Goal: Information Seeking & Learning: Learn about a topic

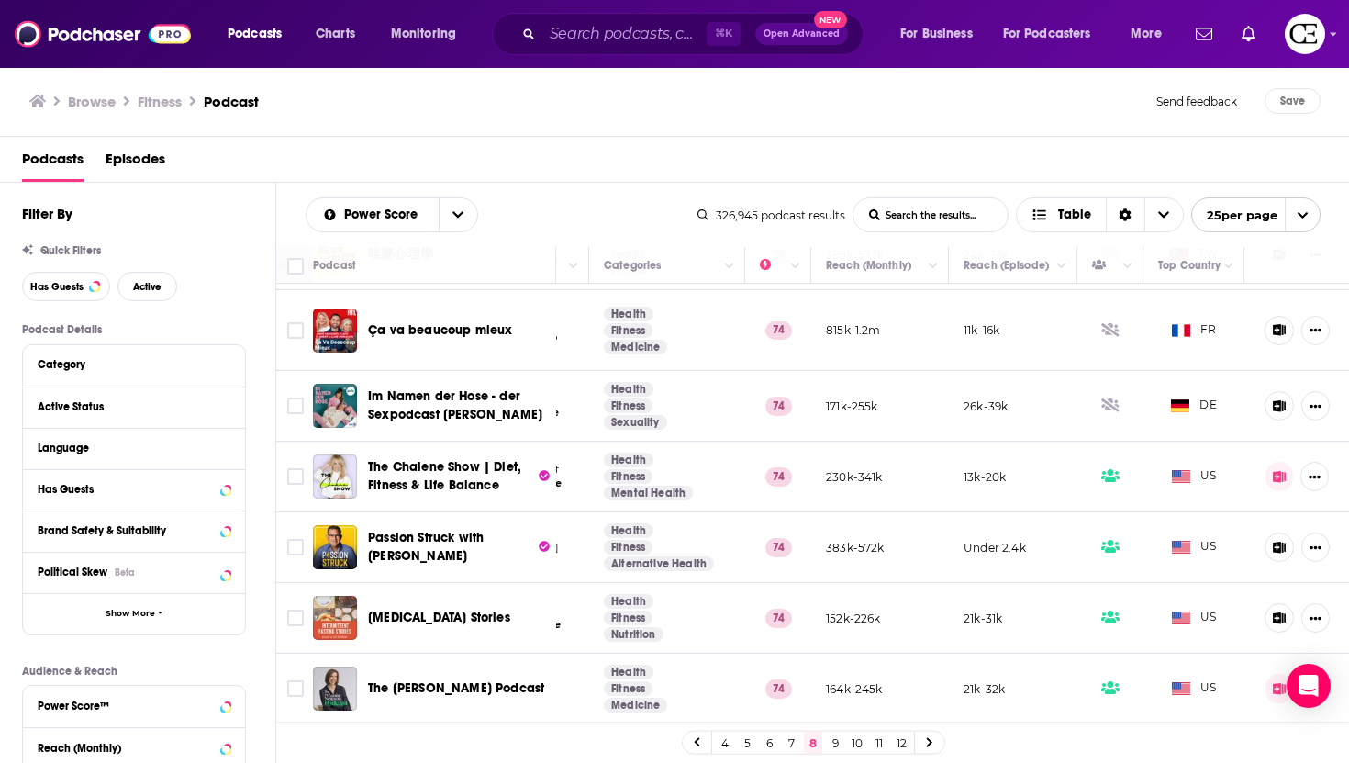
scroll to position [1090, 306]
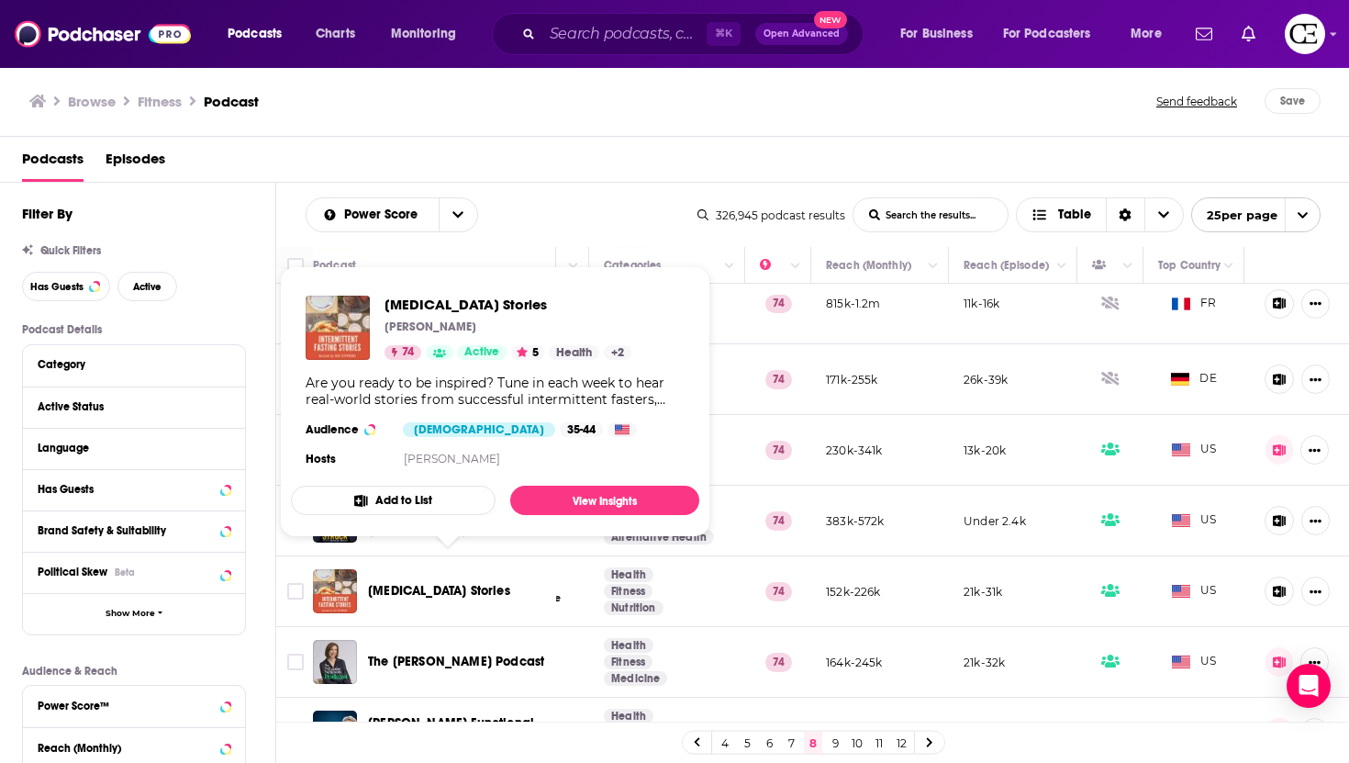
click at [446, 583] on span "Intermittent Fasting Stories" at bounding box center [439, 591] width 142 height 16
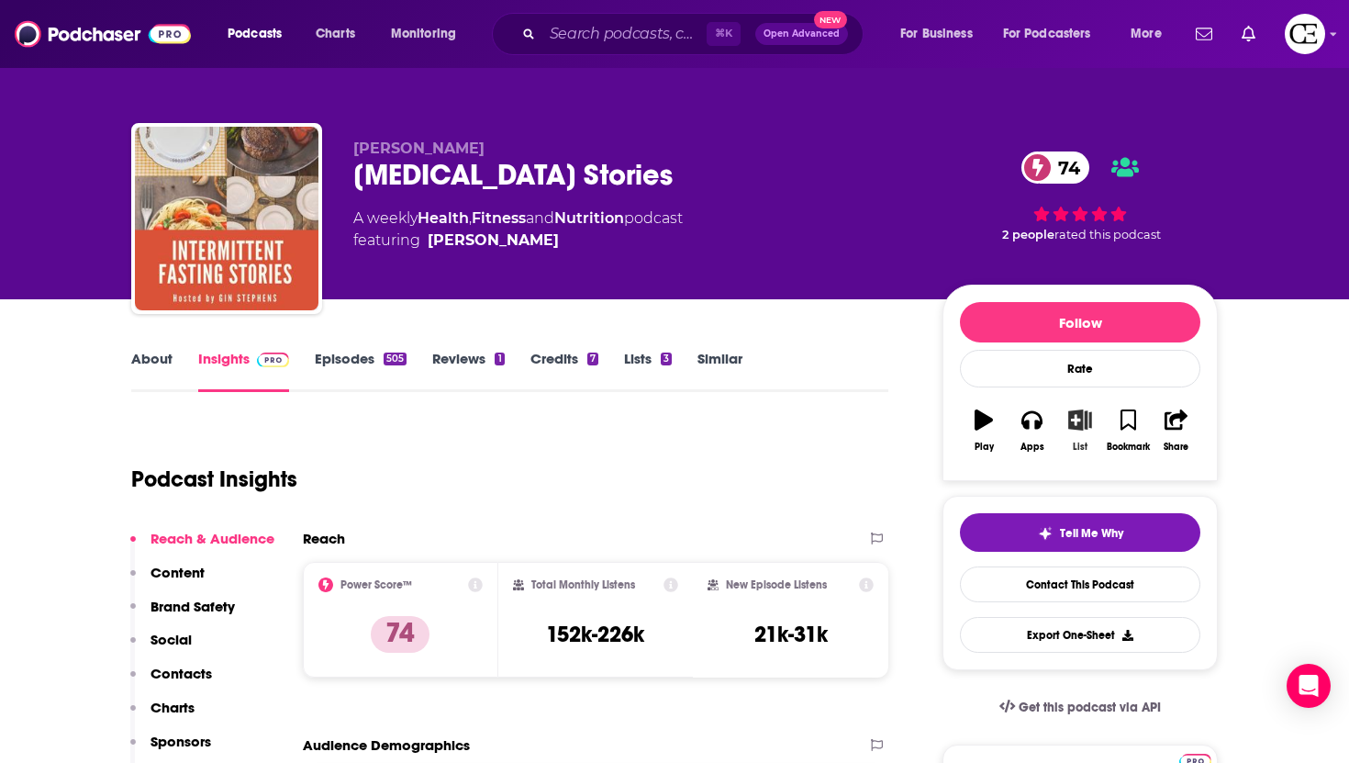
click at [1073, 429] on icon "button" at bounding box center [1079, 419] width 23 height 20
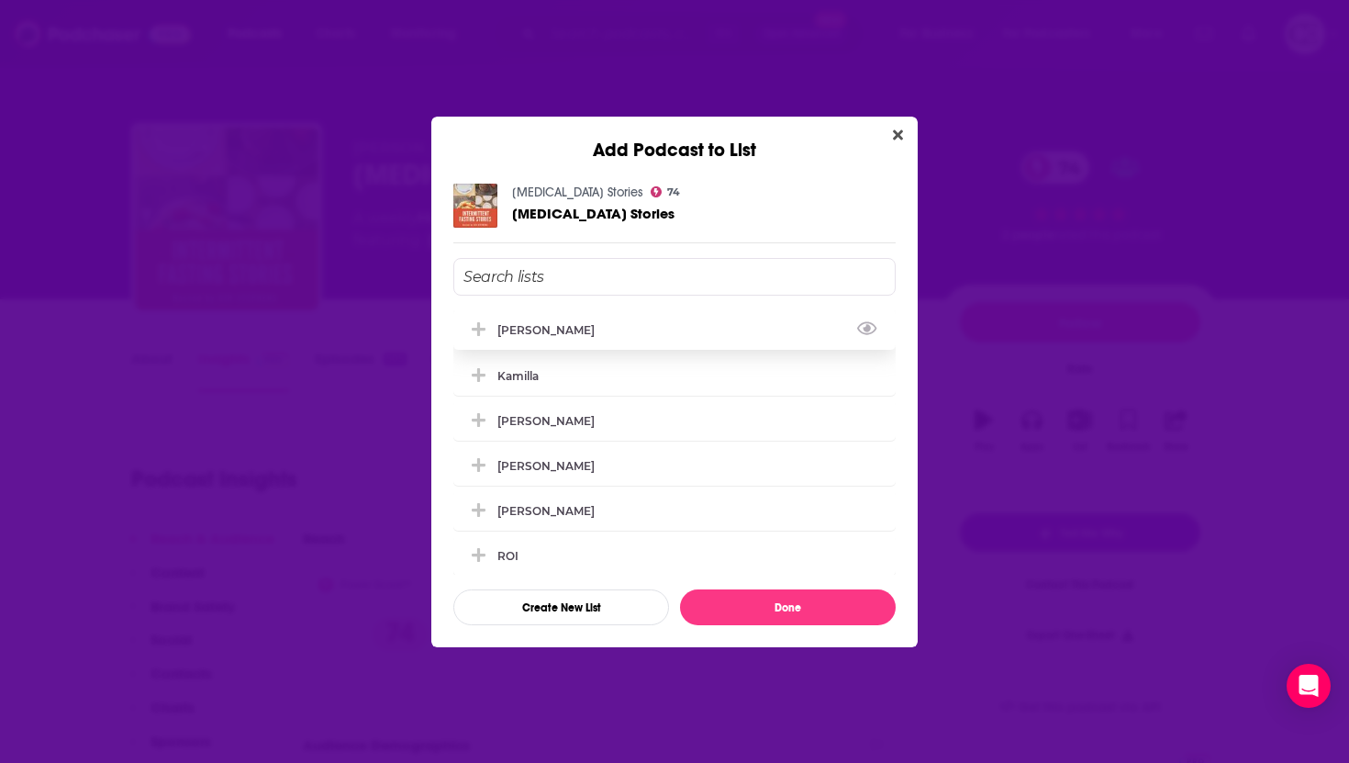
click at [487, 324] on button "Add Podcast To List" at bounding box center [480, 329] width 33 height 19
click at [895, 136] on icon "Close" at bounding box center [898, 134] width 10 height 10
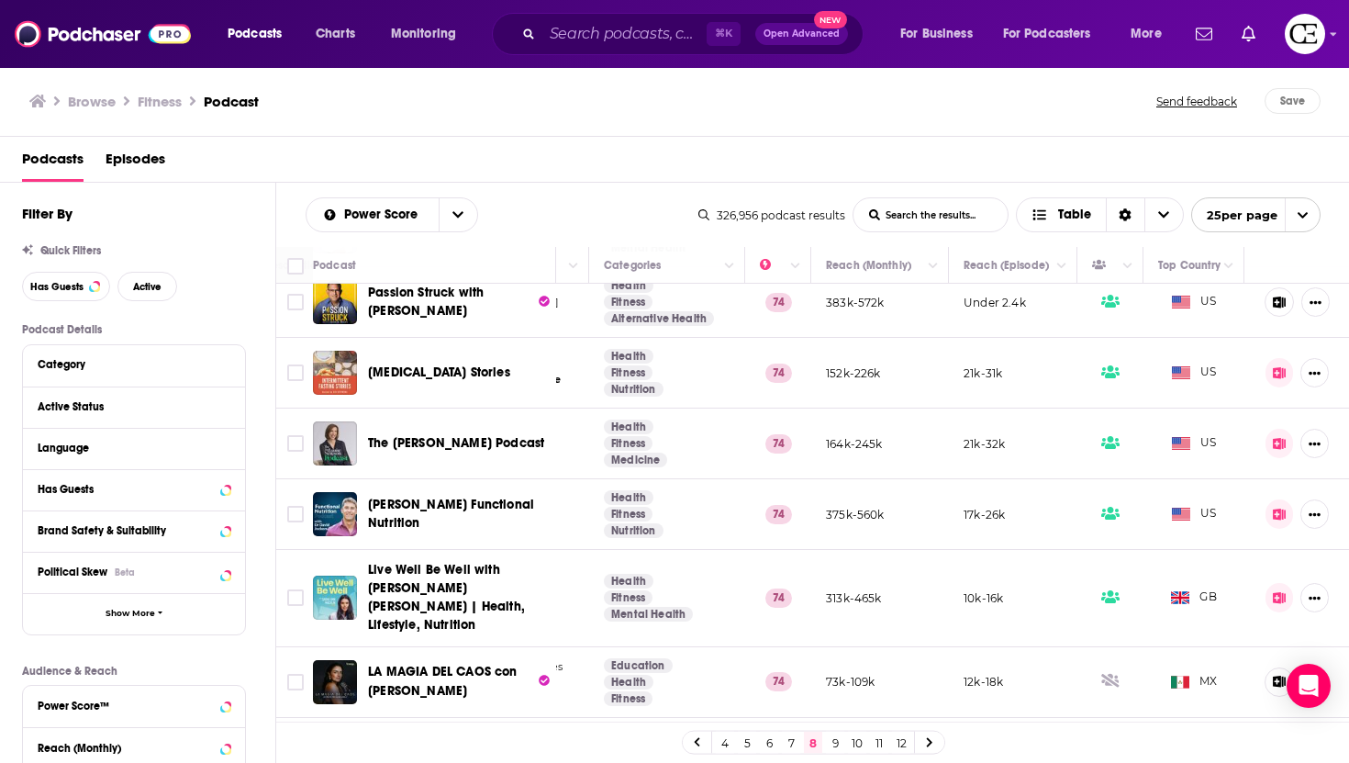
scroll to position [1321, 306]
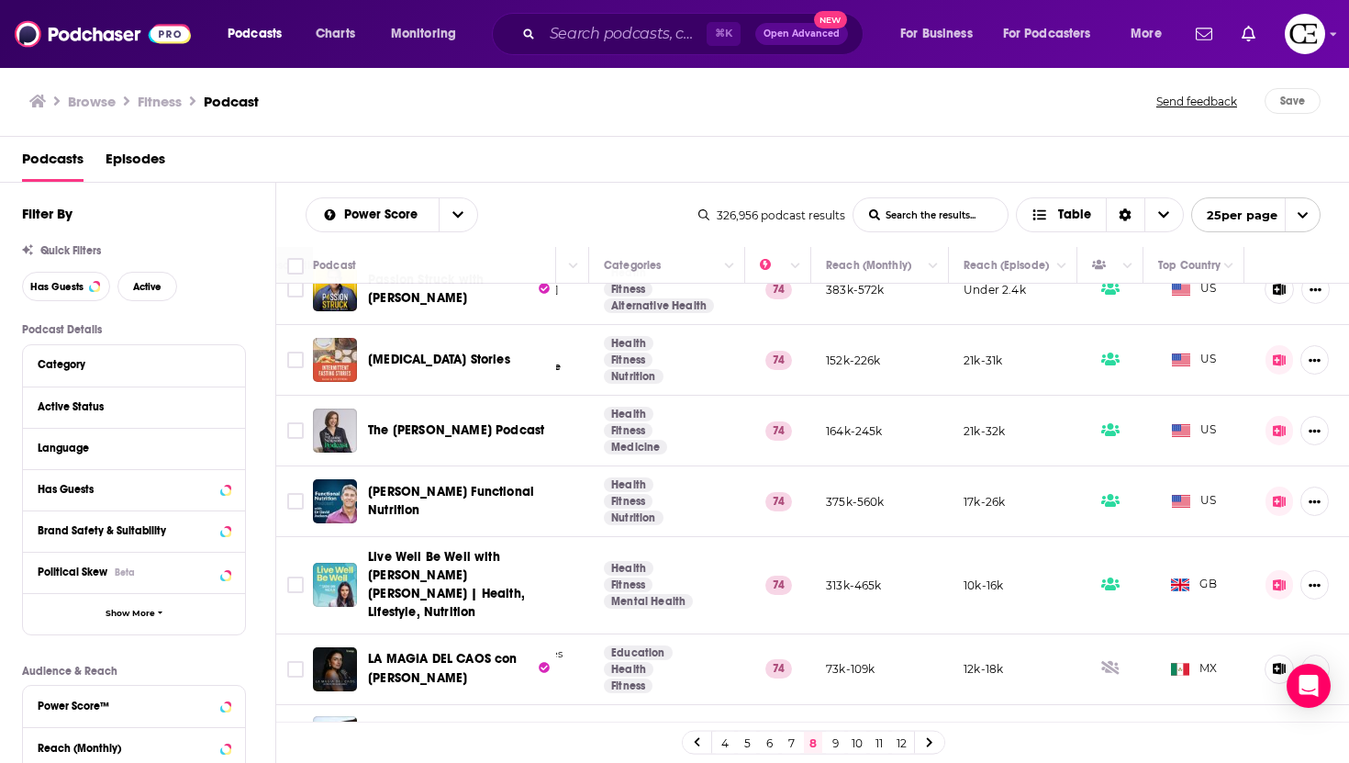
click at [836, 742] on link "9" at bounding box center [835, 742] width 18 height 22
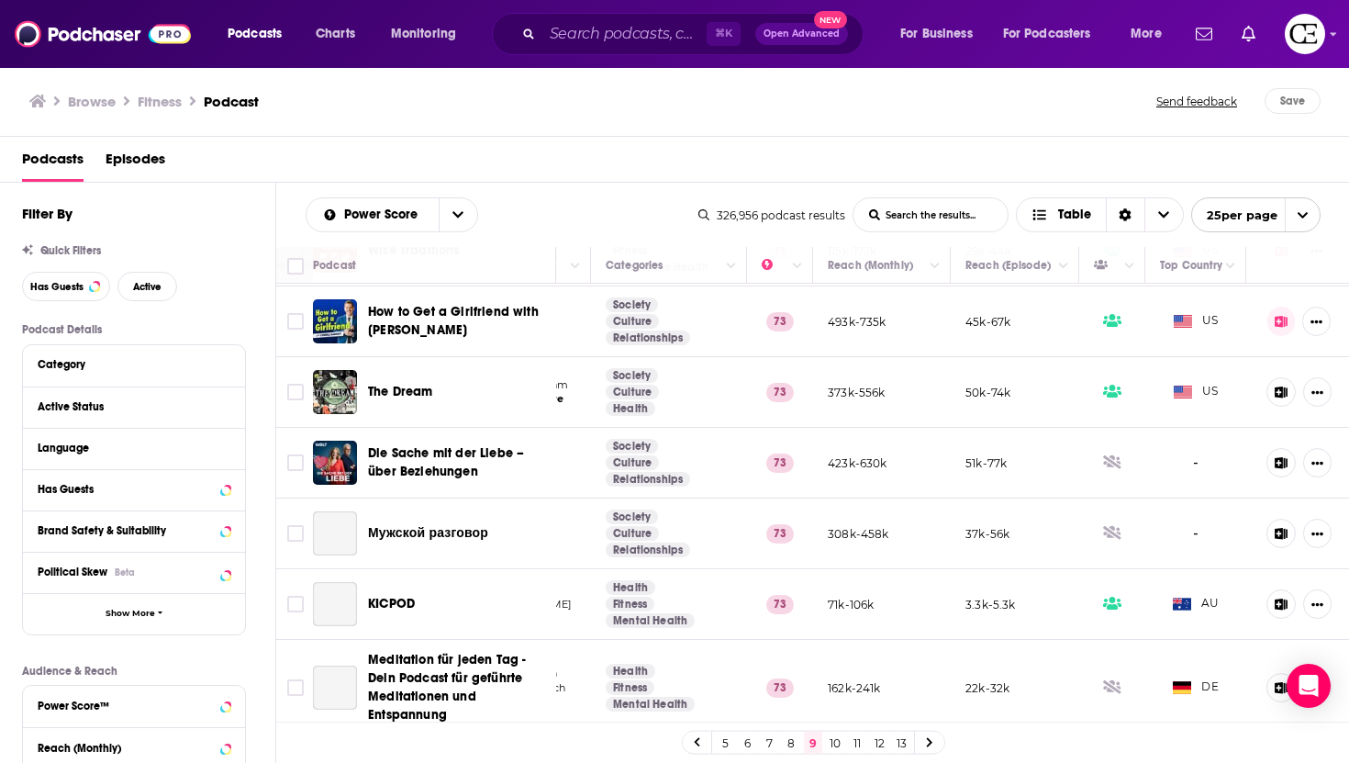
scroll to position [1358, 305]
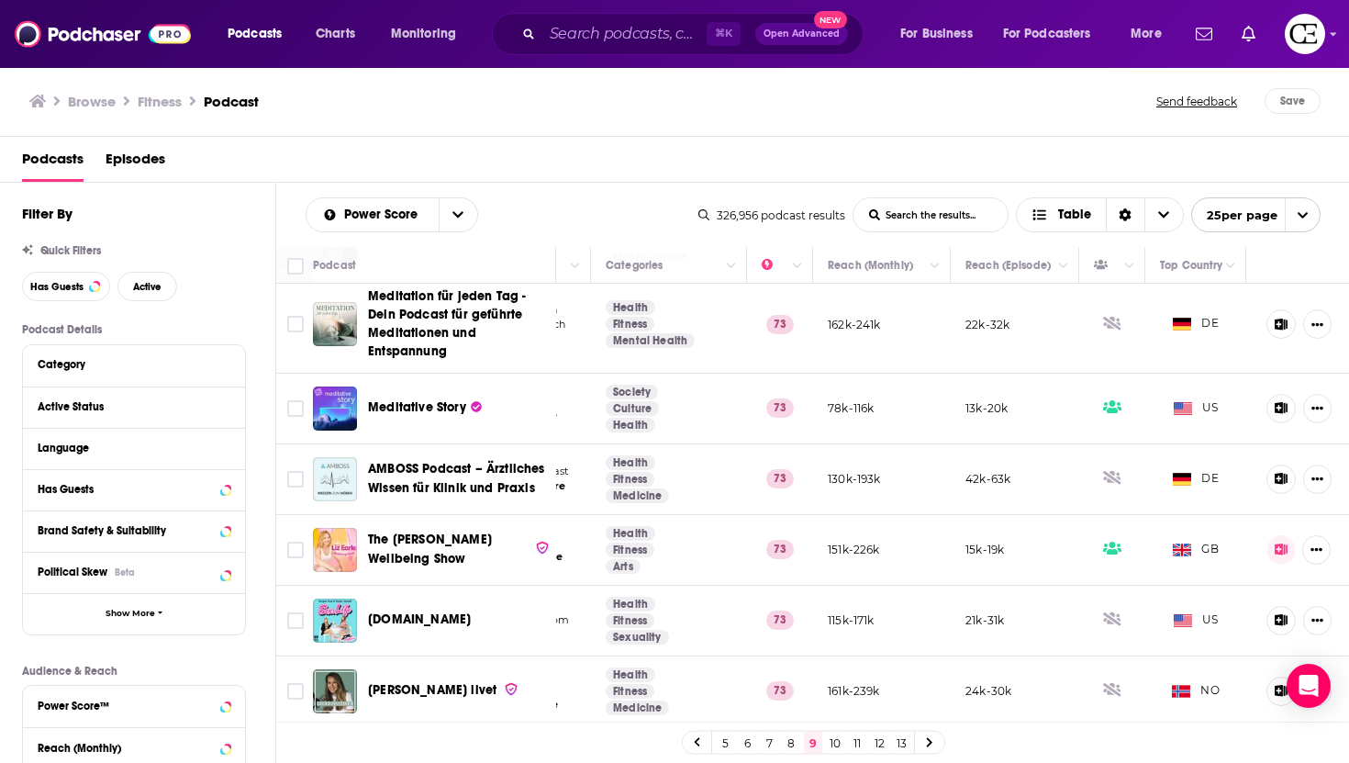
click at [928, 750] on link at bounding box center [929, 741] width 29 height 21
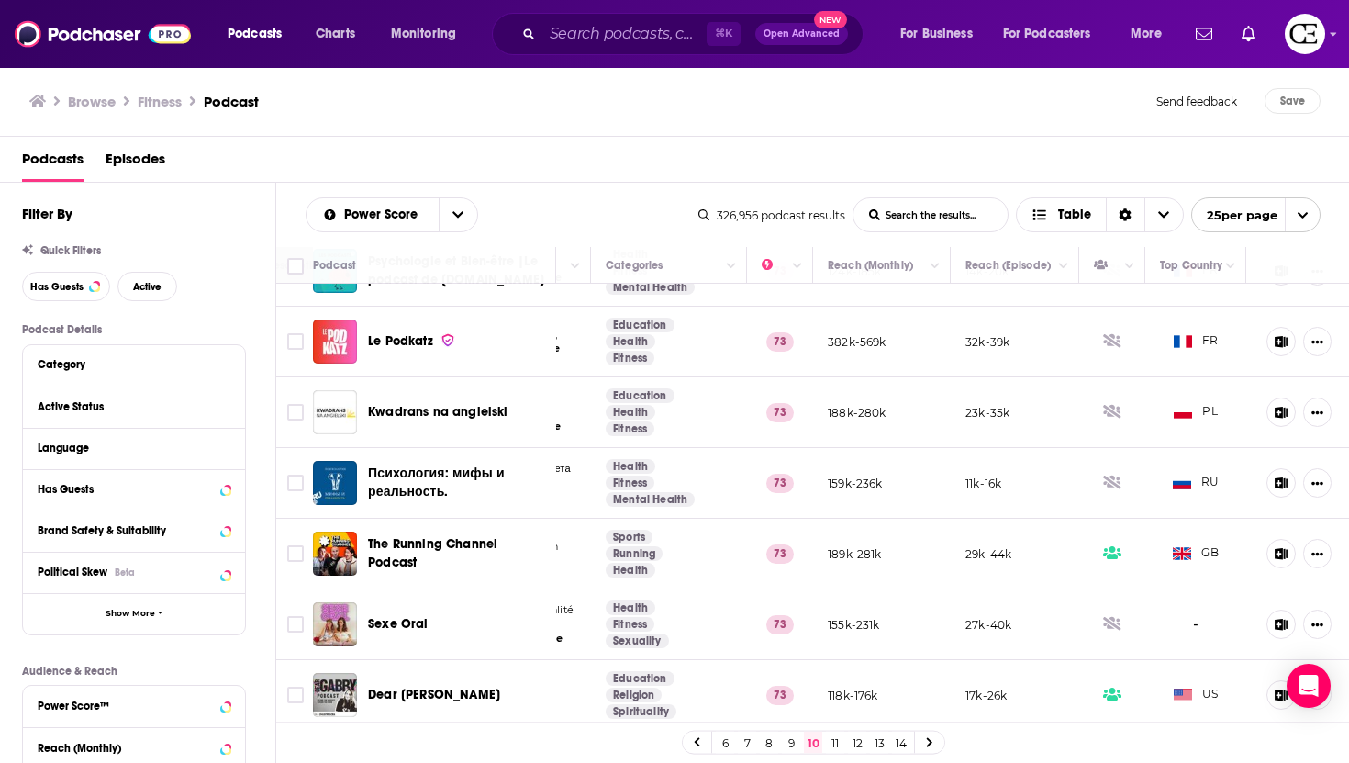
scroll to position [54, 306]
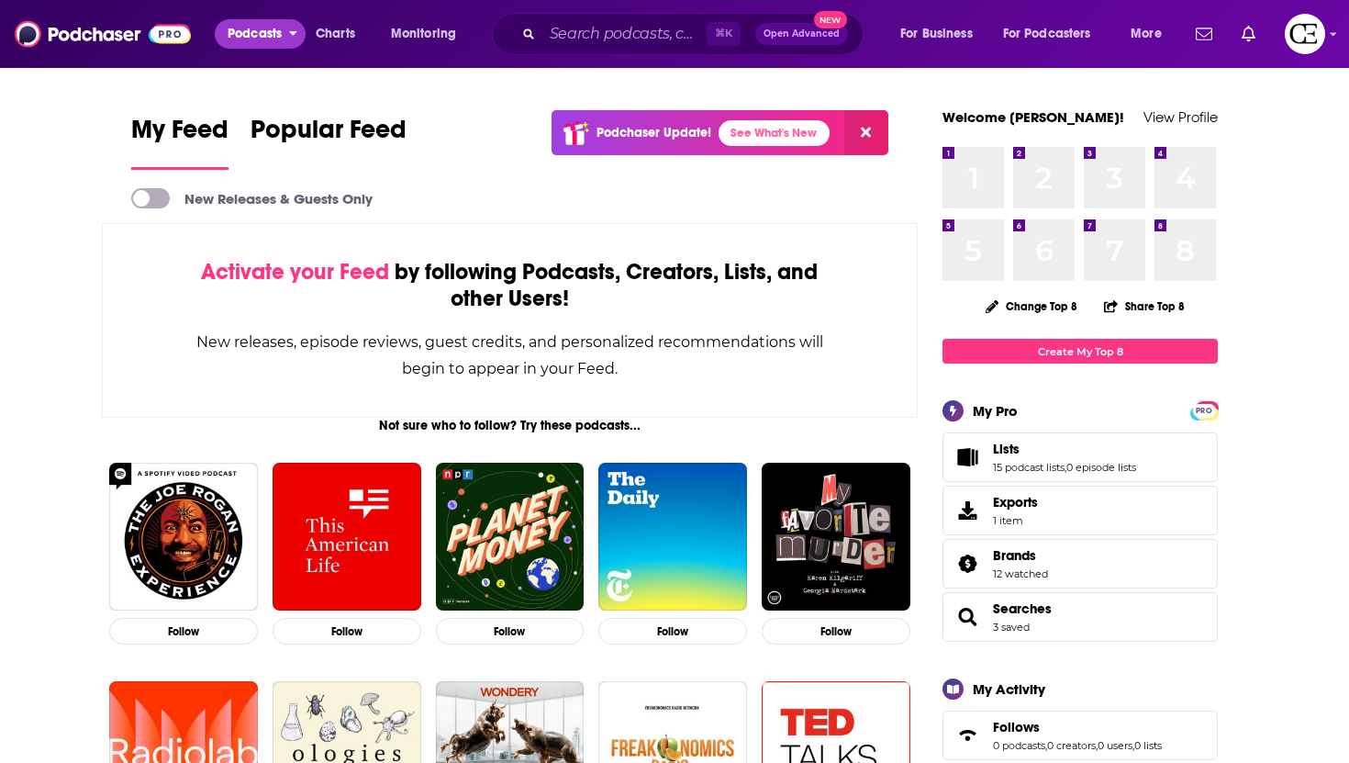
click at [274, 34] on span "Podcasts" at bounding box center [255, 34] width 54 height 26
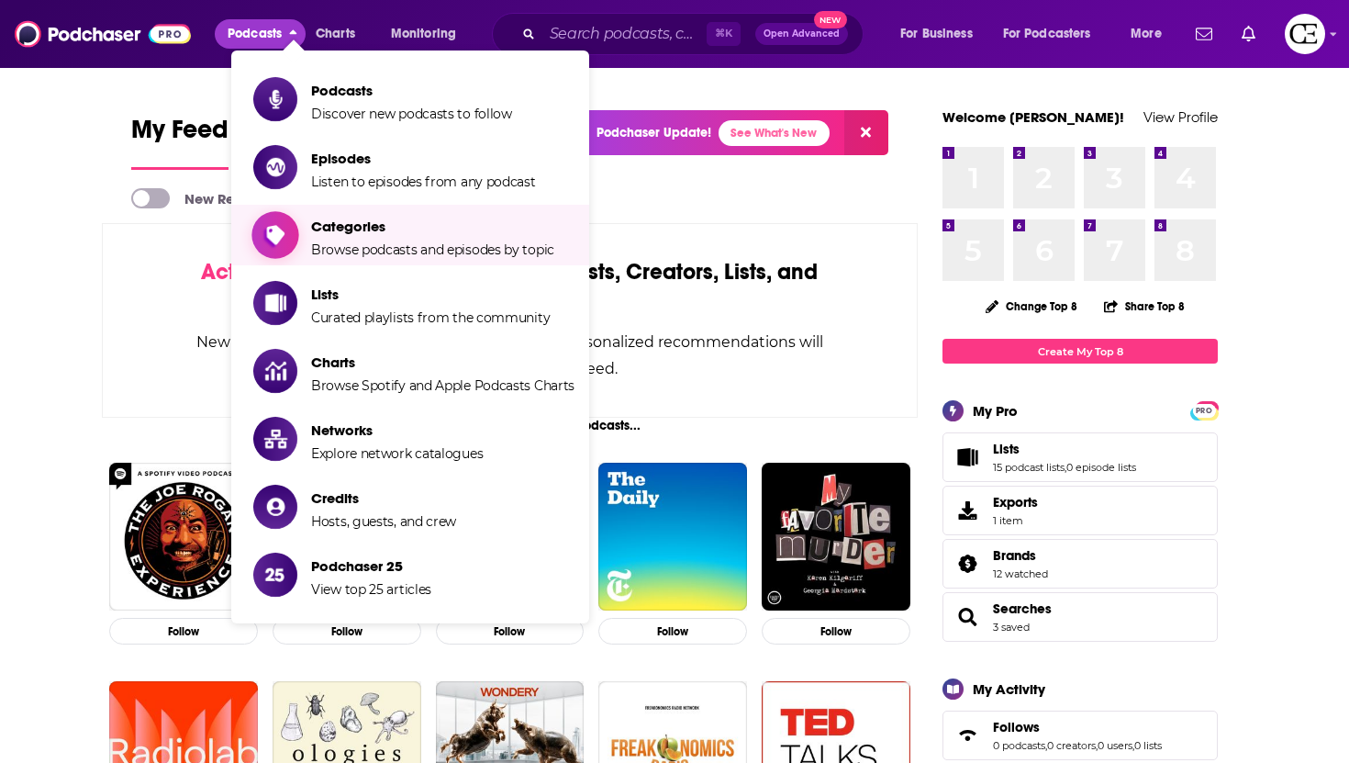
click at [355, 231] on span "Categories" at bounding box center [432, 225] width 243 height 17
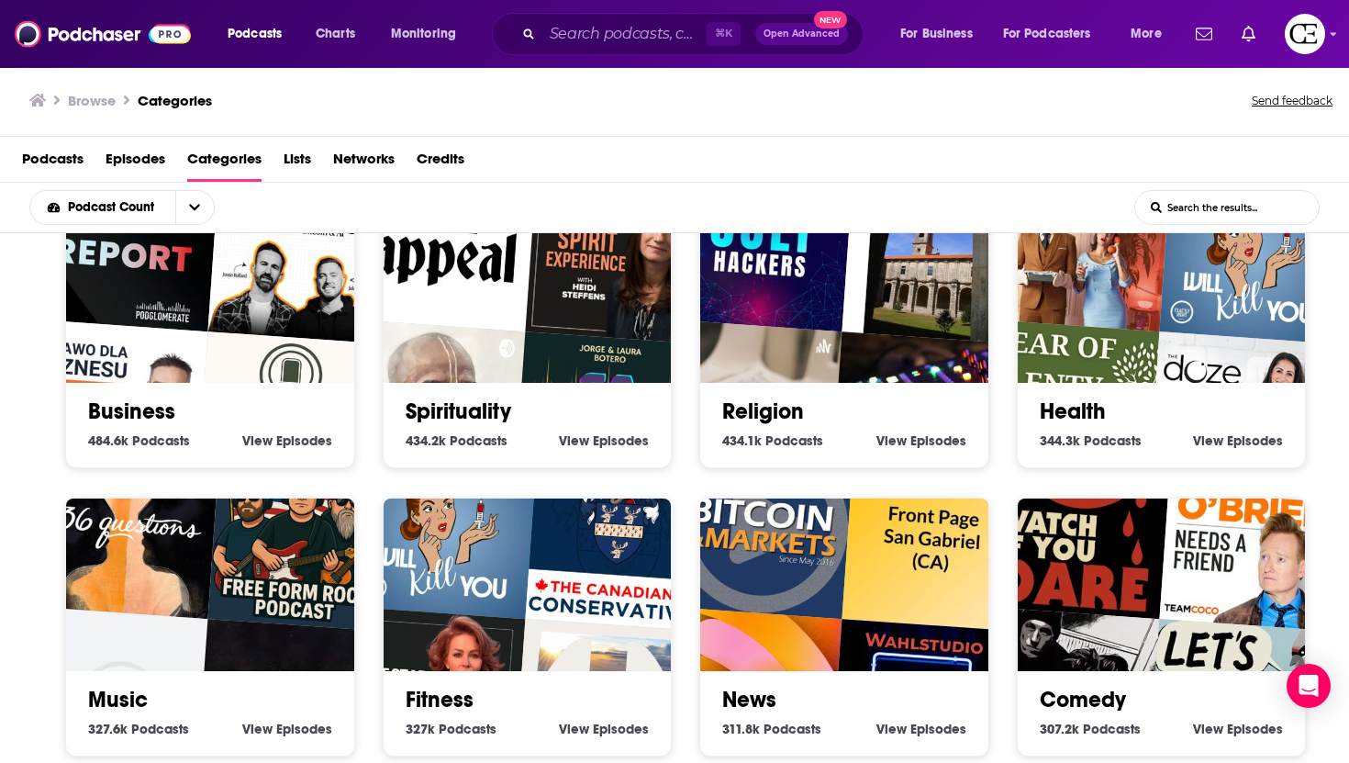
scroll to position [336, 0]
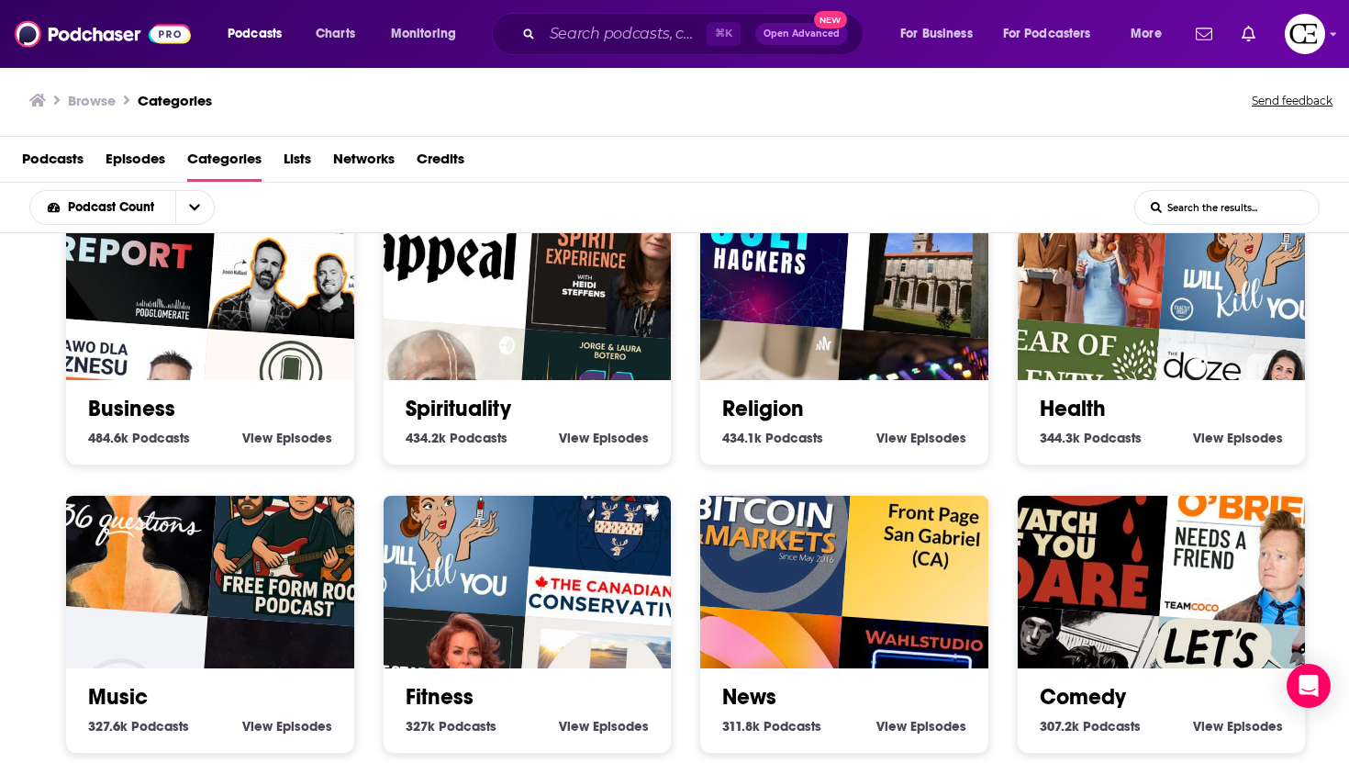
click at [1104, 369] on img "Year of Plenty: Traditional Foodways" at bounding box center [1067, 409] width 184 height 184
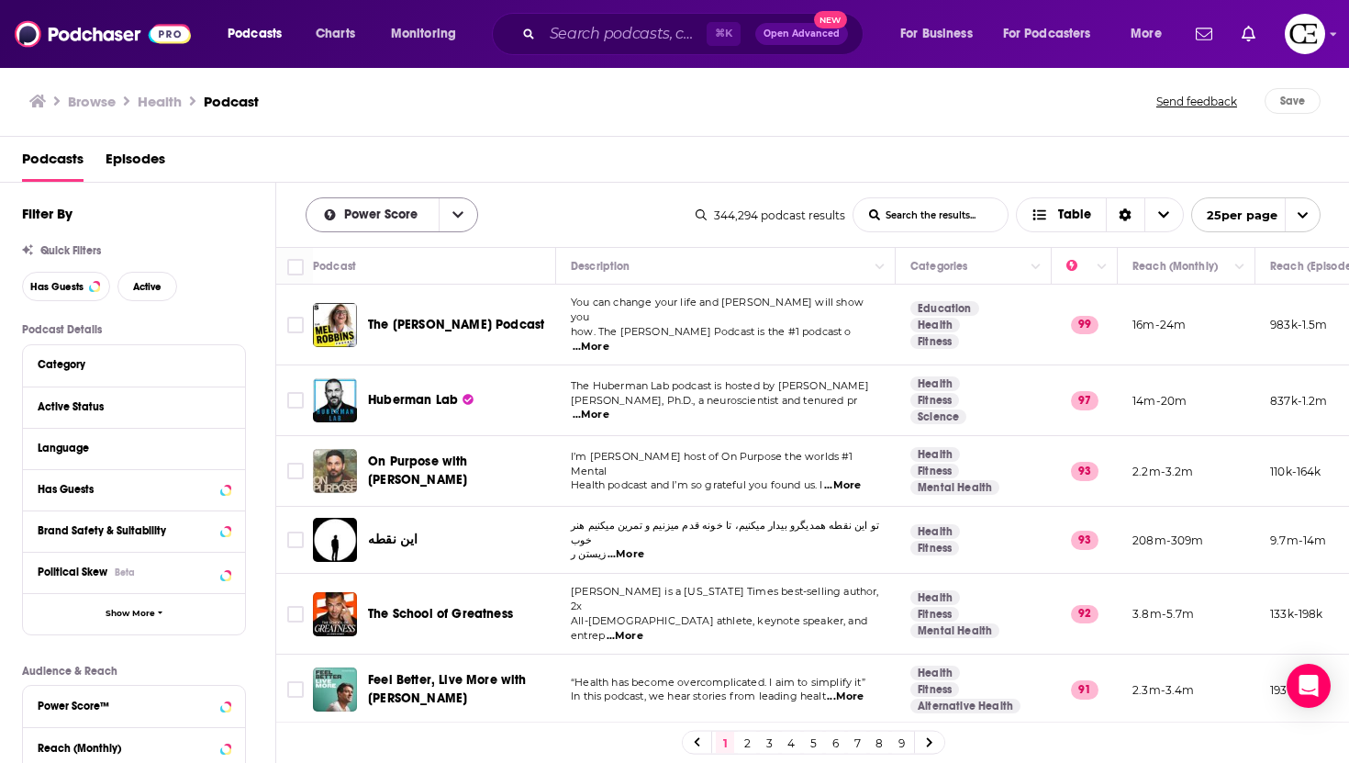
click at [368, 218] on span "Power Score" at bounding box center [384, 214] width 80 height 13
click at [852, 741] on link "7" at bounding box center [857, 742] width 18 height 22
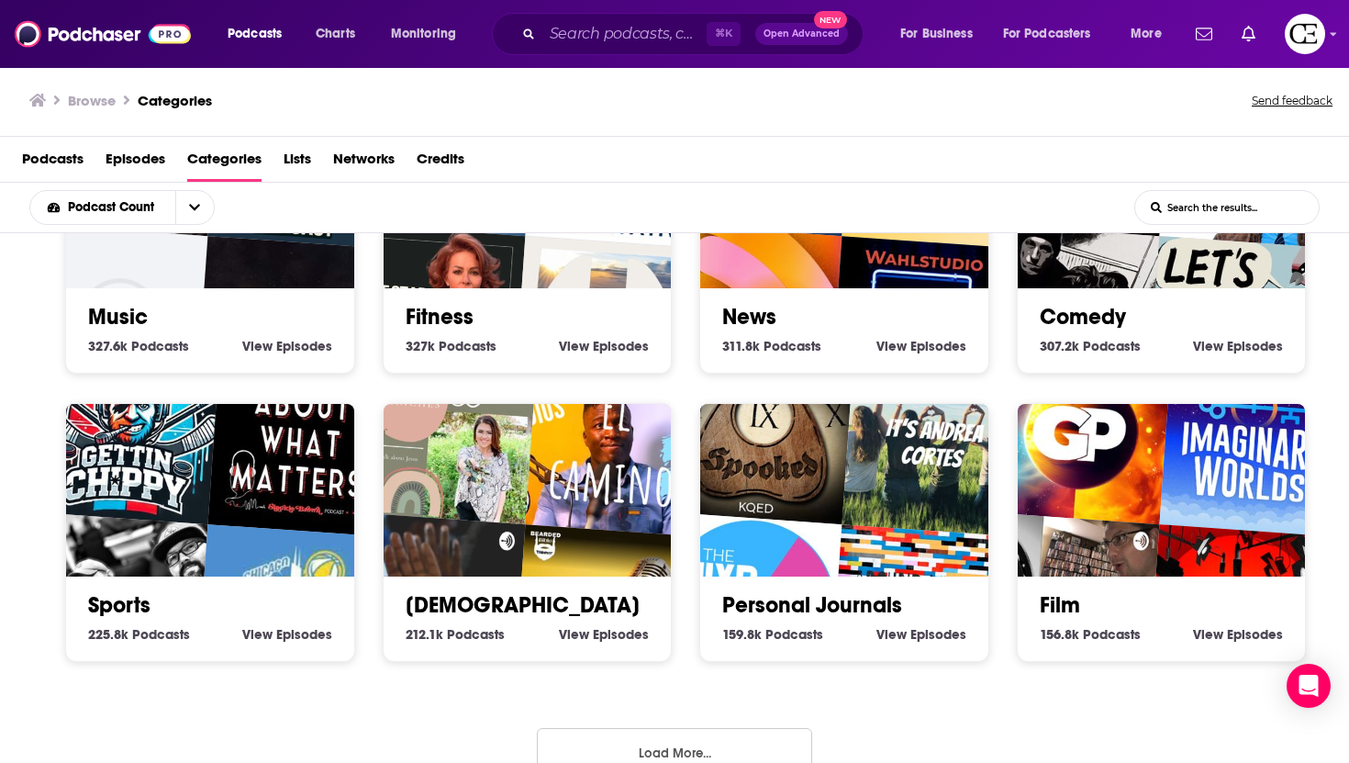
scroll to position [752, 0]
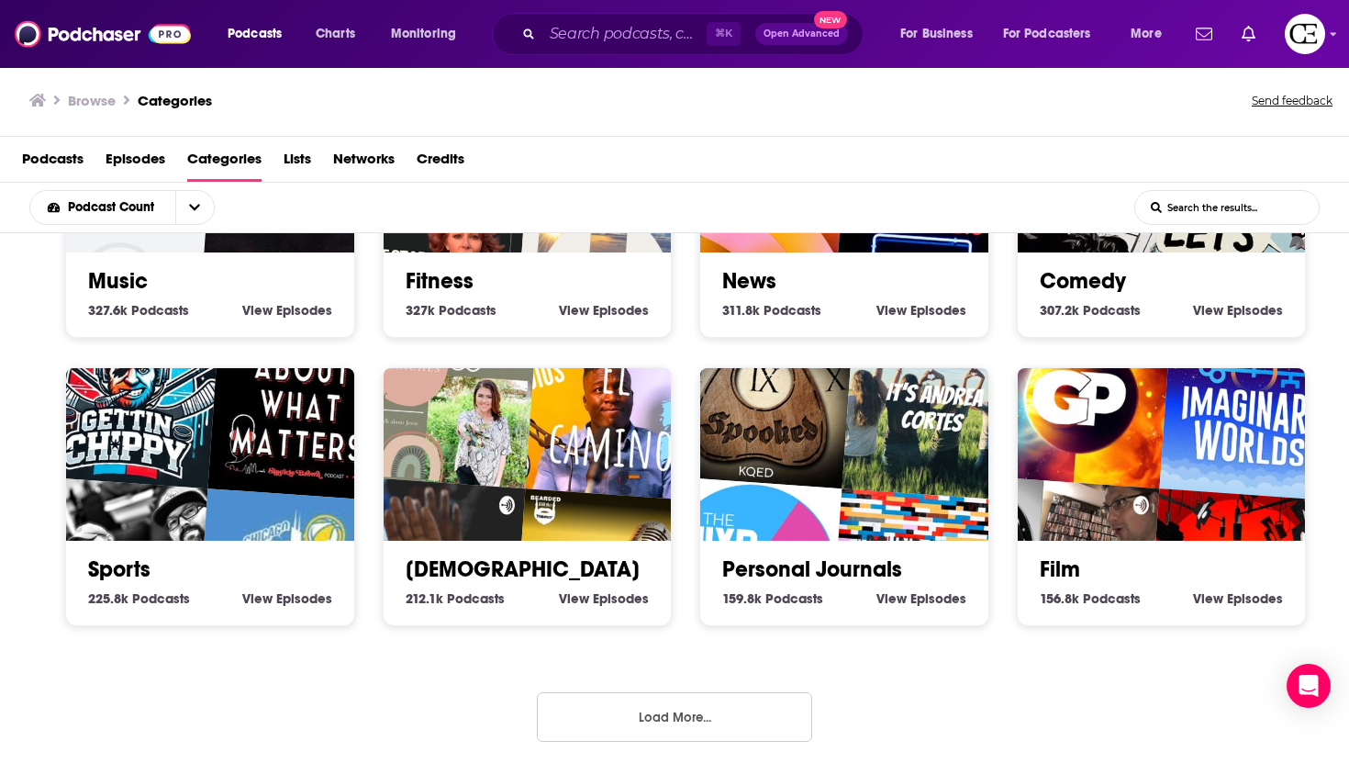
click at [698, 723] on button "Load More..." at bounding box center [674, 717] width 275 height 50
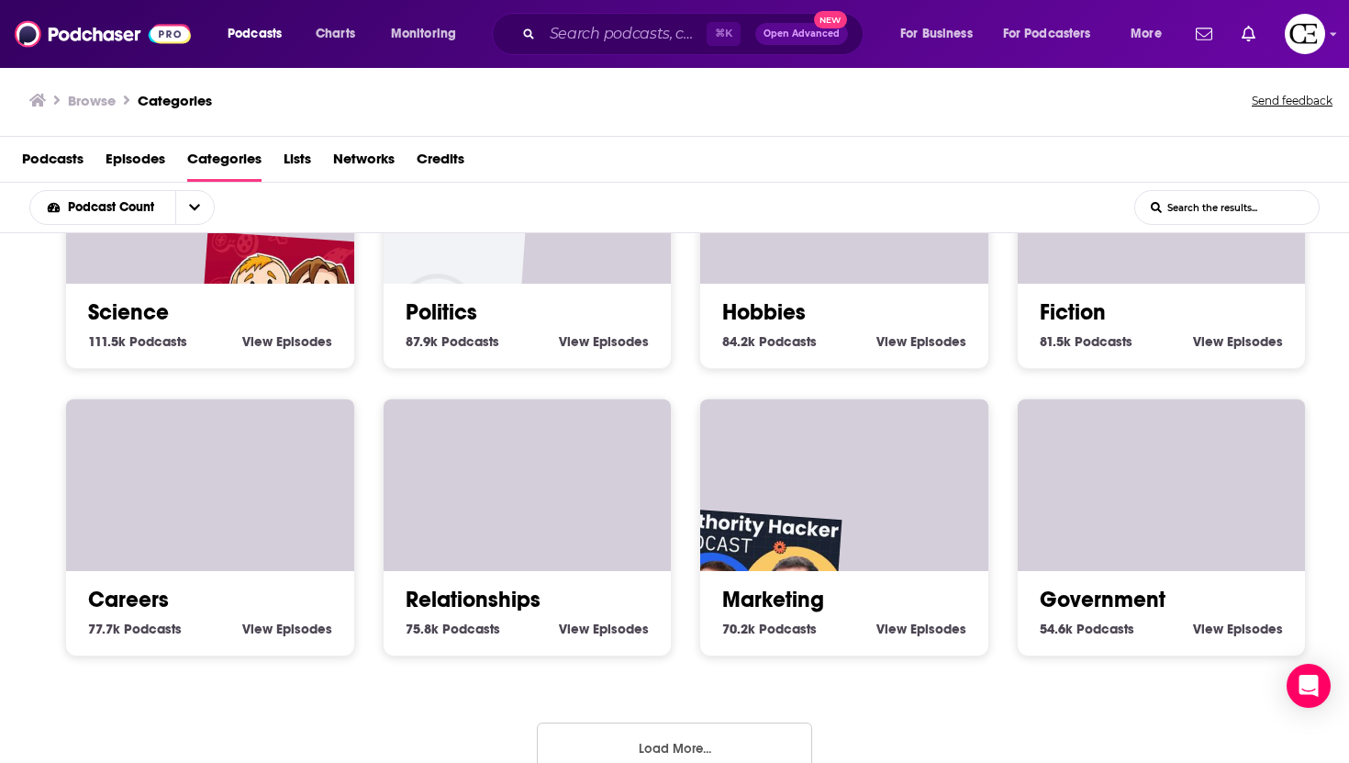
scroll to position [1900, 0]
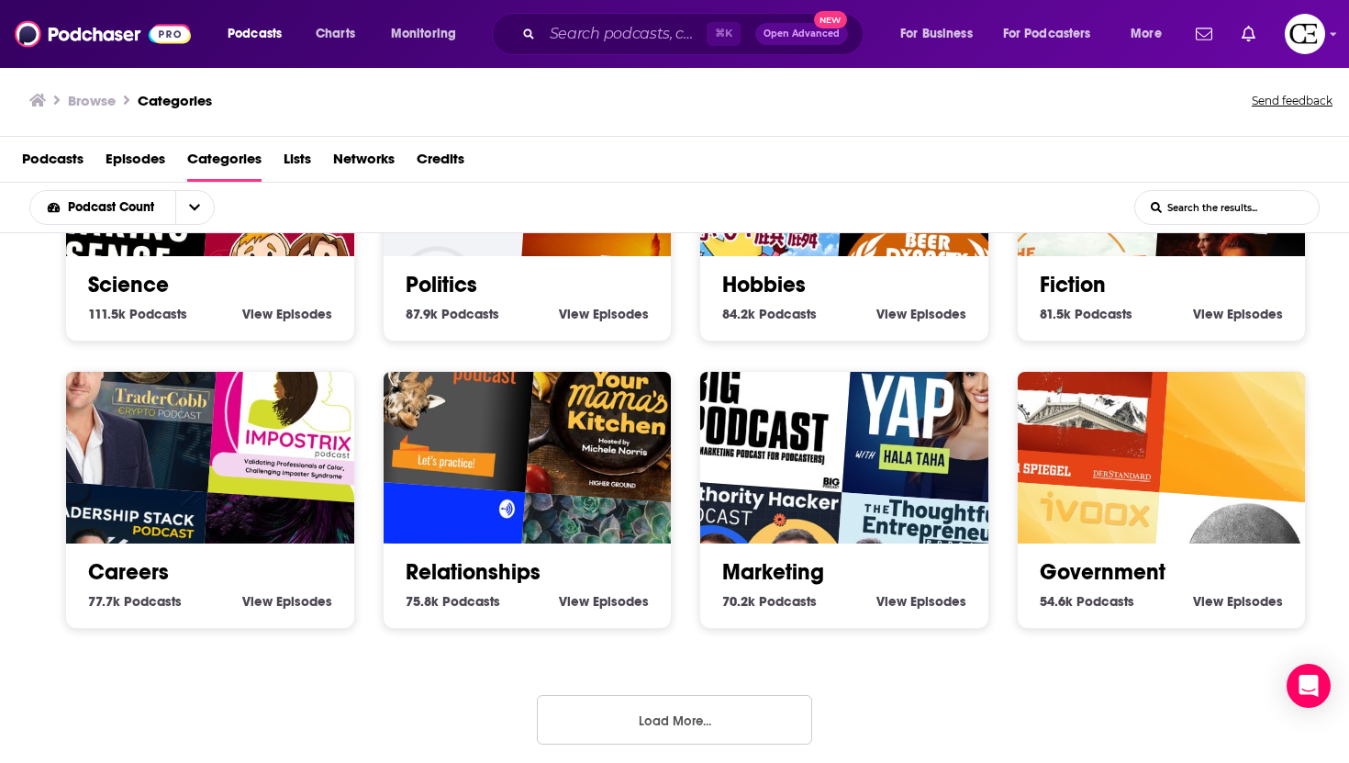
click at [698, 723] on button "Load More..." at bounding box center [674, 720] width 275 height 50
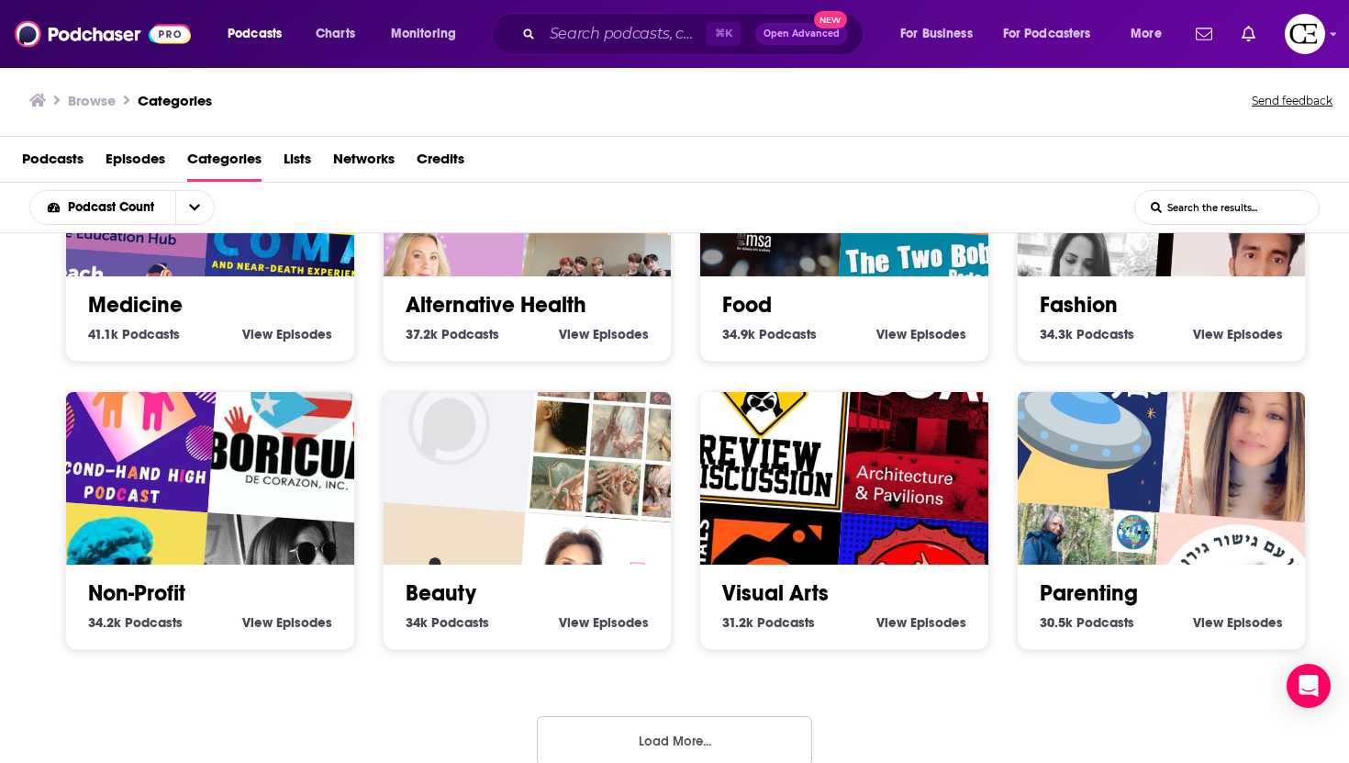
scroll to position [3043, 0]
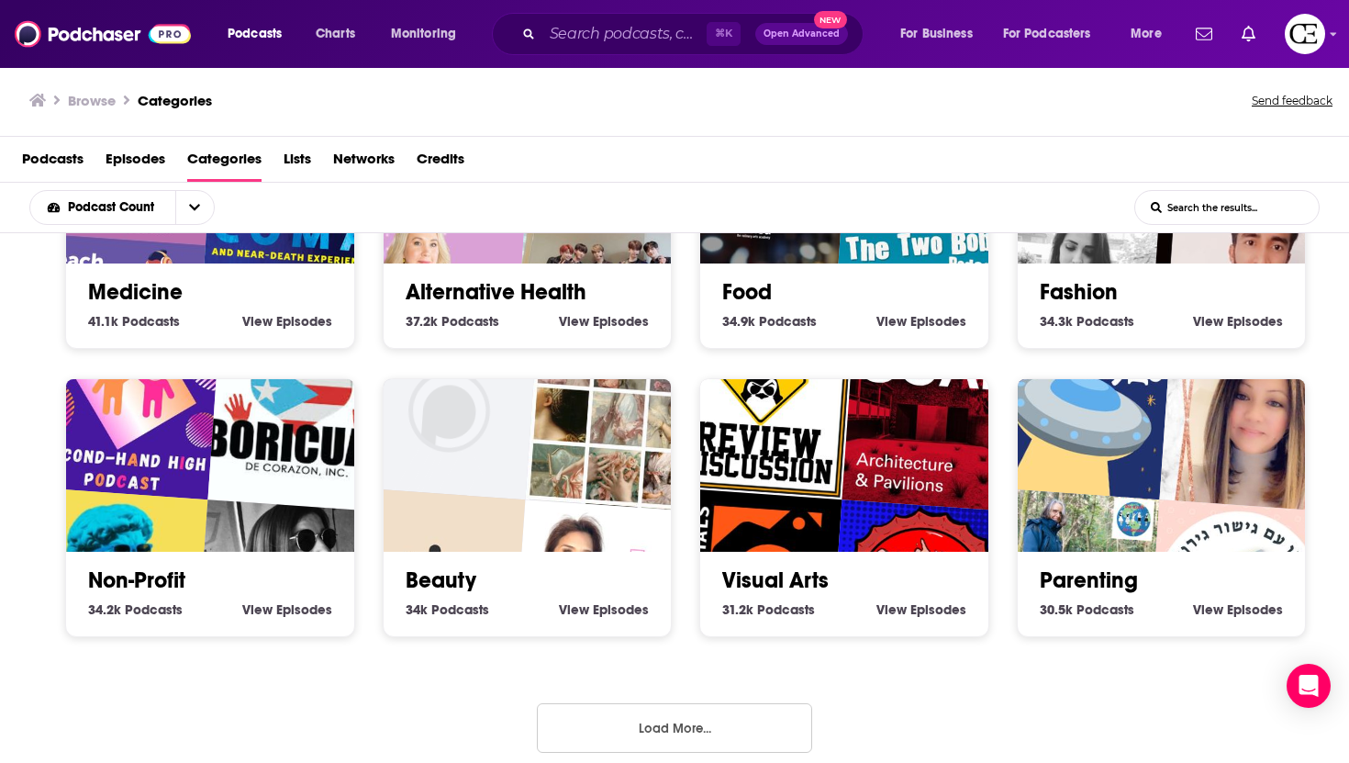
click at [697, 712] on button "Load More..." at bounding box center [674, 728] width 275 height 50
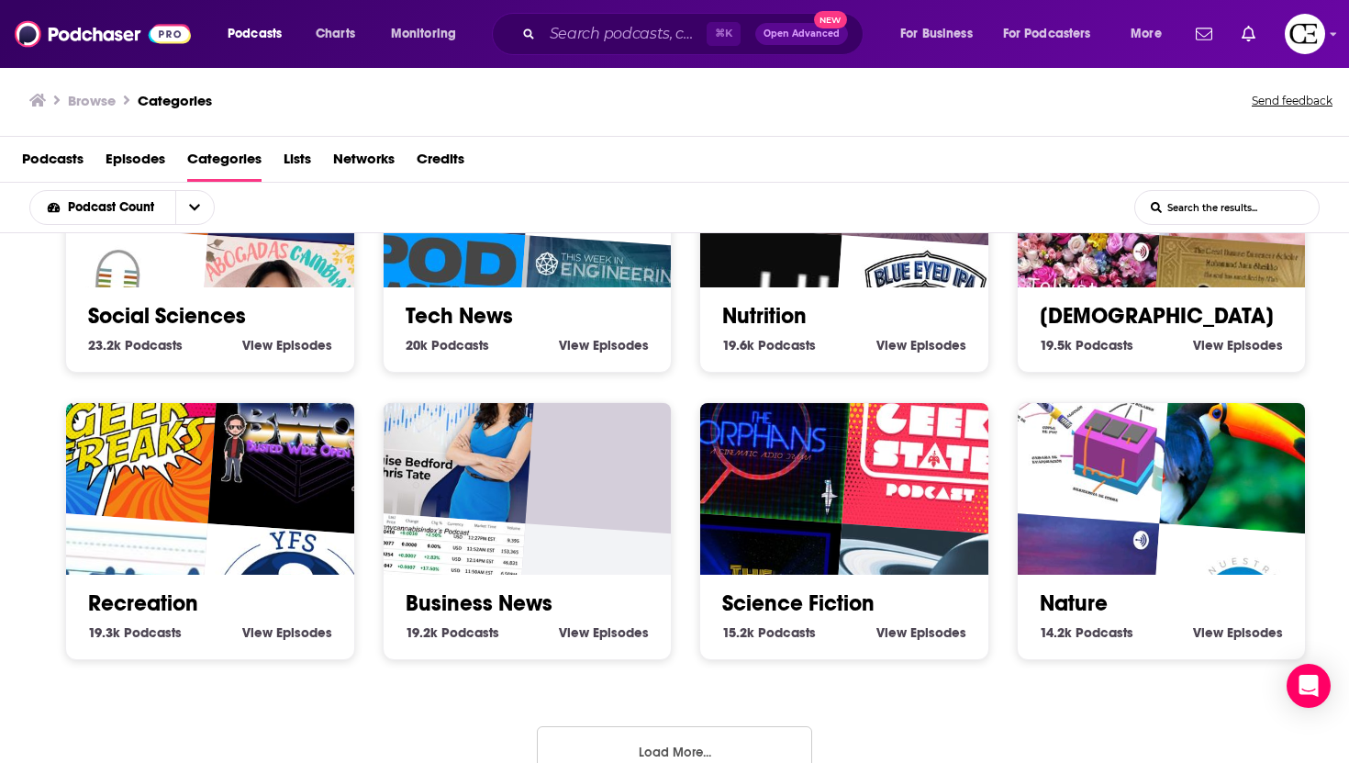
scroll to position [4195, 0]
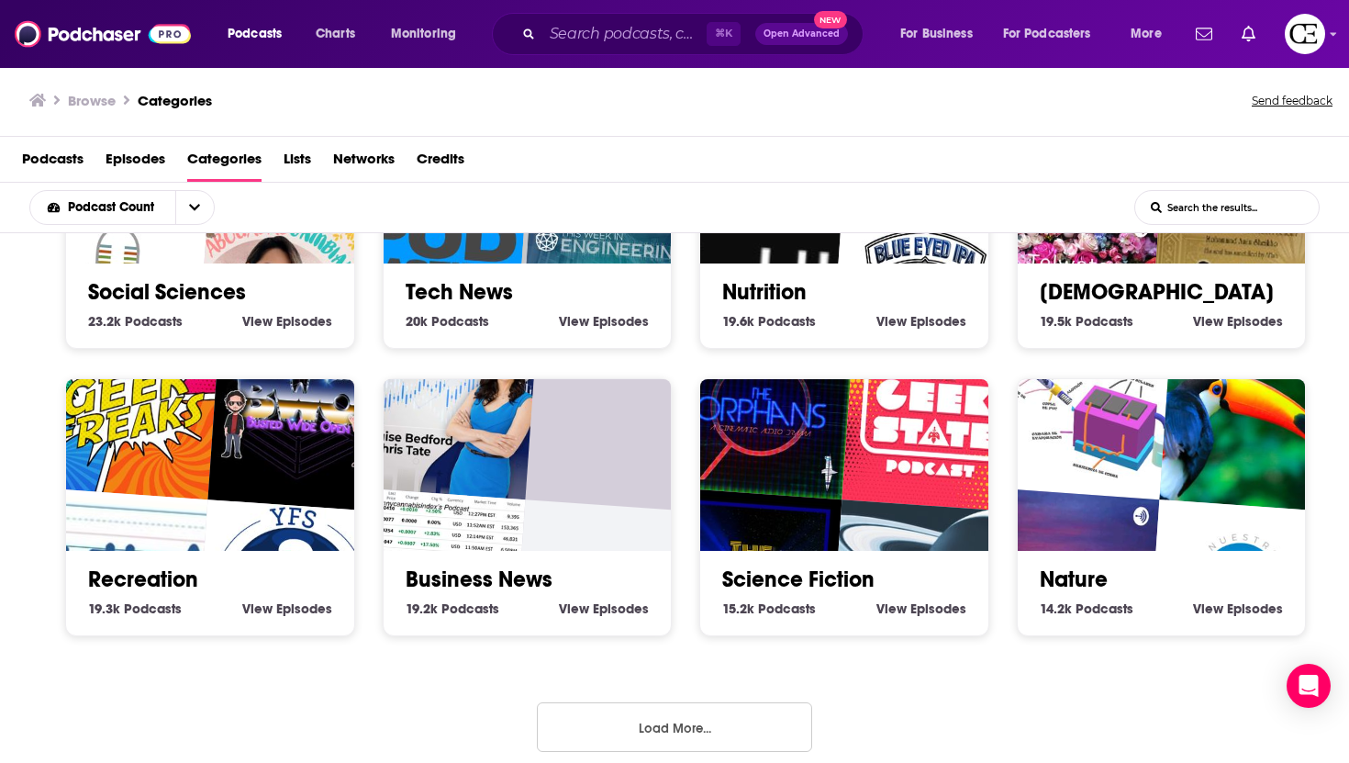
click at [688, 713] on button "Load More..." at bounding box center [674, 727] width 275 height 50
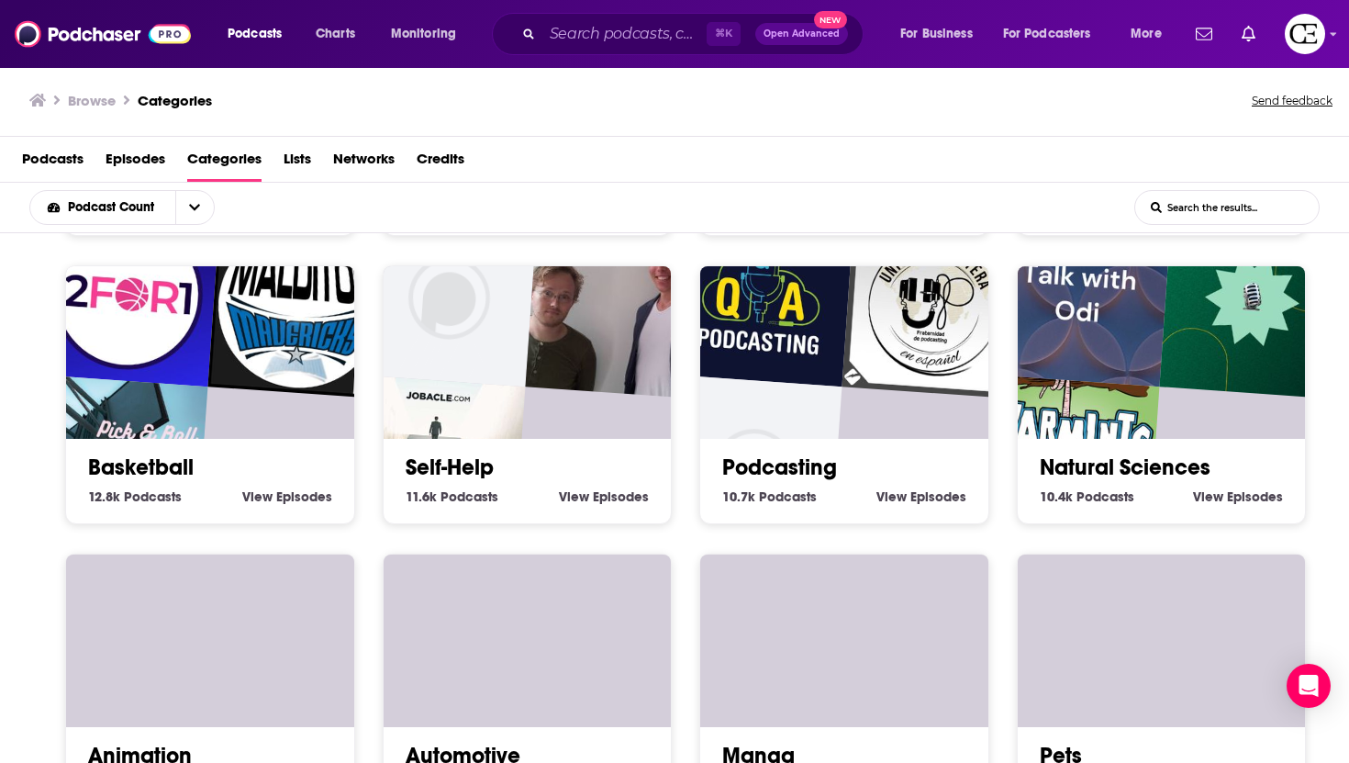
scroll to position [4630, 0]
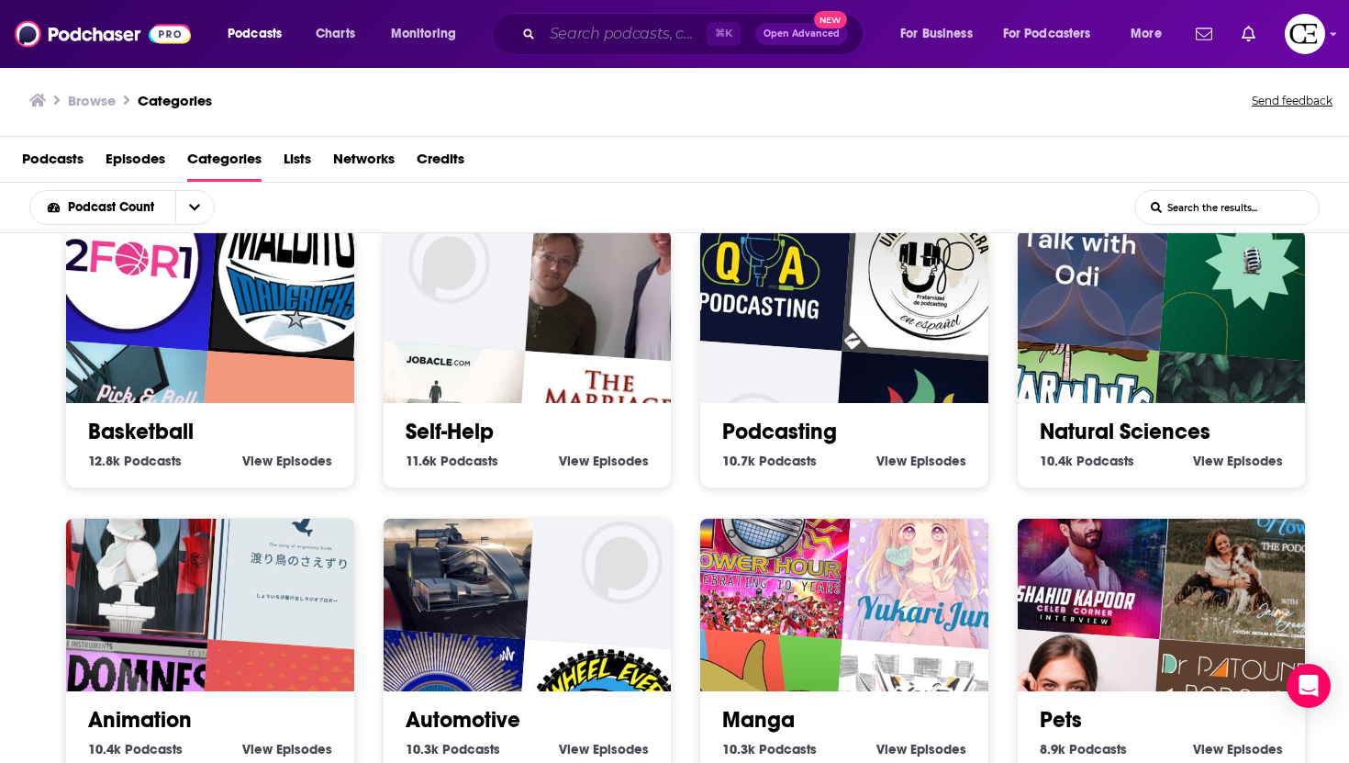
click at [657, 34] on input "Search podcasts, credits, & more..." at bounding box center [624, 33] width 164 height 29
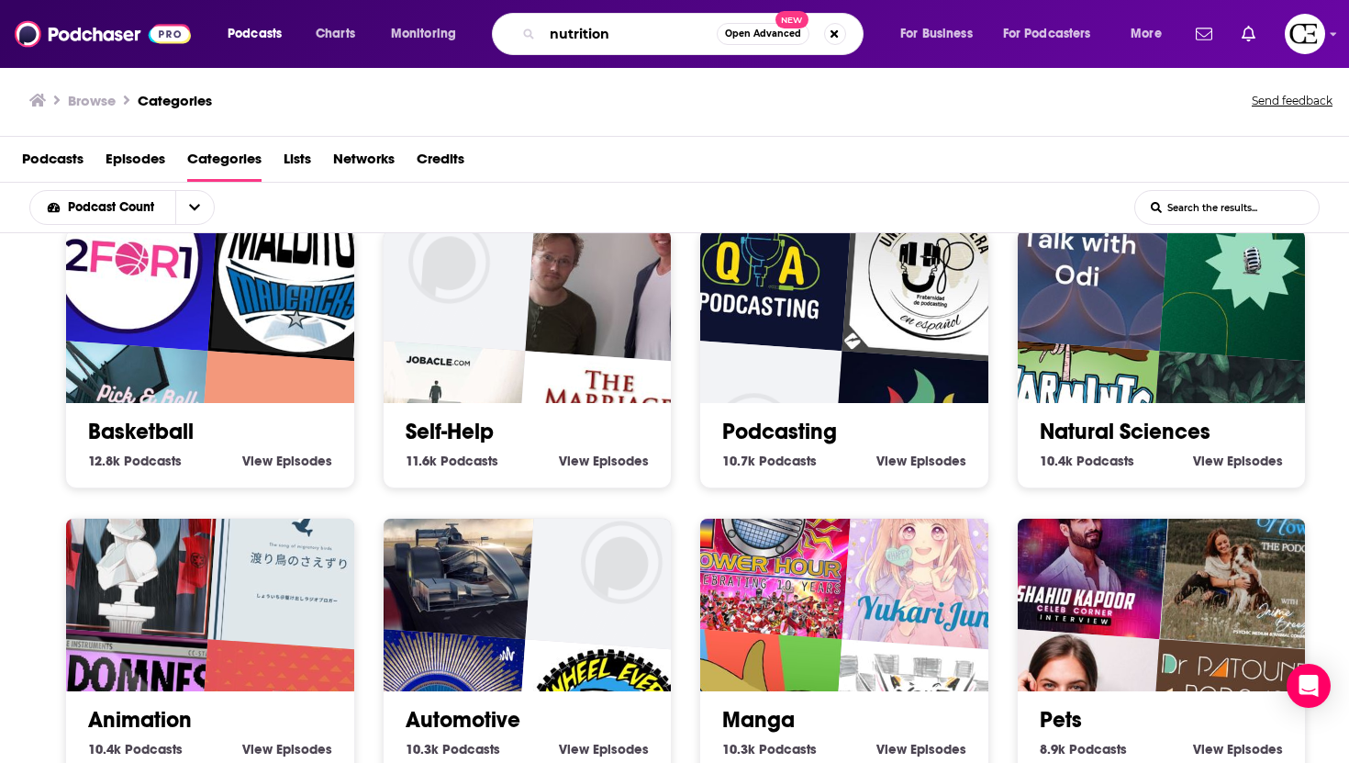
type input "nutrition"
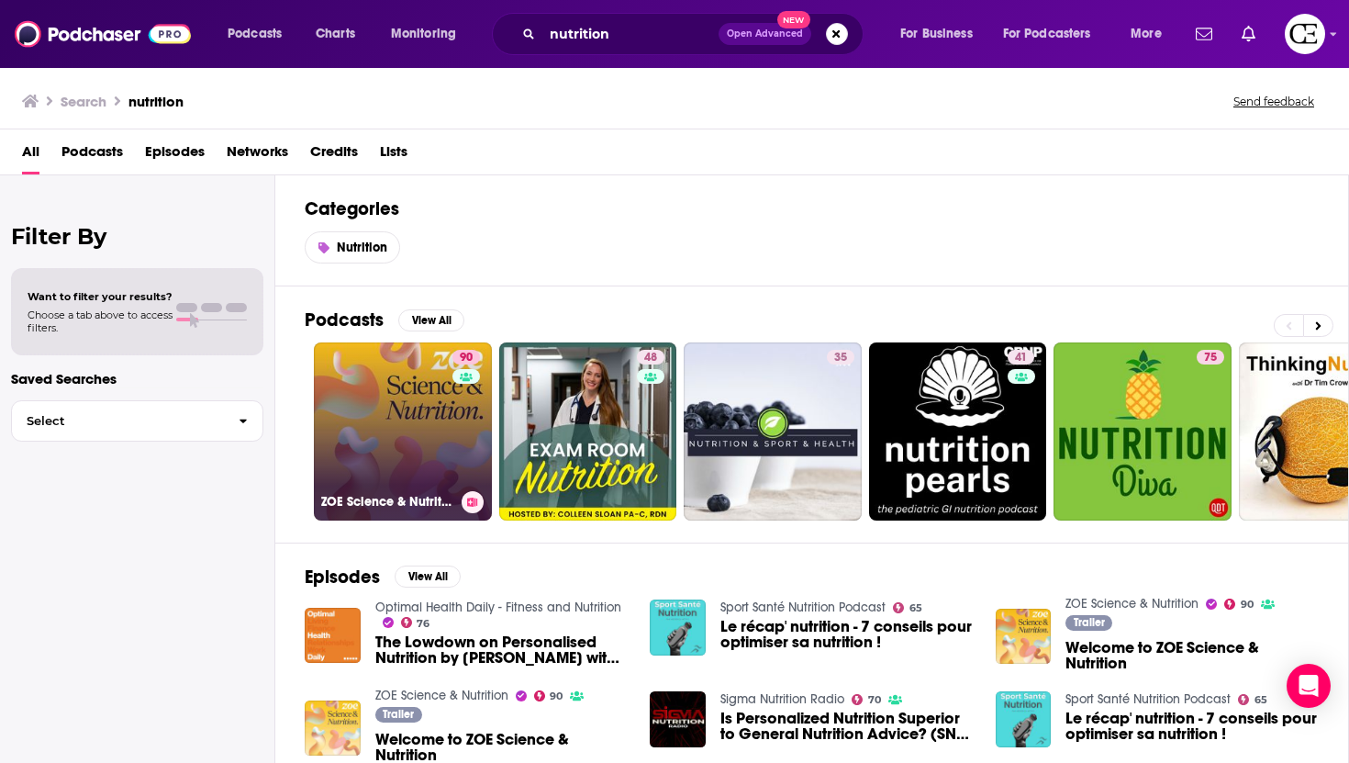
click at [404, 430] on link "90 ZOE Science & Nutrition" at bounding box center [403, 431] width 178 height 178
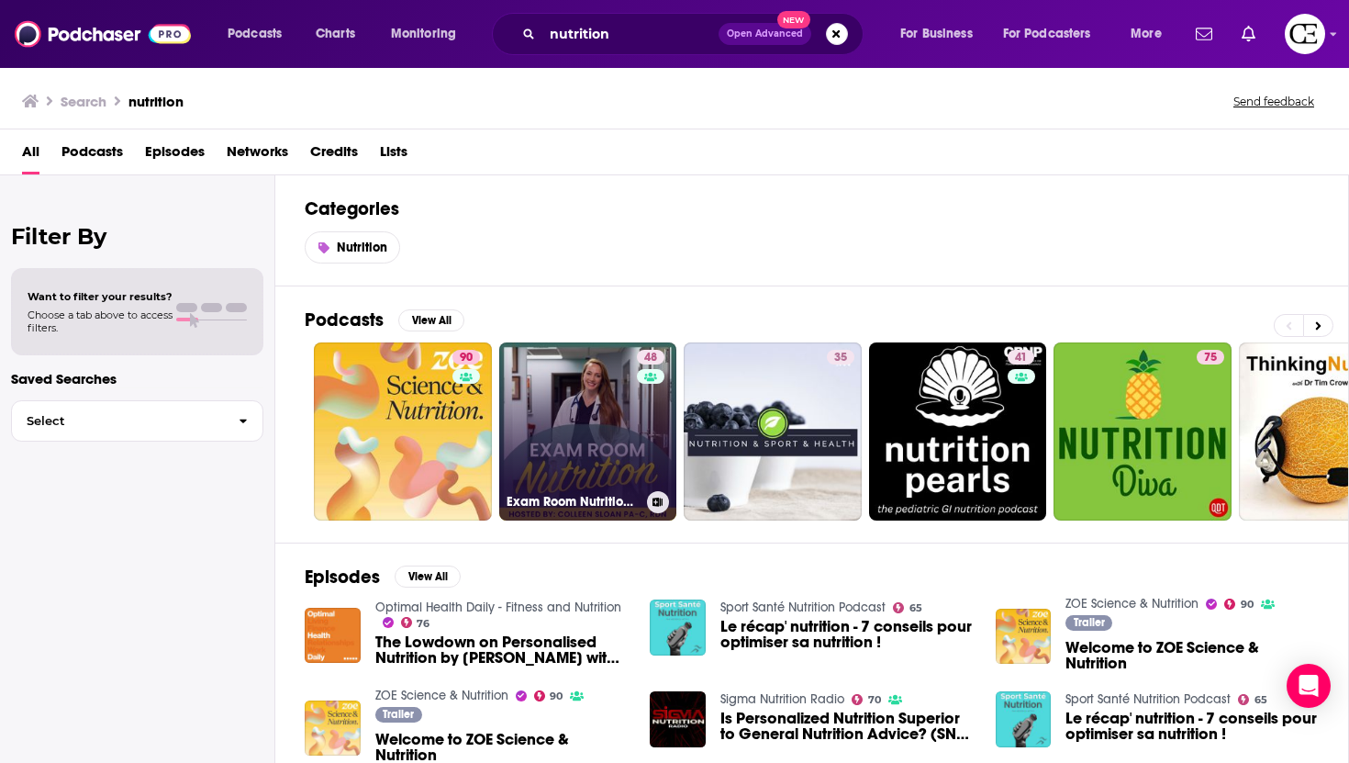
click at [601, 397] on link "48 Exam Room Nutrition: Where Busy Clinicians Learn About Nutrition" at bounding box center [588, 431] width 178 height 178
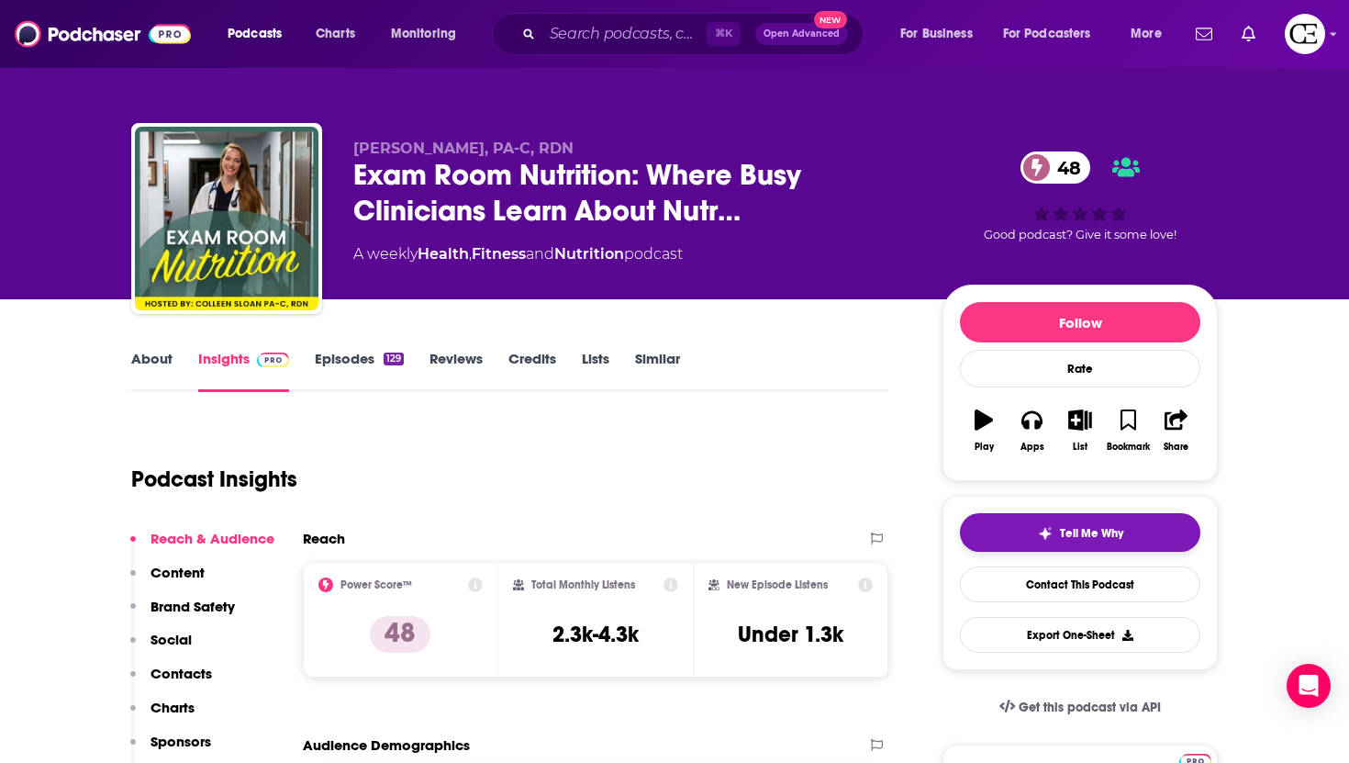
click at [1090, 540] on span "Tell Me Why" at bounding box center [1091, 533] width 63 height 15
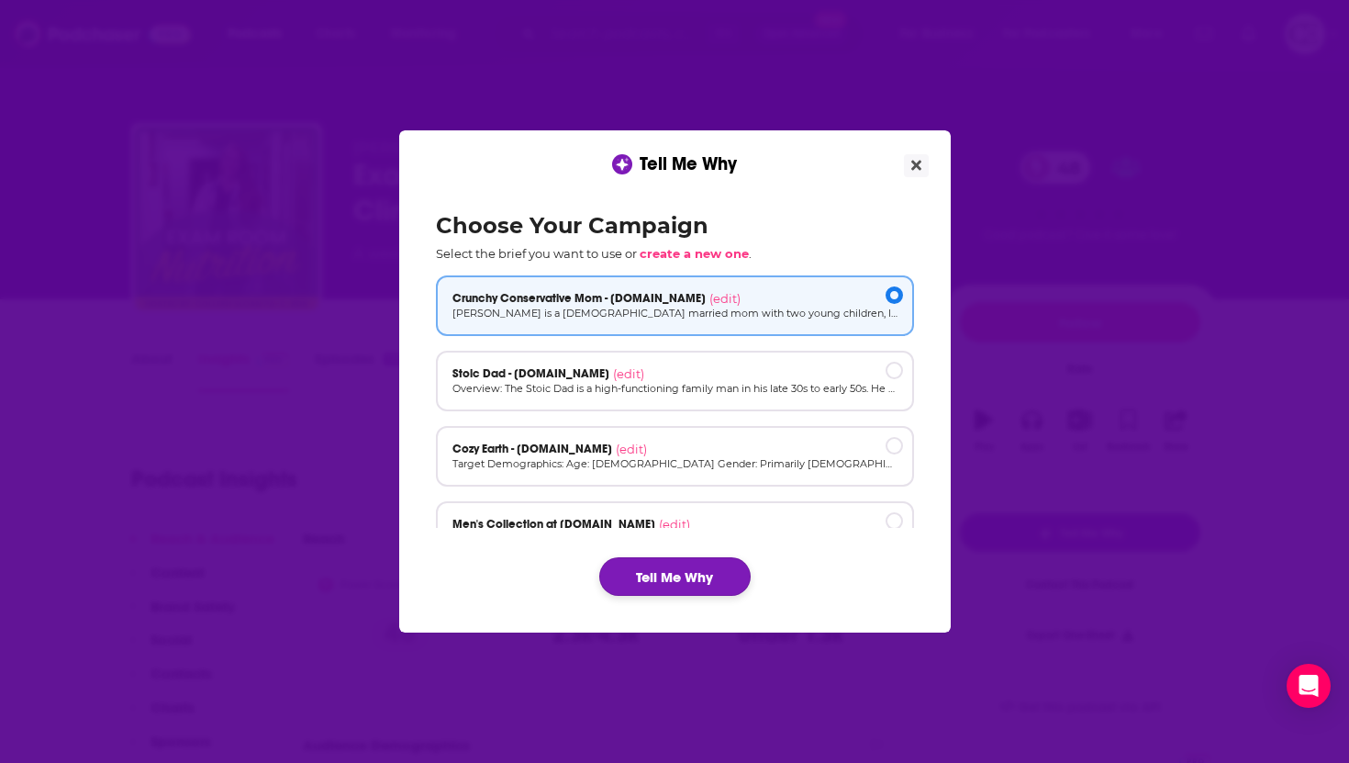
click at [710, 587] on button "Tell Me Why" at bounding box center [674, 576] width 151 height 39
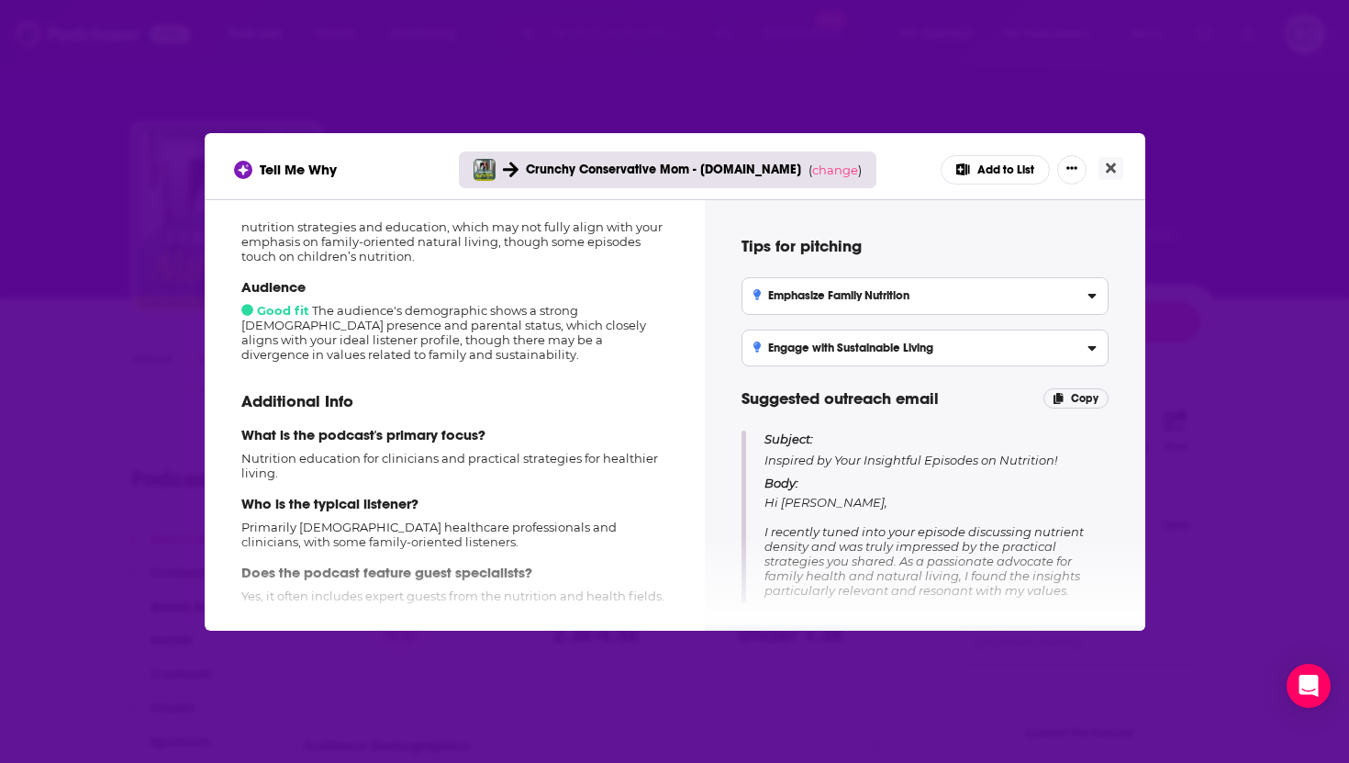
scroll to position [273, 0]
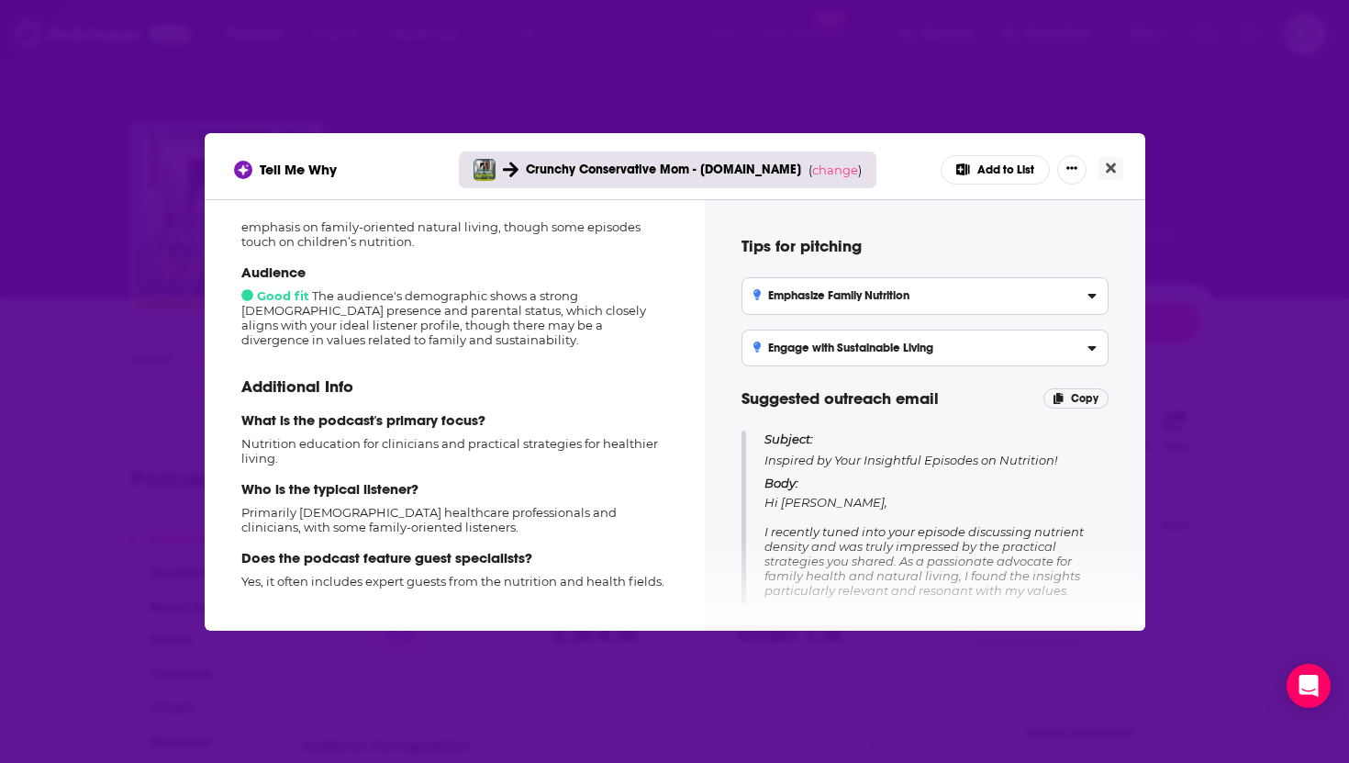
click at [747, 94] on div "Tell Me Why Crunchy Conservative Mom - [DOMAIN_NAME] ( change ) Add to List How…" at bounding box center [674, 381] width 1349 height 763
click at [1108, 162] on icon "Close" at bounding box center [1111, 168] width 10 height 15
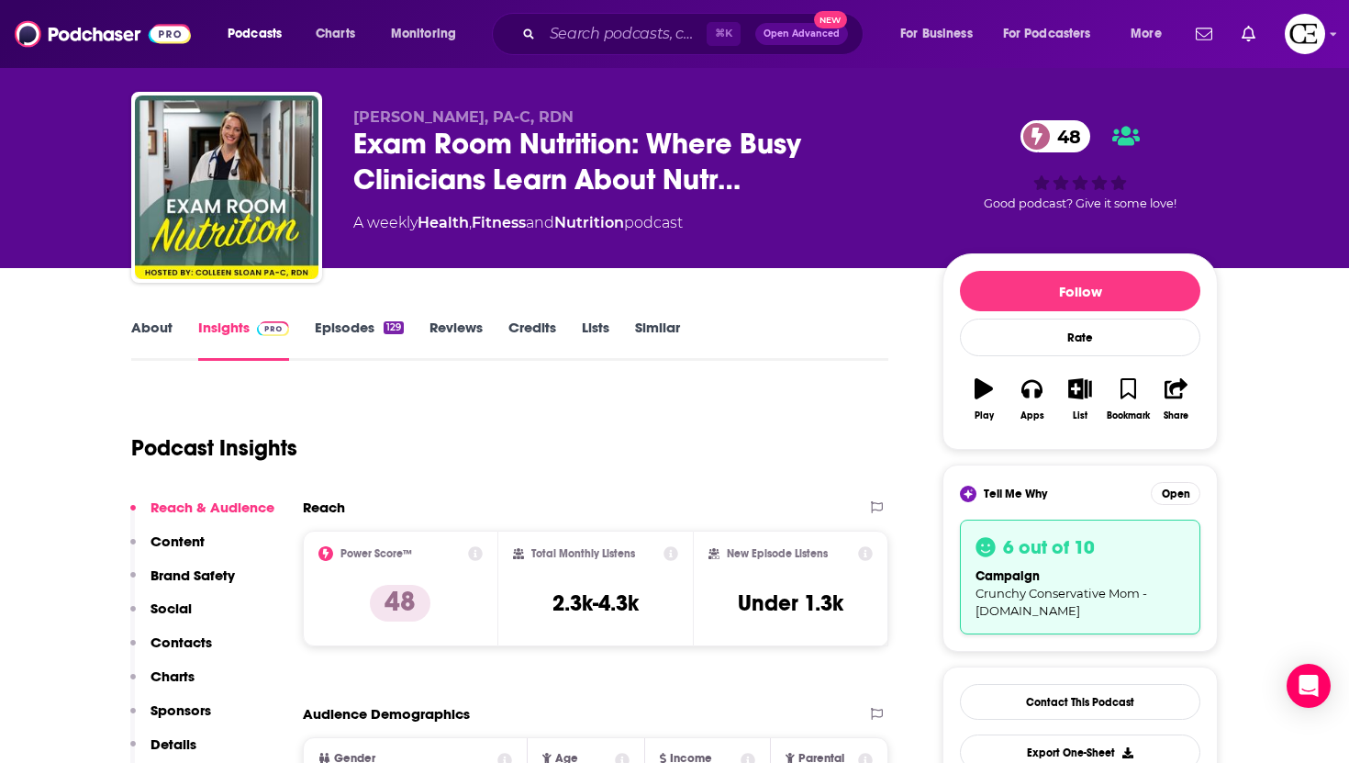
scroll to position [7, 0]
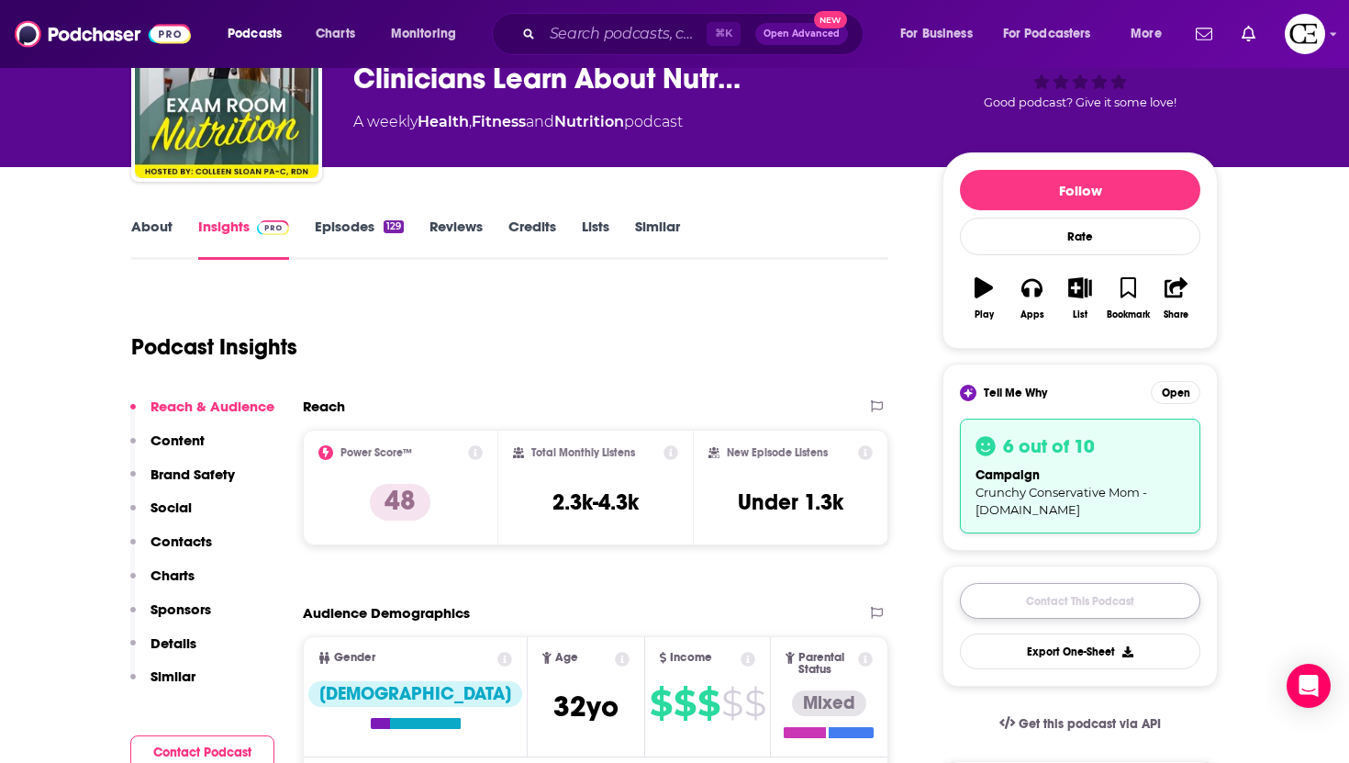
click at [1055, 611] on link "Contact This Podcast" at bounding box center [1080, 601] width 240 height 36
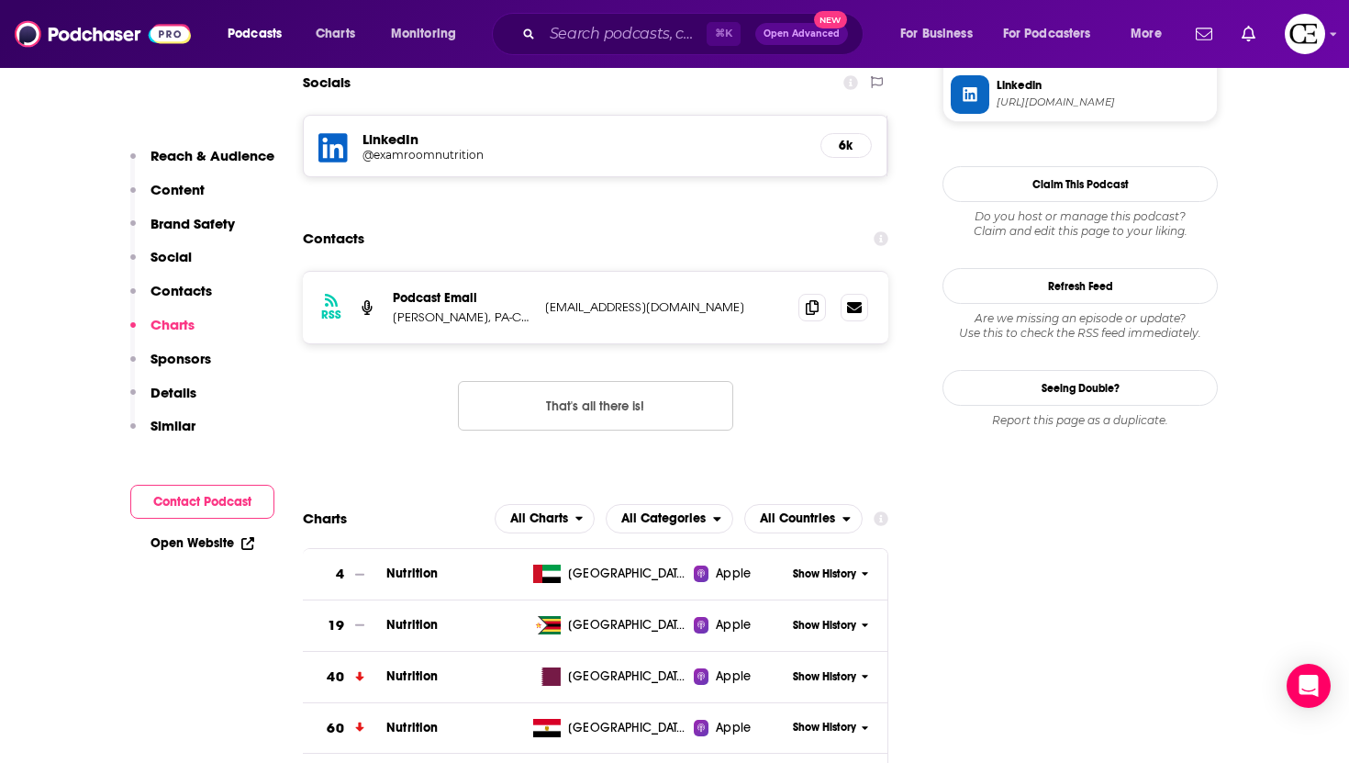
scroll to position [1754, 0]
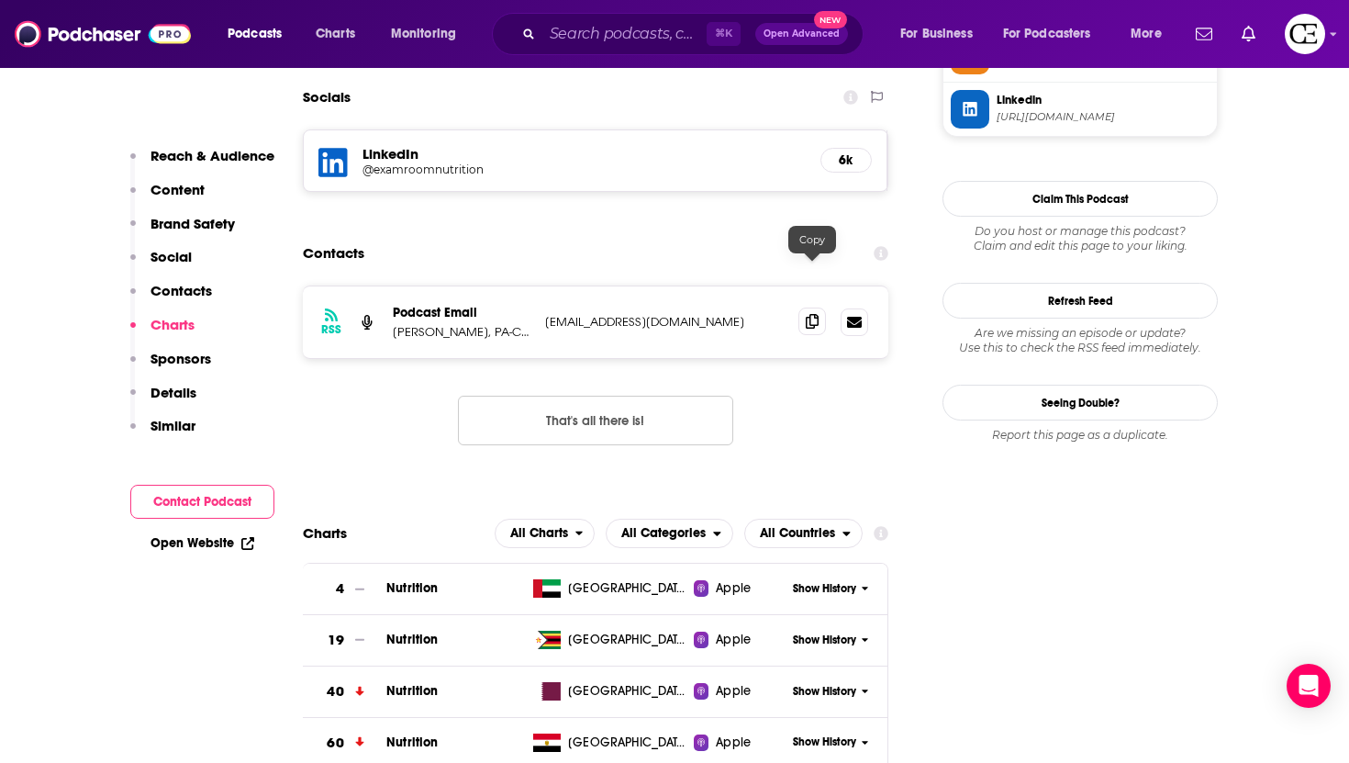
click at [818, 307] on span at bounding box center [812, 321] width 28 height 28
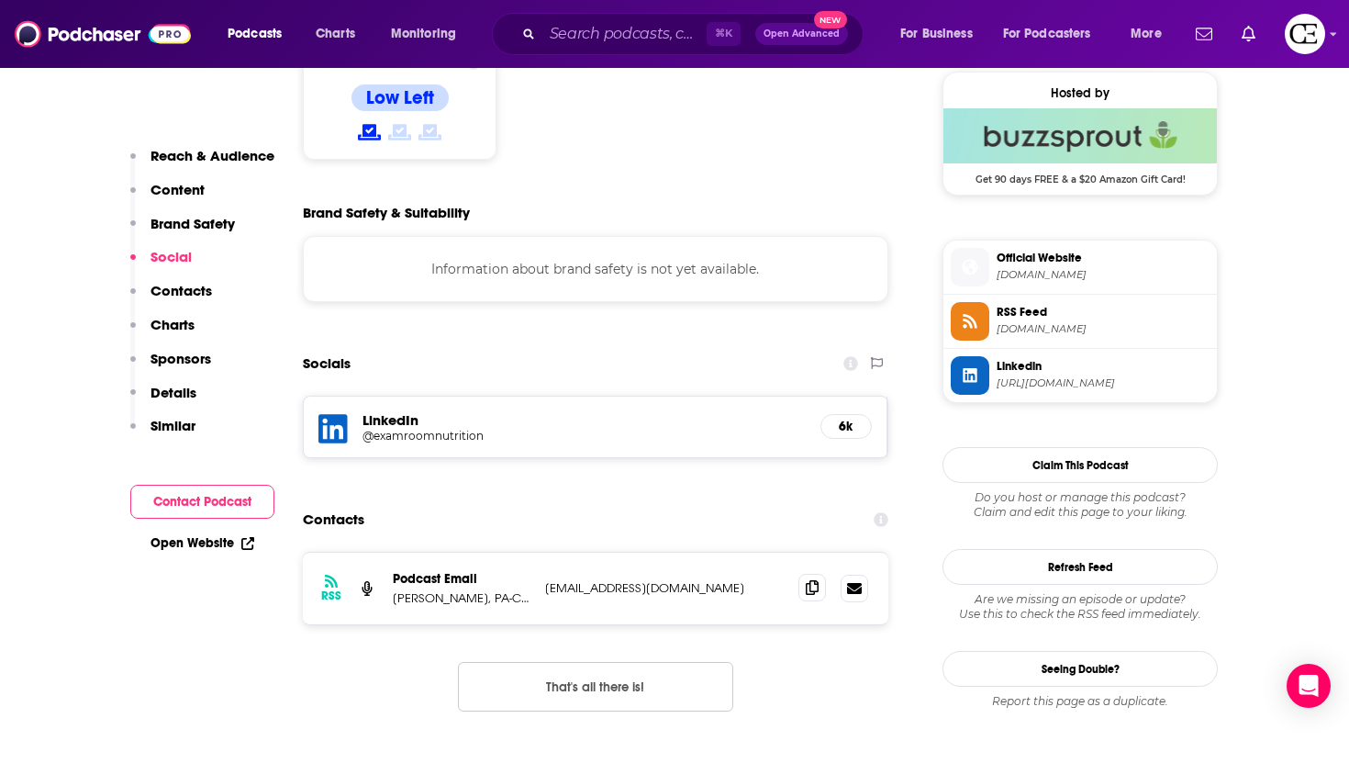
scroll to position [1482, 0]
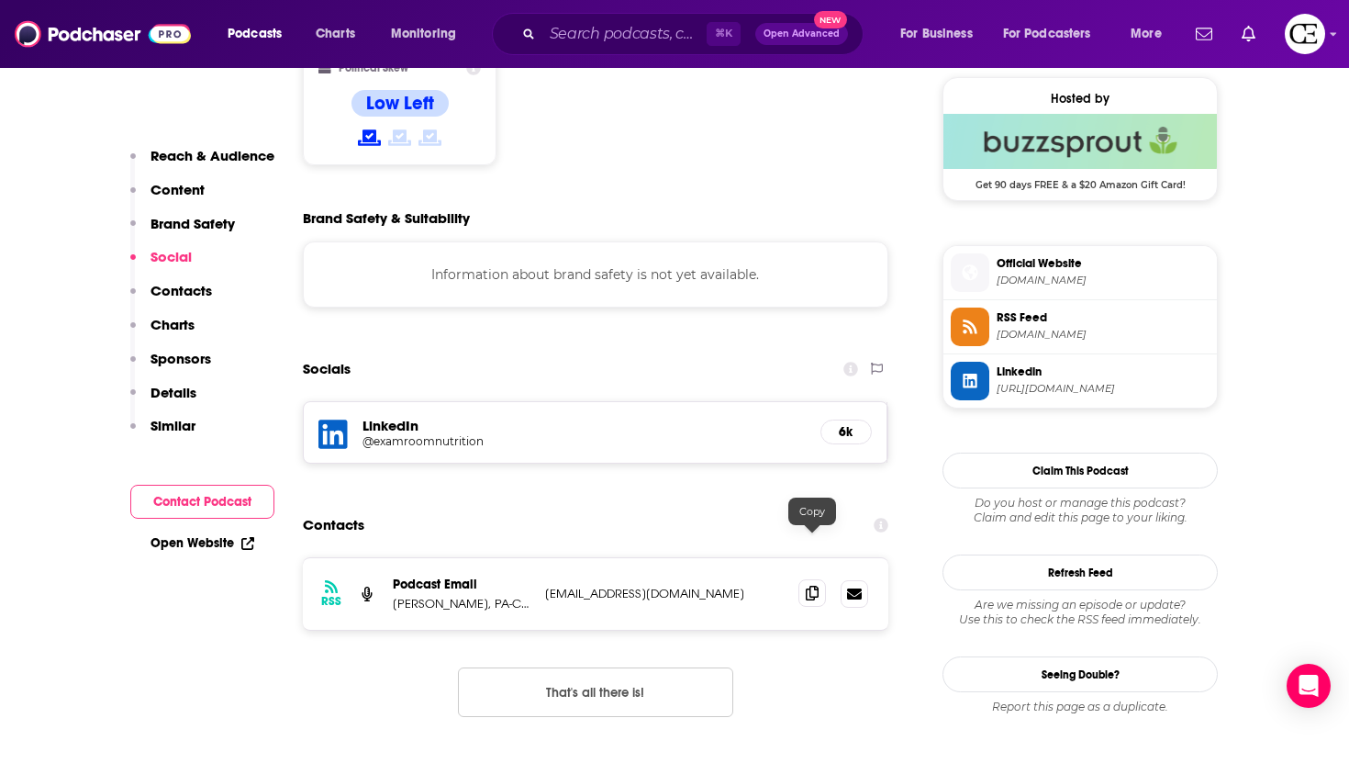
click at [811, 585] on icon at bounding box center [812, 592] width 13 height 15
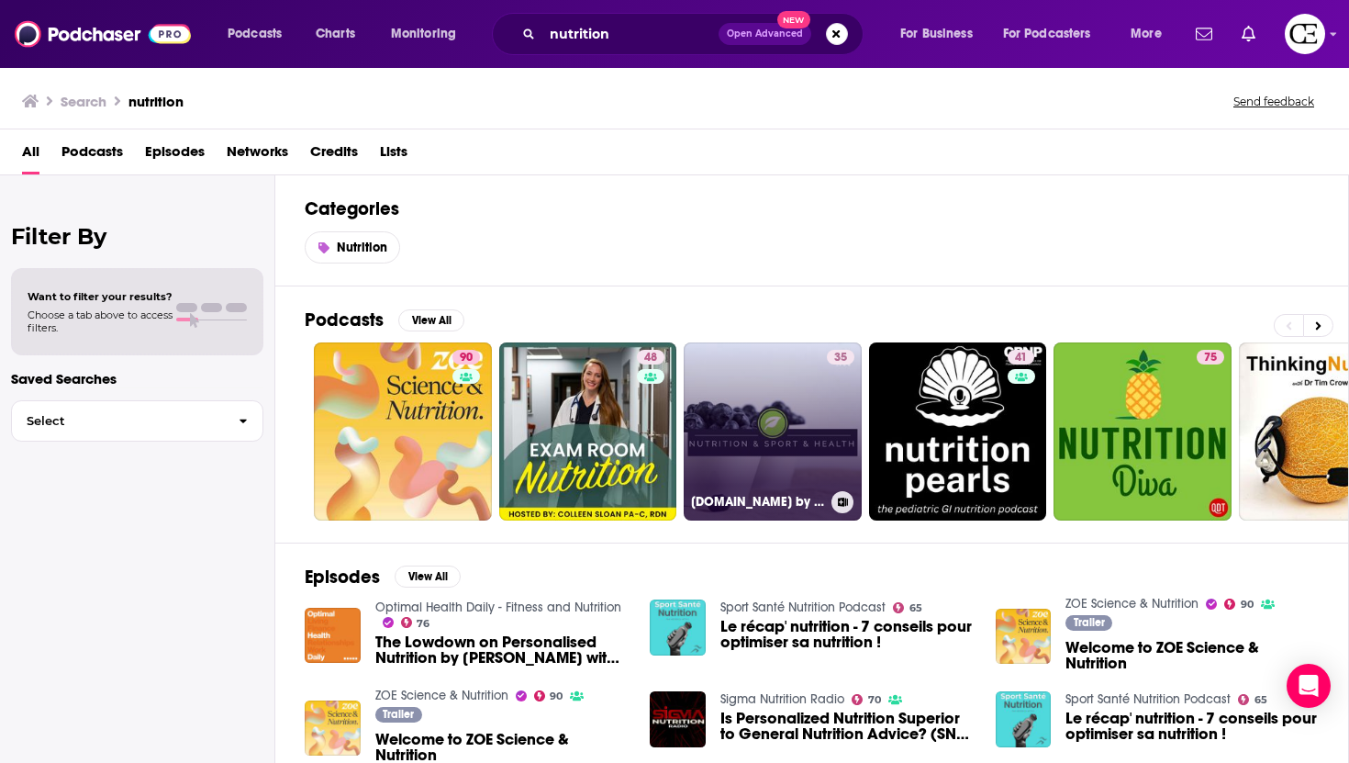
click at [805, 459] on link "35 [DOMAIN_NAME] by [PERSON_NAME]" at bounding box center [773, 431] width 178 height 178
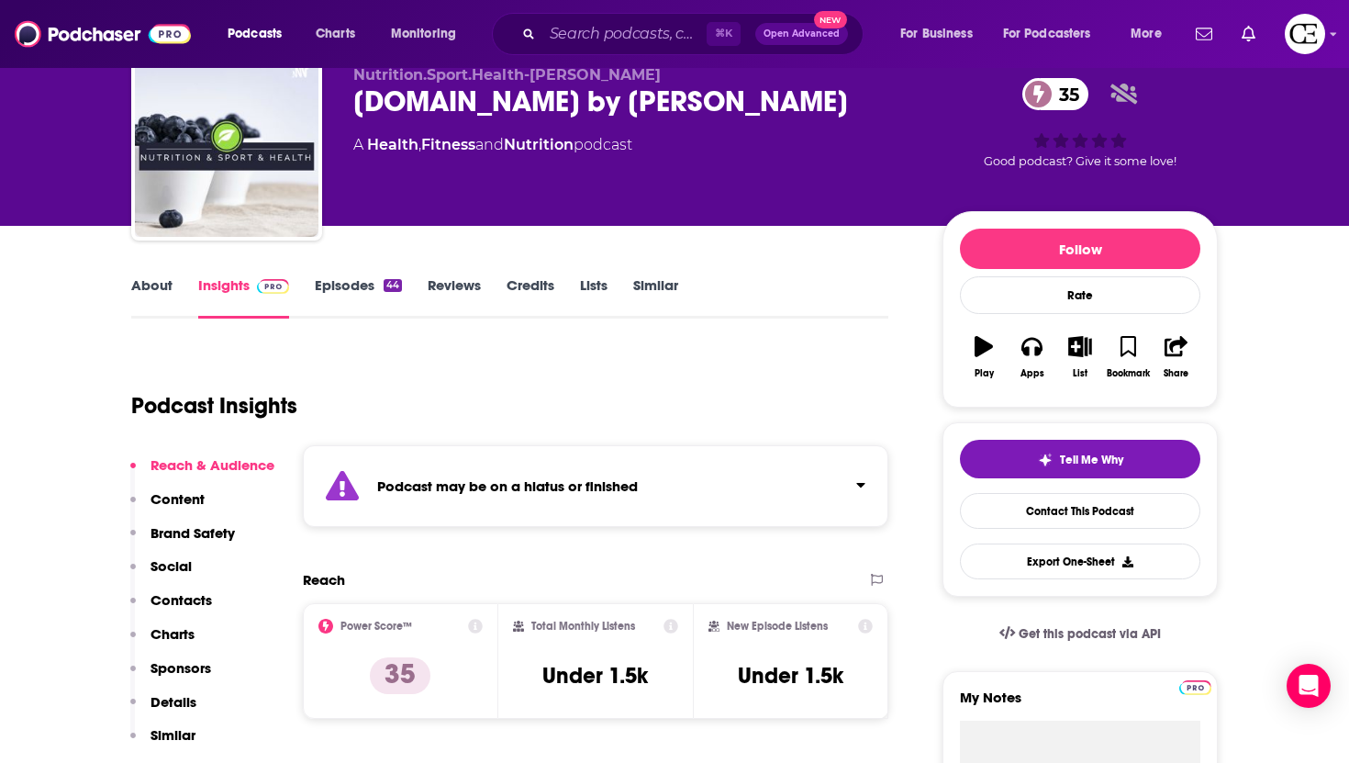
scroll to position [74, 0]
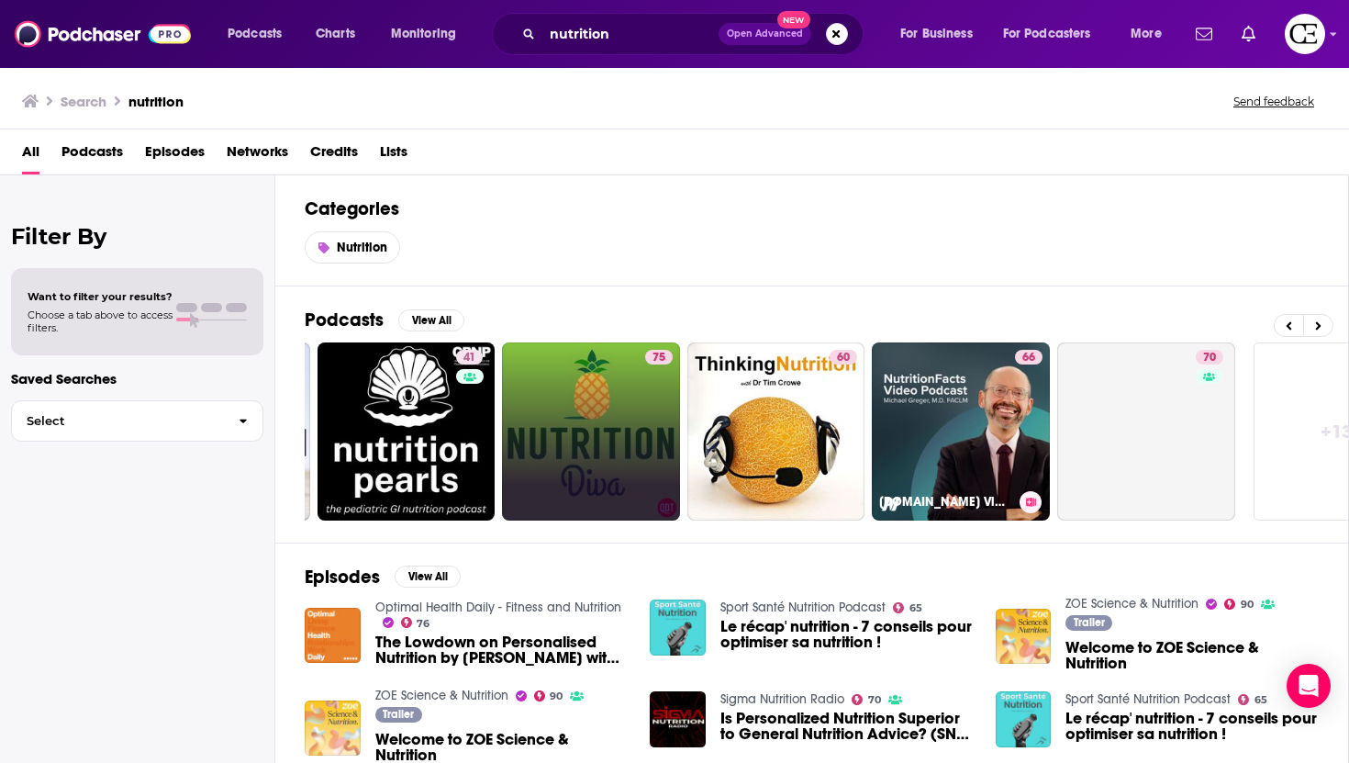
scroll to position [0, 572]
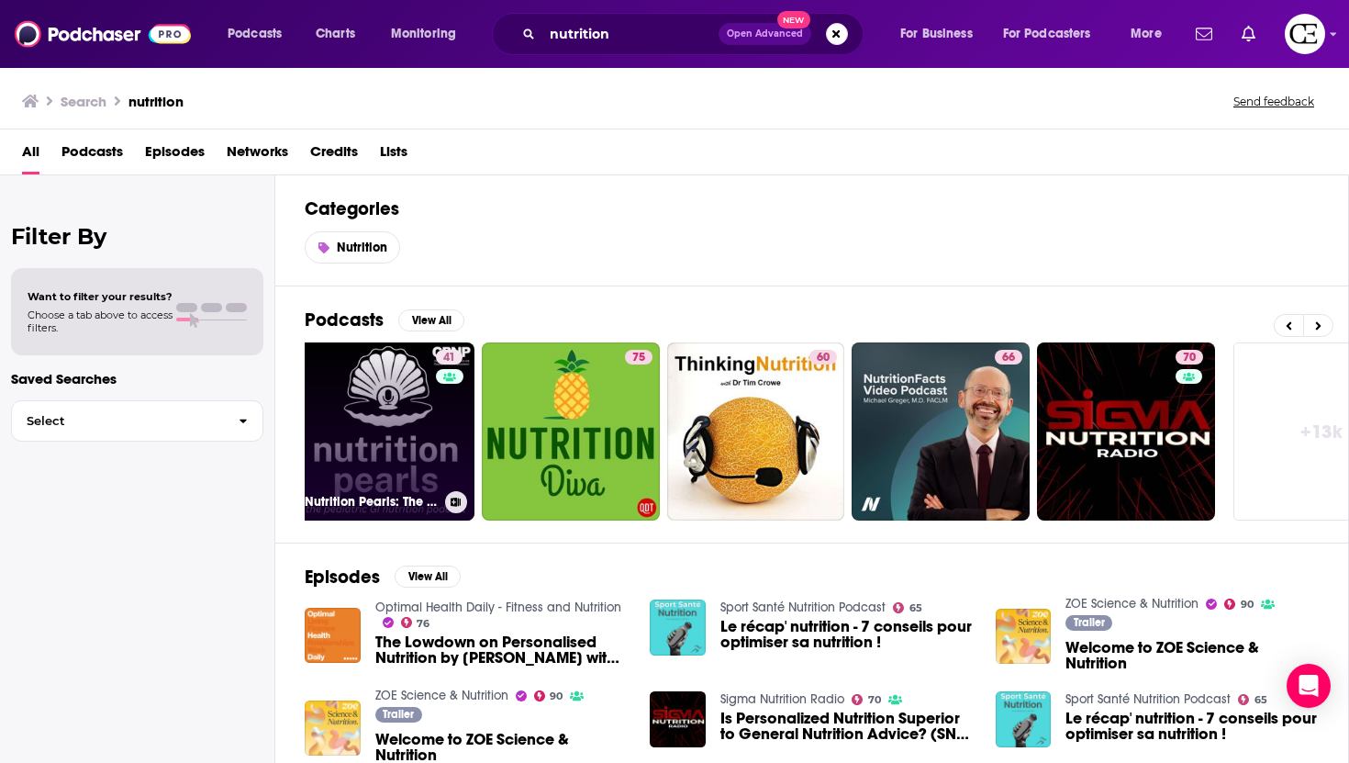
click at [421, 436] on link "41 Nutrition Pearls: The Pediatric GI Nutrition Podcast" at bounding box center [386, 431] width 178 height 178
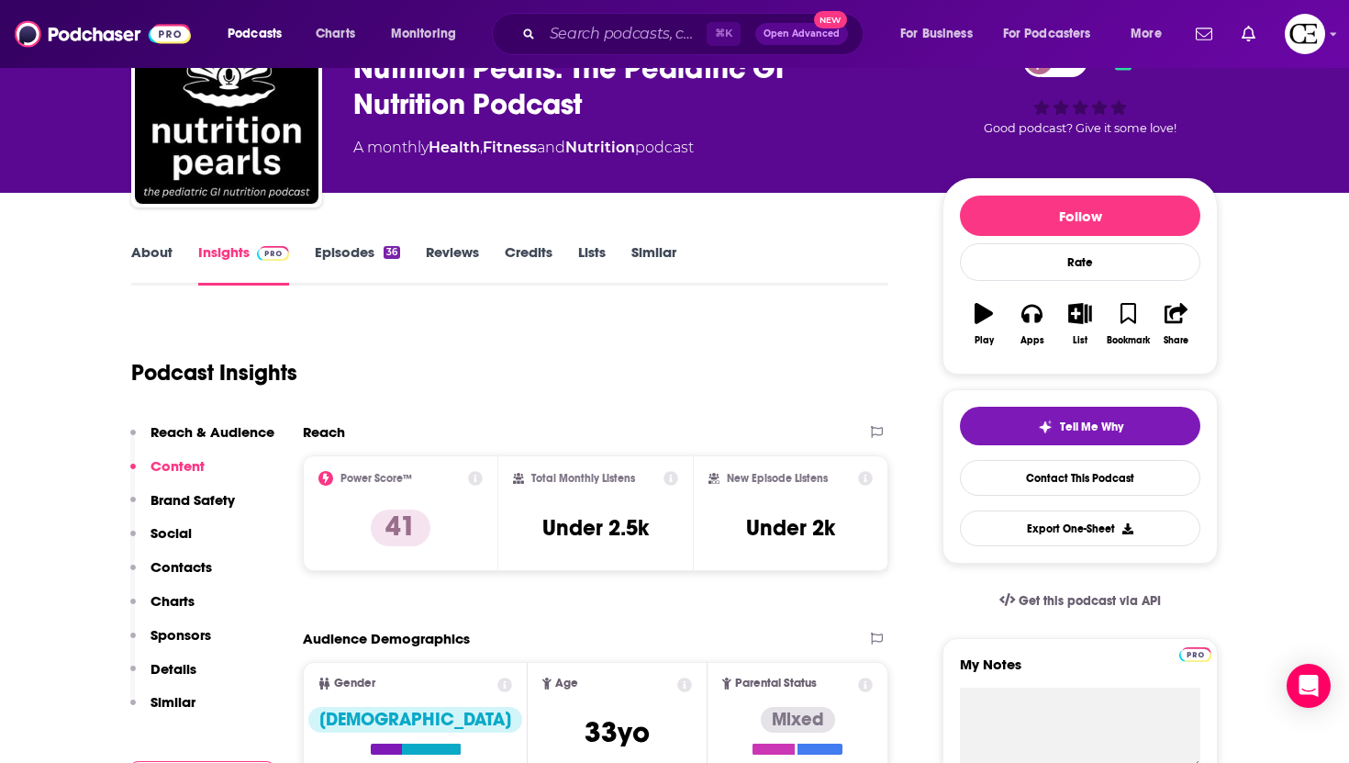
scroll to position [109, 0]
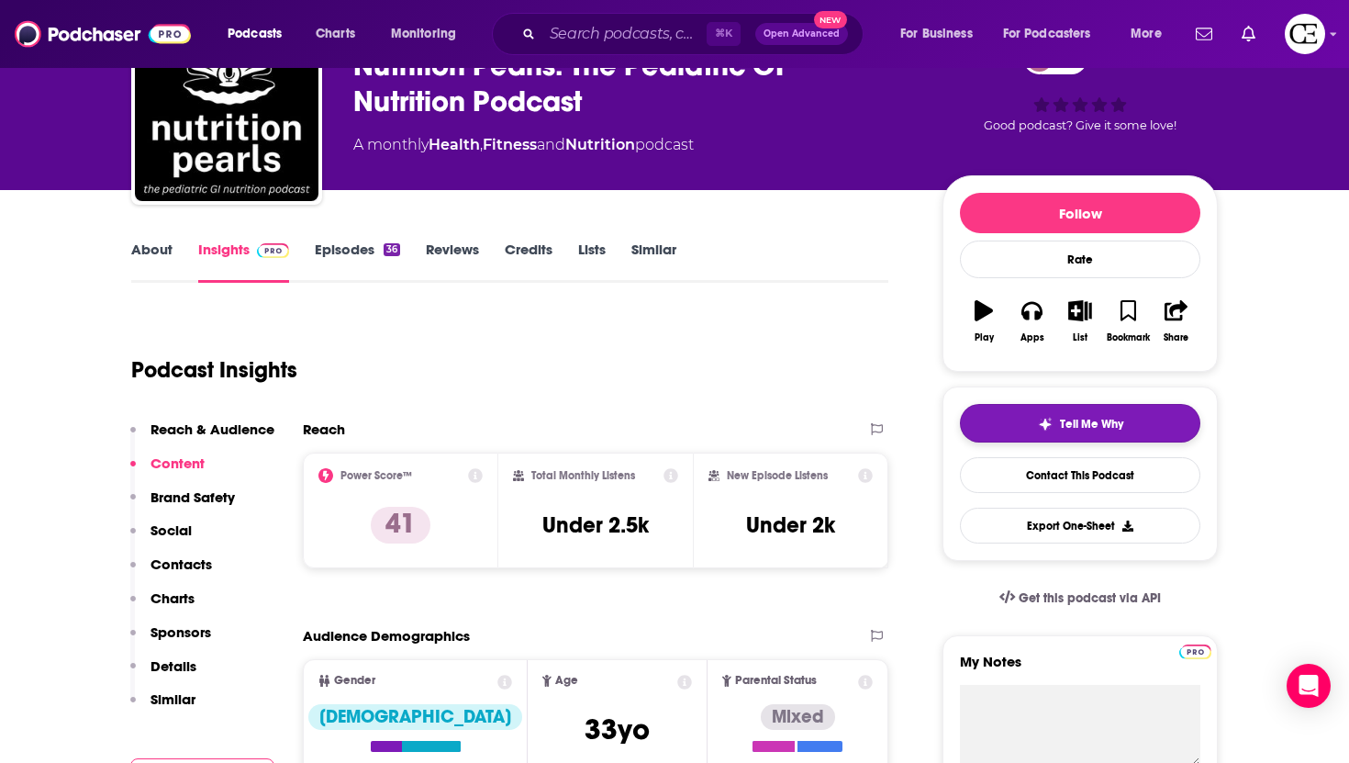
click at [1008, 425] on button "Tell Me Why" at bounding box center [1080, 423] width 240 height 39
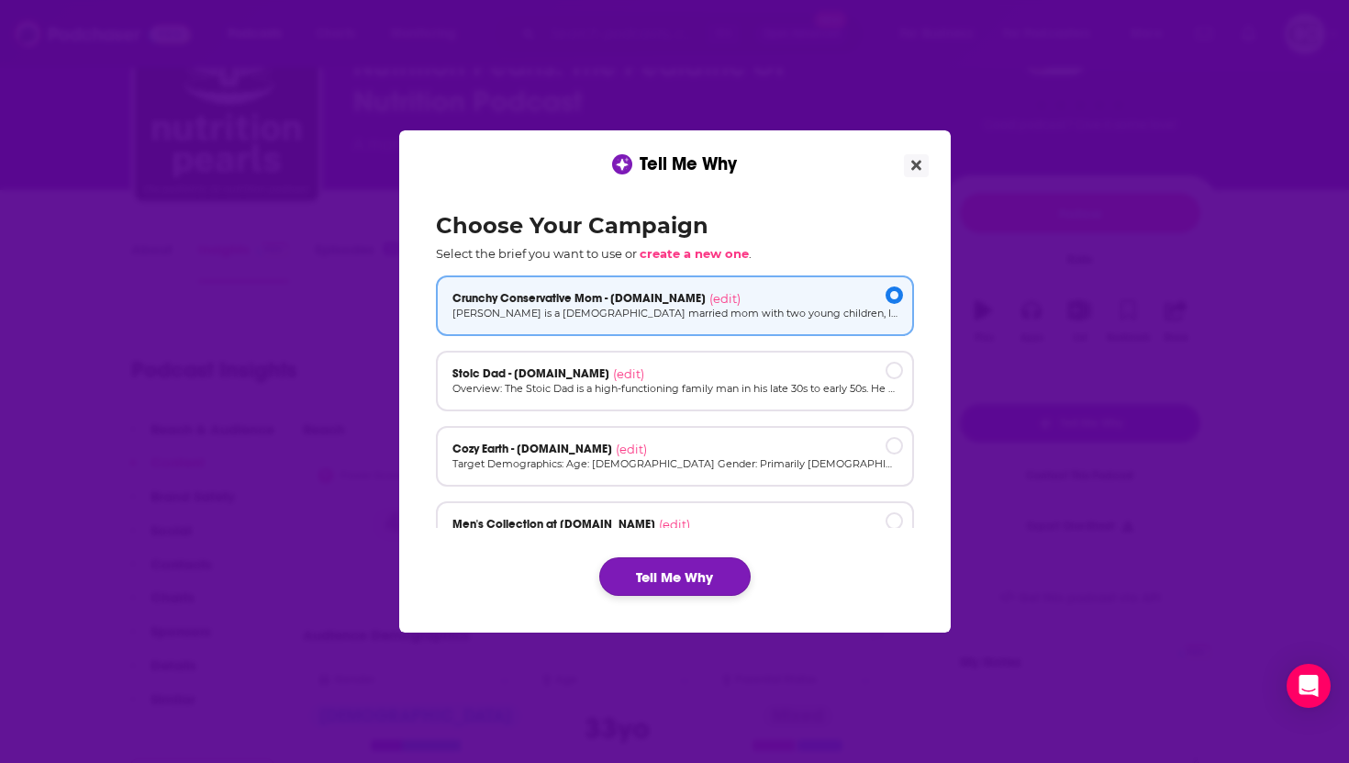
click at [728, 581] on button "Tell Me Why" at bounding box center [674, 576] width 151 height 39
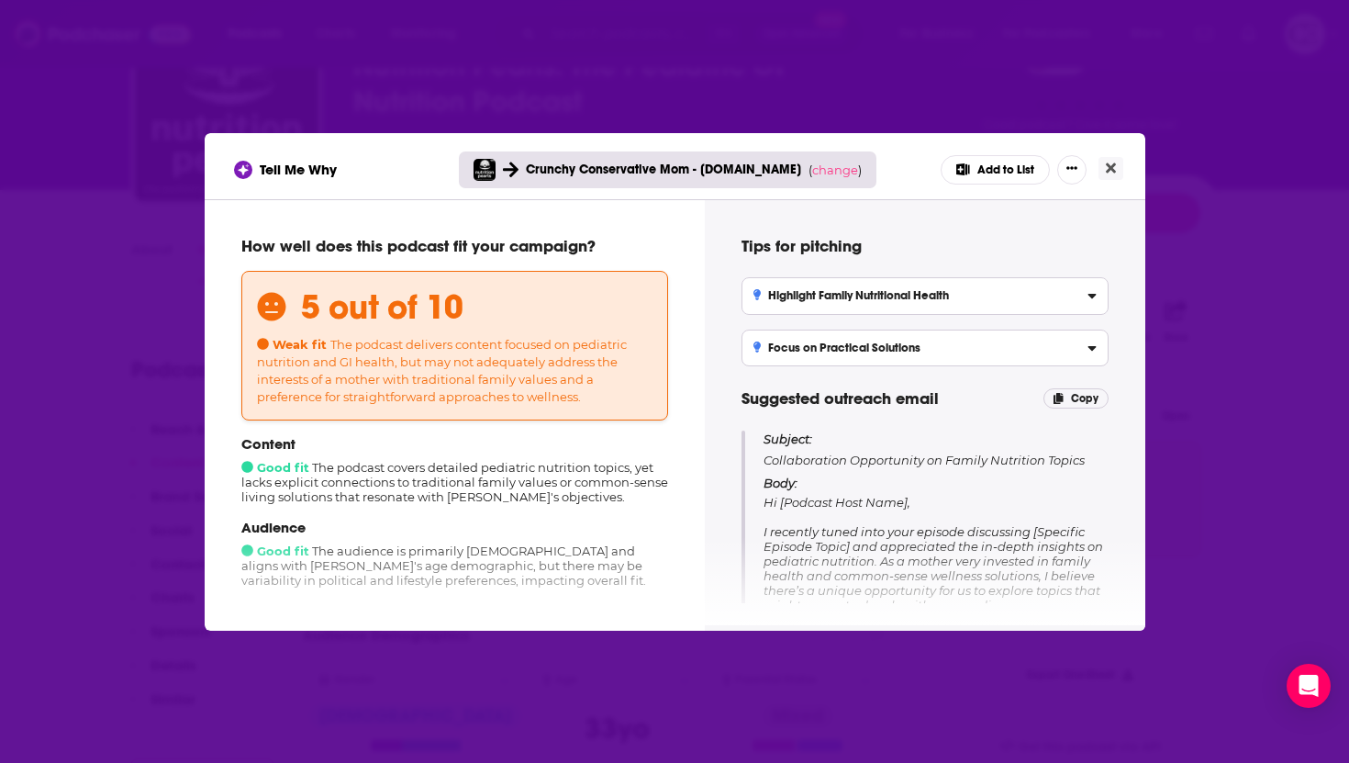
click at [1341, 369] on div "Tell Me Why Crunchy Conservative Mom - [DOMAIN_NAME] ( change ) Add to List How…" at bounding box center [674, 381] width 1349 height 763
click at [1108, 161] on icon "Close" at bounding box center [1111, 168] width 10 height 15
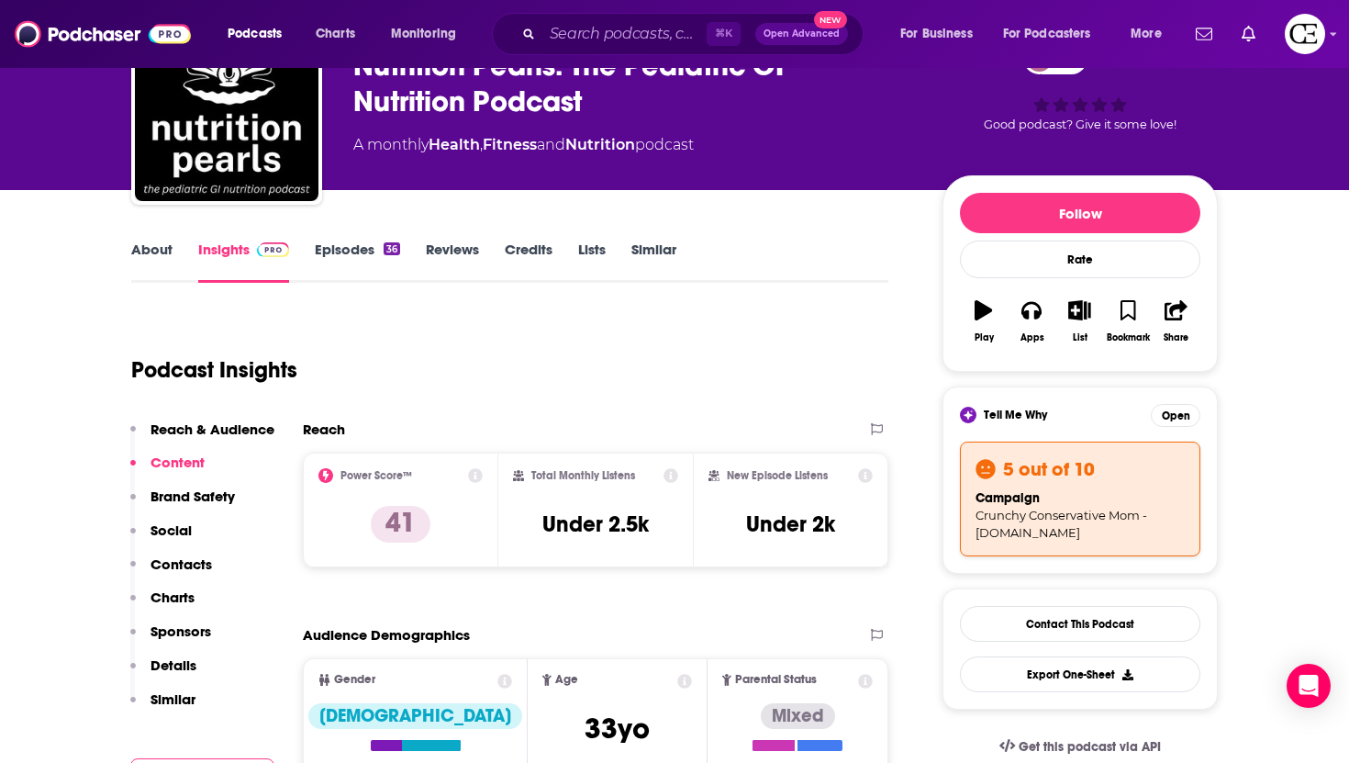
scroll to position [109, 0]
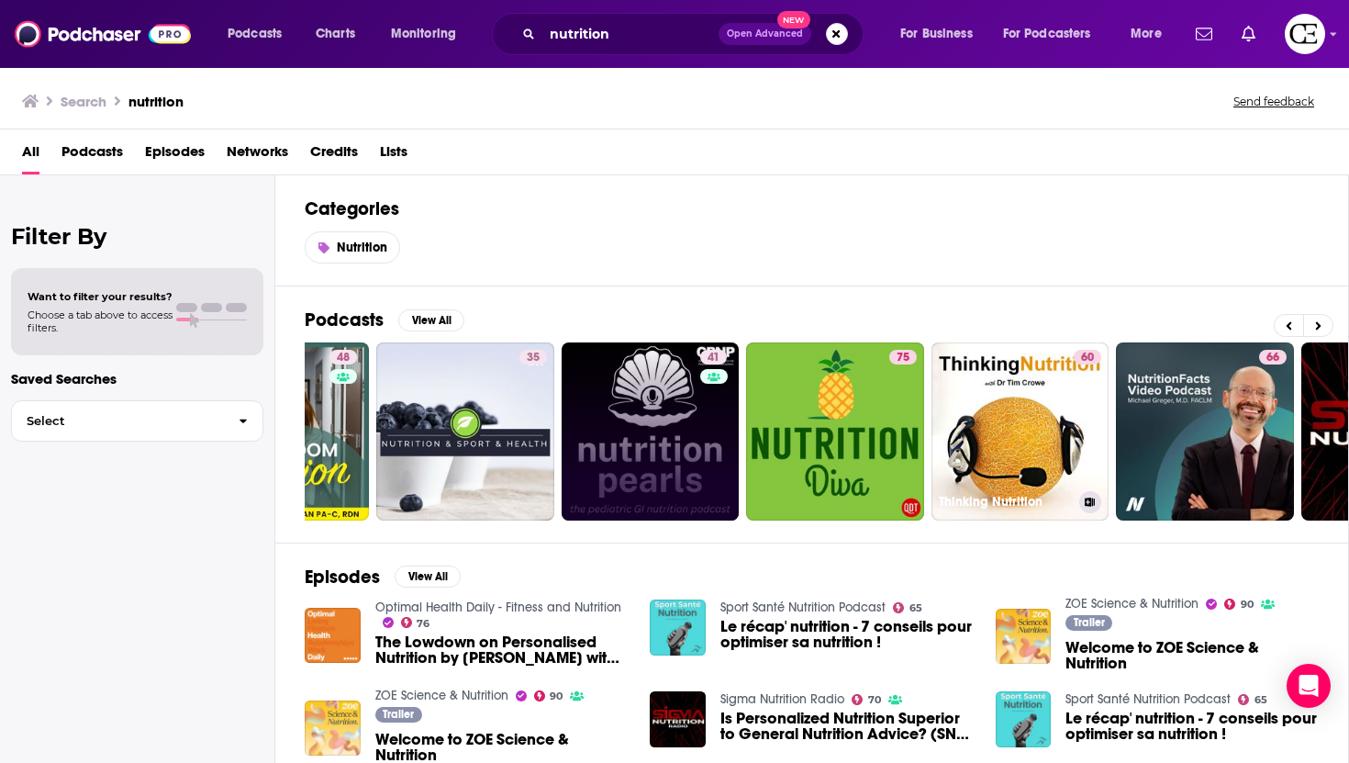
scroll to position [0, 553]
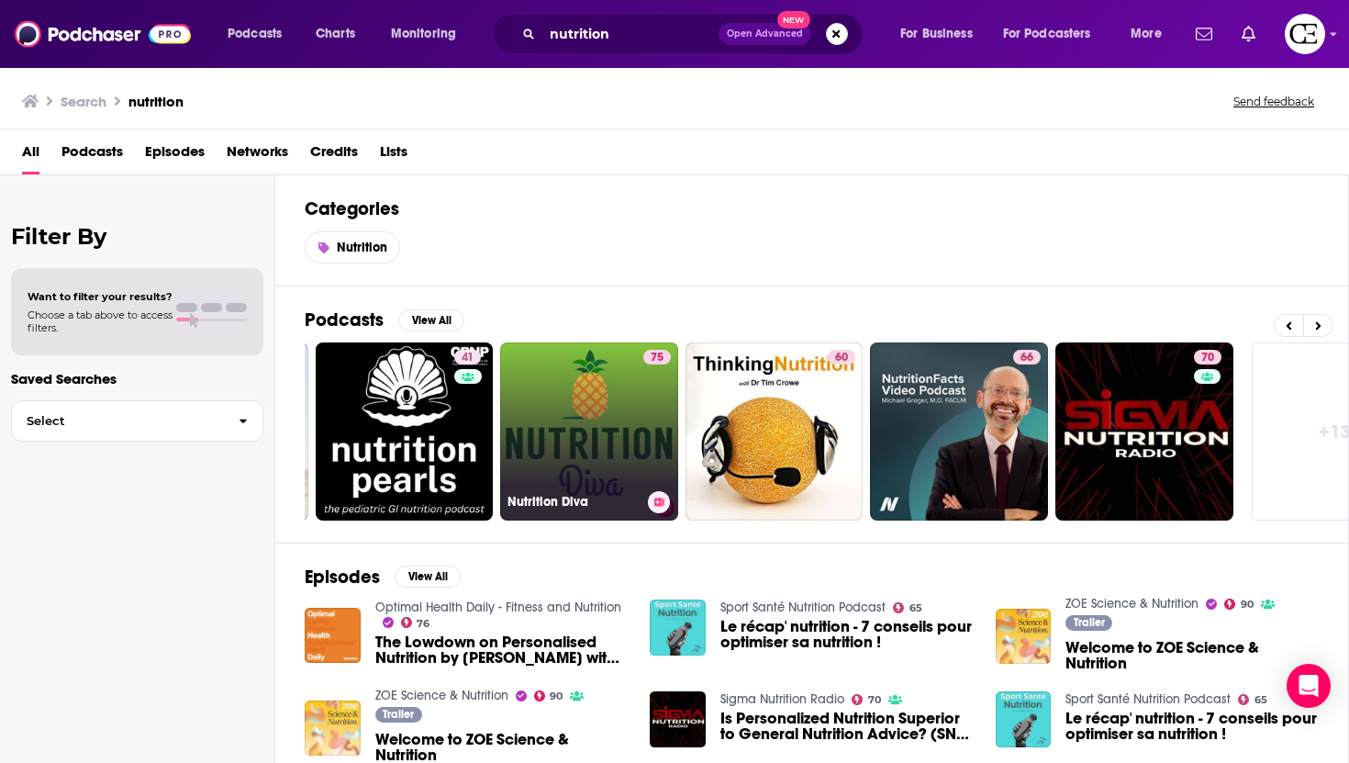
click at [653, 424] on div "75" at bounding box center [657, 420] width 28 height 141
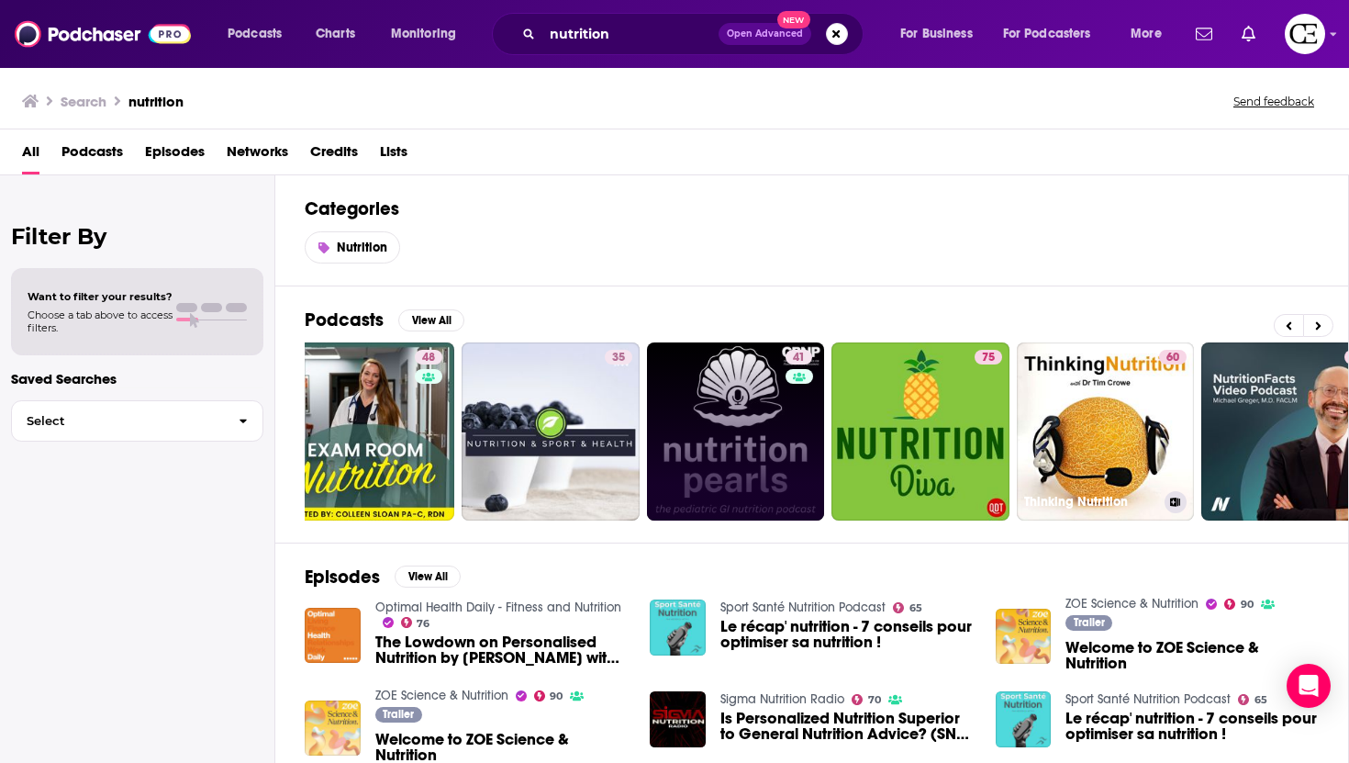
scroll to position [0, 641]
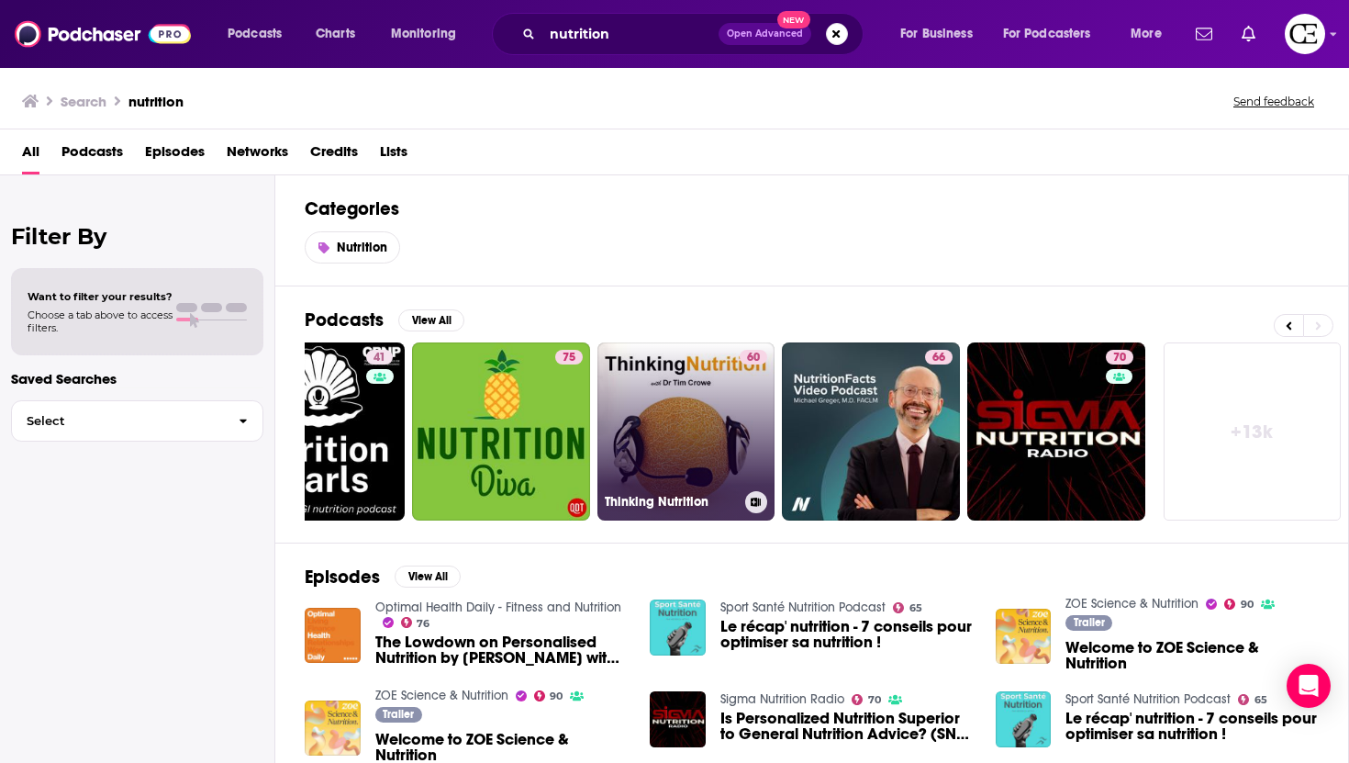
click at [700, 399] on link "60 Thinking Nutrition" at bounding box center [686, 431] width 178 height 178
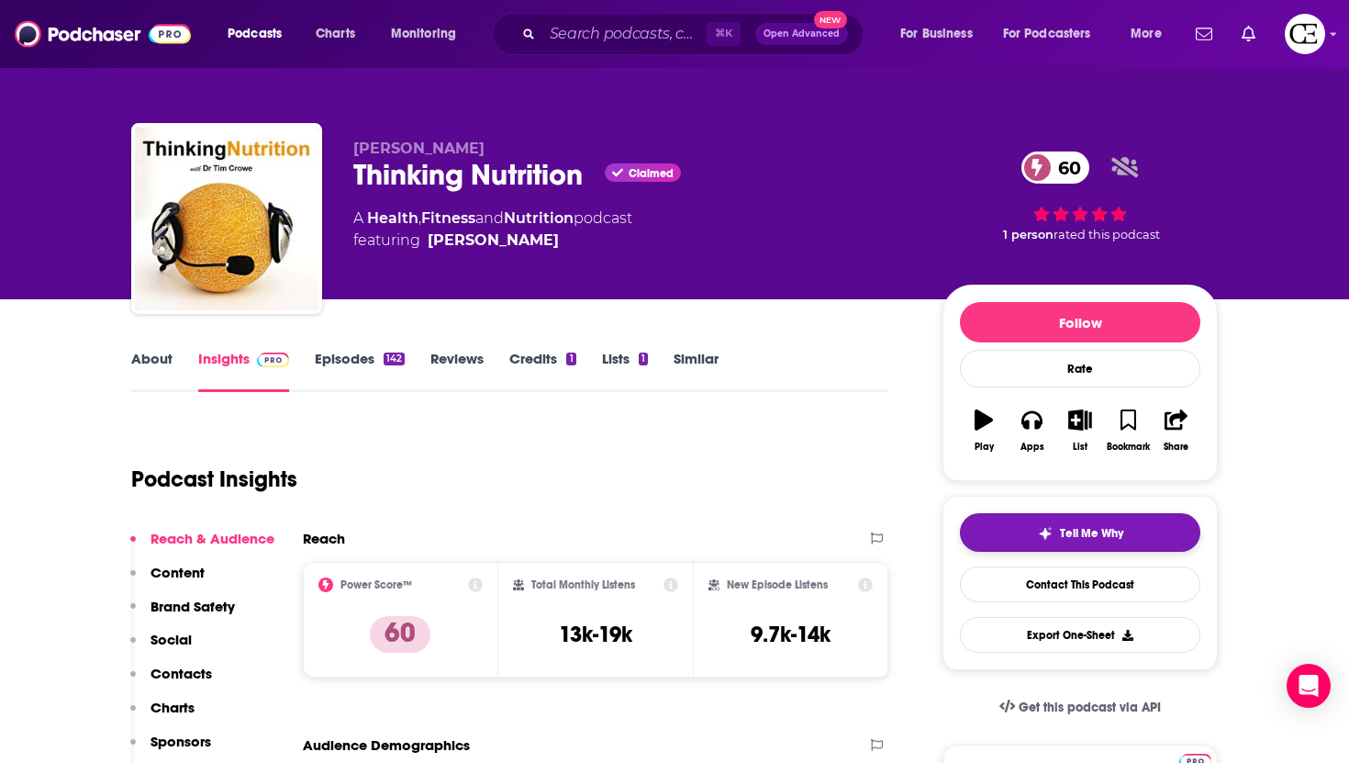
click at [1080, 532] on span "Tell Me Why" at bounding box center [1091, 533] width 63 height 15
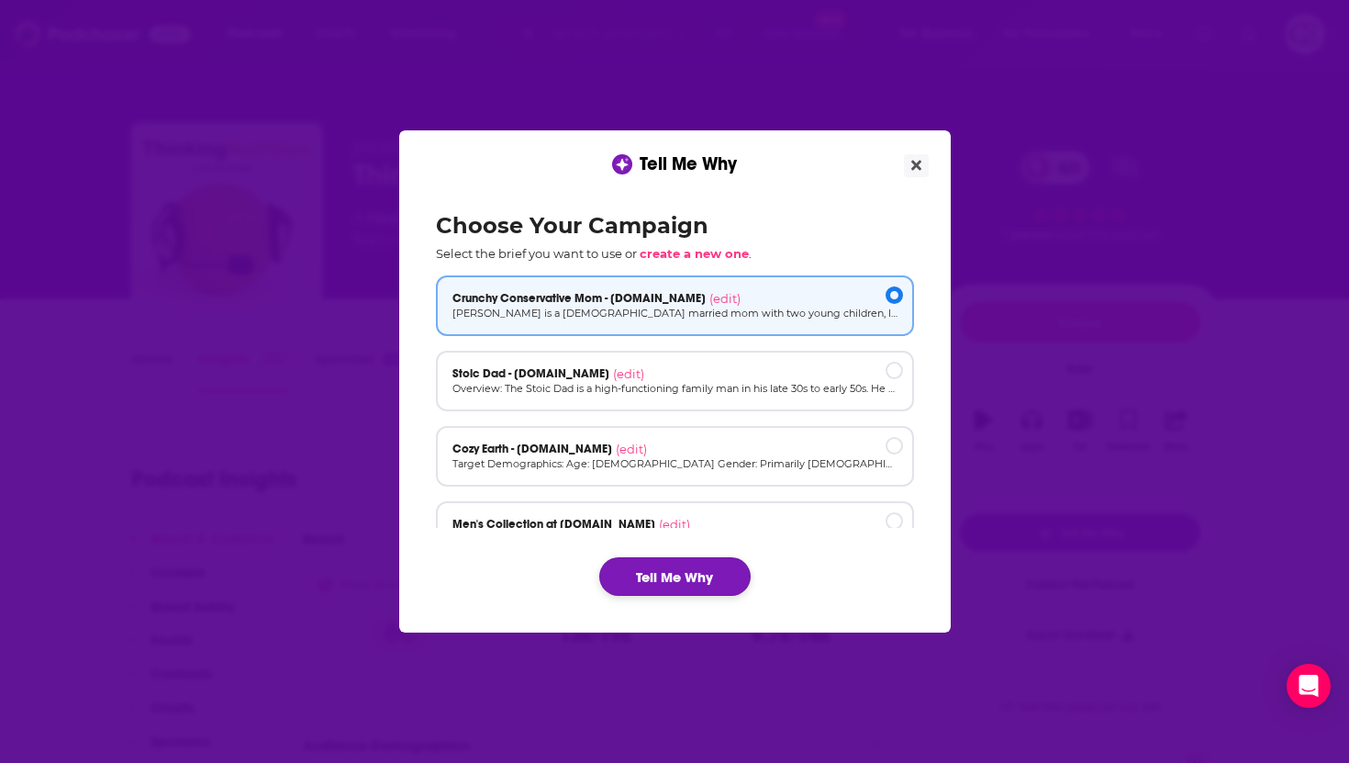
click at [714, 581] on button "Tell Me Why" at bounding box center [674, 576] width 151 height 39
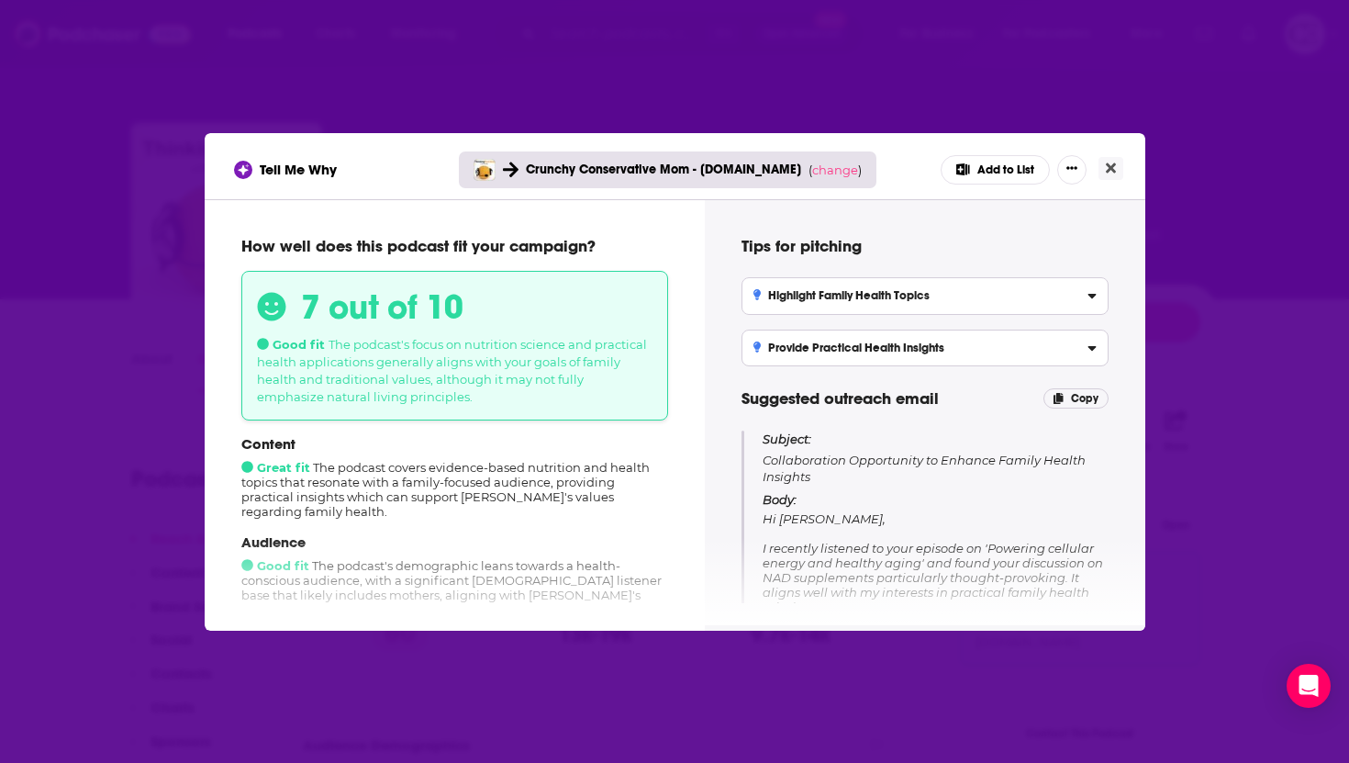
click at [534, 105] on div "Tell Me Why Crunchy Conservative Mom - [DOMAIN_NAME] ( change ) Add to List How…" at bounding box center [674, 381] width 1349 height 763
click at [1113, 173] on icon "Close" at bounding box center [1111, 168] width 10 height 15
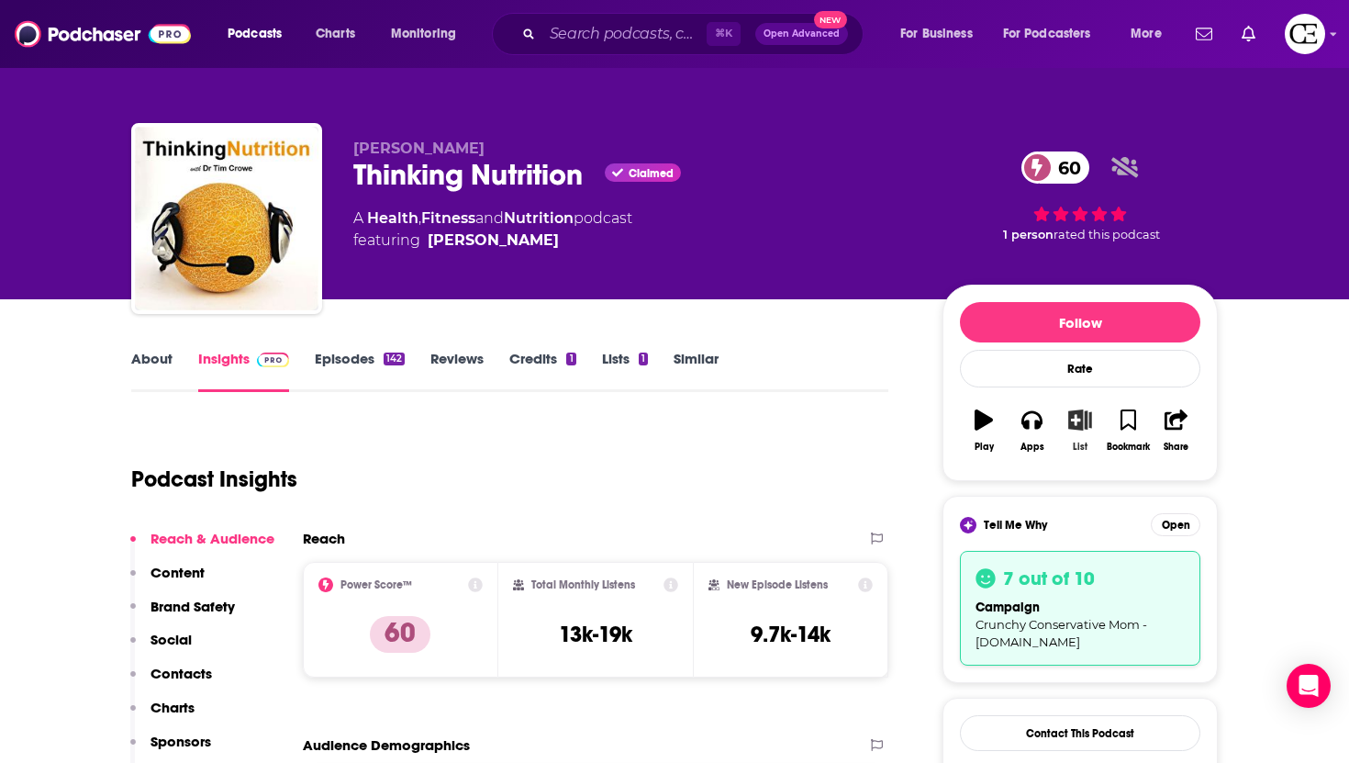
click at [1076, 426] on icon "button" at bounding box center [1080, 419] width 23 height 20
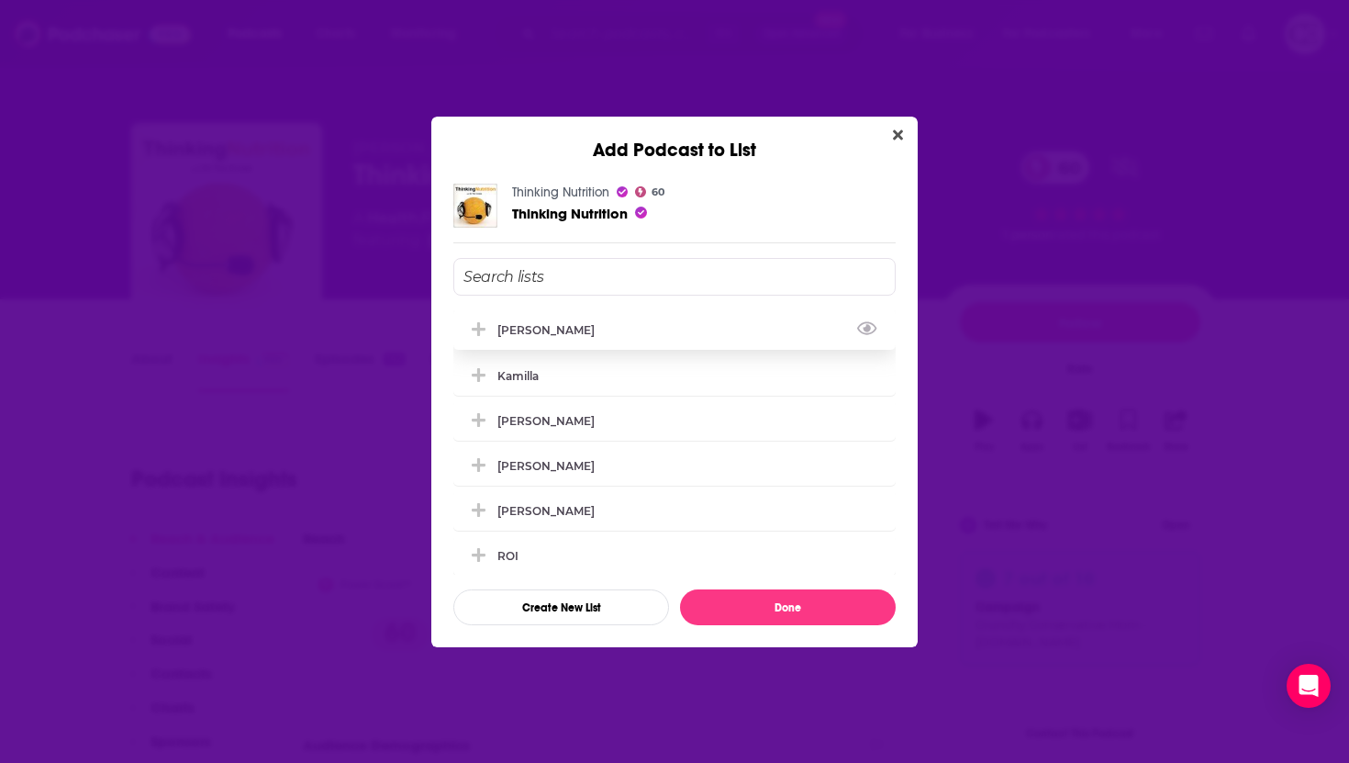
click at [741, 330] on div "[PERSON_NAME]" at bounding box center [674, 329] width 442 height 40
click at [771, 606] on button "Done" at bounding box center [788, 607] width 216 height 36
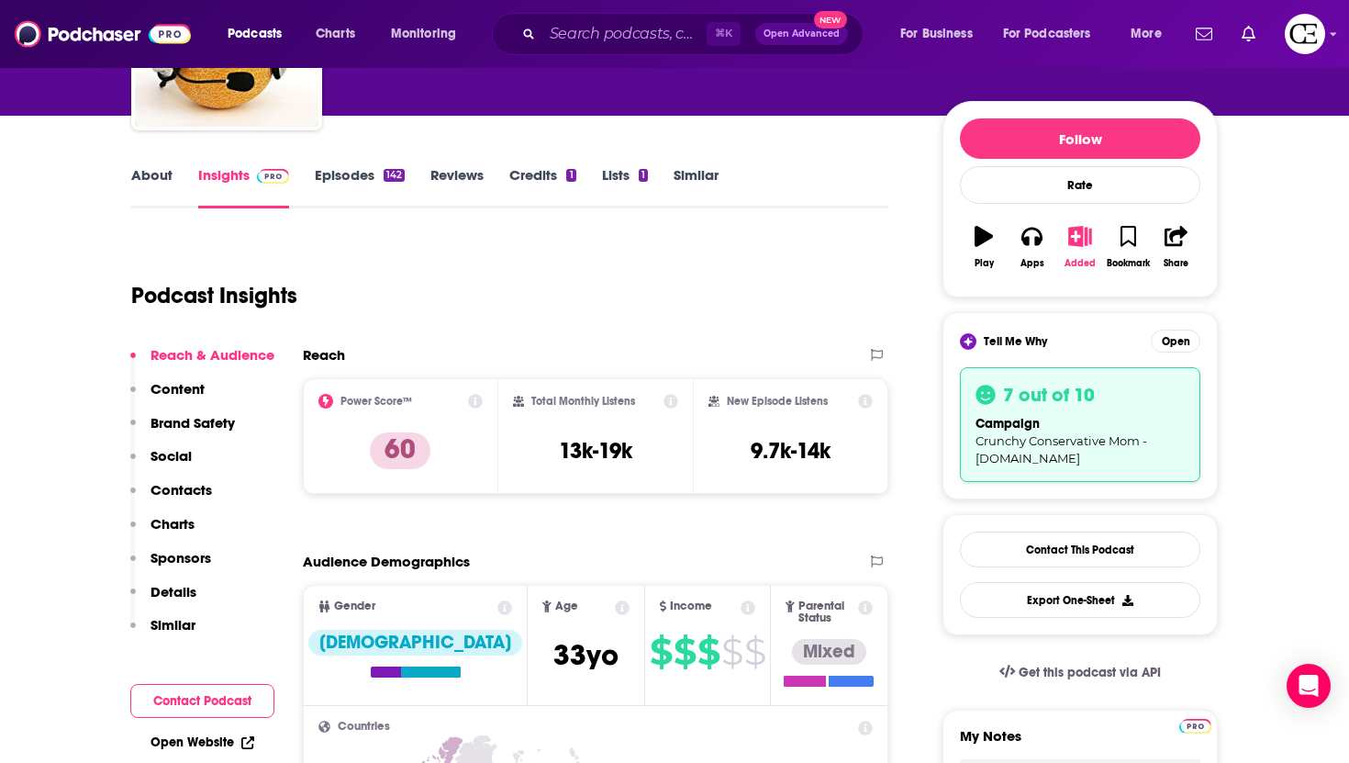
scroll to position [211, 0]
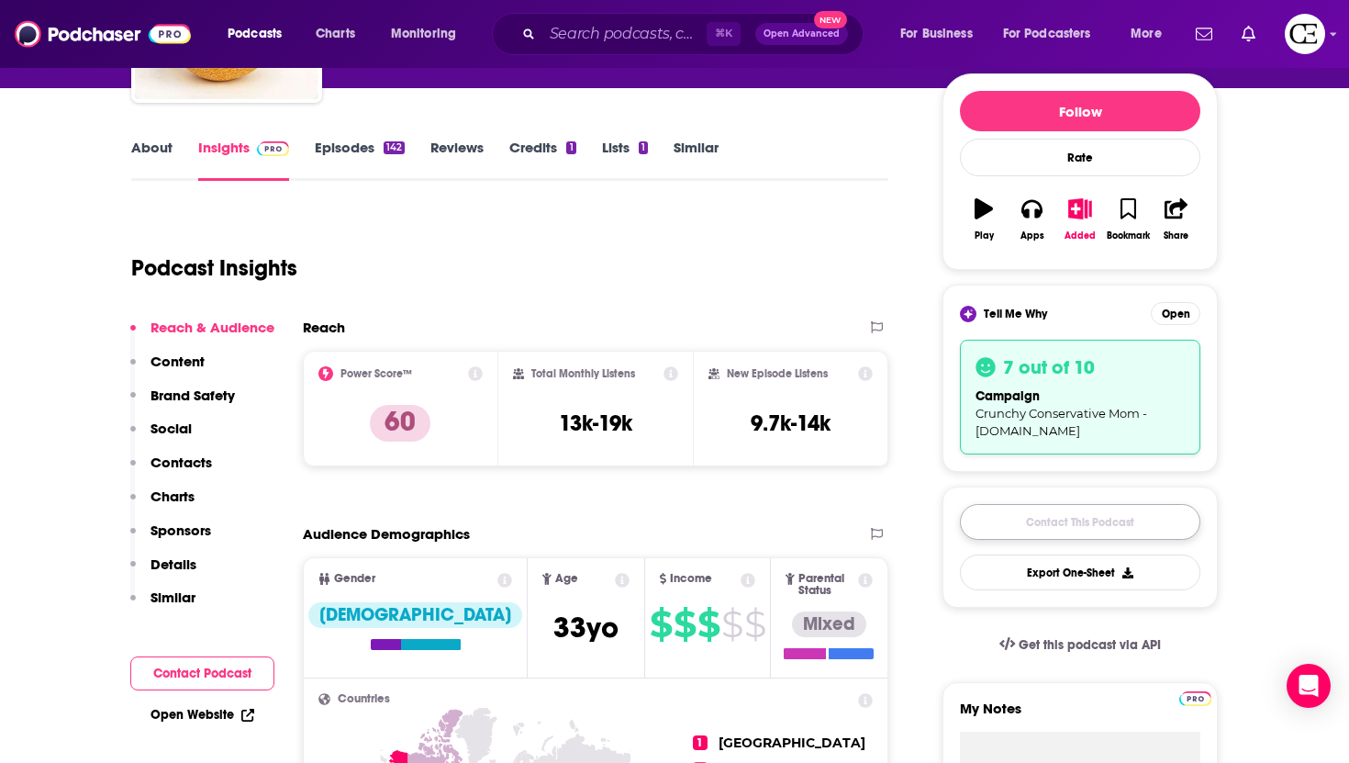
click at [988, 507] on link "Contact This Podcast" at bounding box center [1080, 522] width 240 height 36
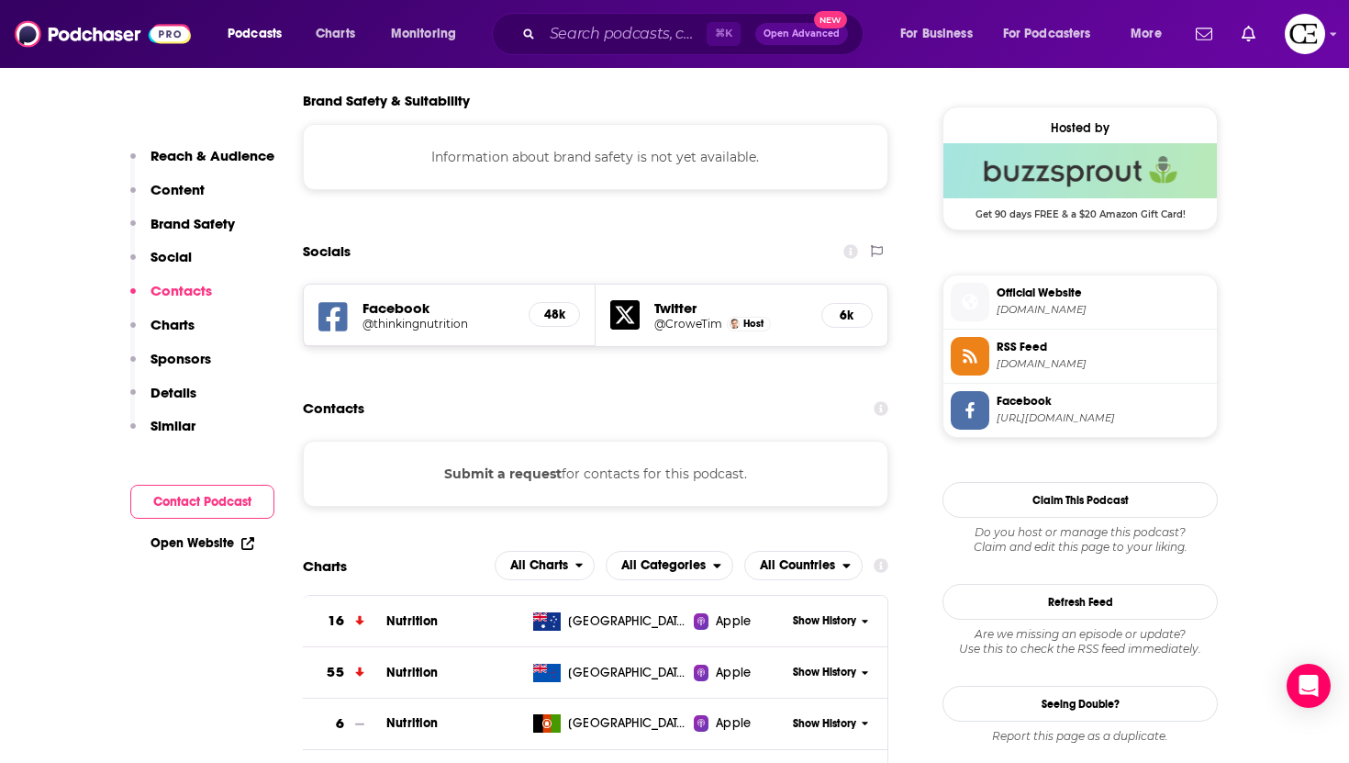
scroll to position [1602, 0]
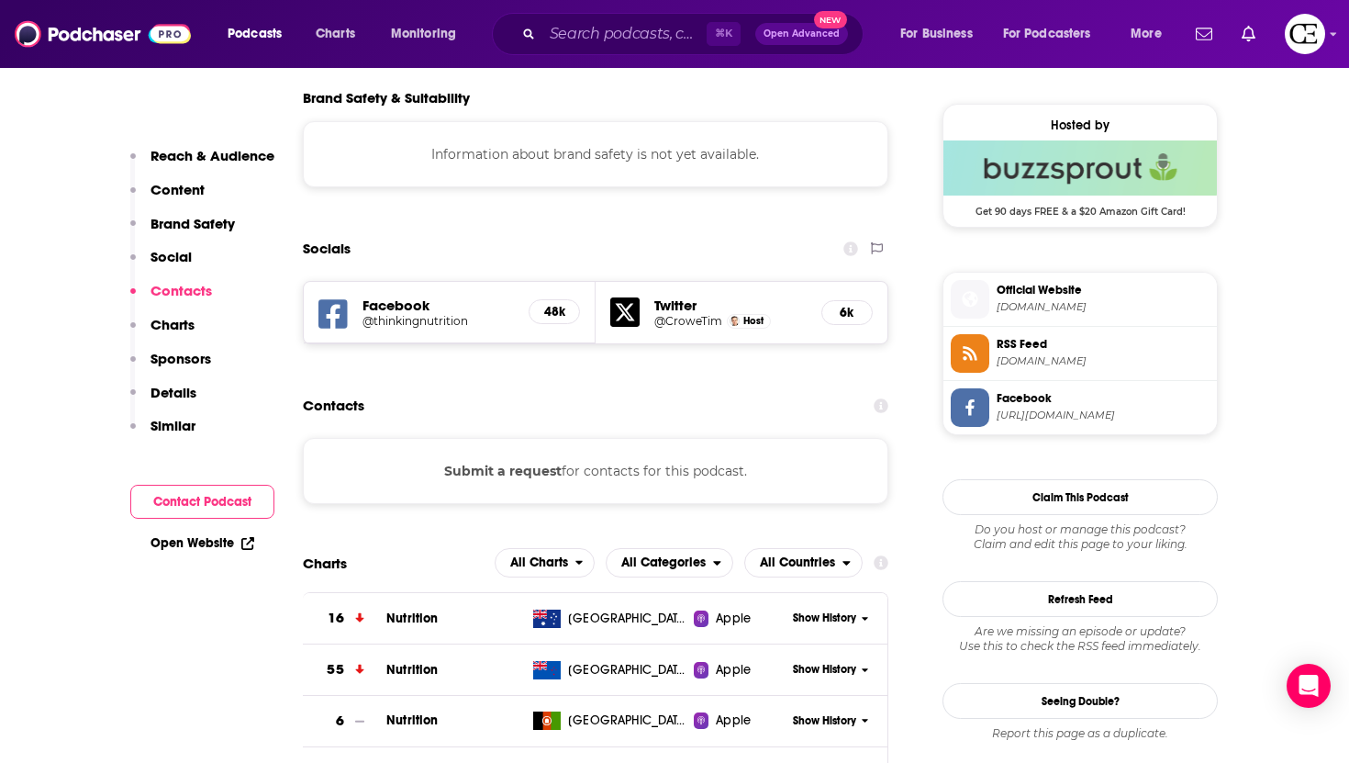
click at [509, 461] on button "Submit a request" at bounding box center [502, 471] width 117 height 20
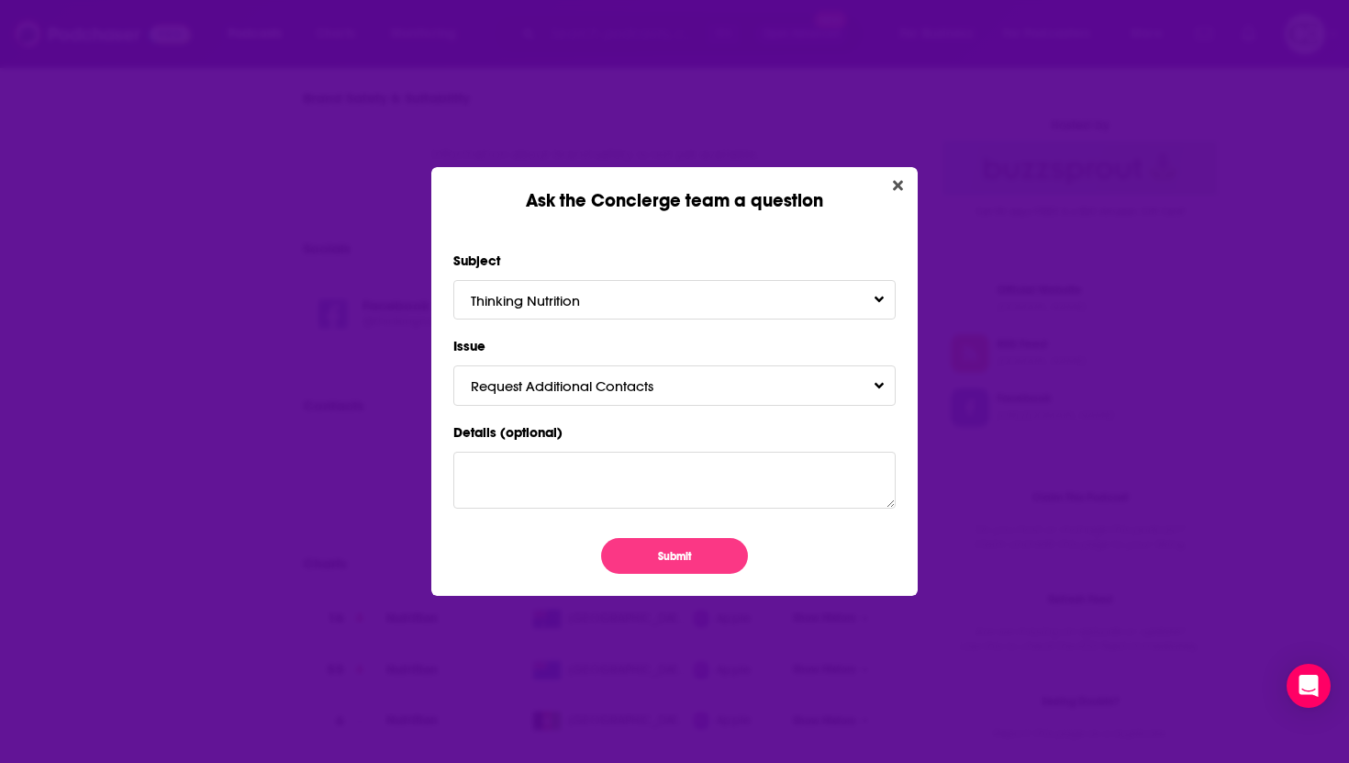
scroll to position [0, 0]
click at [671, 551] on button "Submit" at bounding box center [674, 556] width 147 height 36
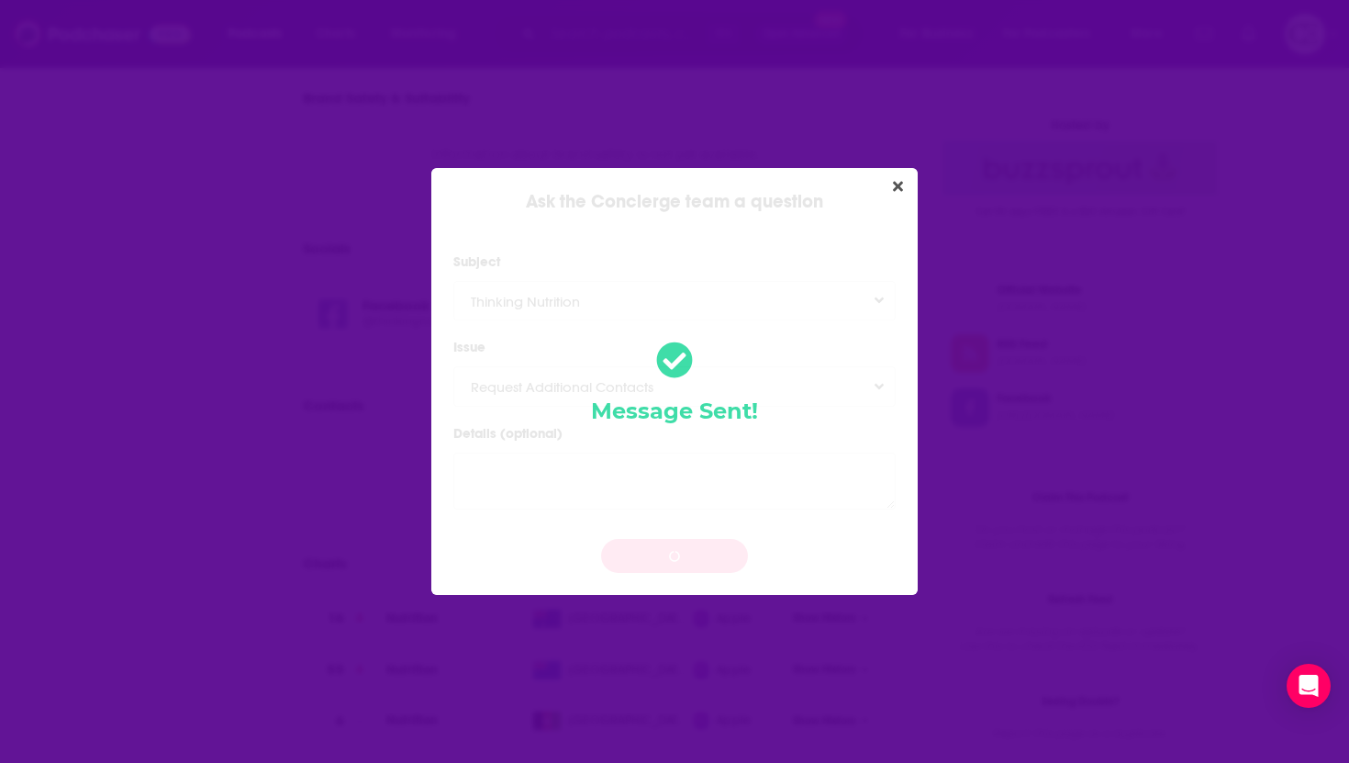
click at [896, 202] on div "Message Sent!" at bounding box center [674, 382] width 486 height 428
click at [896, 198] on div "Message Sent!" at bounding box center [674, 382] width 486 height 428
click at [896, 184] on icon "Close" at bounding box center [898, 186] width 10 height 10
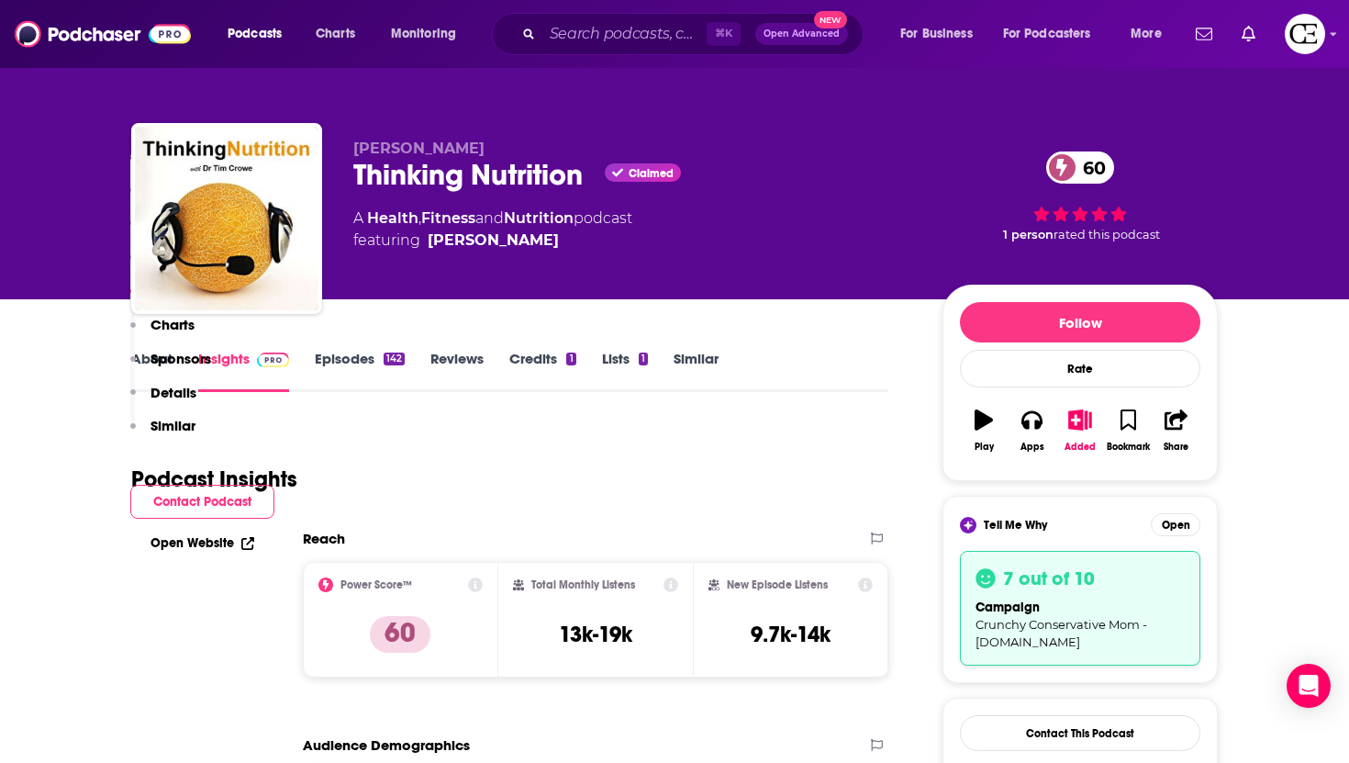
scroll to position [1602, 0]
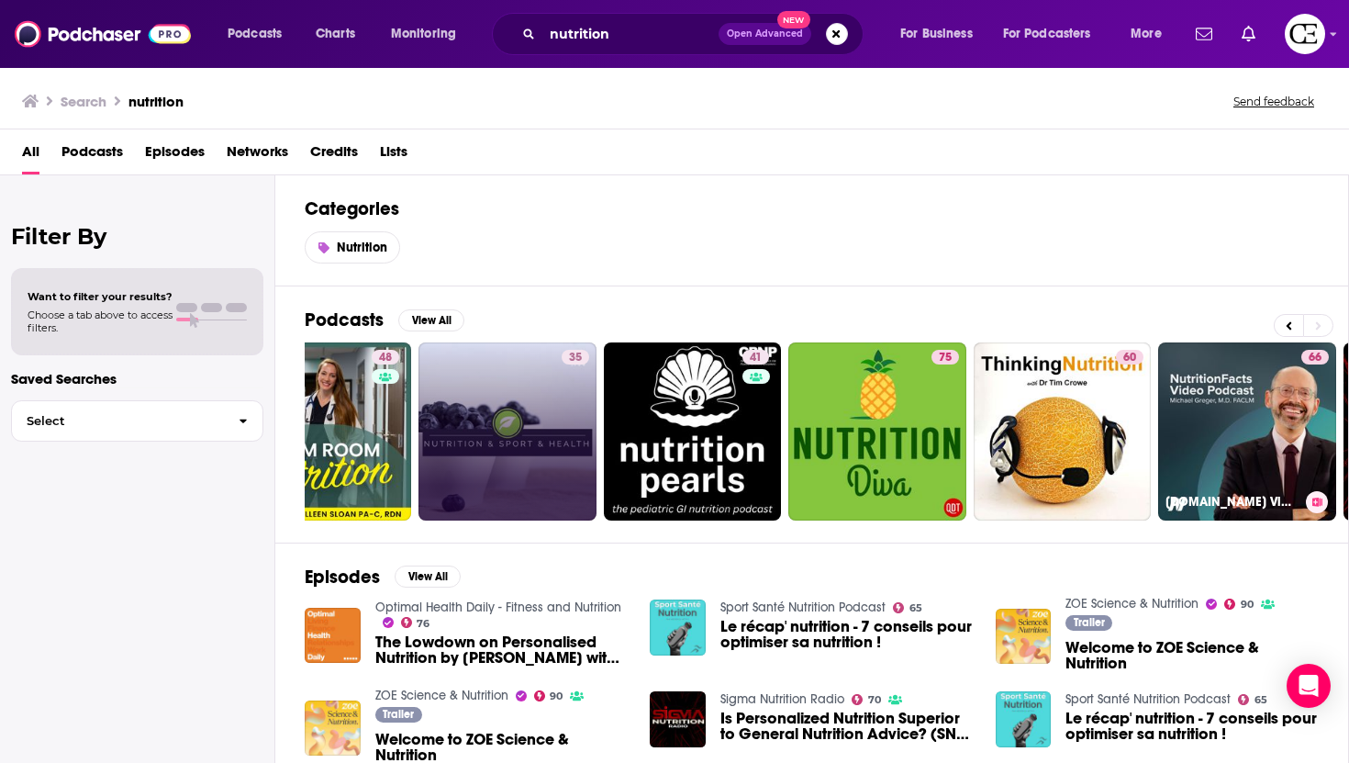
scroll to position [0, 641]
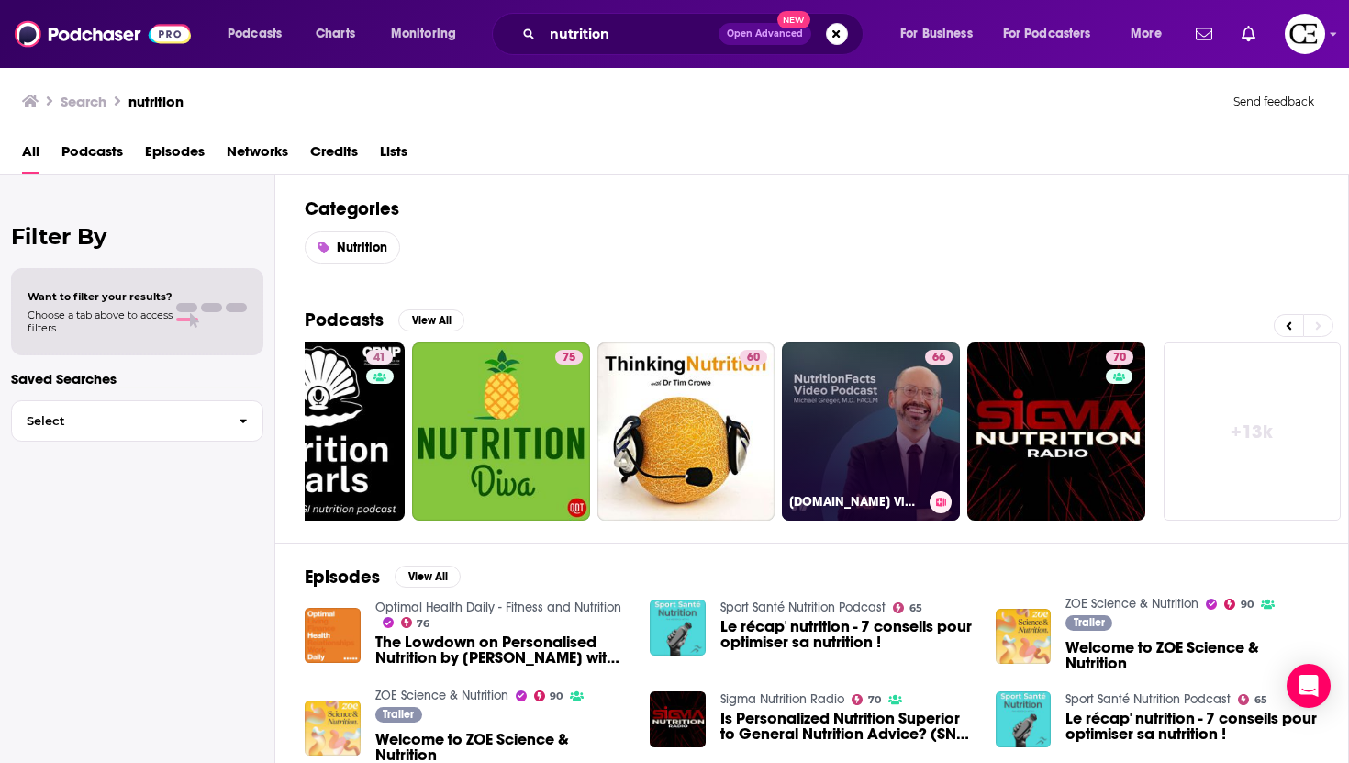
click at [871, 448] on link "66 [DOMAIN_NAME] Video Podcast" at bounding box center [871, 431] width 178 height 178
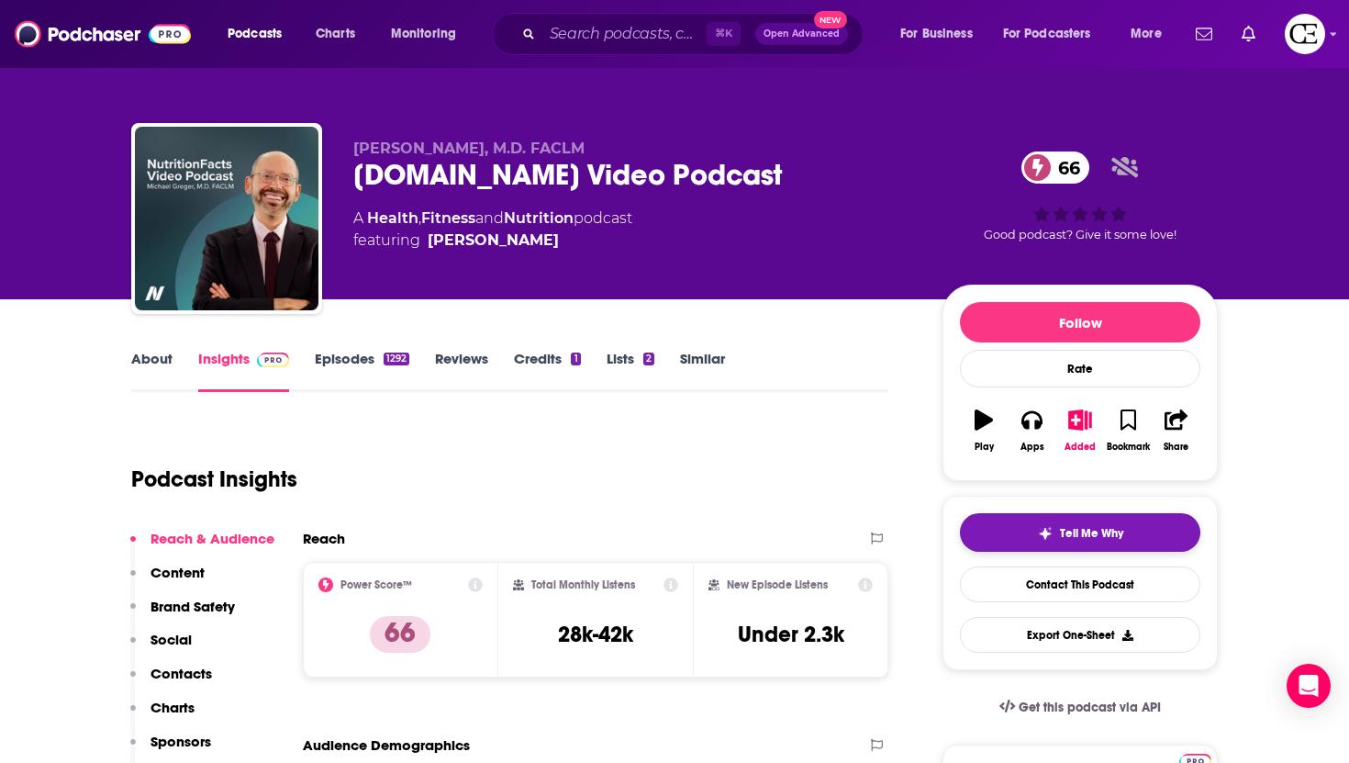
click at [1022, 532] on button "Tell Me Why" at bounding box center [1080, 532] width 240 height 39
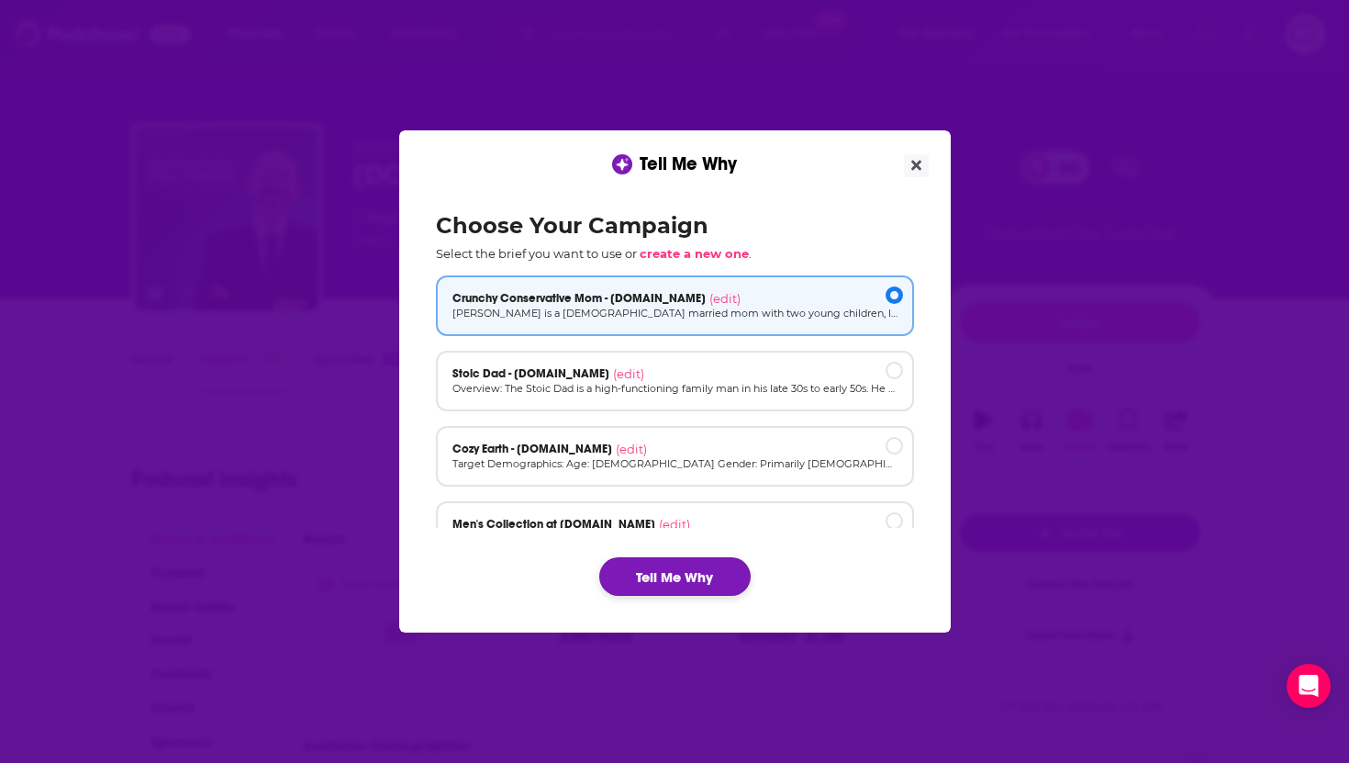
click at [717, 574] on button "Tell Me Why" at bounding box center [674, 576] width 151 height 39
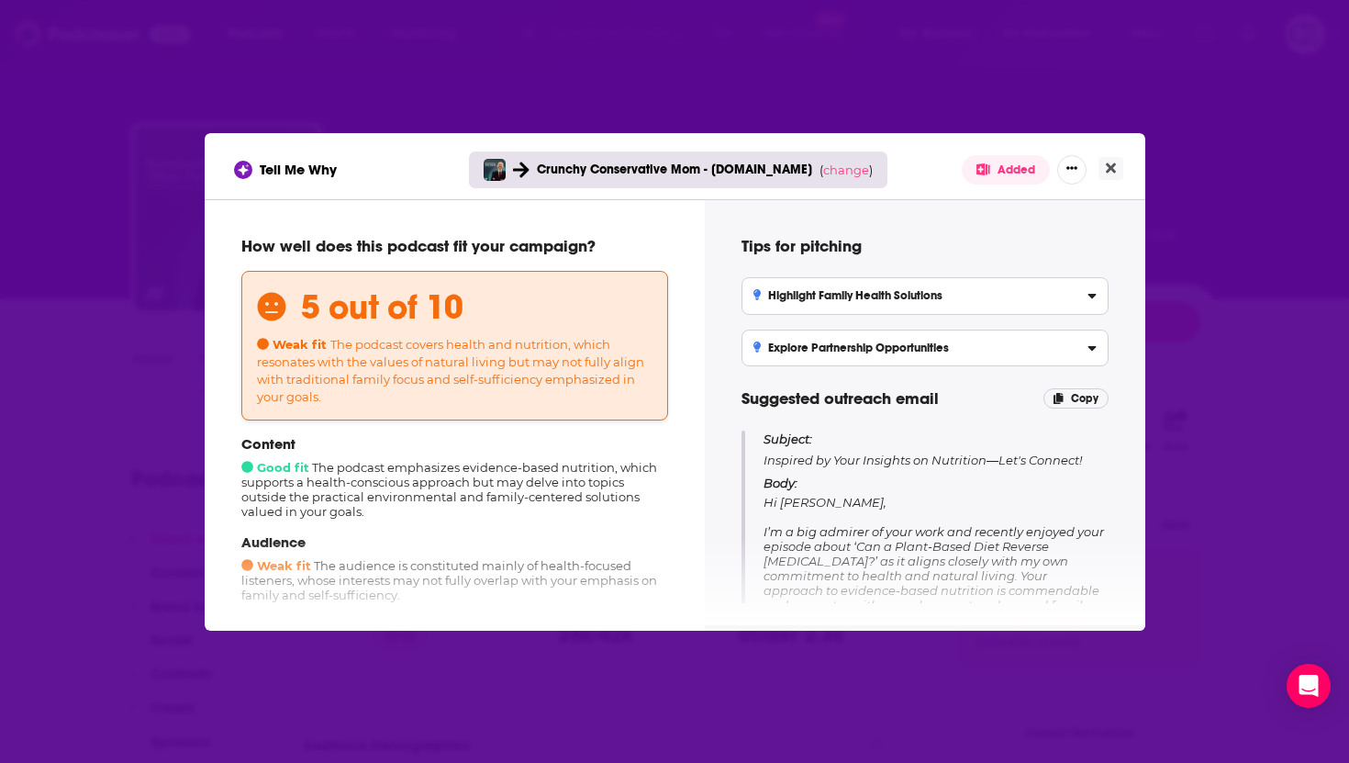
click at [184, 72] on div "Tell Me Why Crunchy Conservative Mom - [DOMAIN_NAME] ( change ) Added How well …" at bounding box center [674, 381] width 1349 height 763
click at [166, 88] on div "Tell Me Why Crunchy Conservative Mom - [DOMAIN_NAME] ( change ) Added How well …" at bounding box center [674, 381] width 1349 height 763
click at [1111, 166] on icon "Close" at bounding box center [1111, 167] width 10 height 10
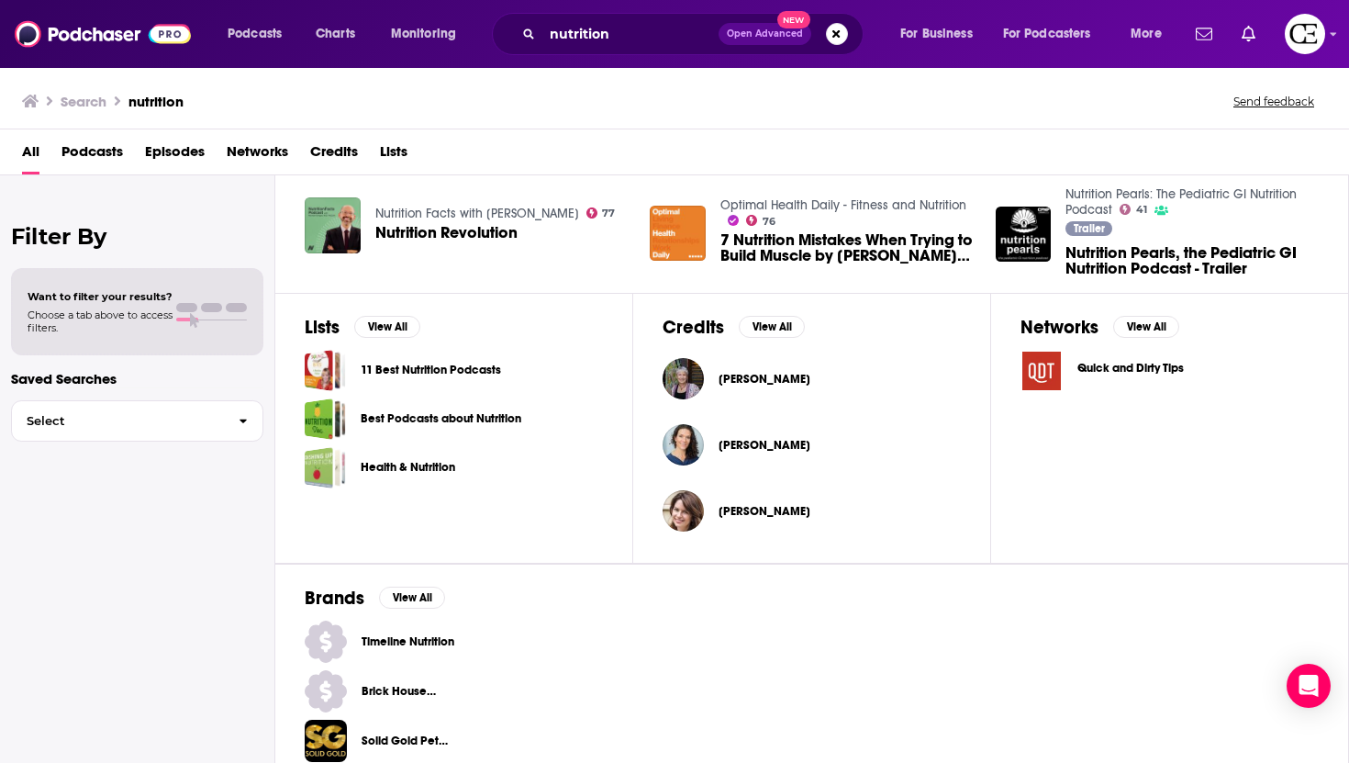
scroll to position [585, 0]
click at [67, 156] on span "Podcasts" at bounding box center [91, 156] width 61 height 38
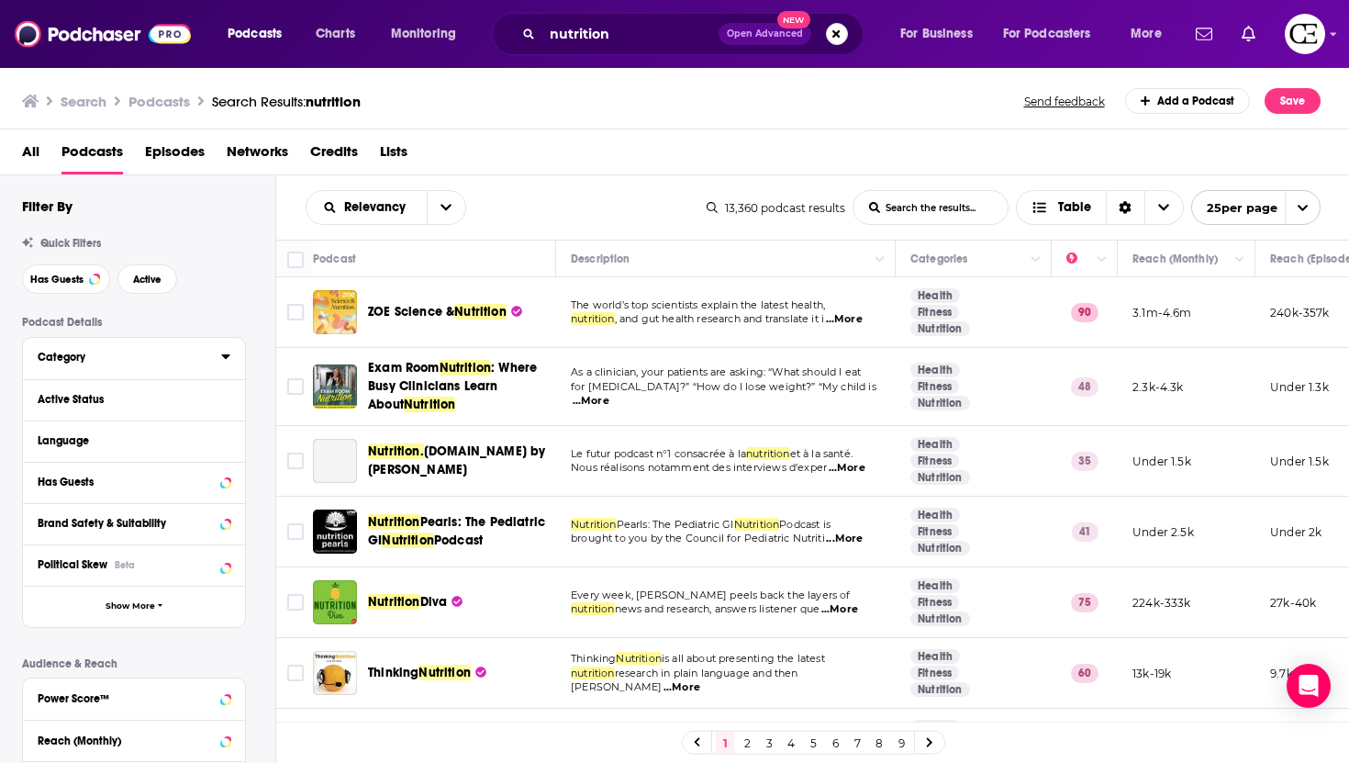
click at [178, 368] on button "Category" at bounding box center [130, 356] width 184 height 23
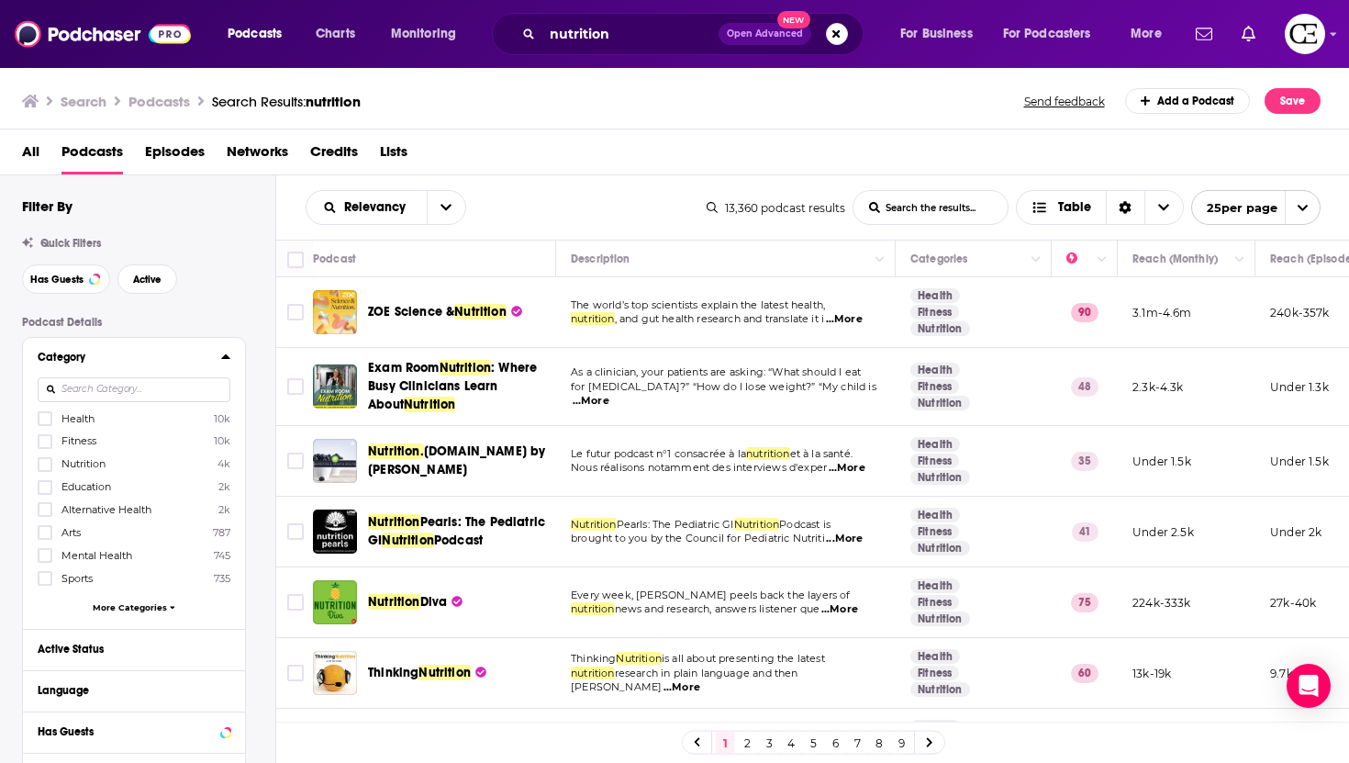
click at [150, 385] on input at bounding box center [134, 389] width 193 height 25
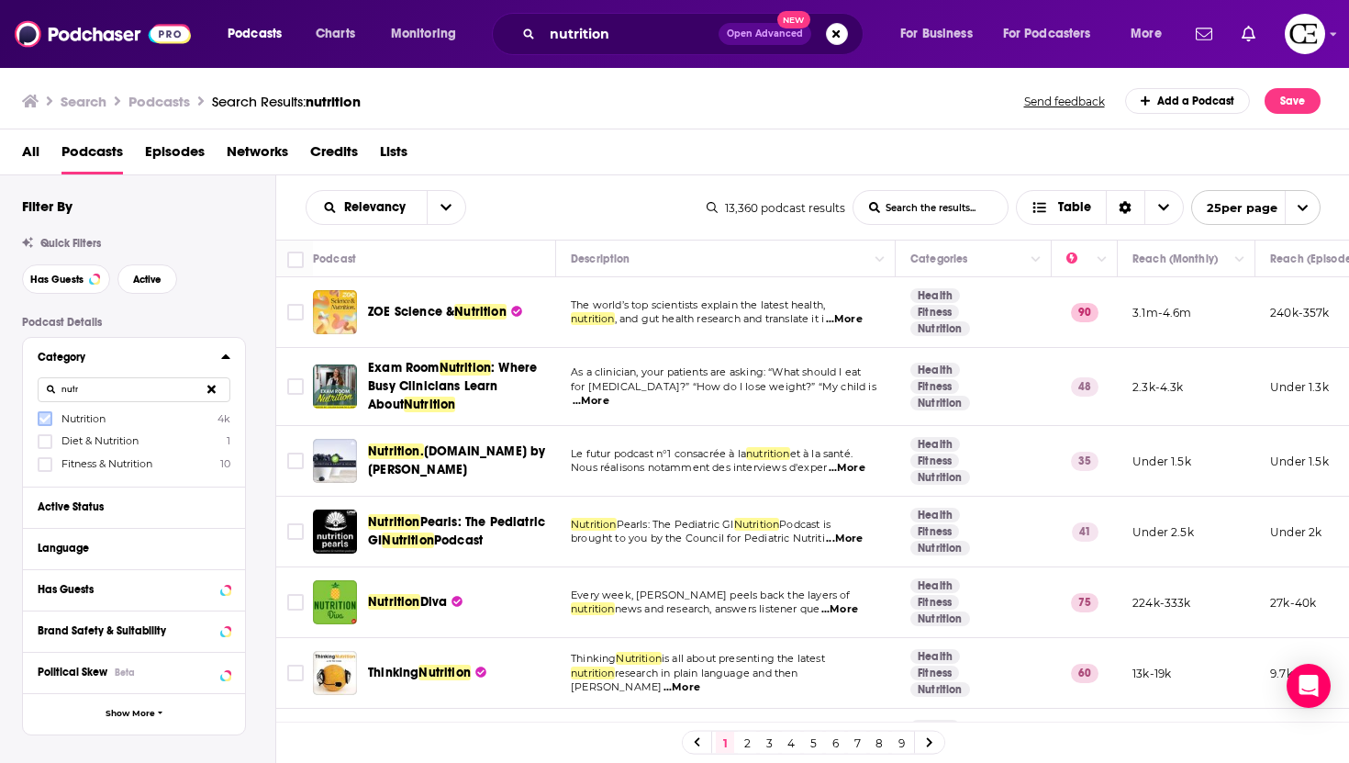
type input "nutr"
click at [50, 422] on icon at bounding box center [44, 418] width 11 height 11
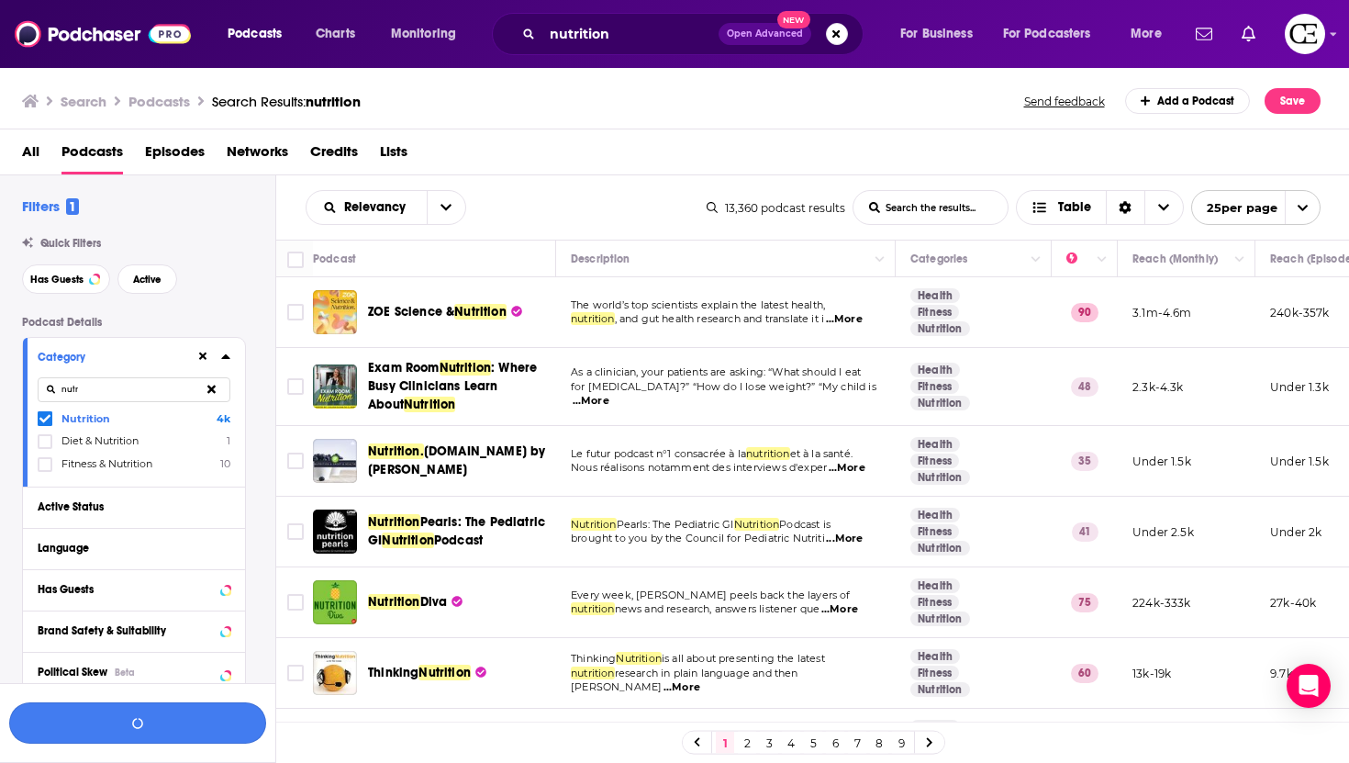
click at [95, 739] on button "button" at bounding box center [137, 722] width 257 height 41
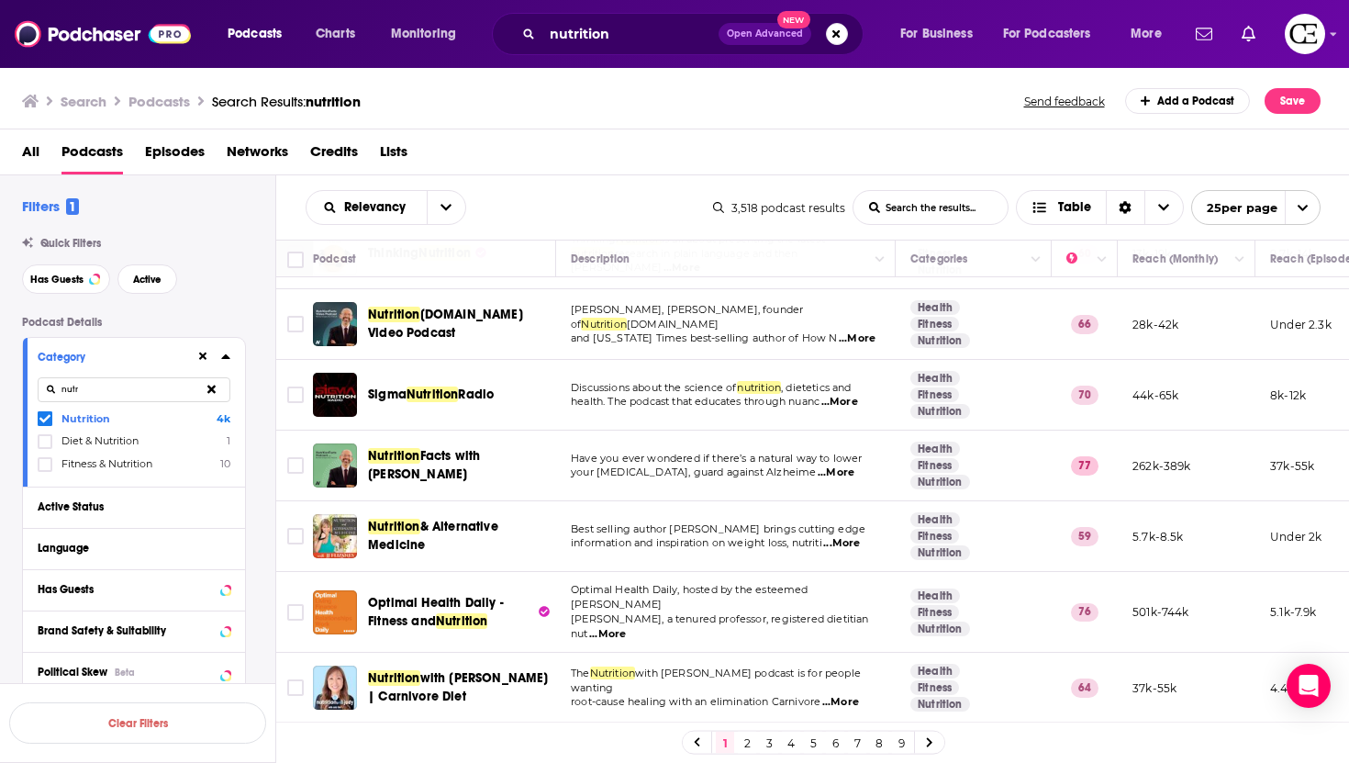
scroll to position [420, 0]
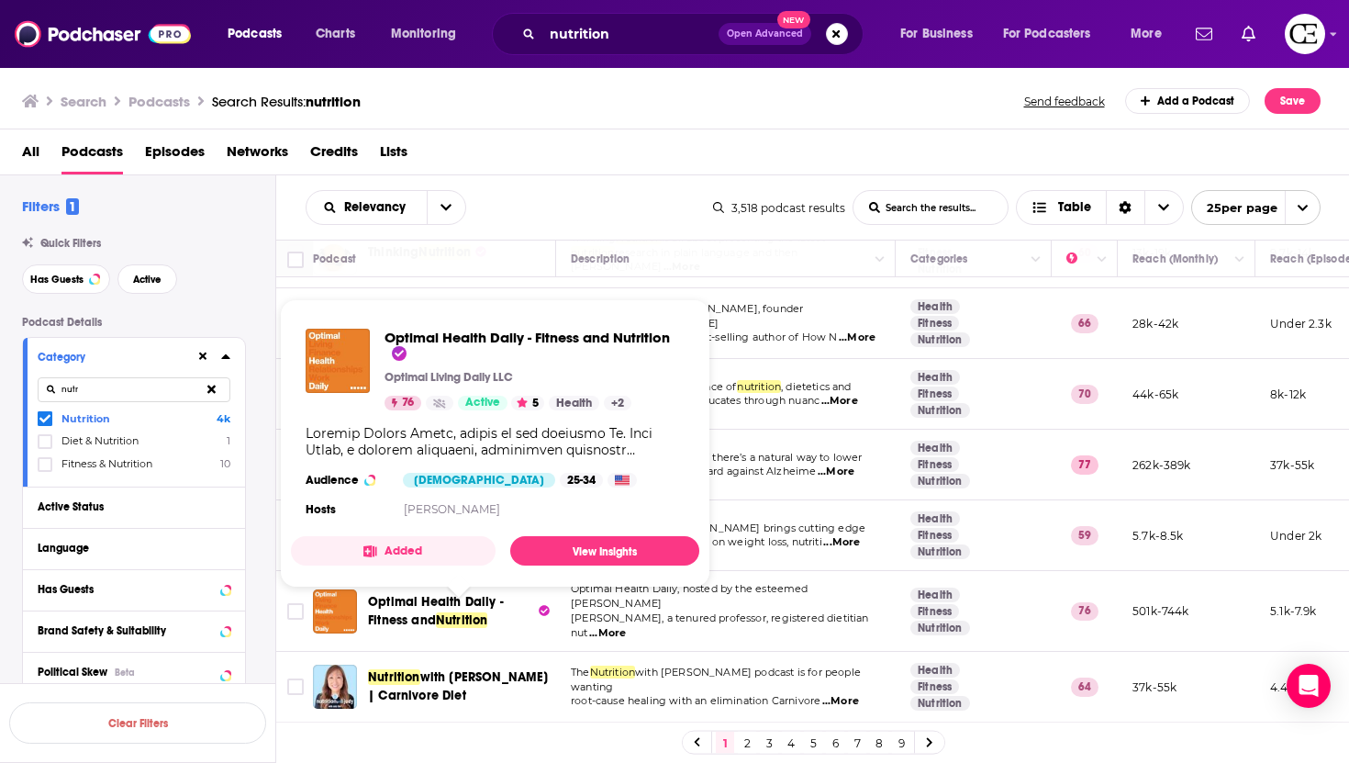
click at [397, 602] on span "Optimal Health Daily - Fitness and" at bounding box center [436, 611] width 136 height 34
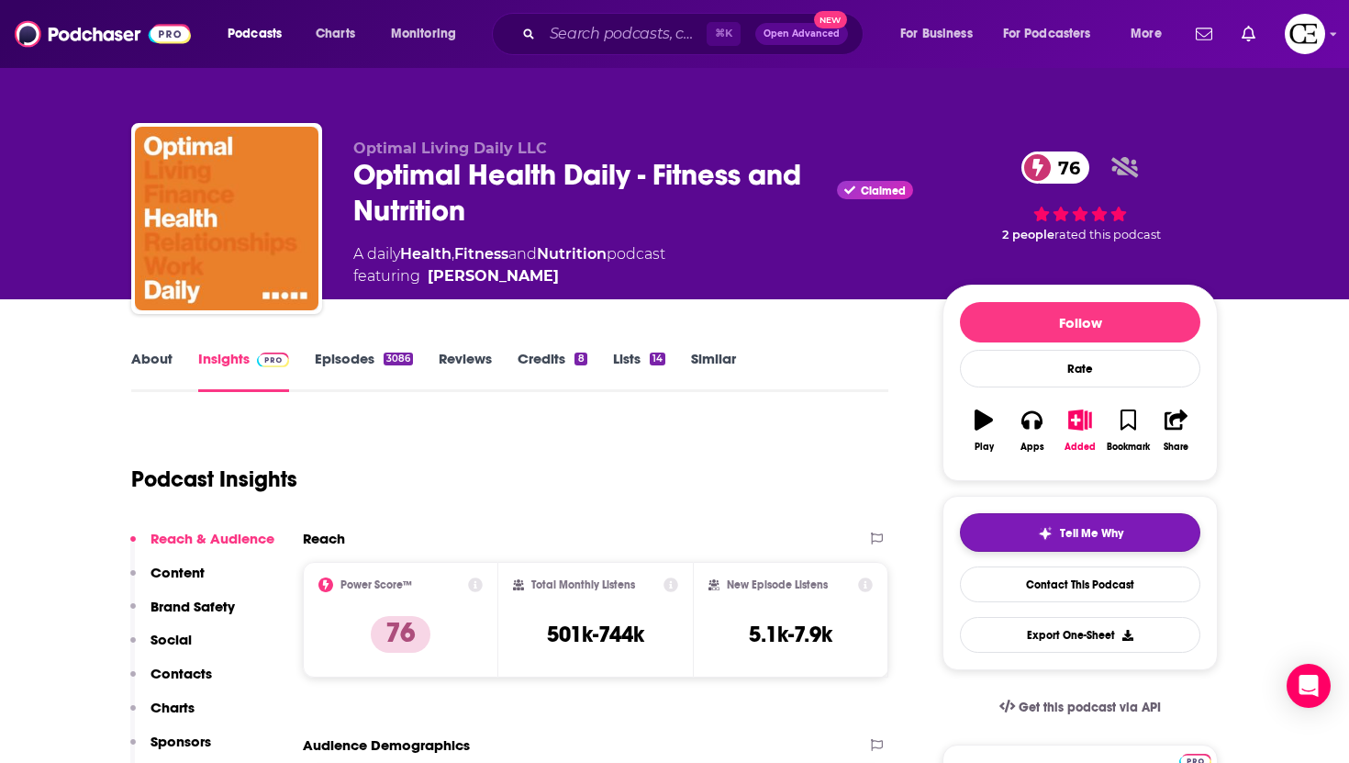
click at [1047, 536] on img "button" at bounding box center [1045, 533] width 15 height 15
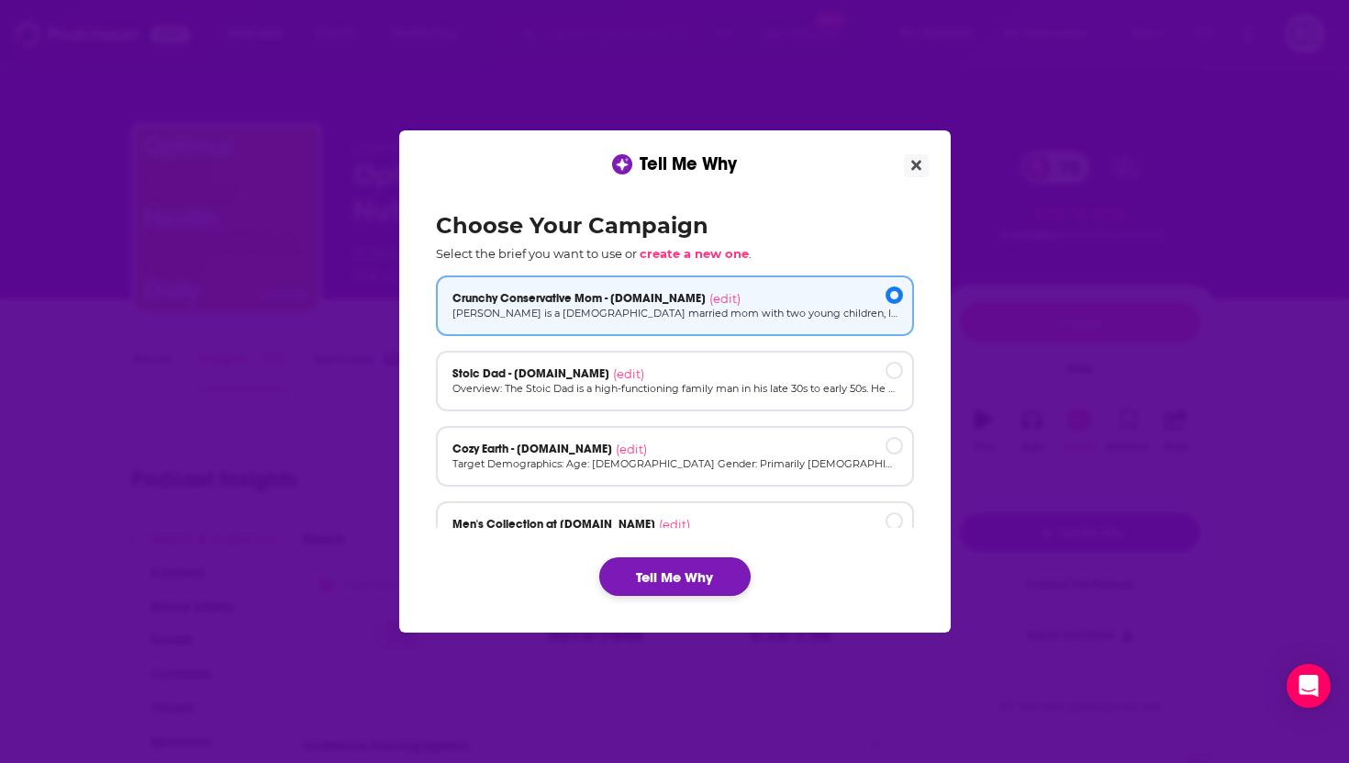
click at [736, 574] on button "Tell Me Why" at bounding box center [674, 576] width 151 height 39
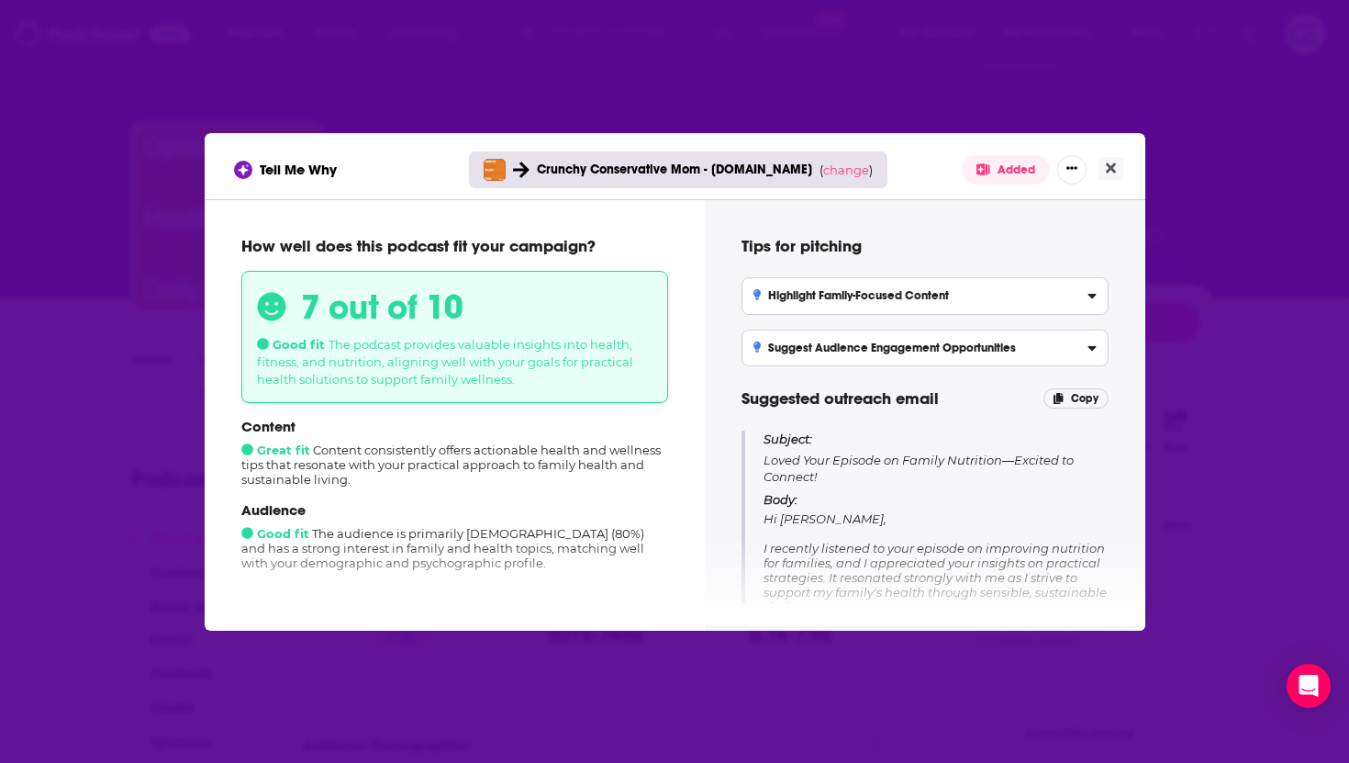
click at [792, 72] on div "Tell Me Why Crunchy Conservative Mom - [DOMAIN_NAME] ( change ) Added How well …" at bounding box center [674, 381] width 1349 height 763
click at [1116, 171] on button "Close" at bounding box center [1110, 168] width 25 height 23
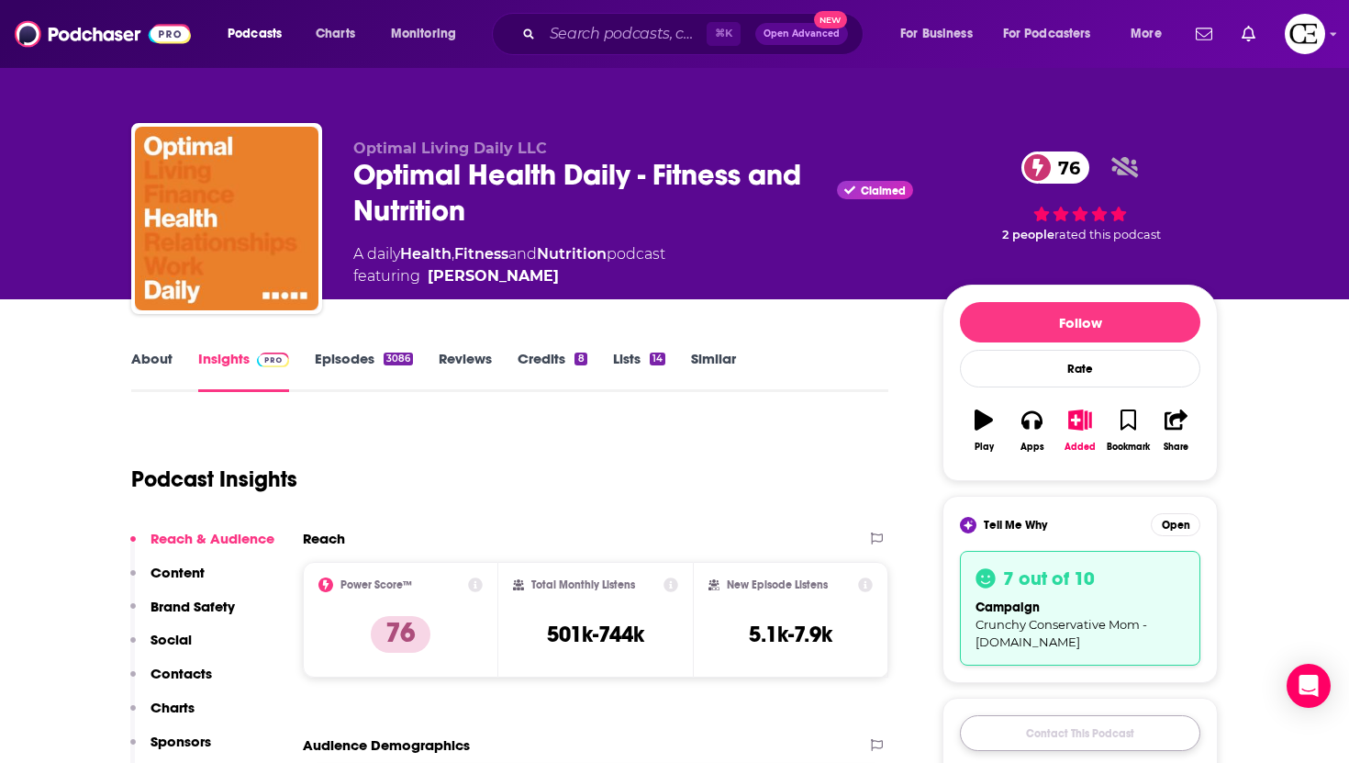
click at [1038, 730] on link "Contact This Podcast" at bounding box center [1080, 733] width 240 height 36
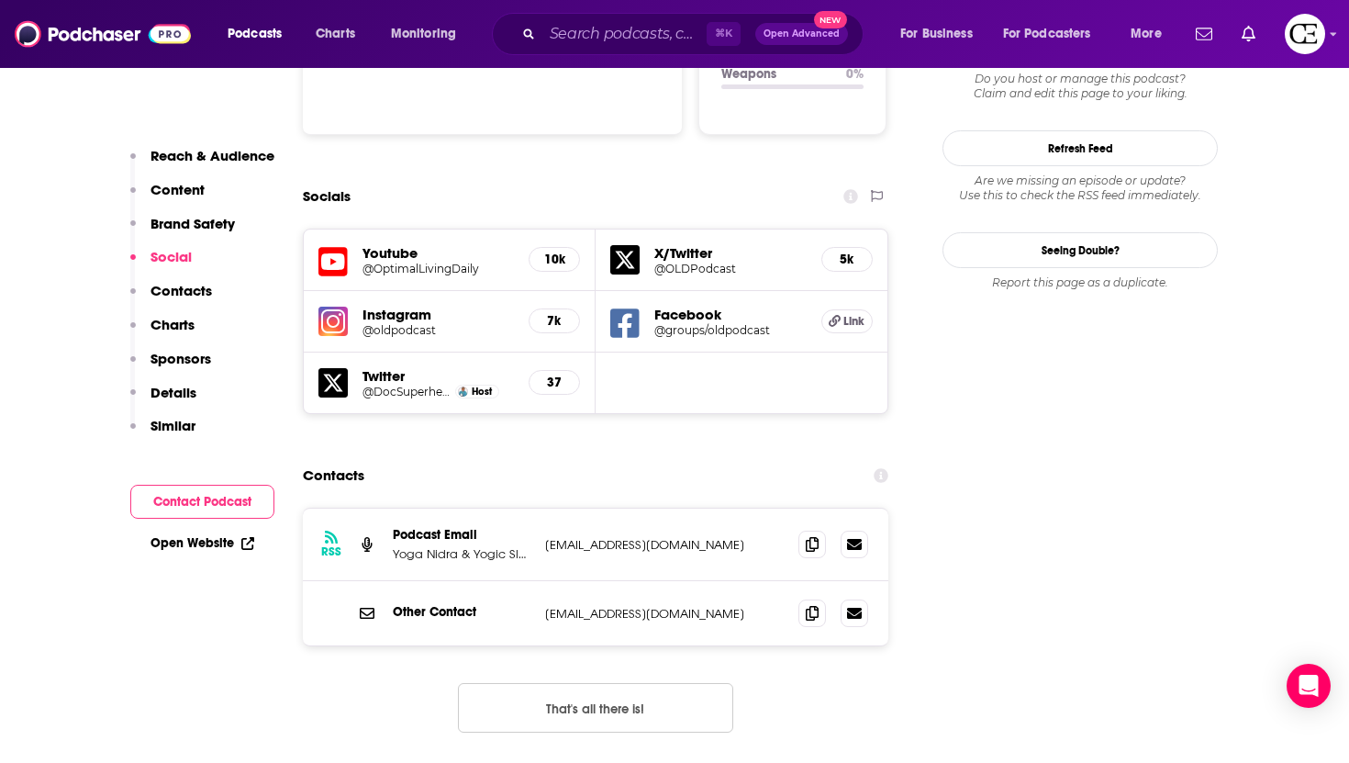
scroll to position [2193, 0]
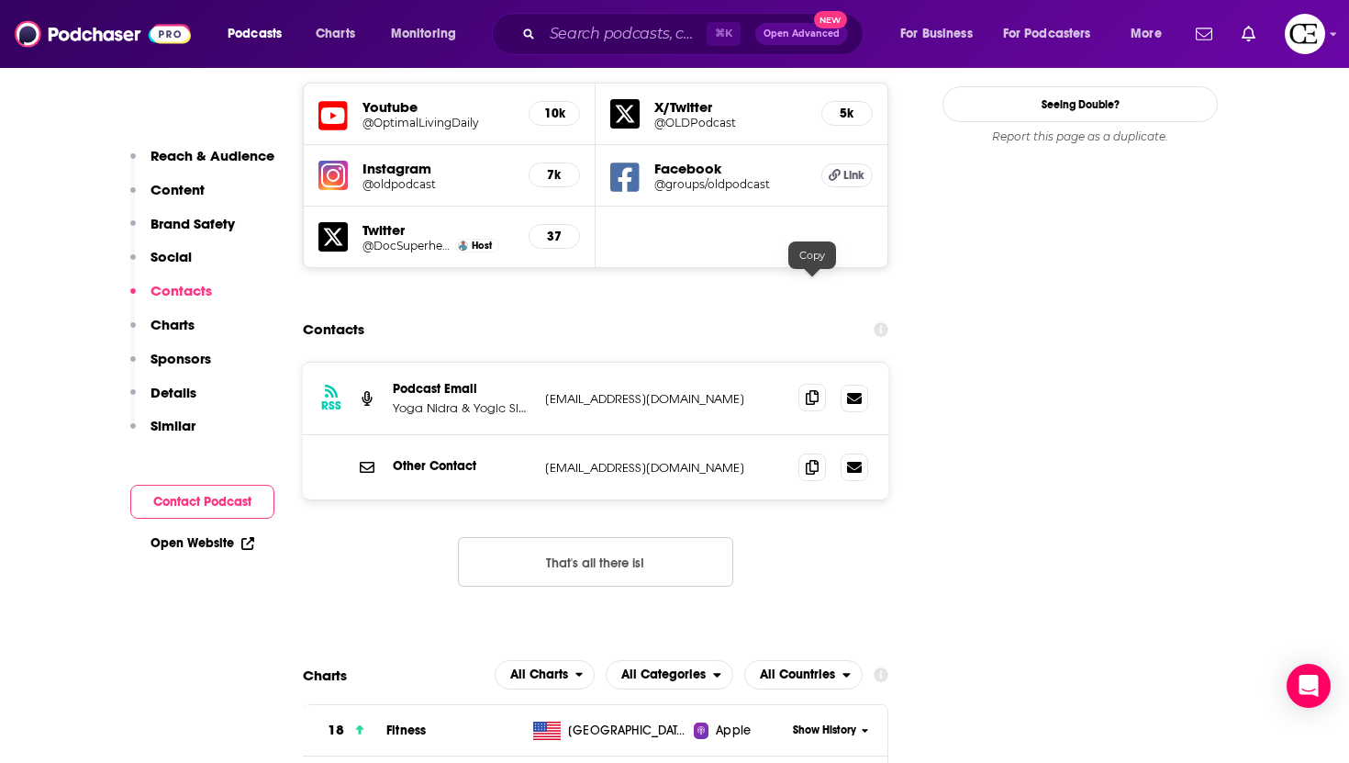
click at [811, 390] on icon at bounding box center [812, 397] width 13 height 15
click at [813, 384] on span at bounding box center [812, 398] width 28 height 28
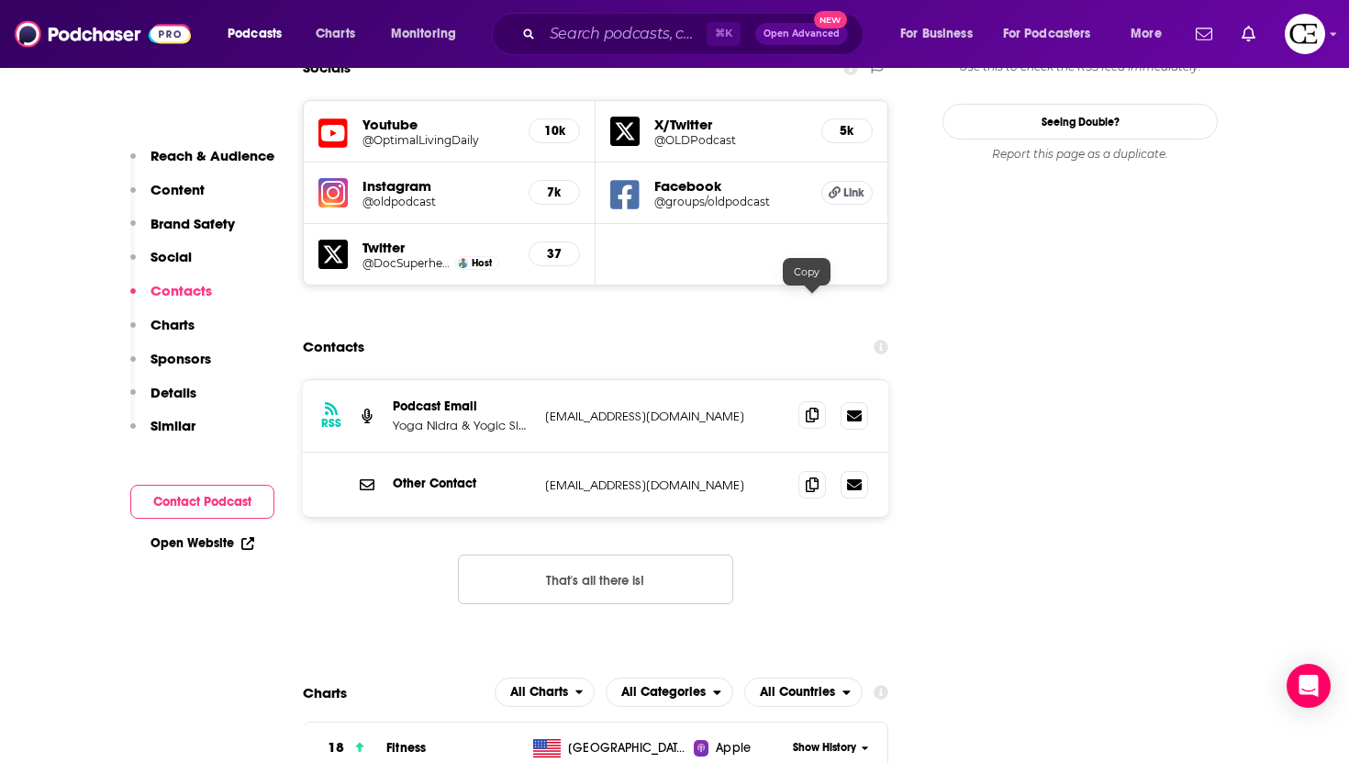
click at [813, 401] on span at bounding box center [812, 415] width 28 height 28
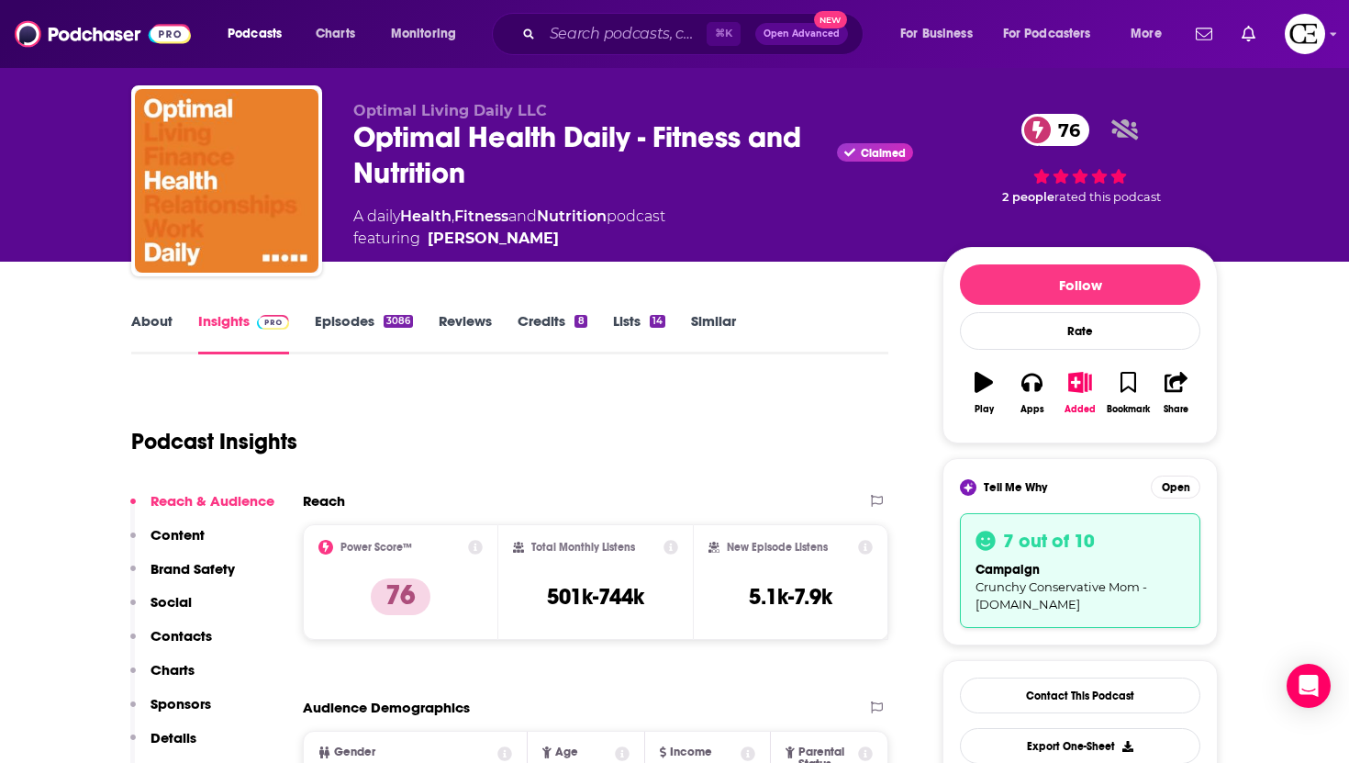
scroll to position [0, 0]
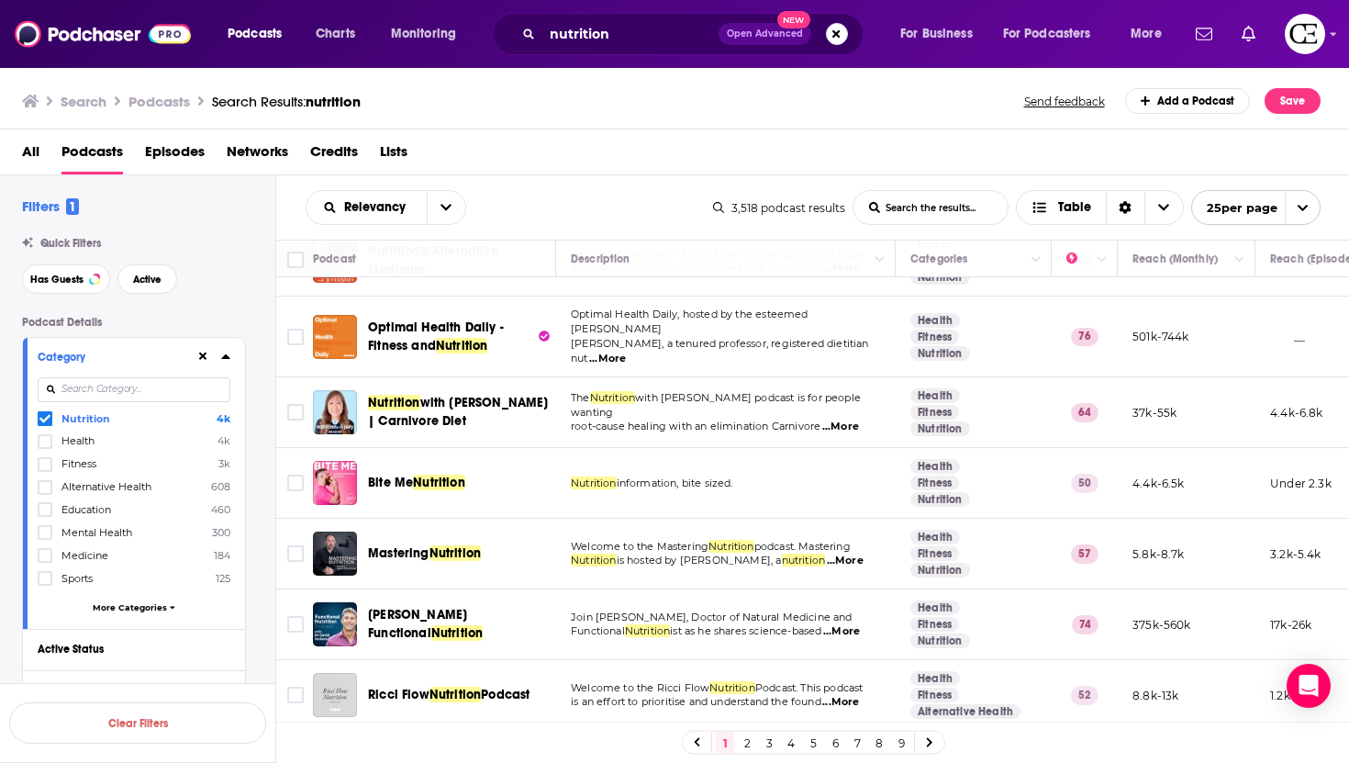
scroll to position [698, 0]
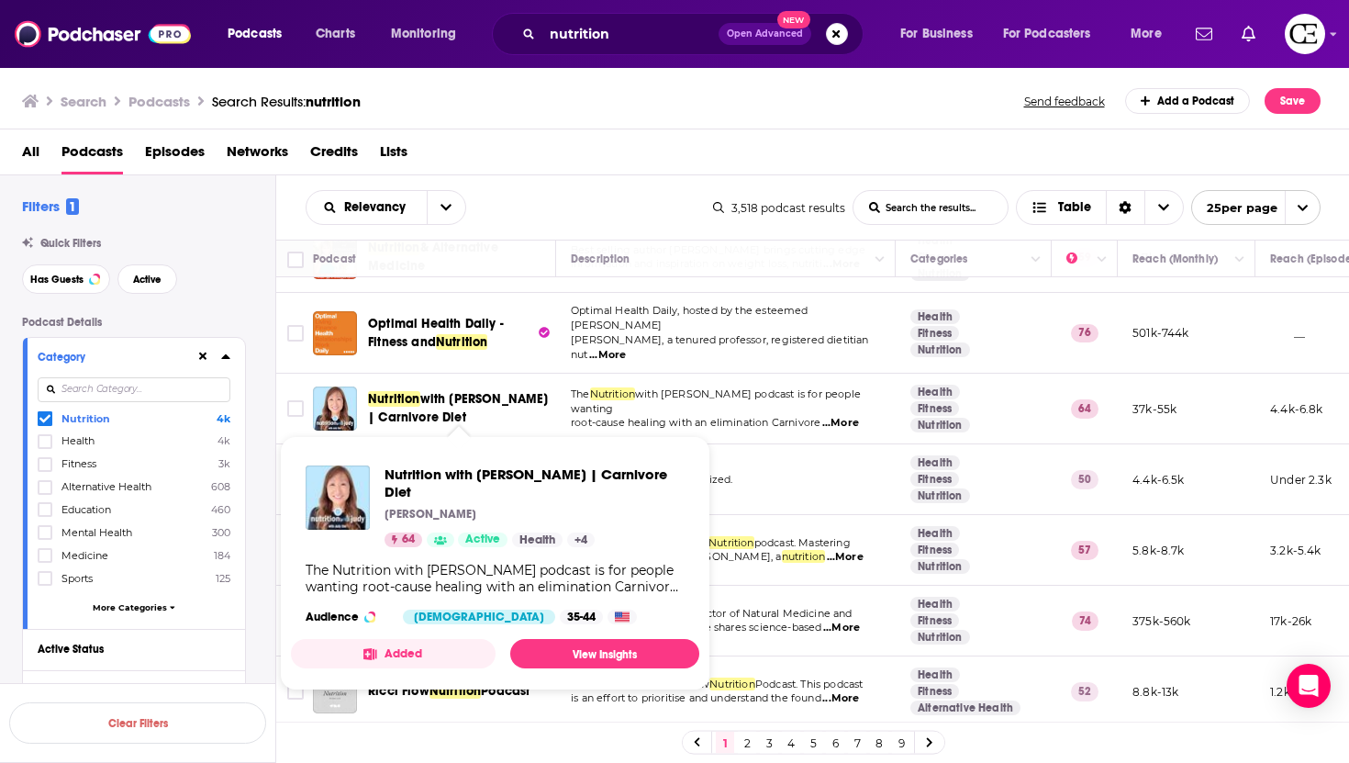
click at [451, 391] on span "with [PERSON_NAME] | Carnivore Diet" at bounding box center [458, 408] width 181 height 34
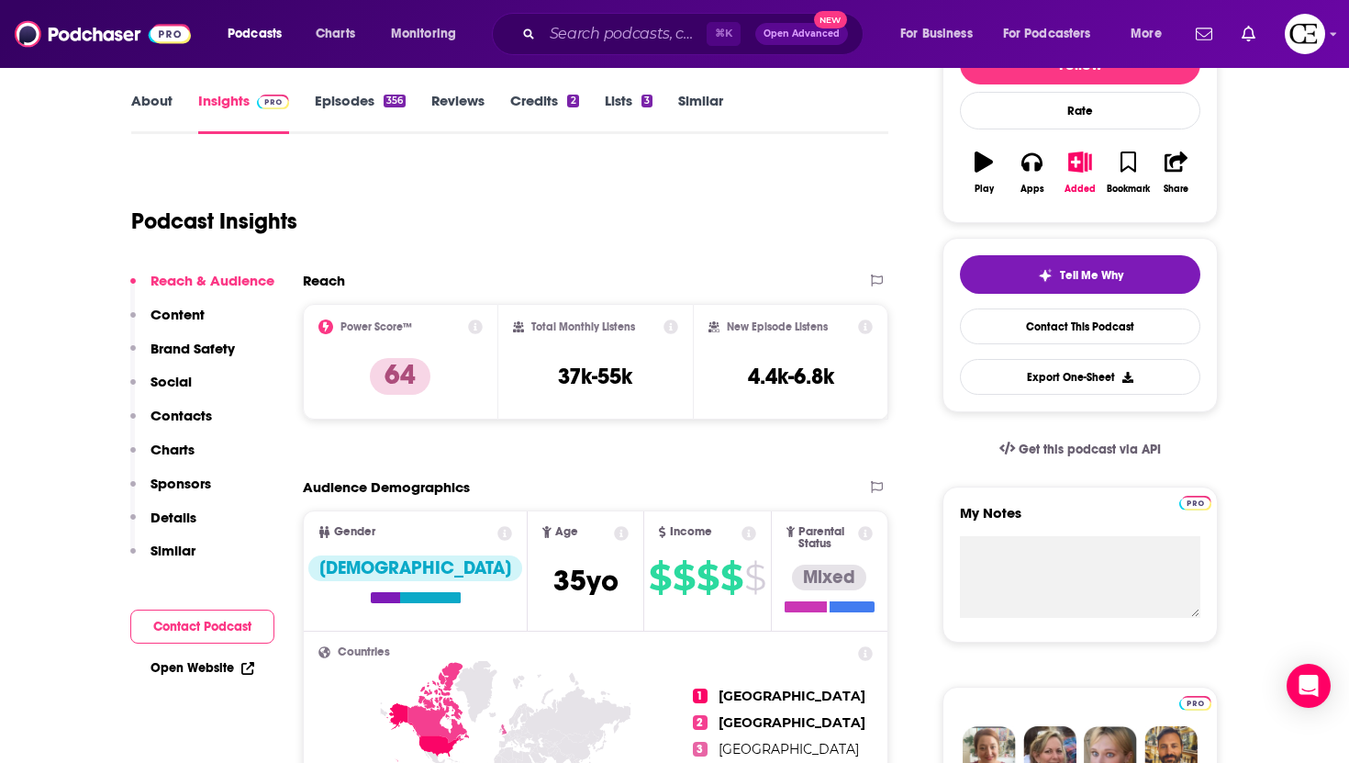
scroll to position [270, 0]
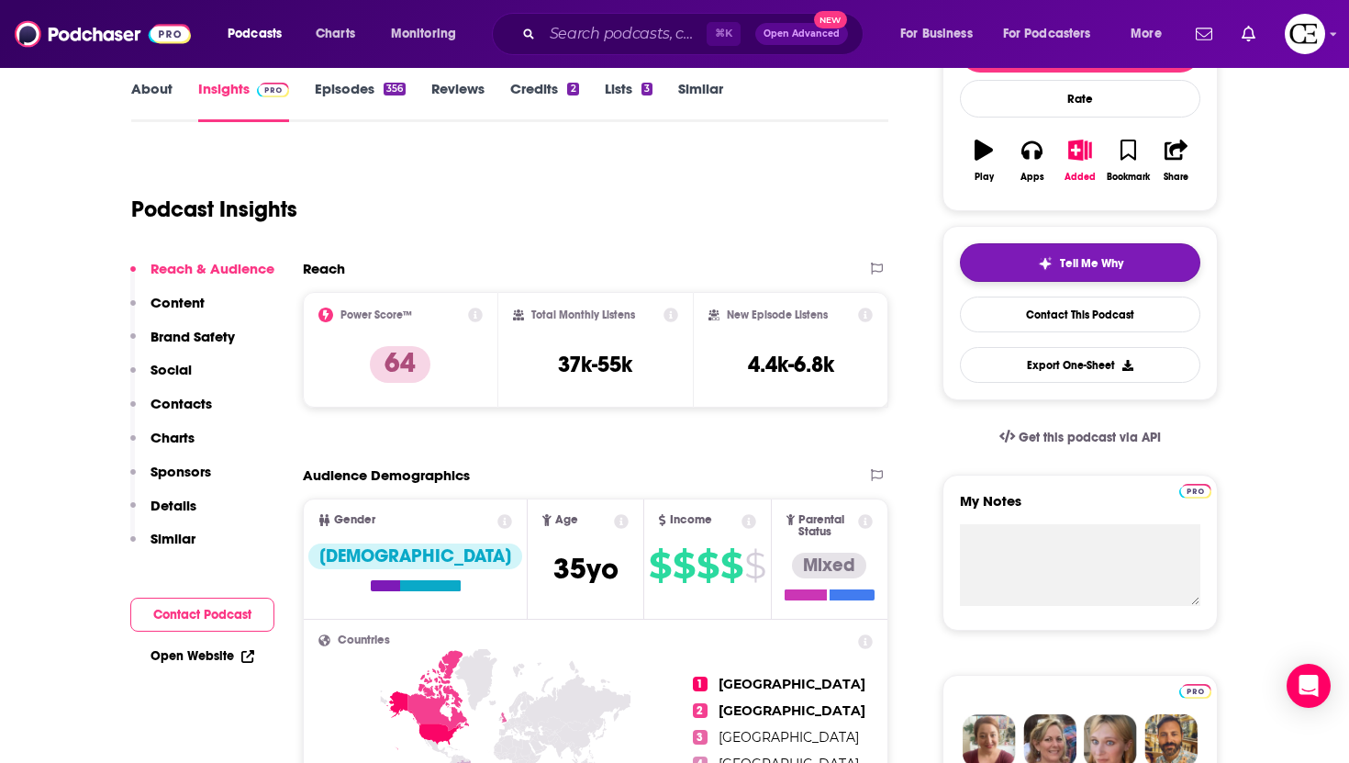
click at [1032, 269] on button "Tell Me Why" at bounding box center [1080, 262] width 240 height 39
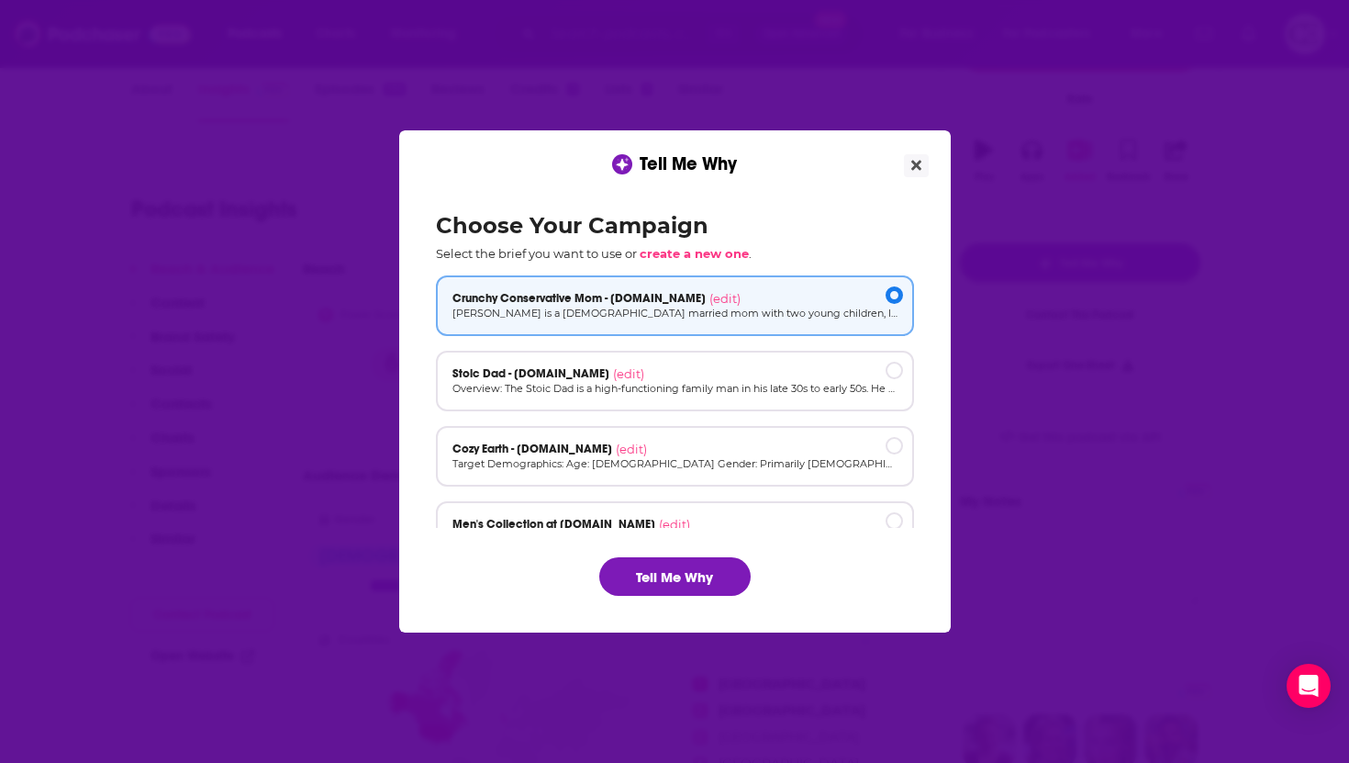
scroll to position [0, 0]
click at [684, 589] on button "Tell Me Why" at bounding box center [674, 576] width 151 height 39
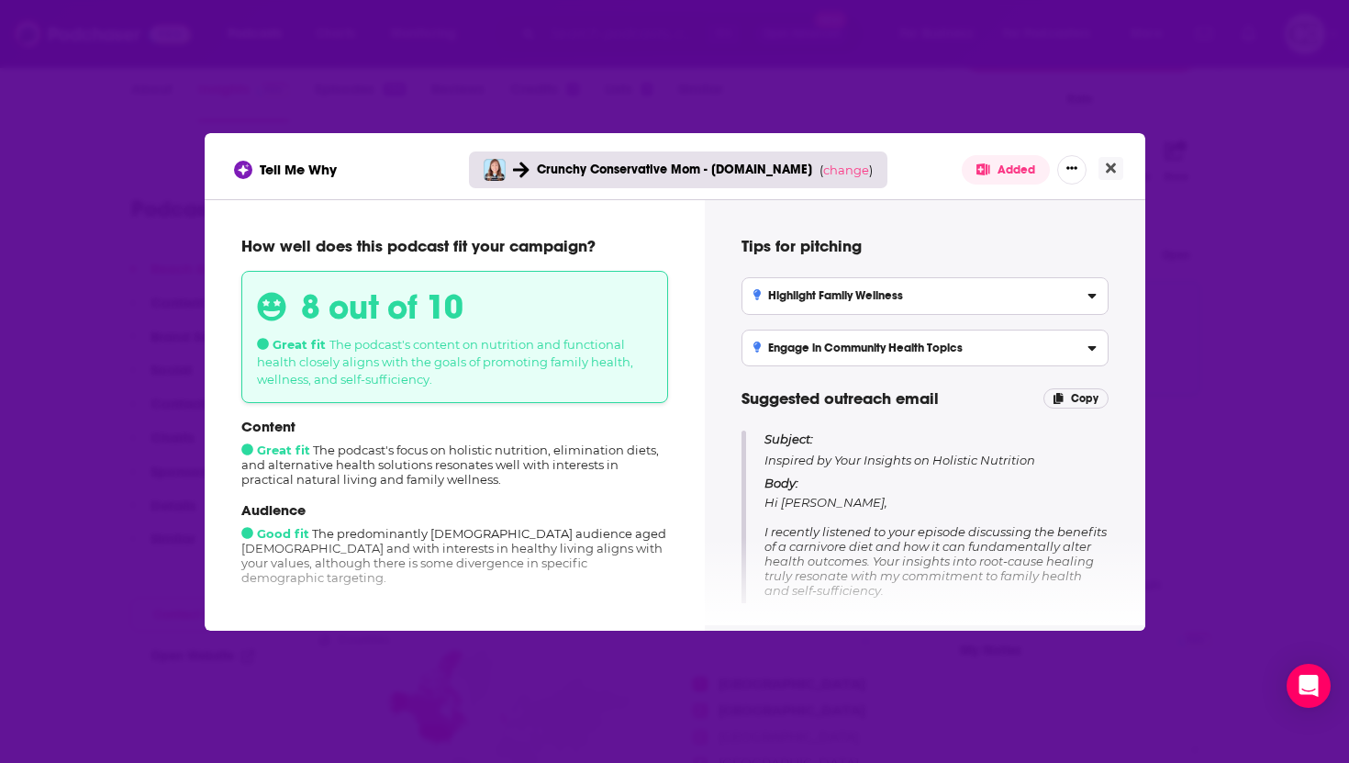
click at [1007, 51] on div "Tell Me Why Crunchy Conservative Mom - [DOMAIN_NAME] ( change ) Added How well …" at bounding box center [674, 381] width 1349 height 763
click at [1115, 173] on icon "Close" at bounding box center [1111, 168] width 10 height 15
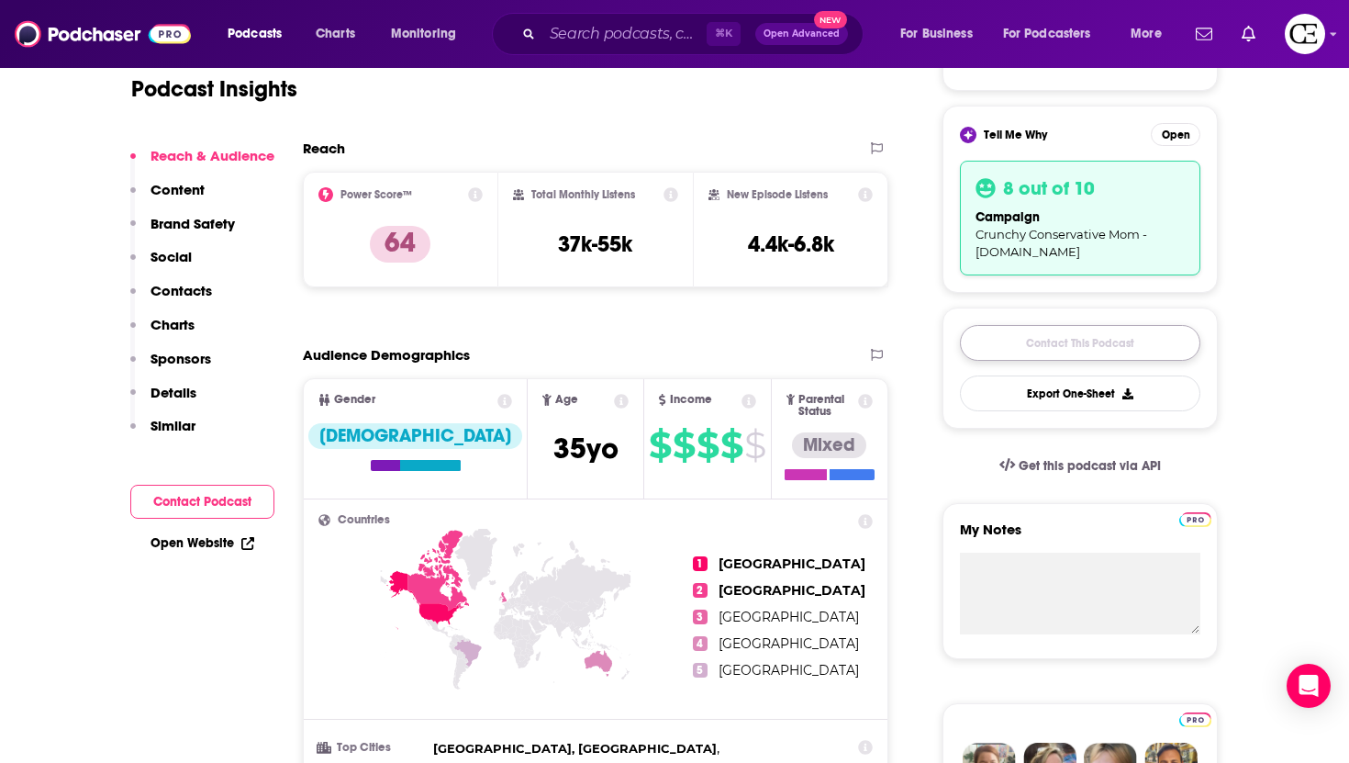
click at [1052, 347] on link "Contact This Podcast" at bounding box center [1080, 343] width 240 height 36
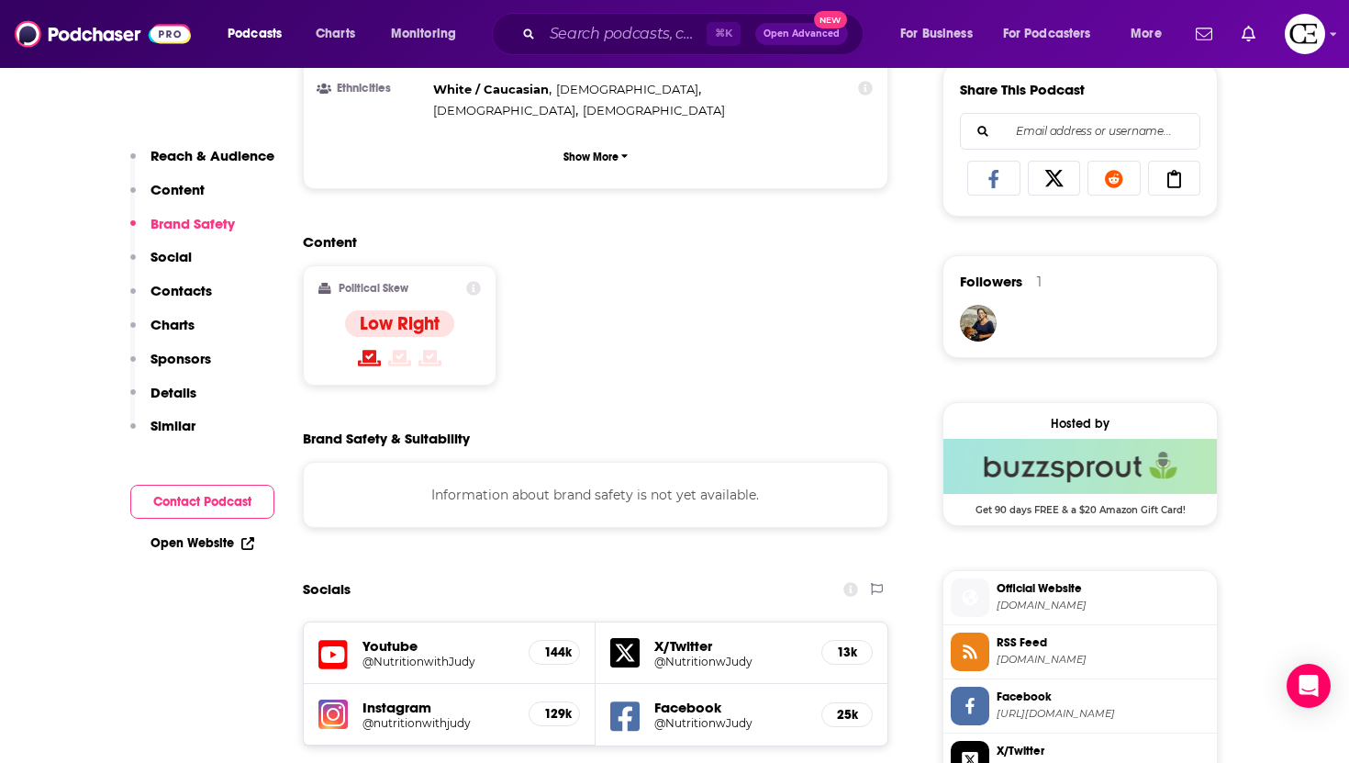
scroll to position [1311, 0]
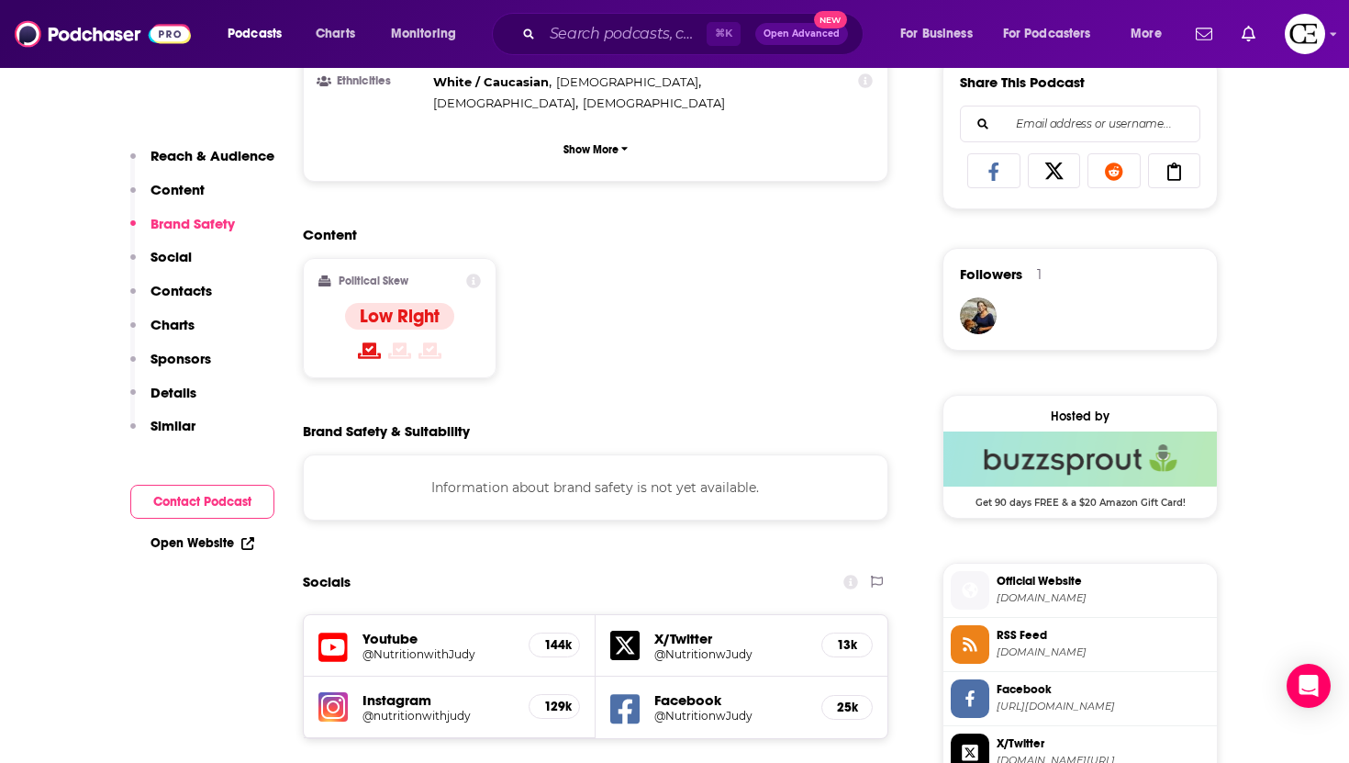
click at [589, 454] on div "Information about brand safety is not yet available." at bounding box center [595, 487] width 585 height 66
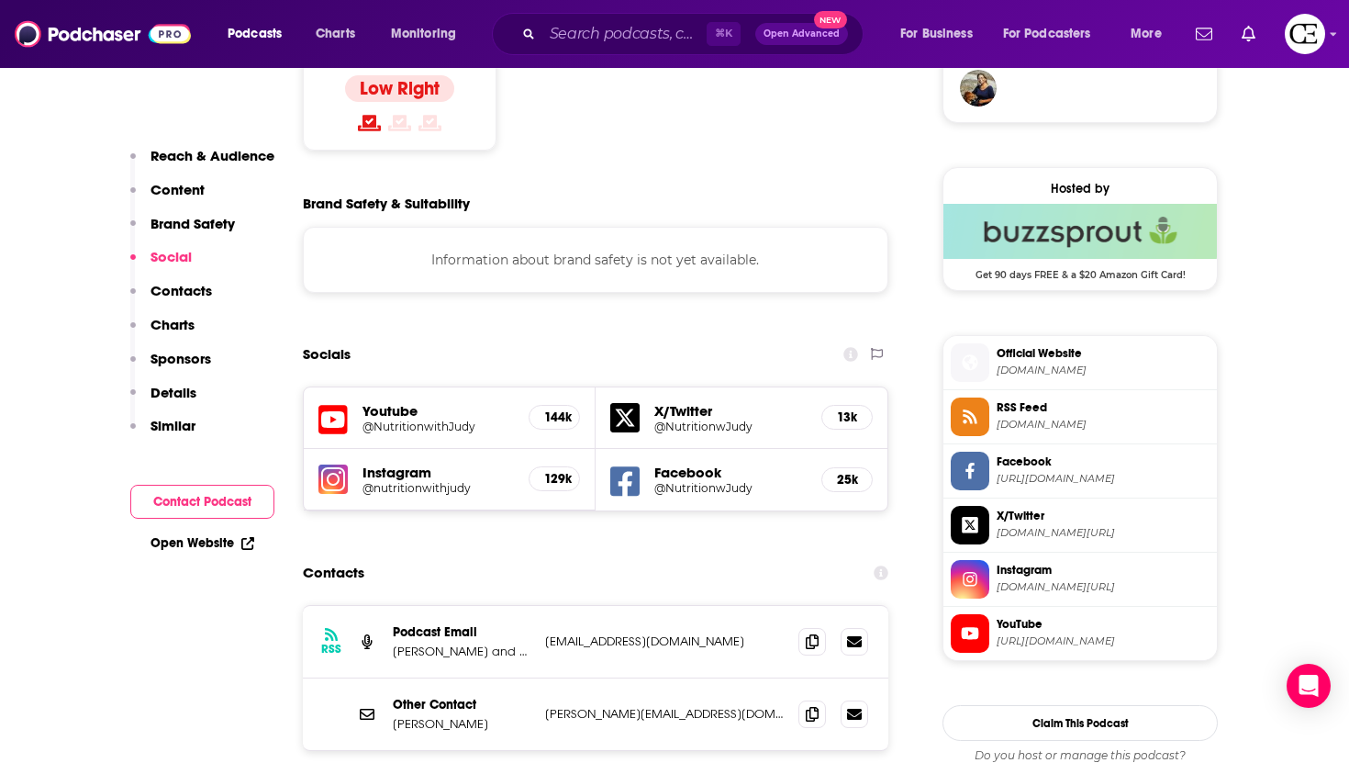
scroll to position [1548, 0]
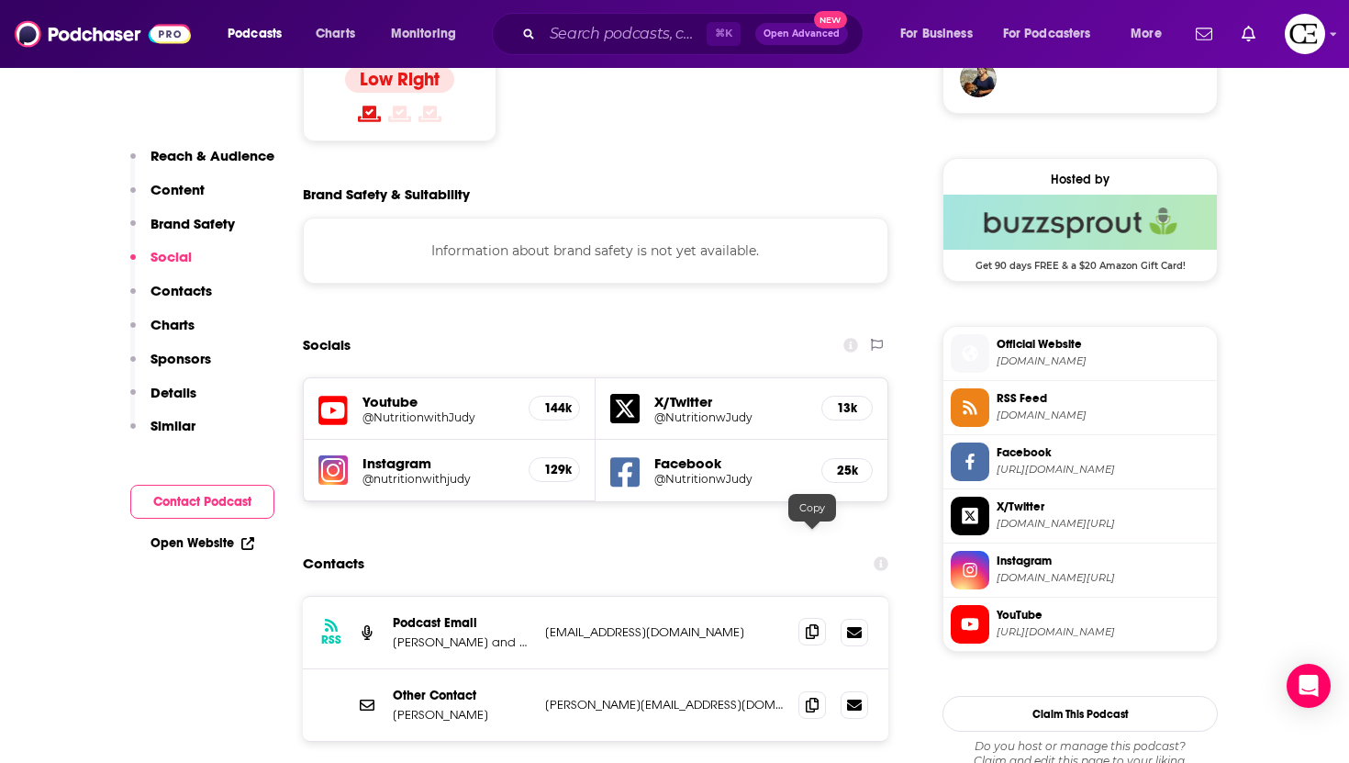
click at [817, 624] on icon at bounding box center [812, 631] width 13 height 15
click at [813, 624] on icon at bounding box center [812, 631] width 13 height 15
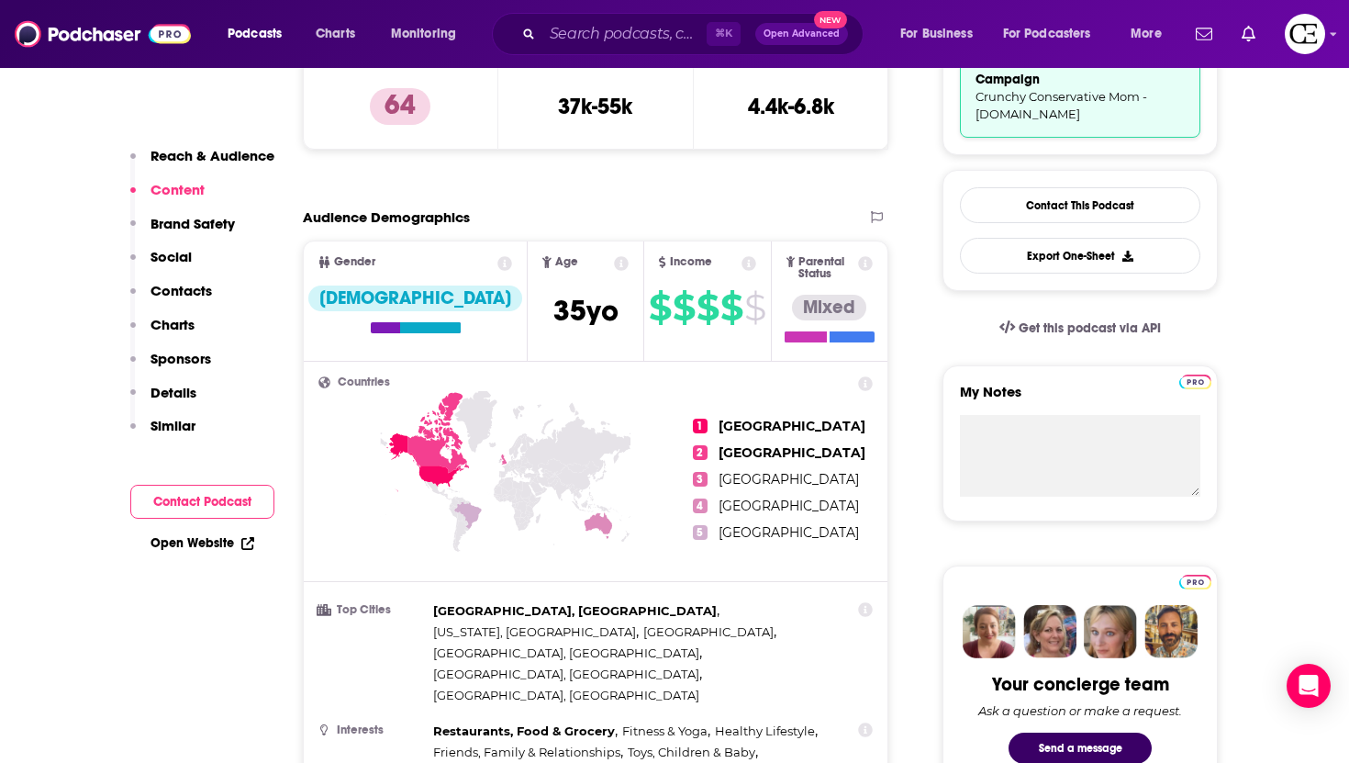
scroll to position [0, 0]
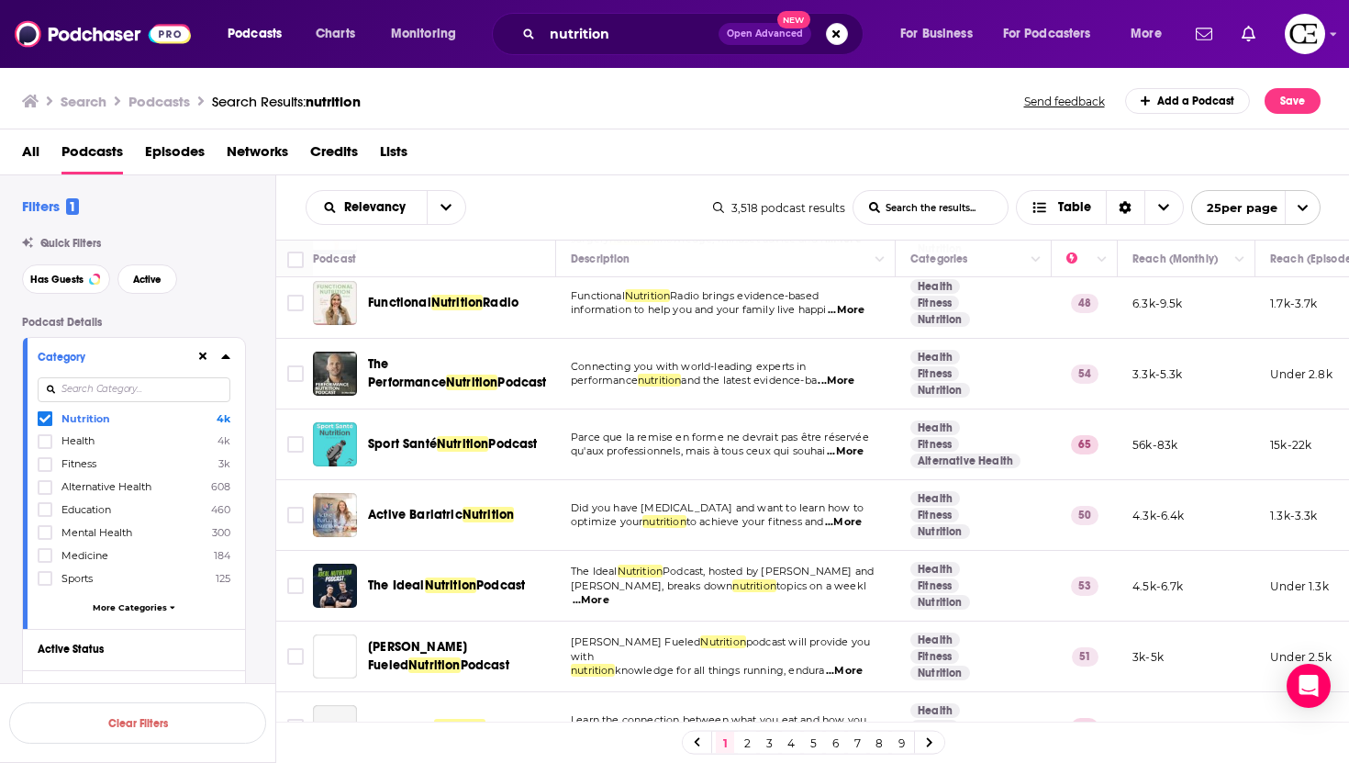
scroll to position [1328, 0]
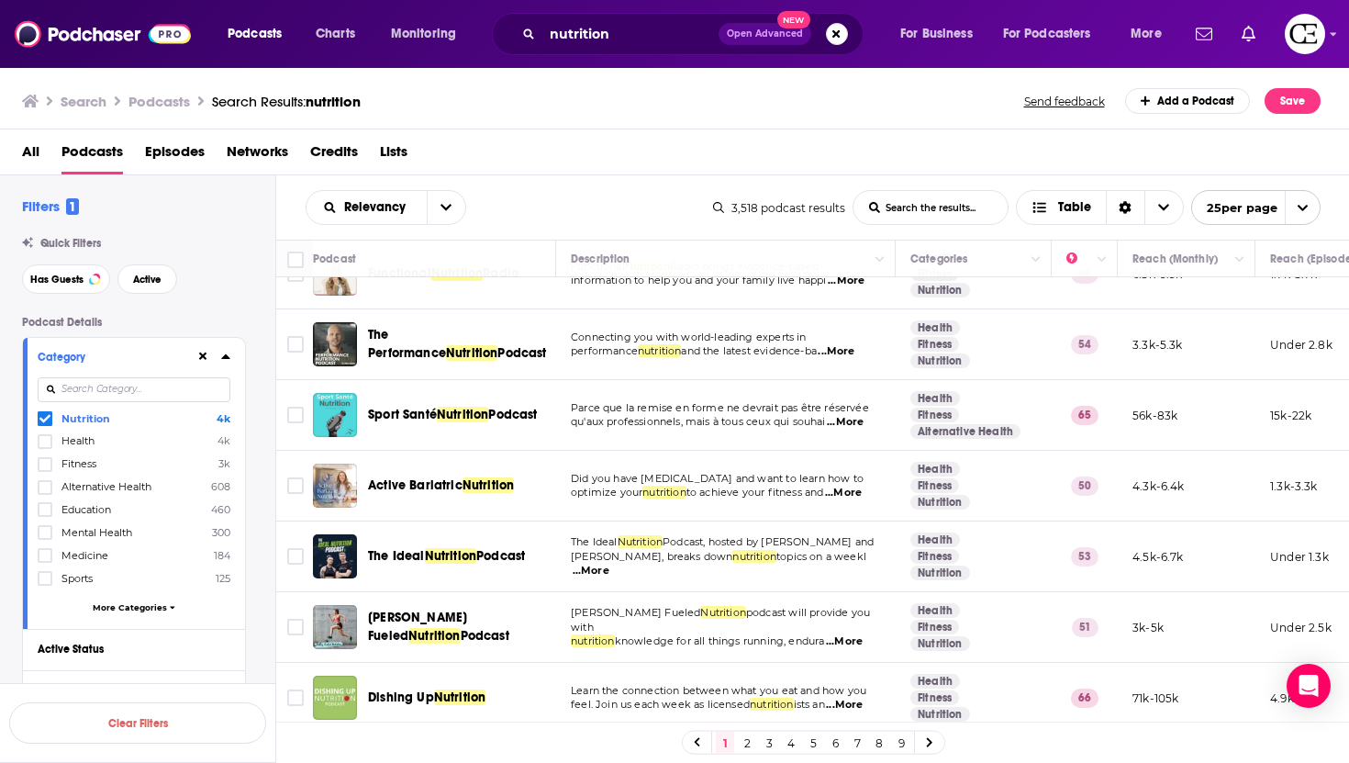
click at [429, 689] on span "Dishing Up" at bounding box center [401, 697] width 66 height 16
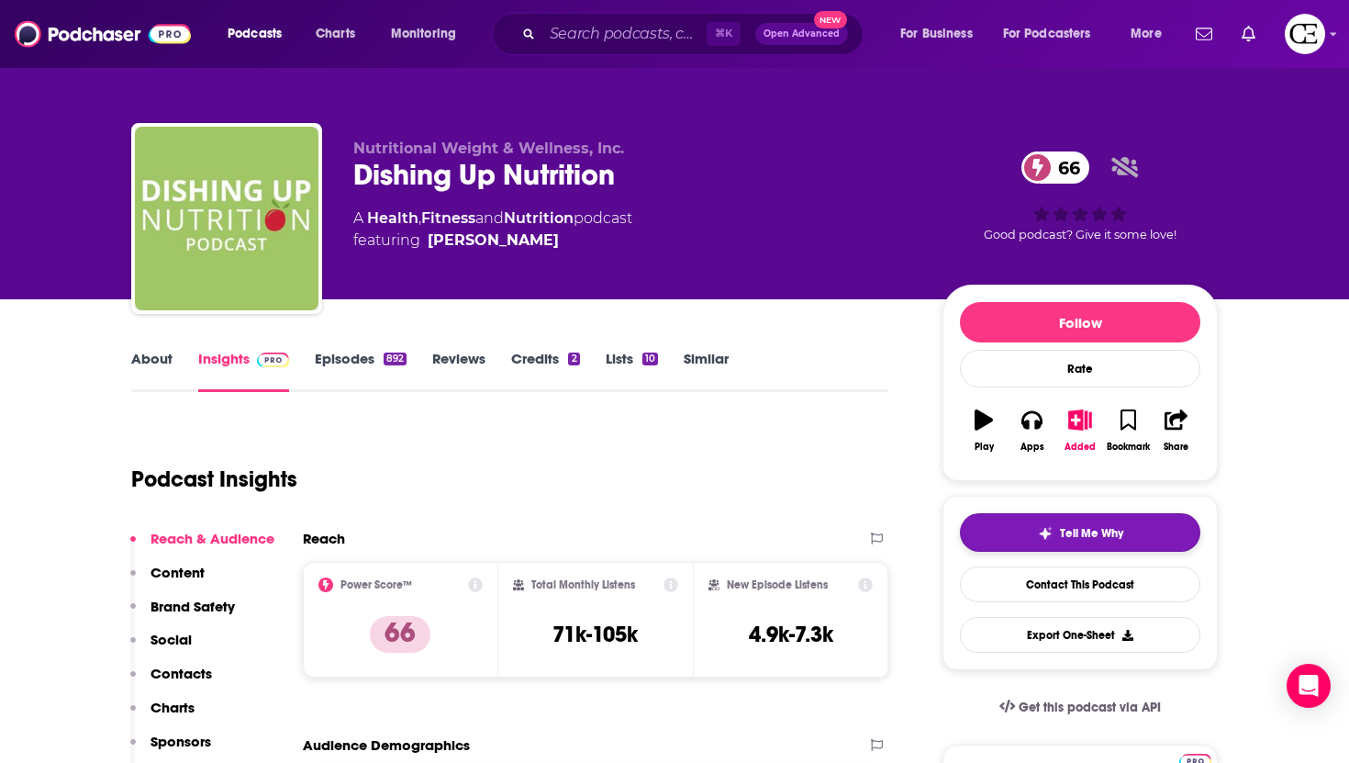
click at [1046, 526] on img "button" at bounding box center [1045, 533] width 15 height 15
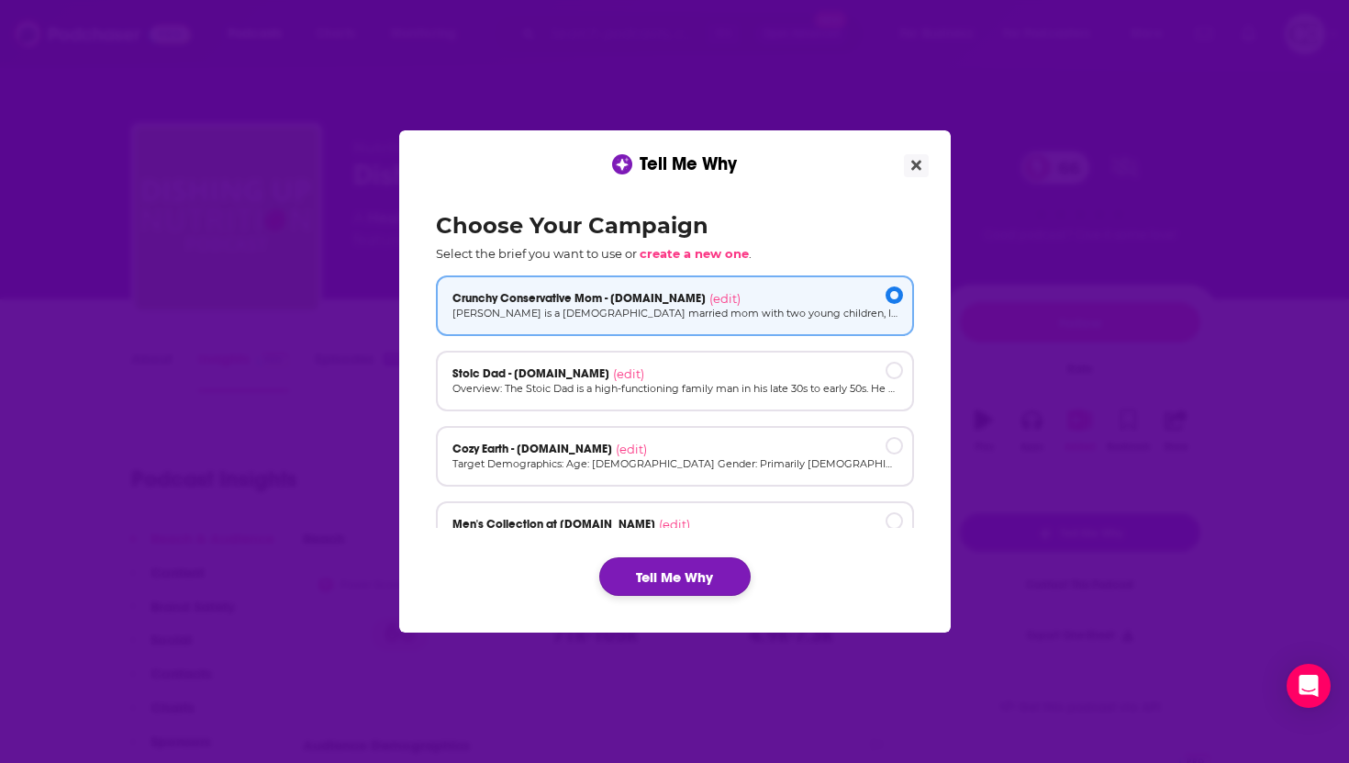
click at [700, 563] on button "Tell Me Why" at bounding box center [674, 576] width 151 height 39
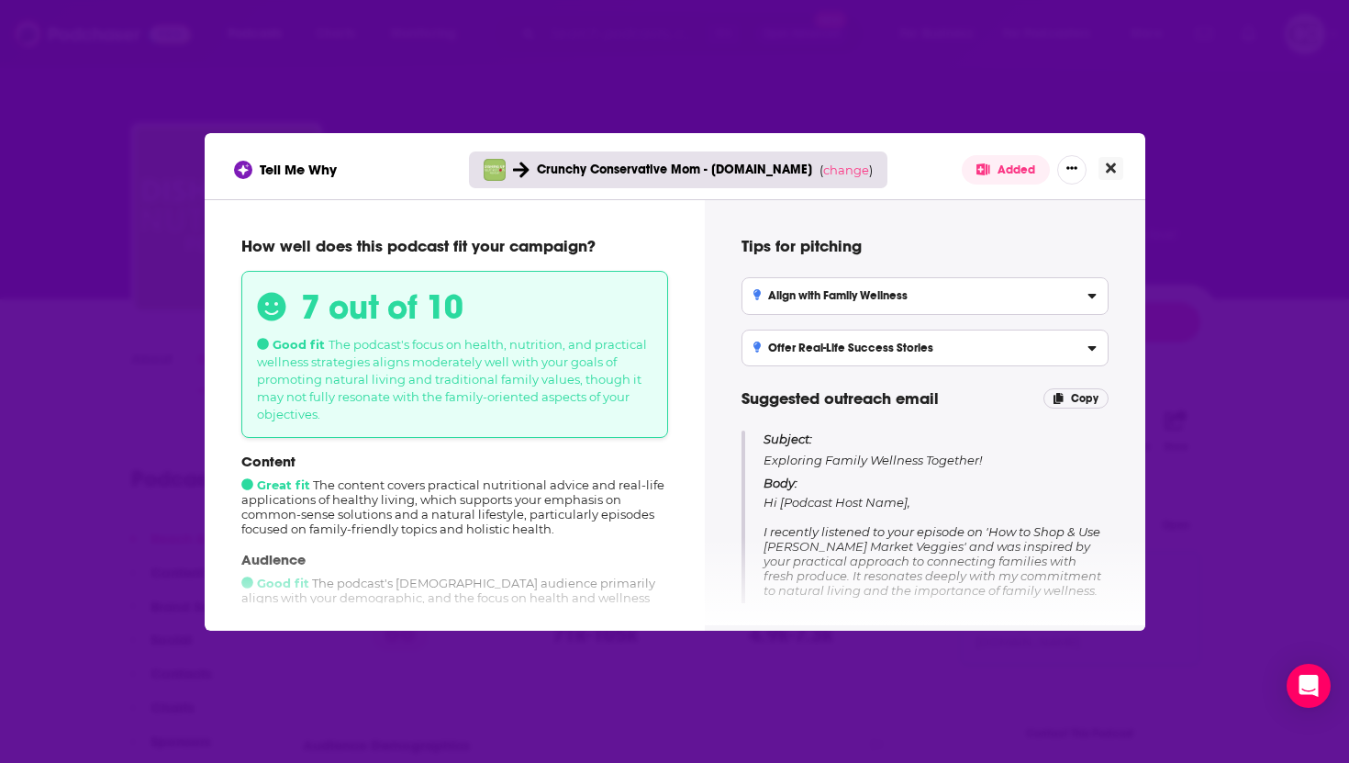
click at [1116, 177] on button "Close" at bounding box center [1110, 168] width 25 height 23
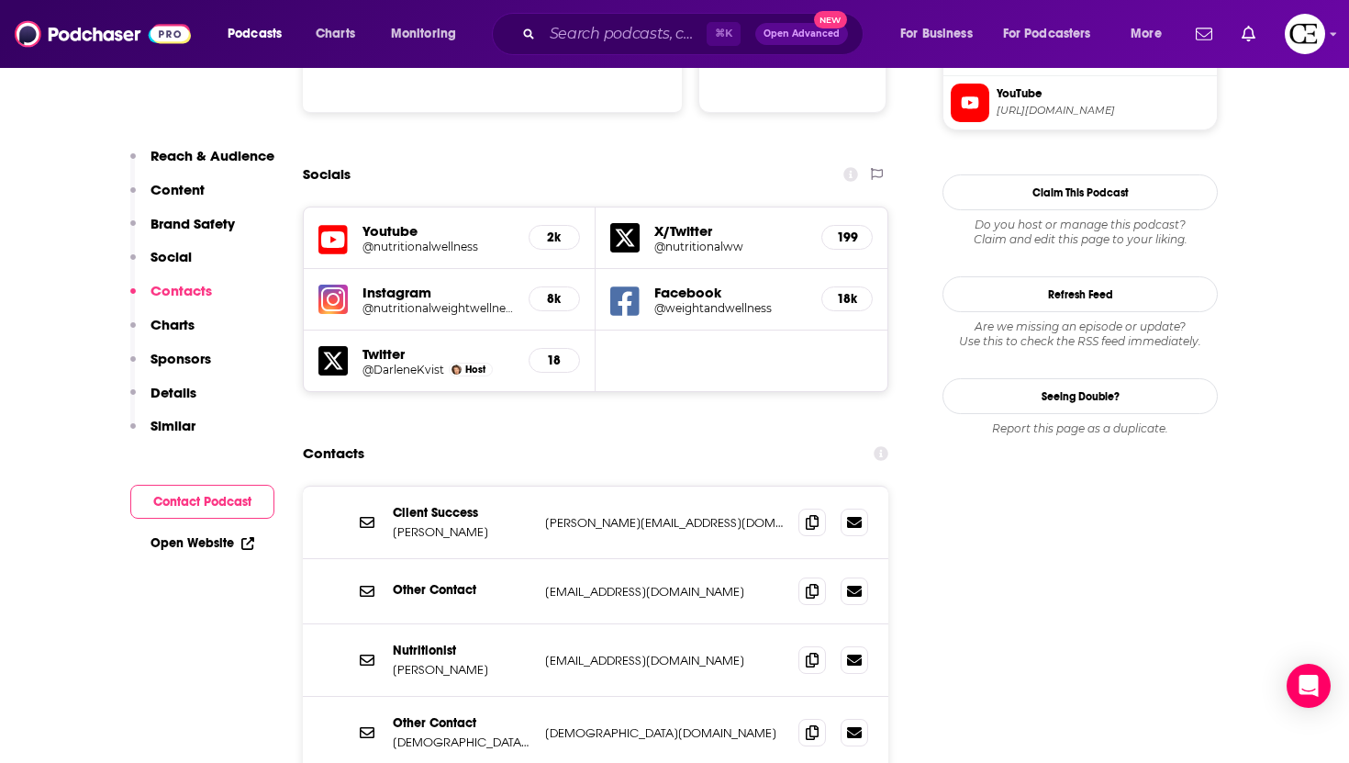
scroll to position [2074, 0]
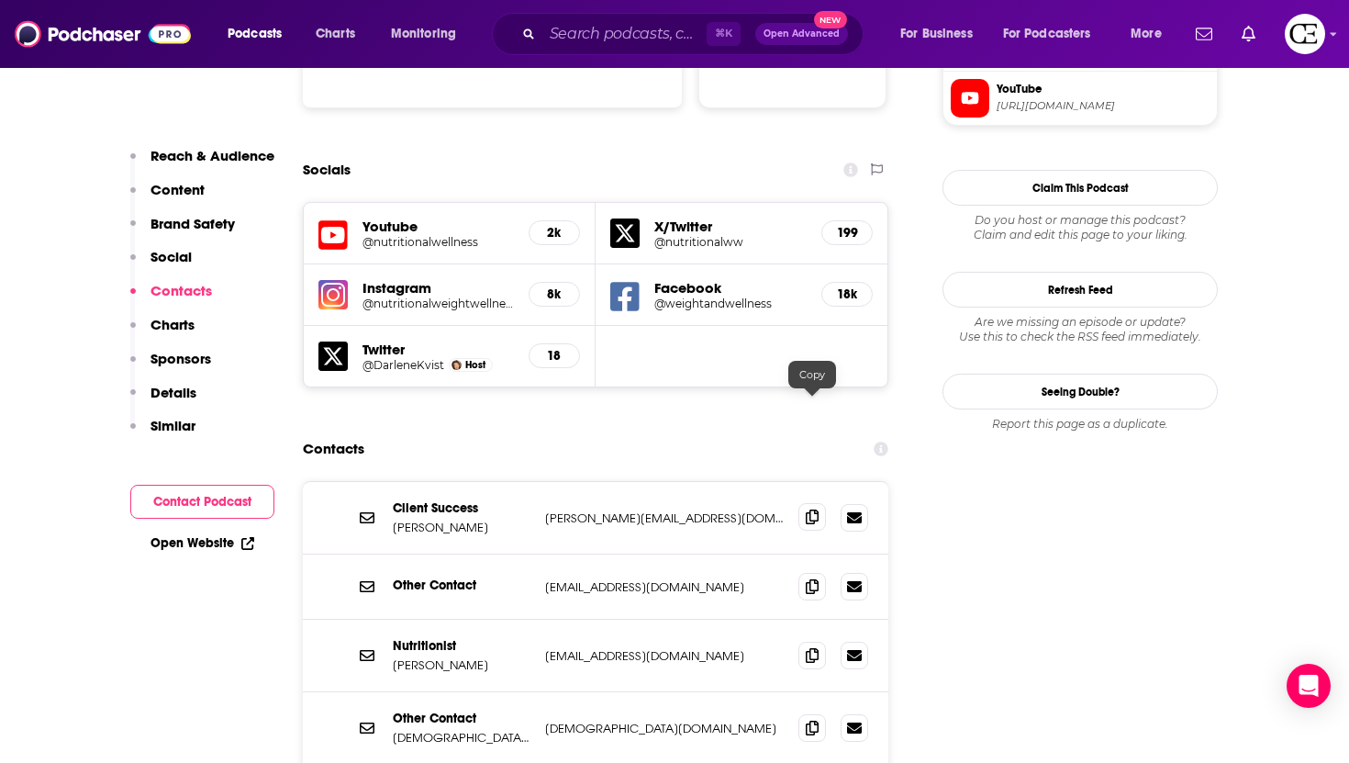
click at [816, 509] on icon at bounding box center [812, 516] width 13 height 15
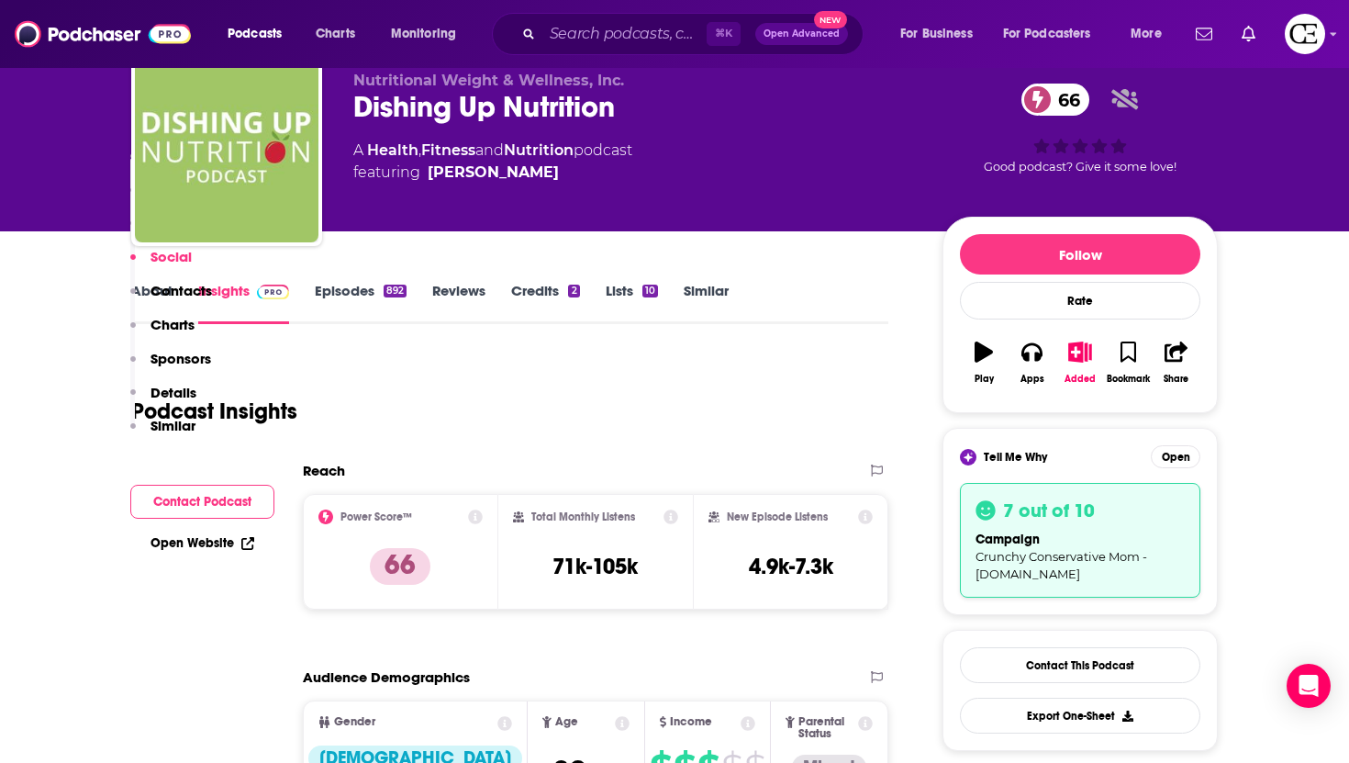
scroll to position [0, 0]
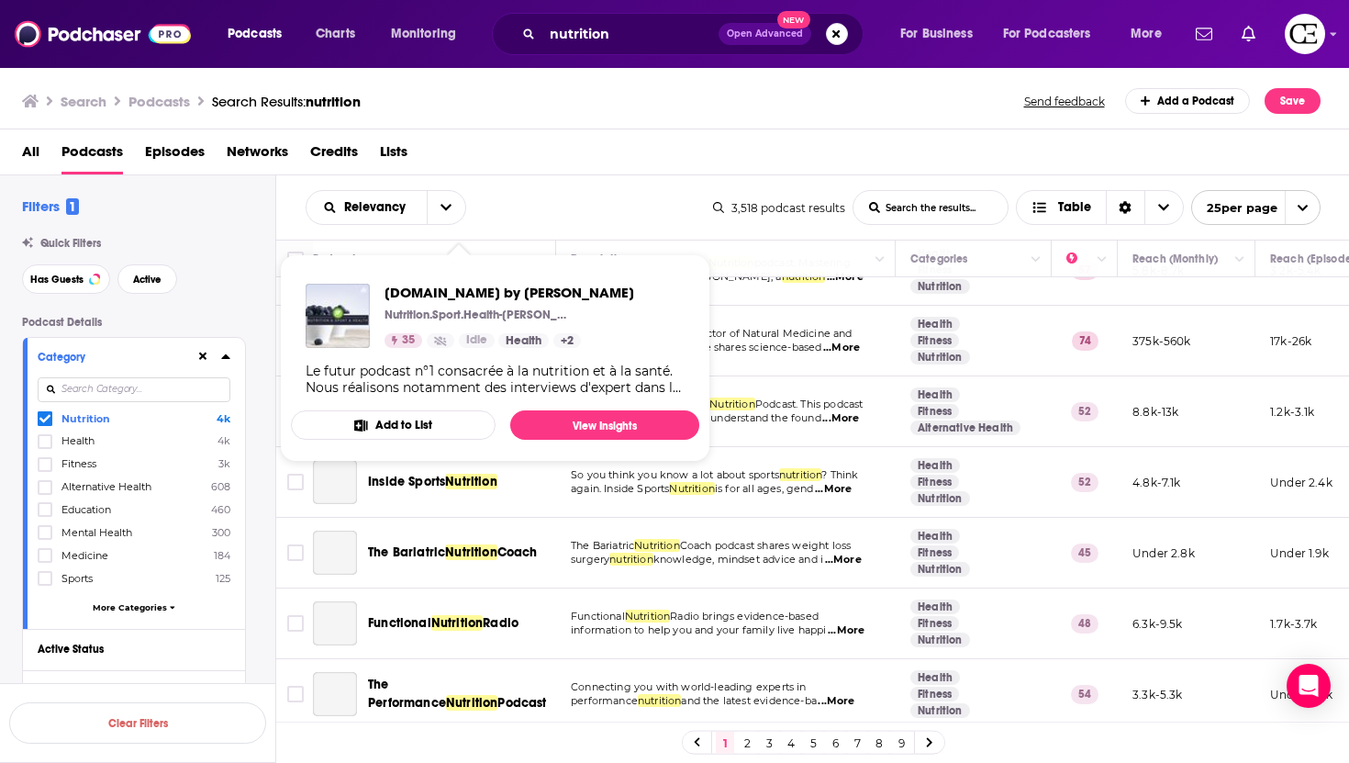
scroll to position [1328, 0]
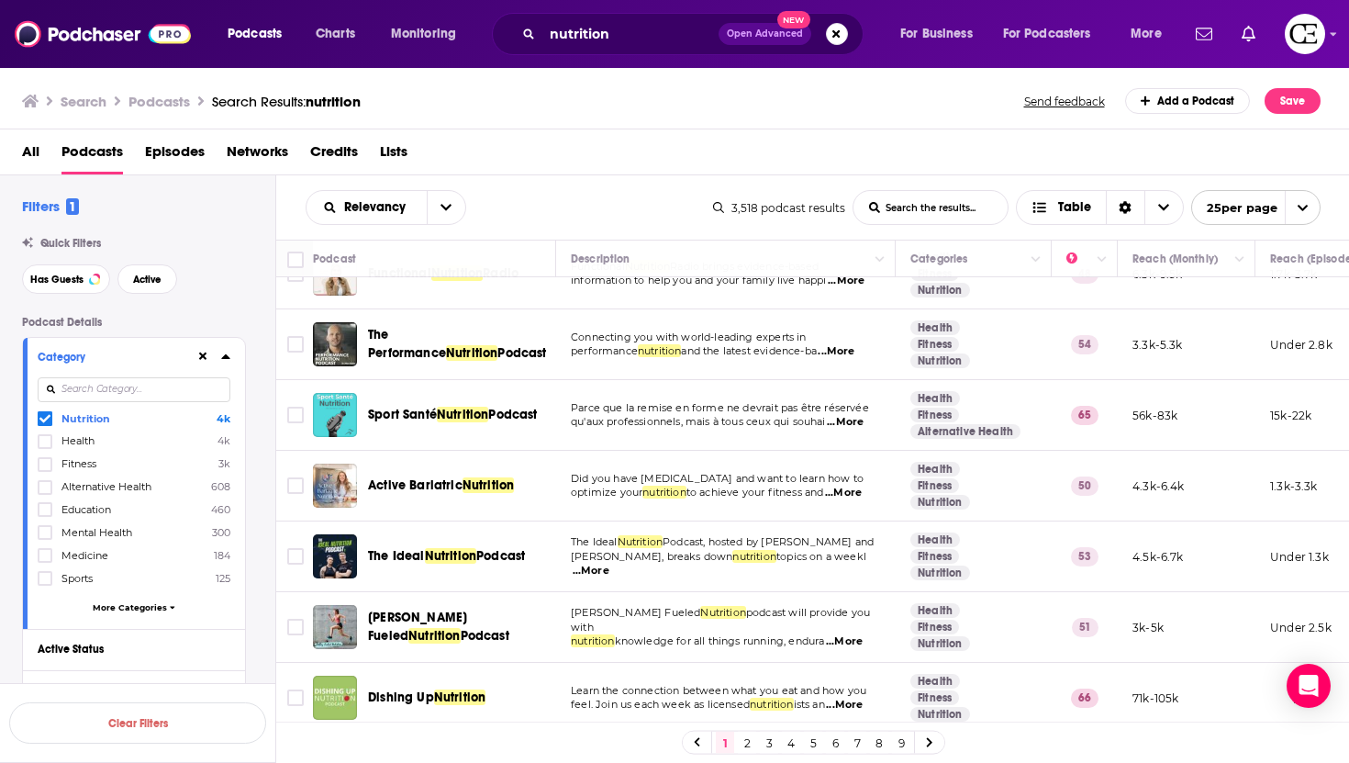
click at [744, 746] on link "2" at bounding box center [747, 742] width 18 height 22
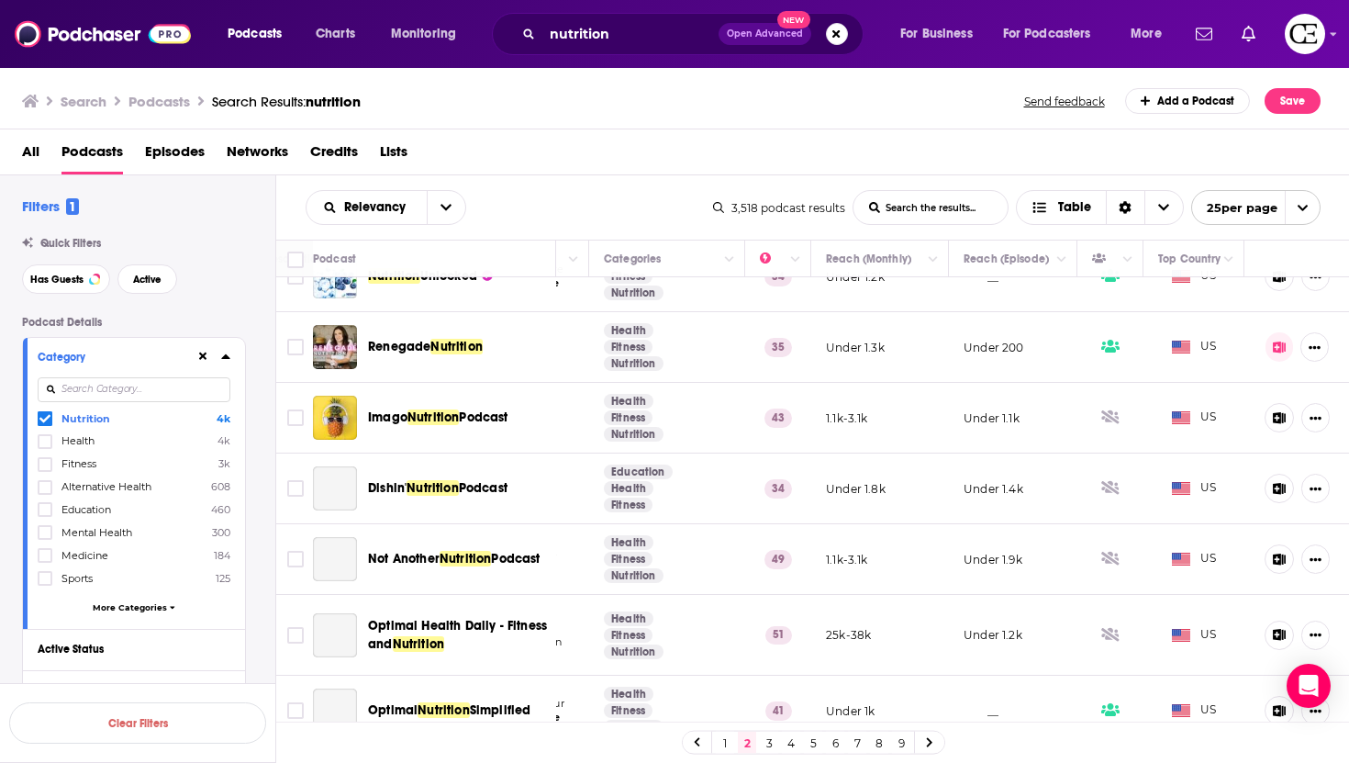
scroll to position [1346, 306]
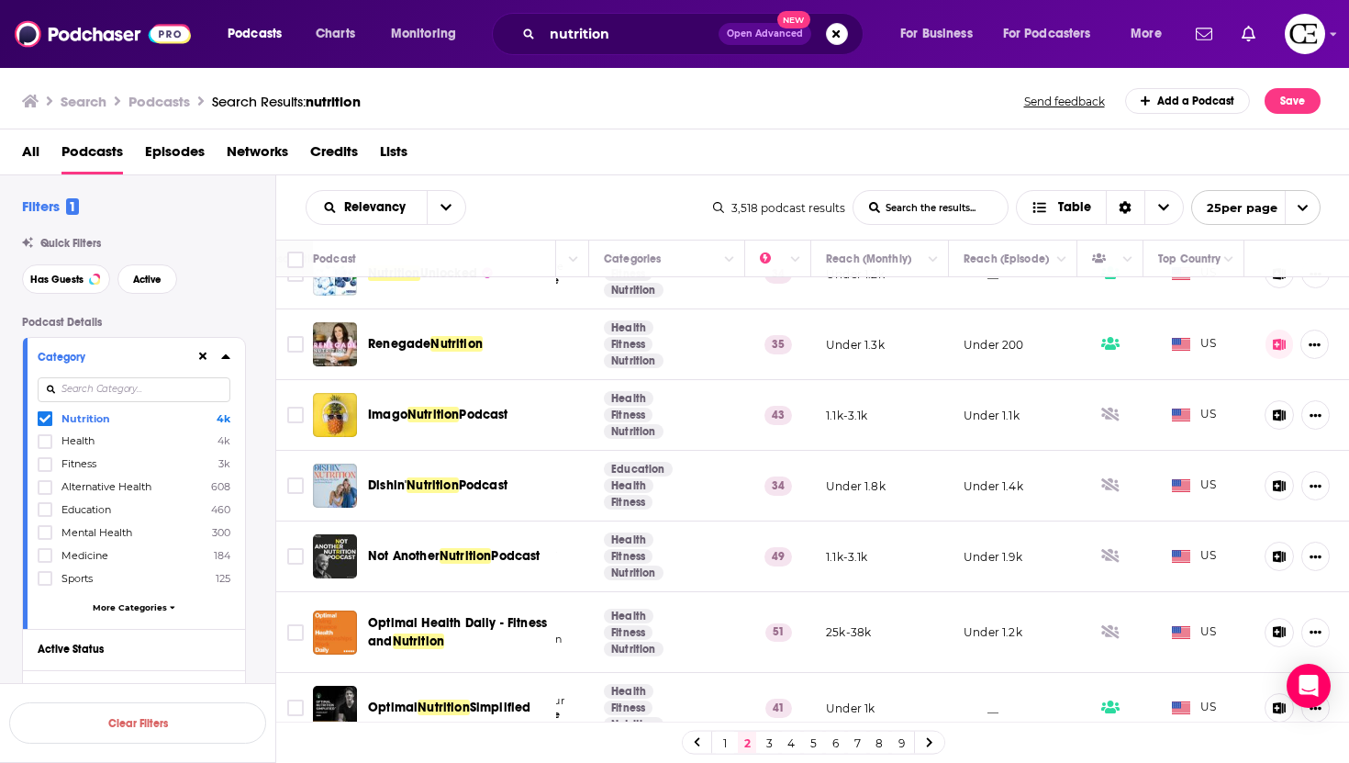
click at [921, 746] on link at bounding box center [929, 741] width 29 height 21
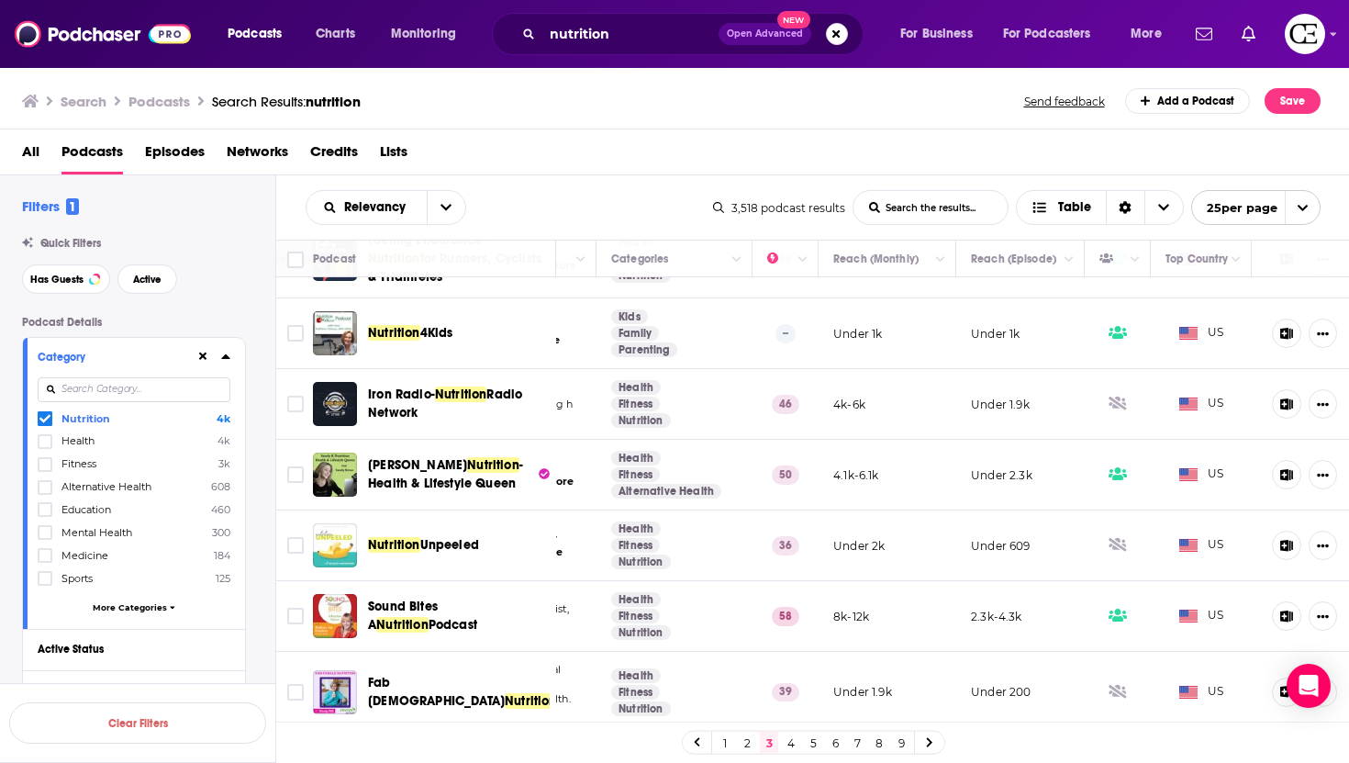
scroll to position [481, 306]
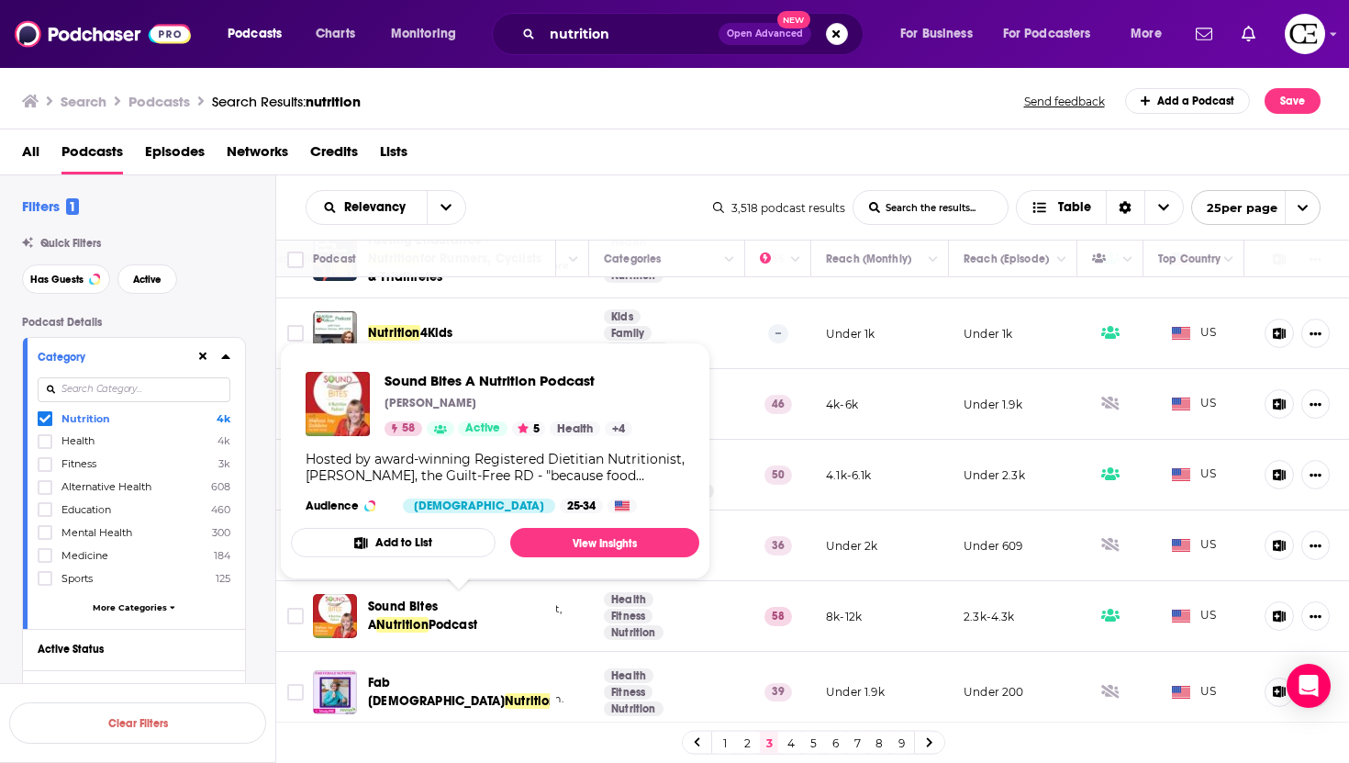
click at [429, 611] on span "Sound Bites A" at bounding box center [403, 615] width 70 height 34
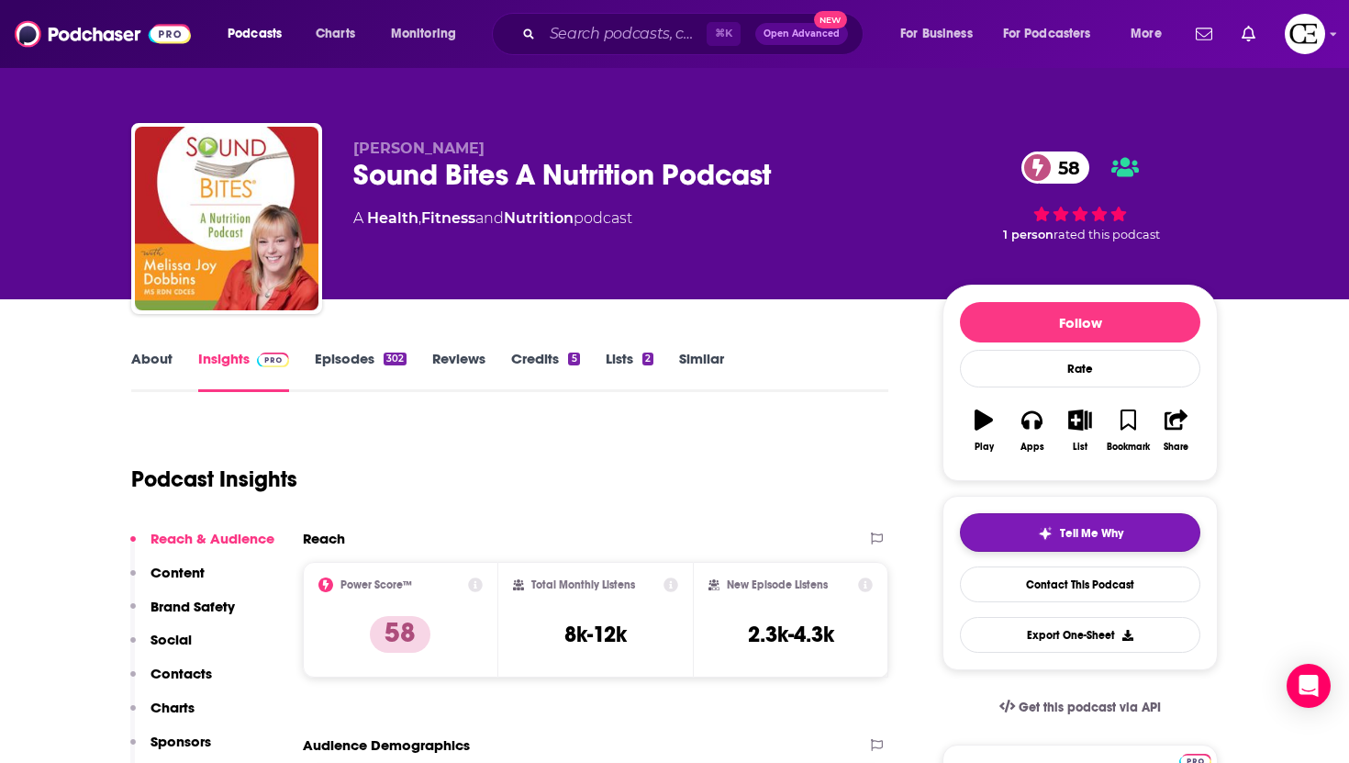
click at [1038, 529] on img "button" at bounding box center [1045, 533] width 15 height 15
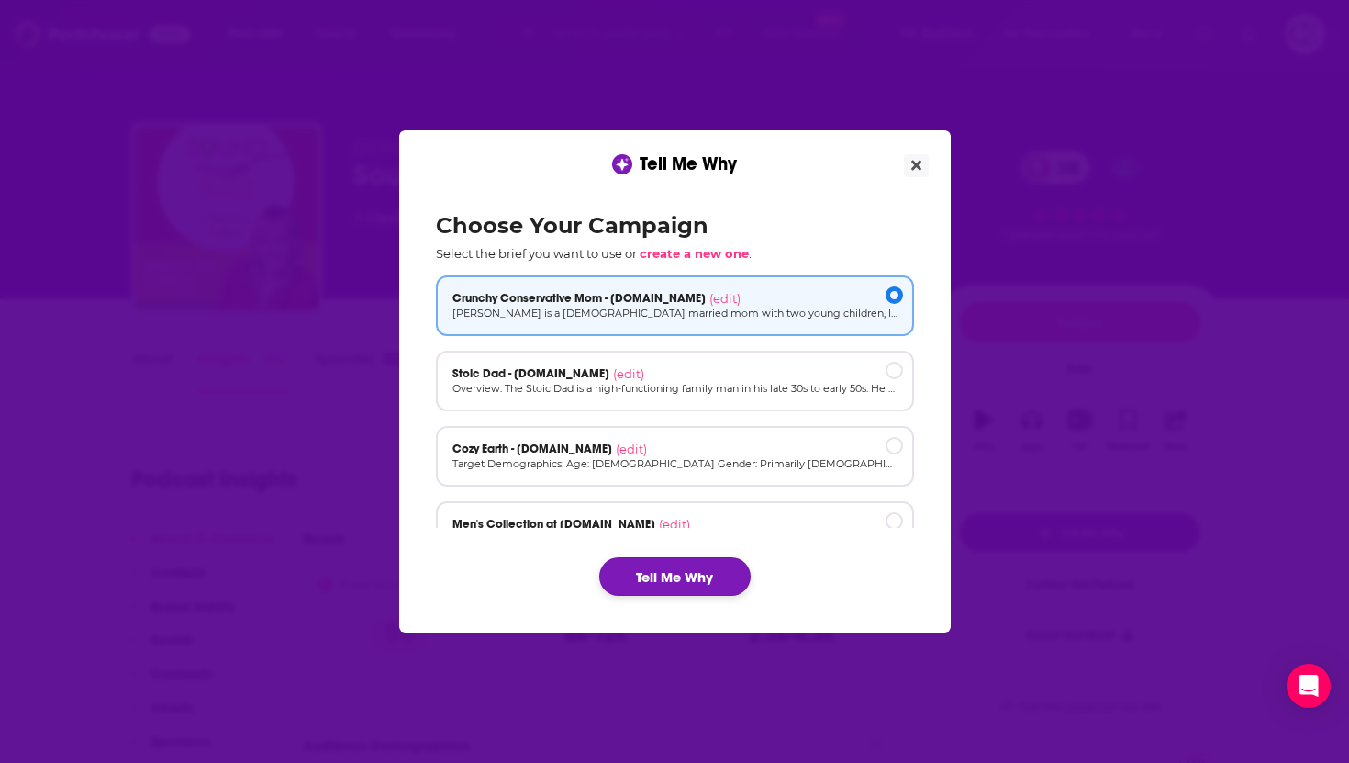
click at [670, 574] on button "Tell Me Why" at bounding box center [674, 576] width 151 height 39
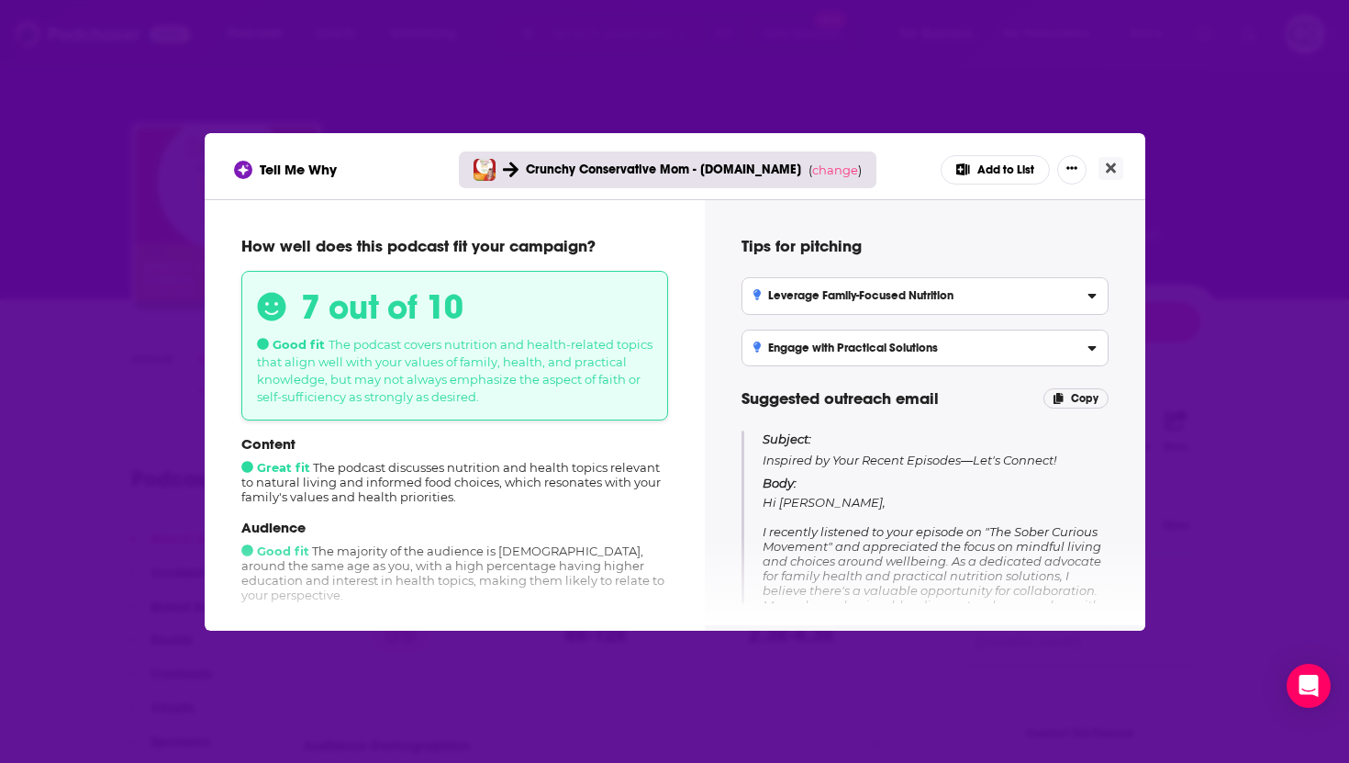
click at [1229, 291] on div "Tell Me Why Crunchy Conservative Mom - [DOMAIN_NAME] ( change ) Add to List How…" at bounding box center [674, 381] width 1349 height 763
click at [1114, 168] on icon "Close" at bounding box center [1111, 168] width 10 height 15
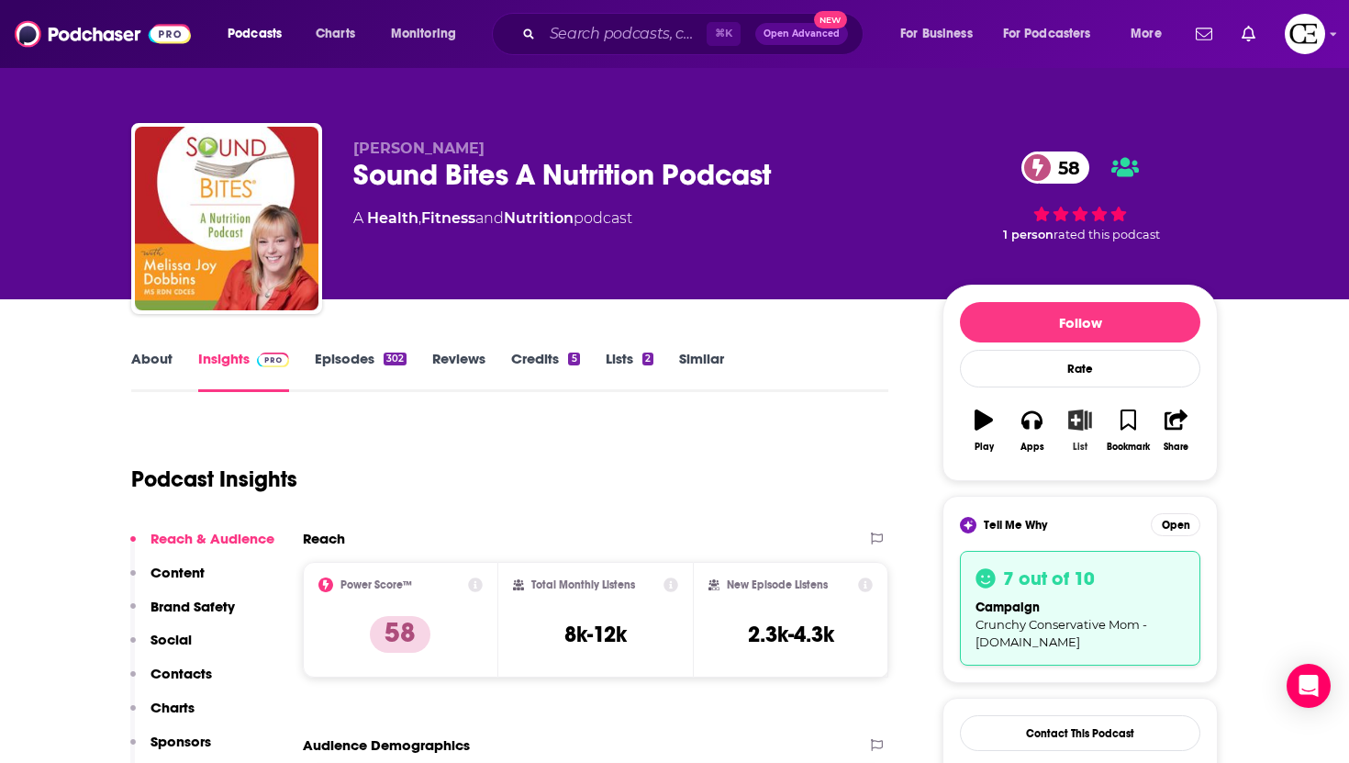
click at [1074, 421] on icon "button" at bounding box center [1079, 419] width 23 height 20
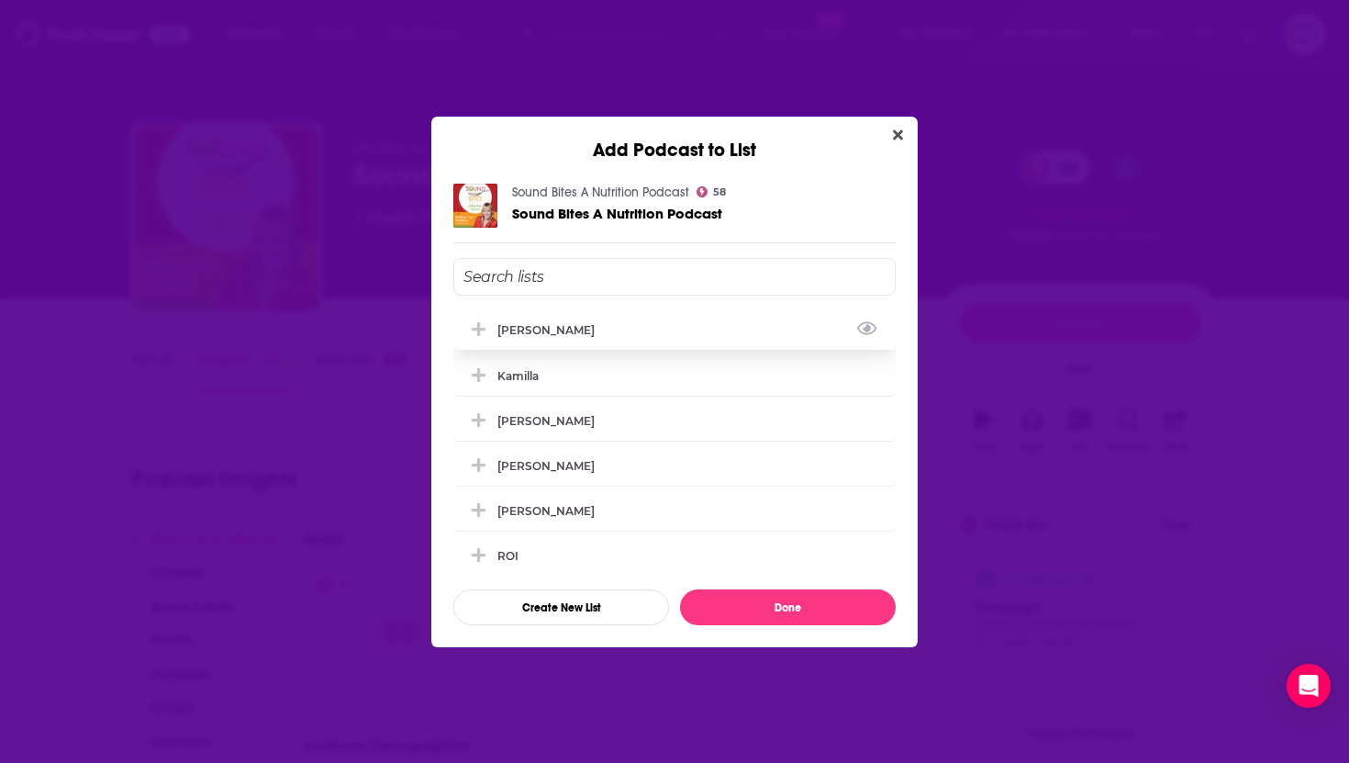
click at [677, 327] on div "[PERSON_NAME]" at bounding box center [674, 329] width 442 height 40
click at [779, 613] on button "Done" at bounding box center [788, 607] width 216 height 36
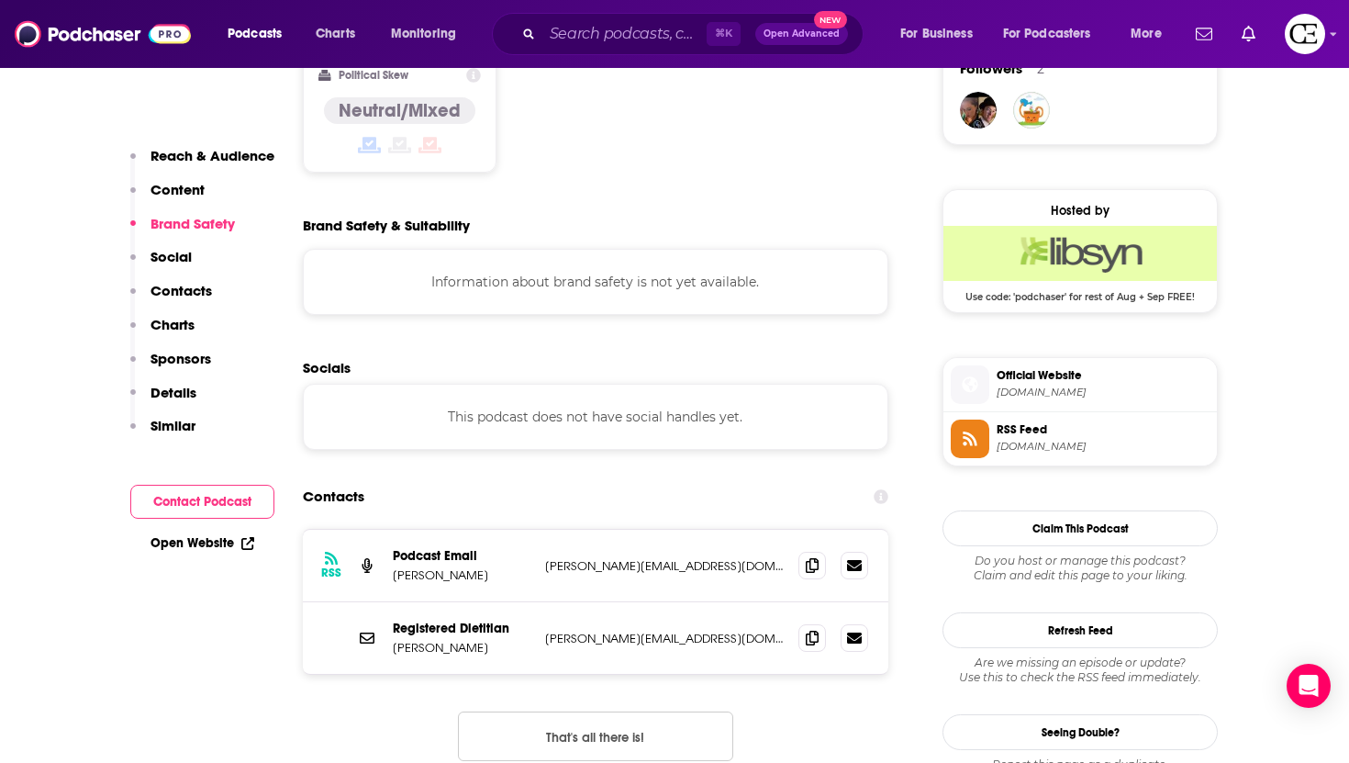
scroll to position [1519, 0]
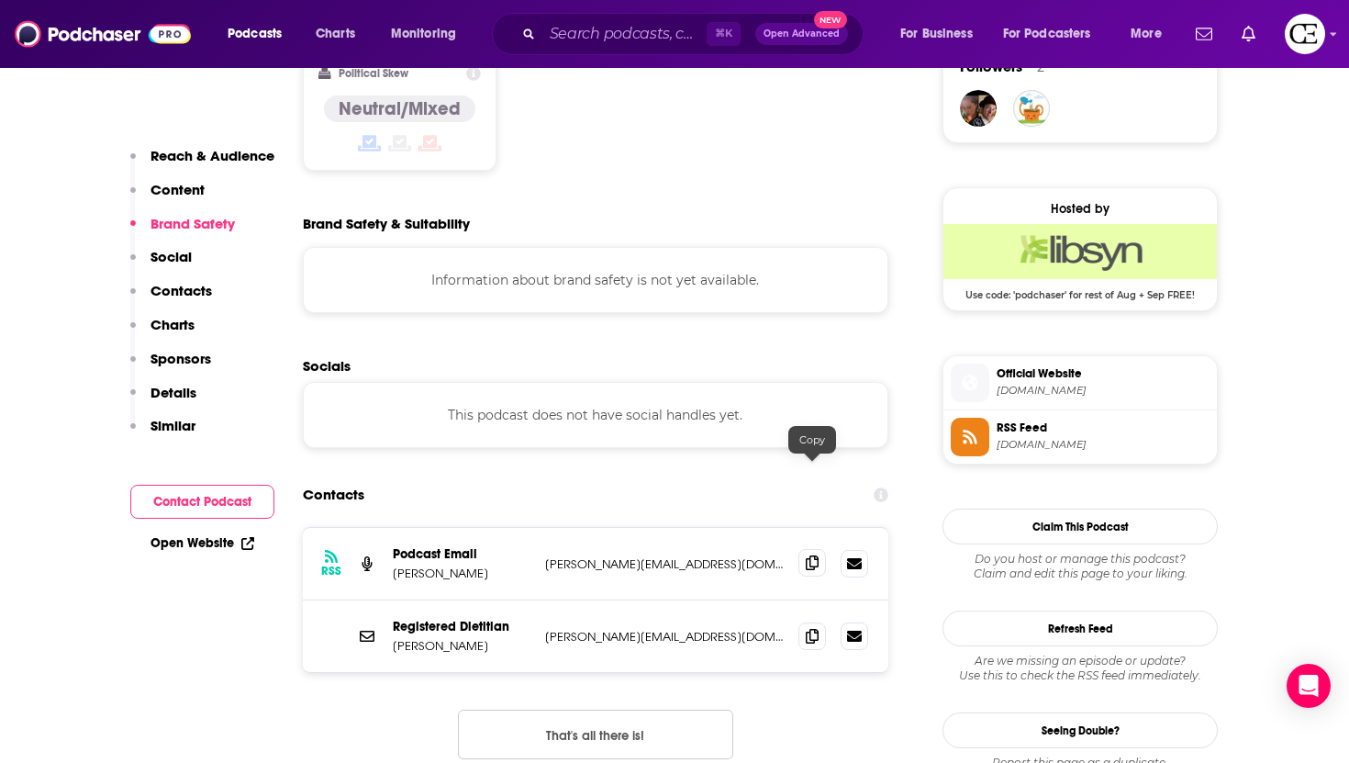
click at [806, 555] on icon at bounding box center [812, 562] width 13 height 15
click at [817, 549] on span at bounding box center [812, 563] width 28 height 28
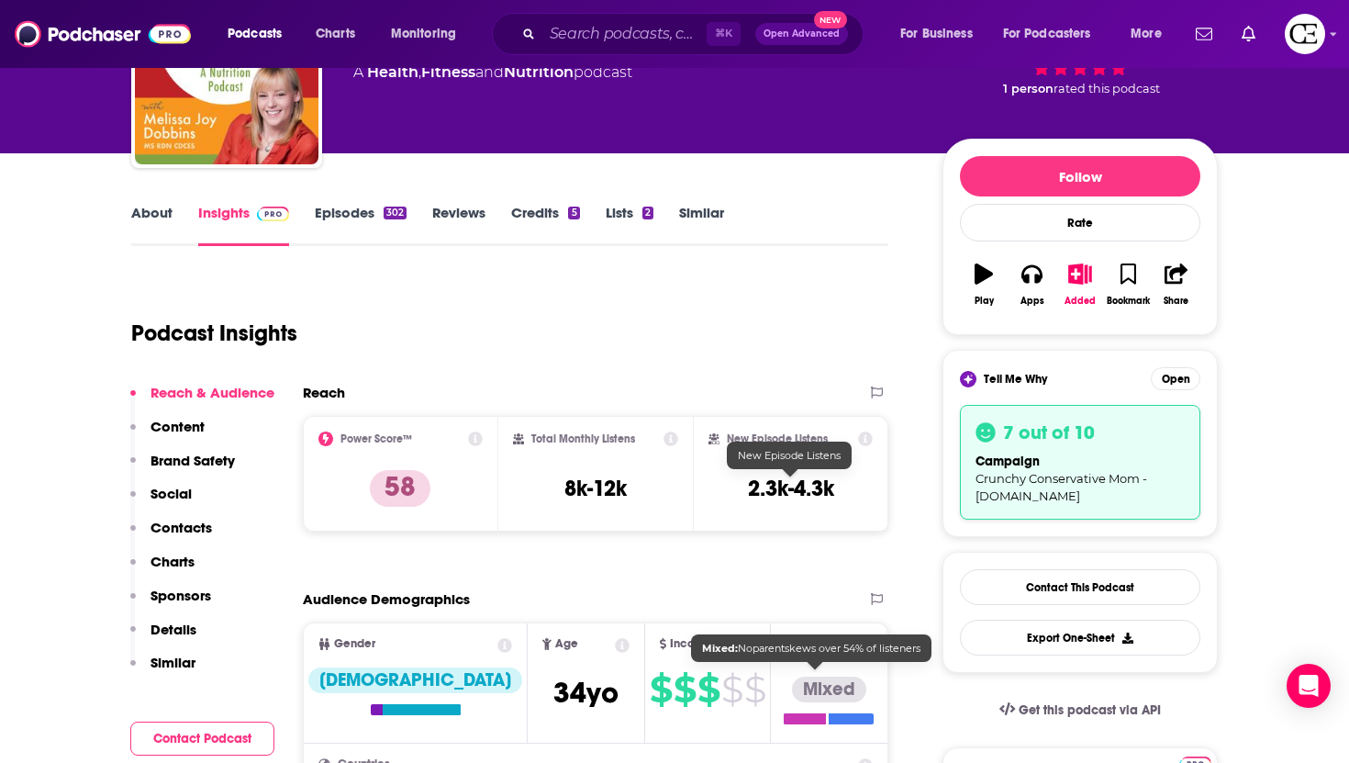
scroll to position [0, 0]
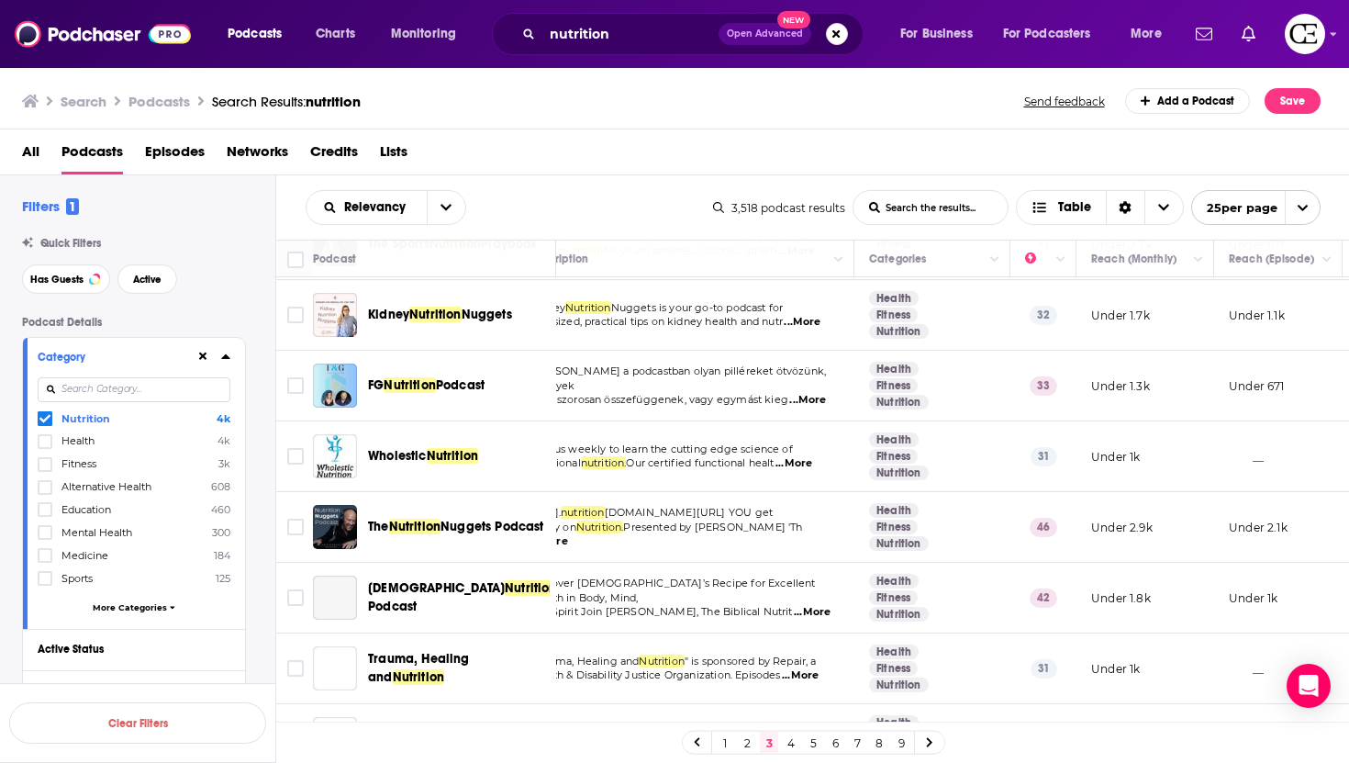
scroll to position [1335, 41]
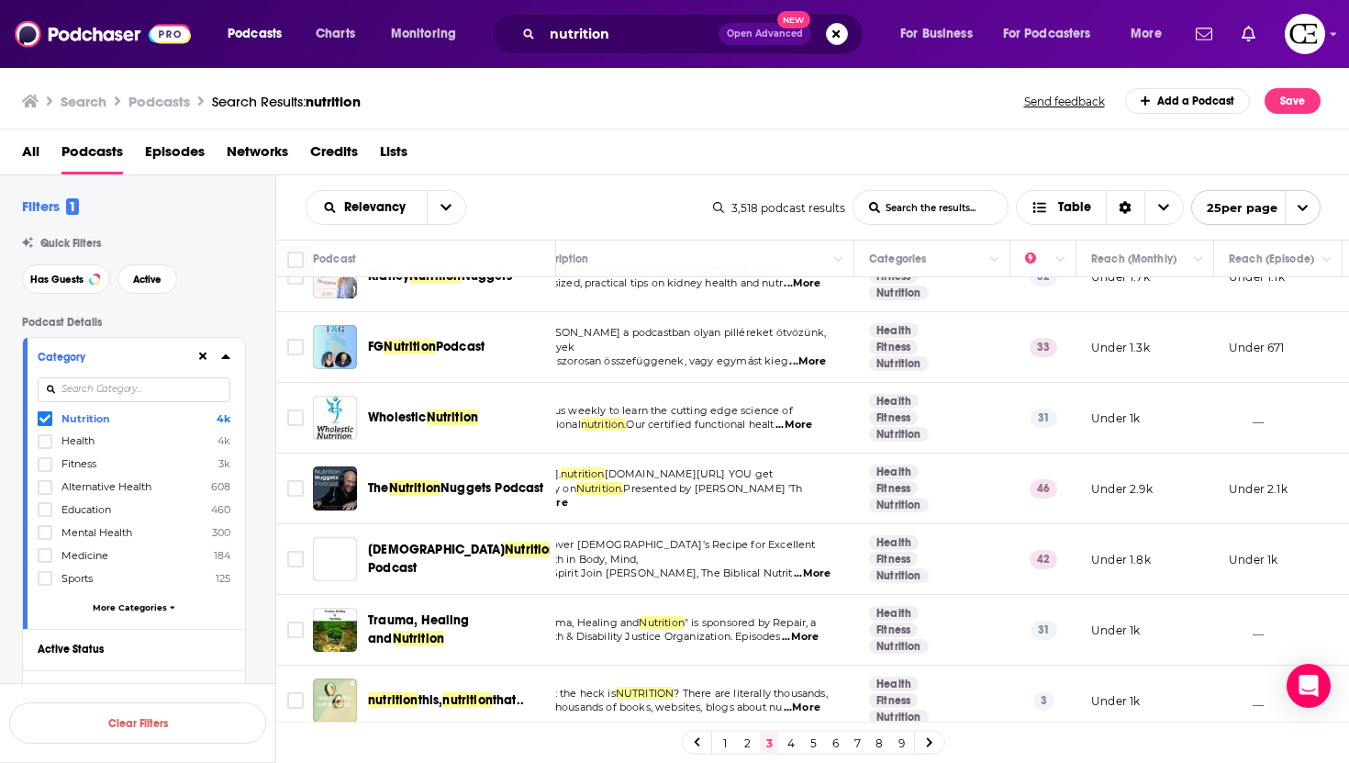
click at [790, 742] on link "4" at bounding box center [791, 742] width 18 height 22
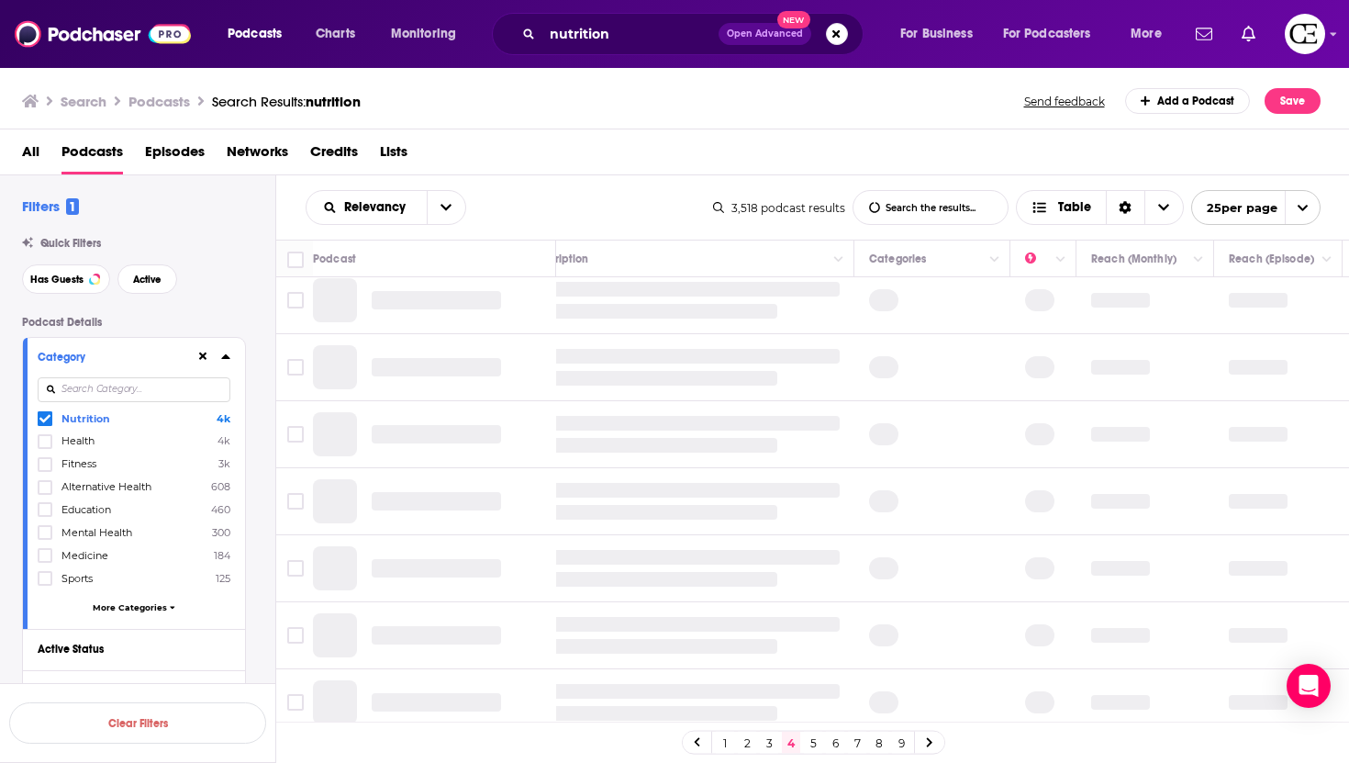
scroll to position [0, 41]
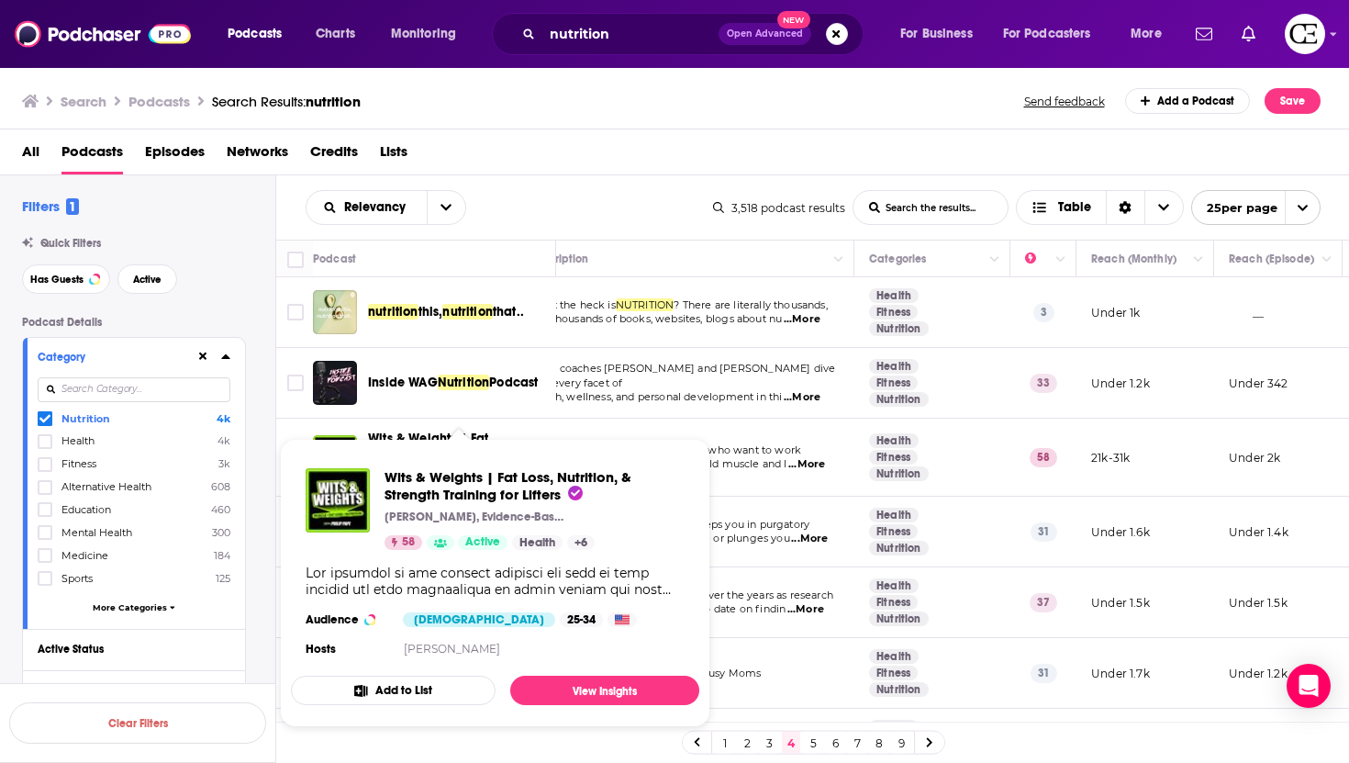
click at [457, 439] on span "Wits & Weights | Fat Loss, Nutrition, & Strength Training for Lifters [PERSON_N…" at bounding box center [495, 583] width 408 height 288
click at [500, 432] on span "Wits & Weights | Fat Loss, Nutrition, & Strength Training for Lifters [PERSON_N…" at bounding box center [495, 583] width 430 height 310
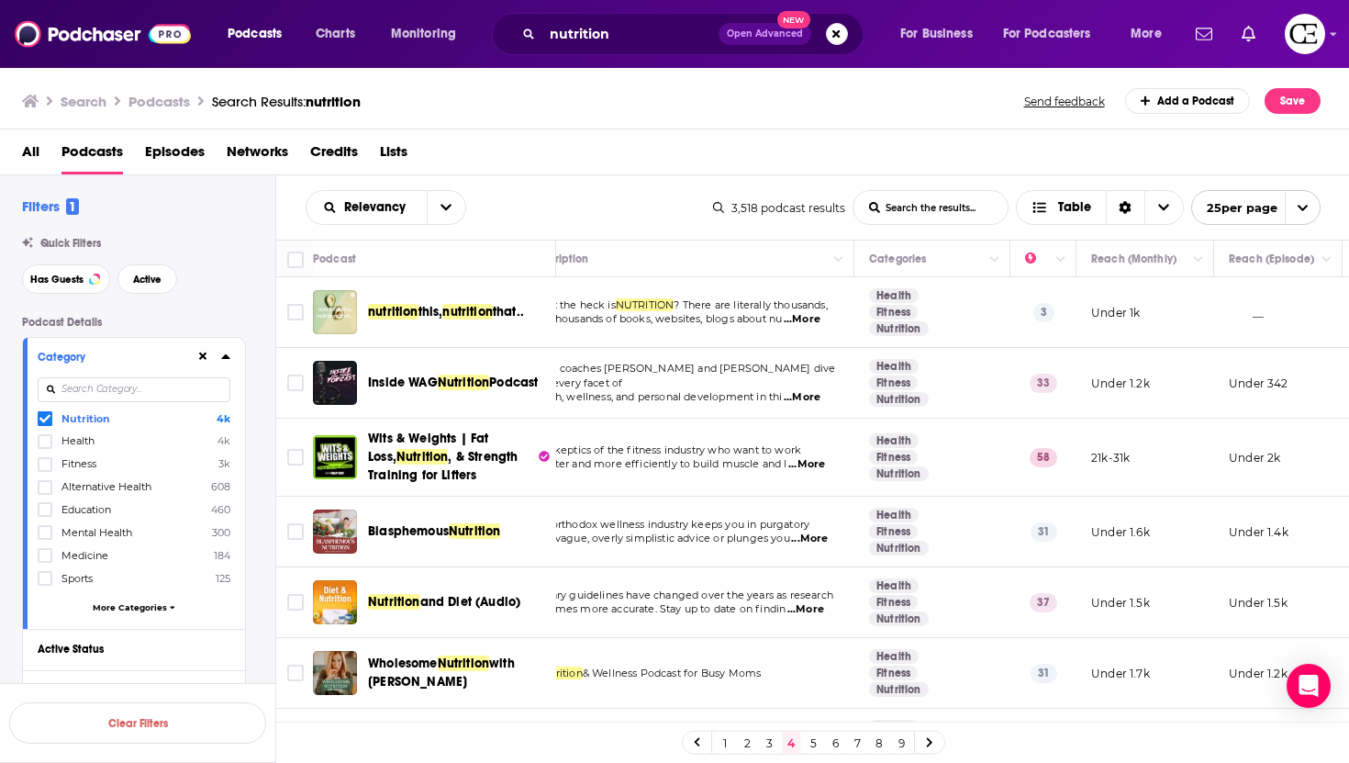
click at [811, 478] on td "For skeptics of the fitness industry who want to work smarter and more efficien…" at bounding box center [685, 457] width 340 height 78
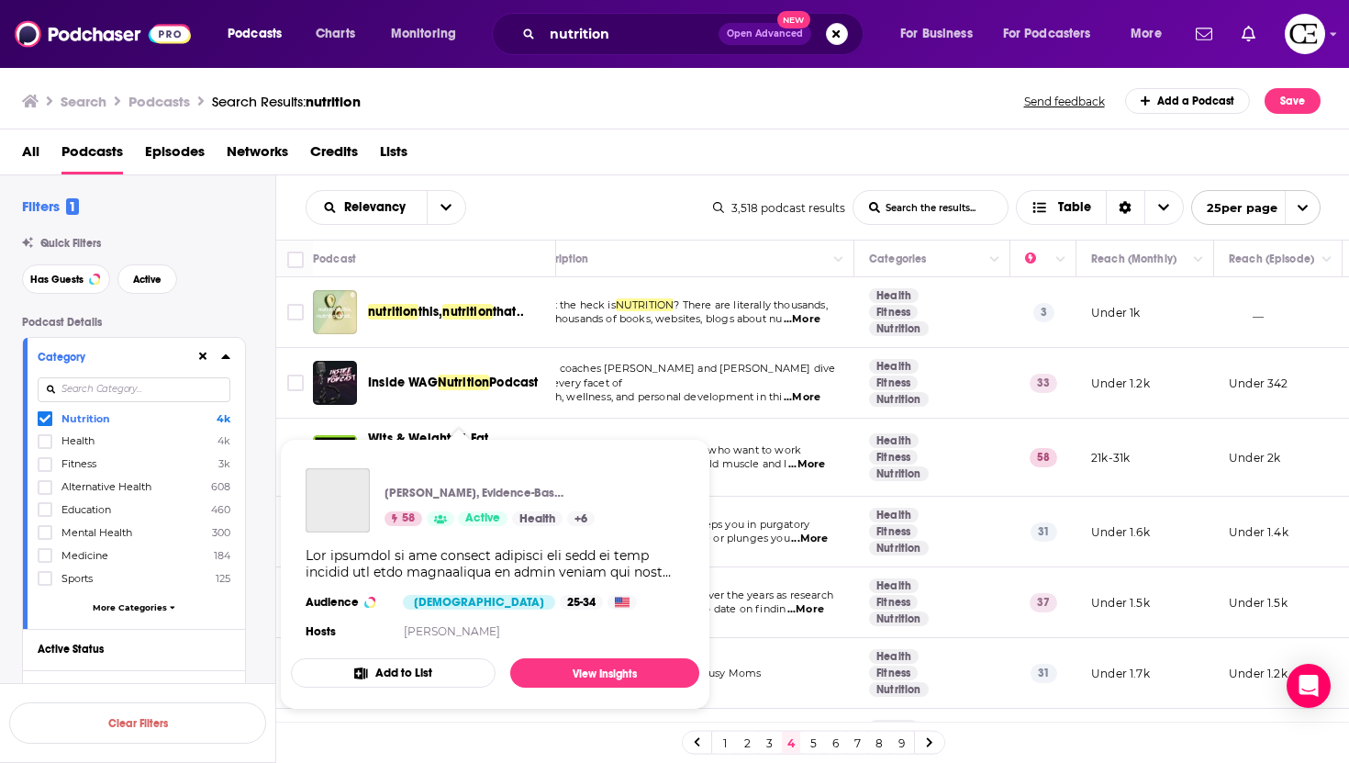
click at [443, 471] on div "Podcasts Charts Monitoring nutrition Open Advanced New For Business For Podcast…" at bounding box center [674, 381] width 1349 height 763
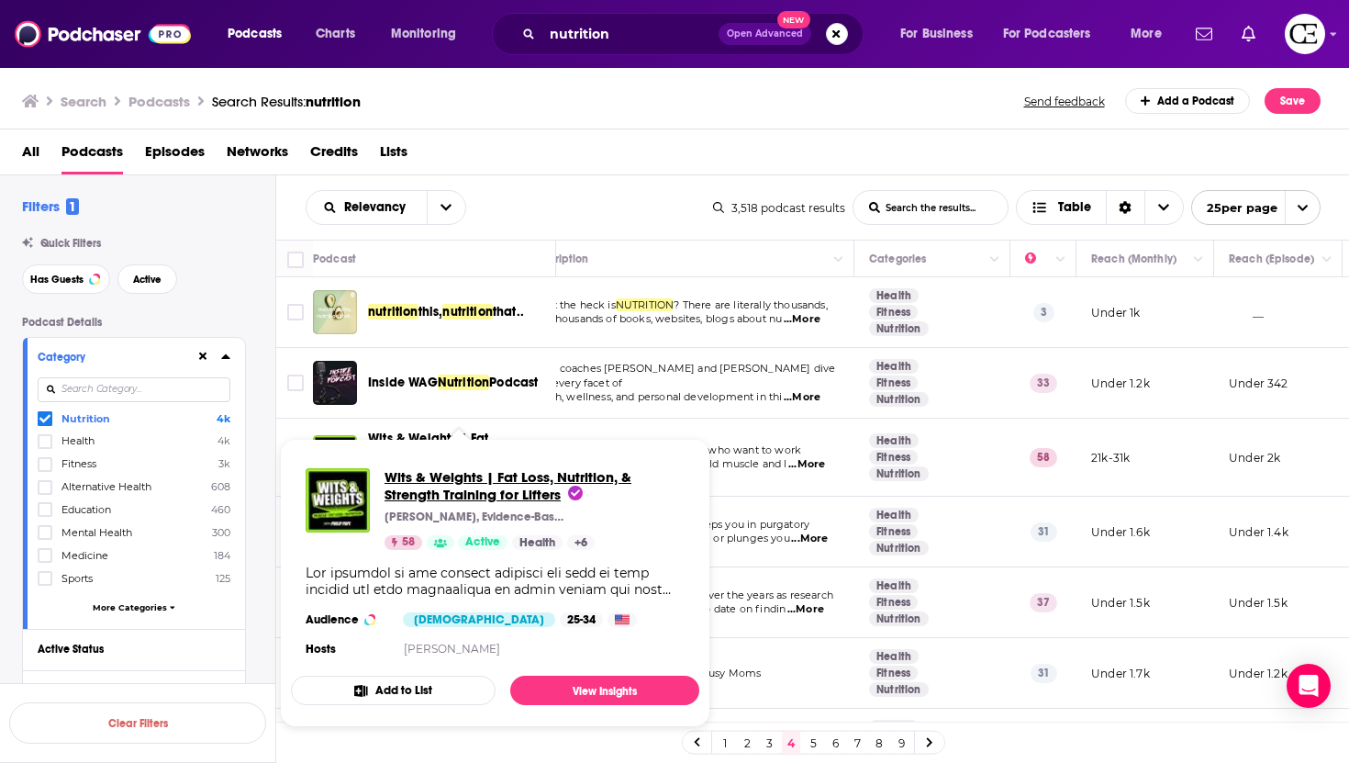
click at [456, 498] on span "Wits & Weights | Fat Loss, Nutrition, & Strength Training for Lifters" at bounding box center [507, 485] width 247 height 35
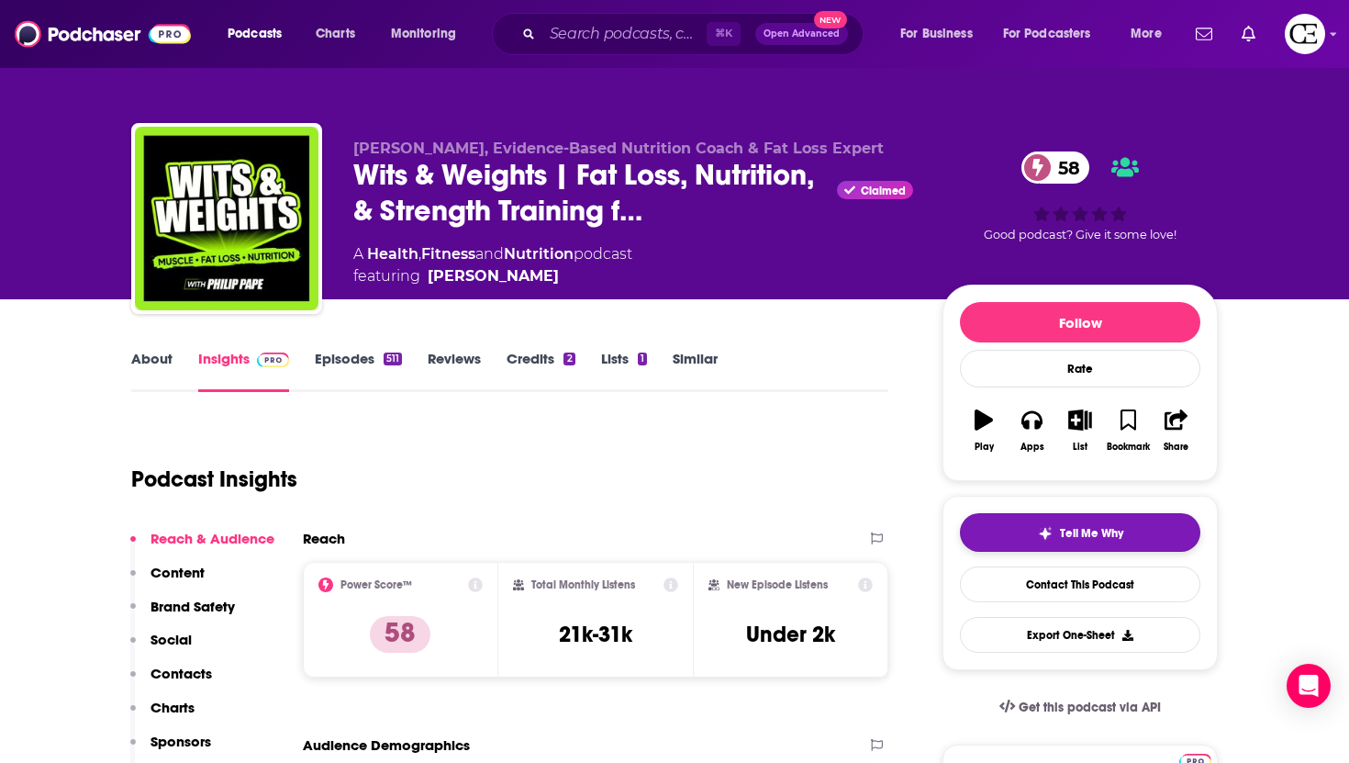
click at [1111, 540] on span "Tell Me Why" at bounding box center [1091, 533] width 63 height 15
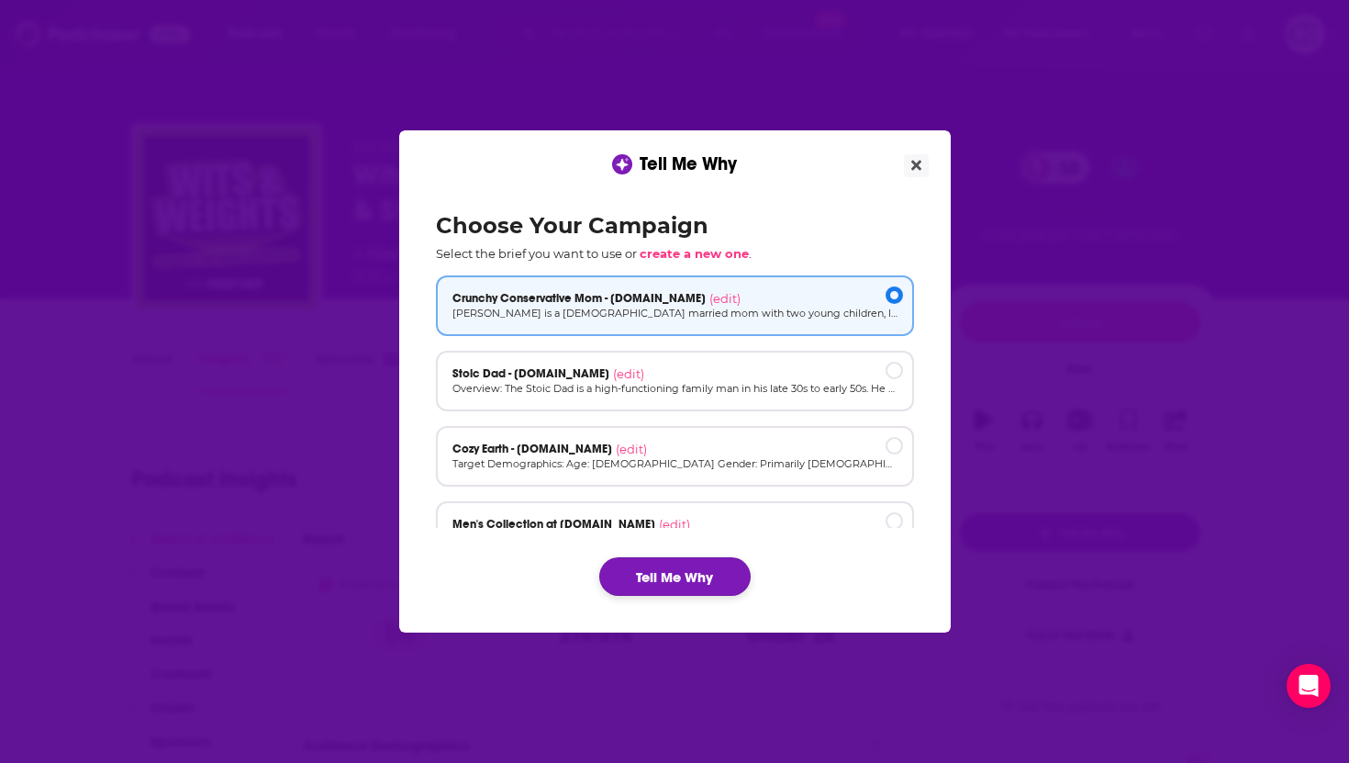
click at [728, 579] on button "Tell Me Why" at bounding box center [674, 576] width 151 height 39
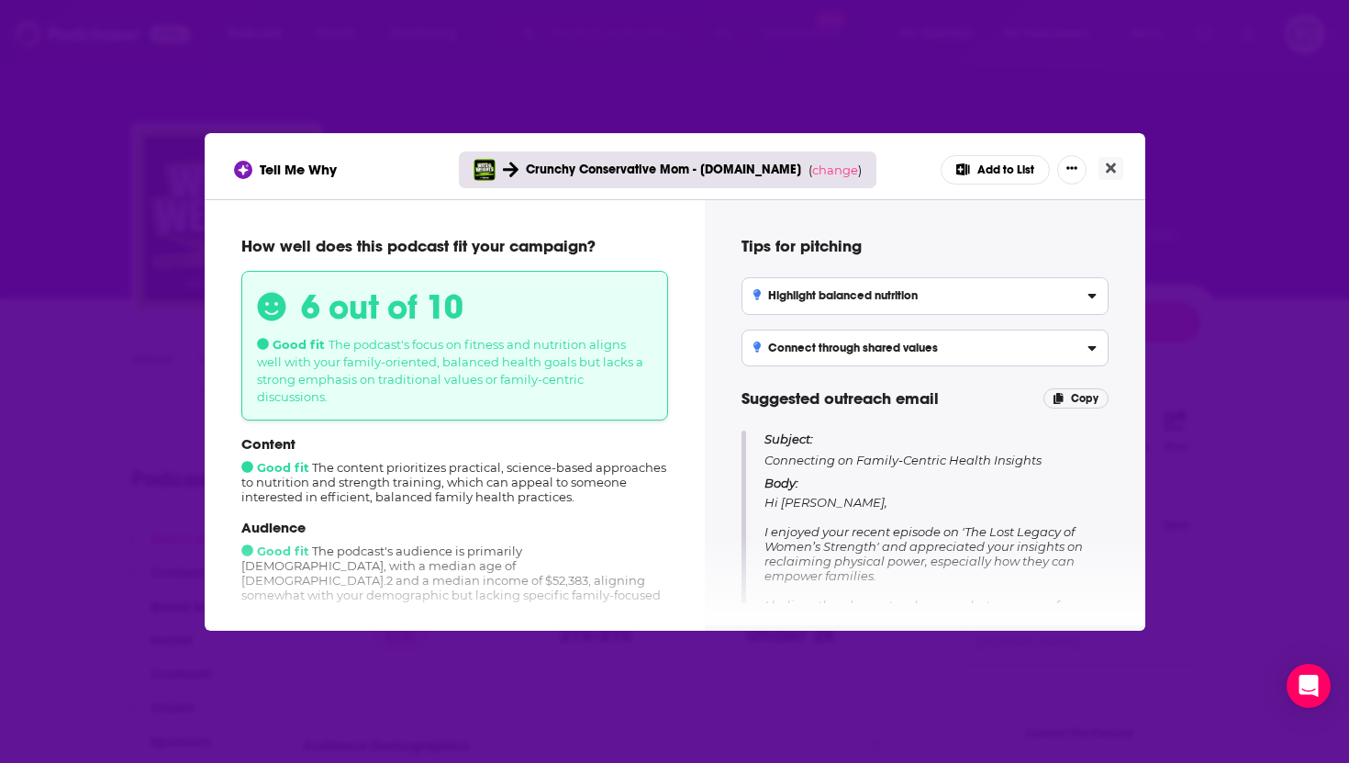
click at [1182, 246] on div "Tell Me Why Crunchy Conservative Mom - [DOMAIN_NAME] ( change ) Add to List How…" at bounding box center [674, 381] width 1349 height 763
click at [1109, 163] on icon "Close" at bounding box center [1111, 168] width 10 height 15
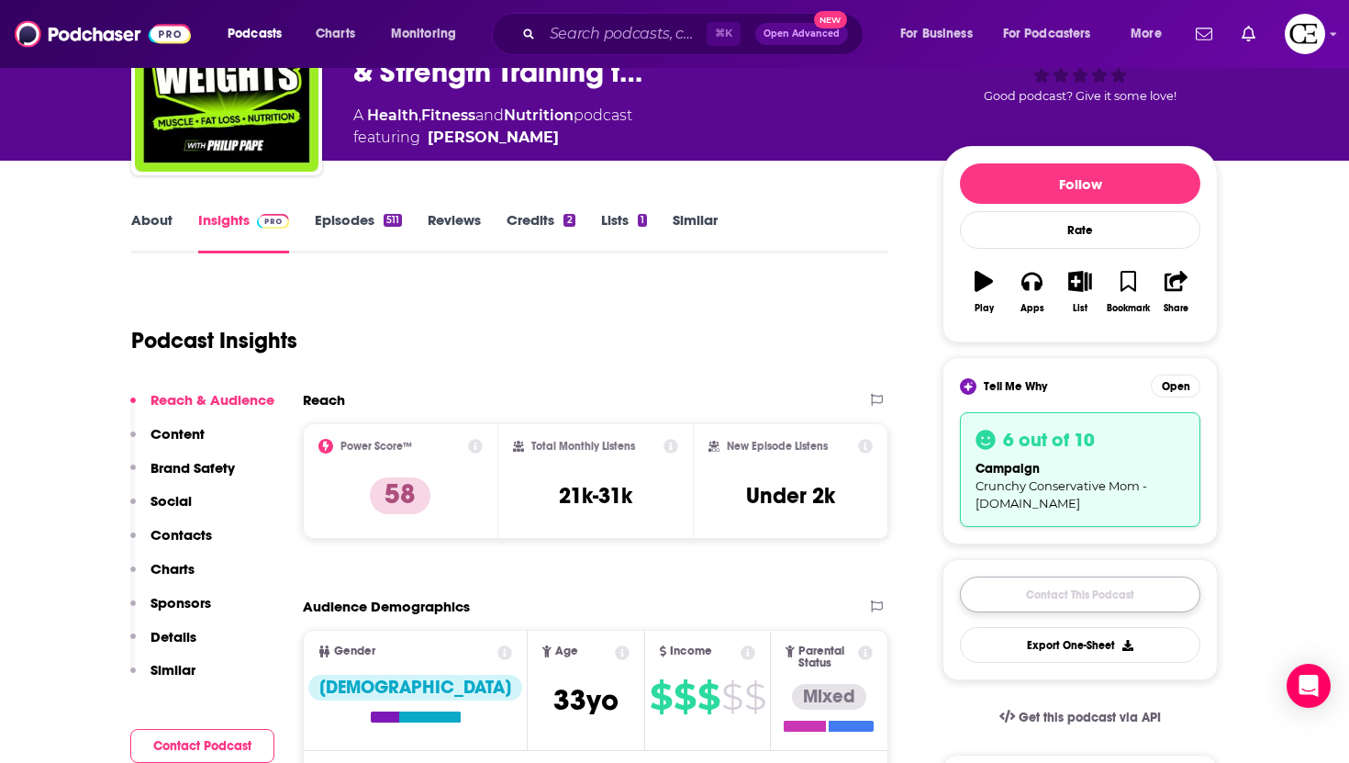
click at [1099, 596] on link "Contact This Podcast" at bounding box center [1080, 594] width 240 height 36
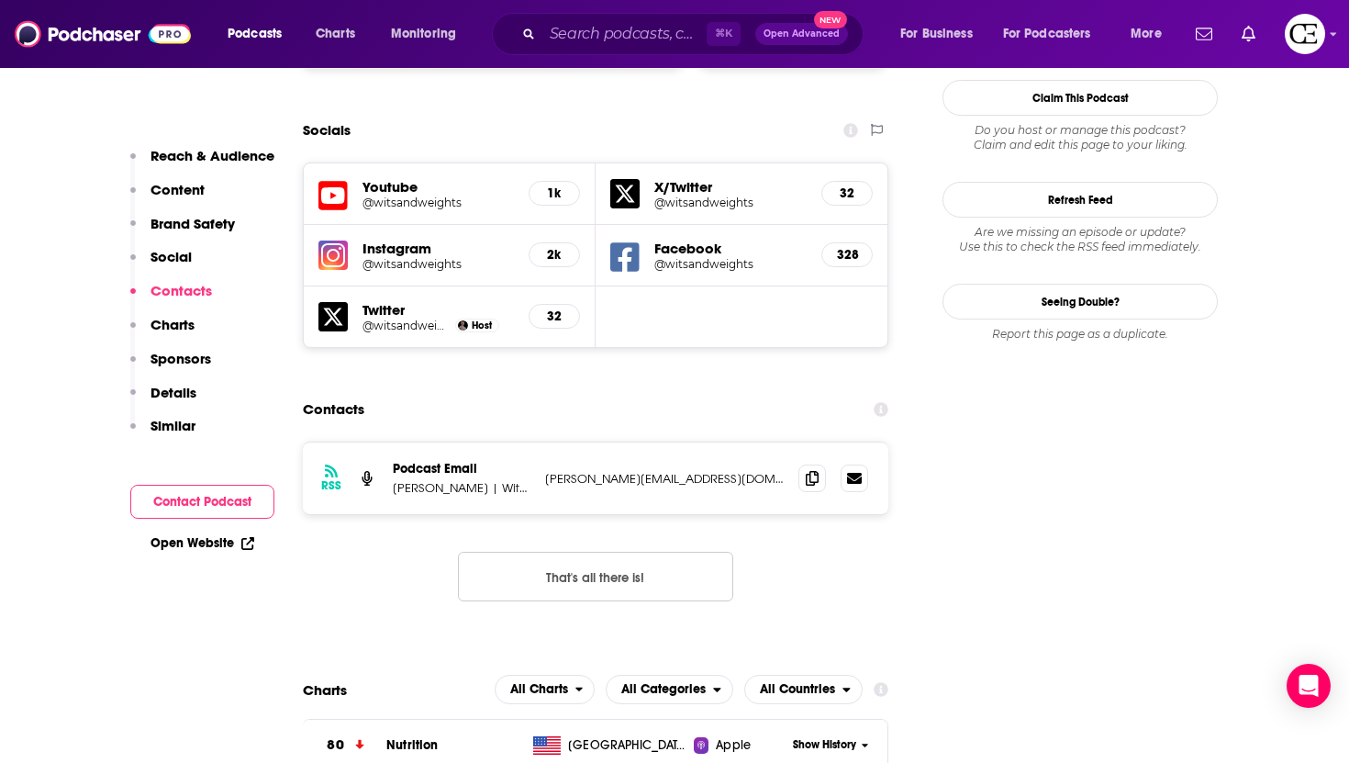
scroll to position [2094, 0]
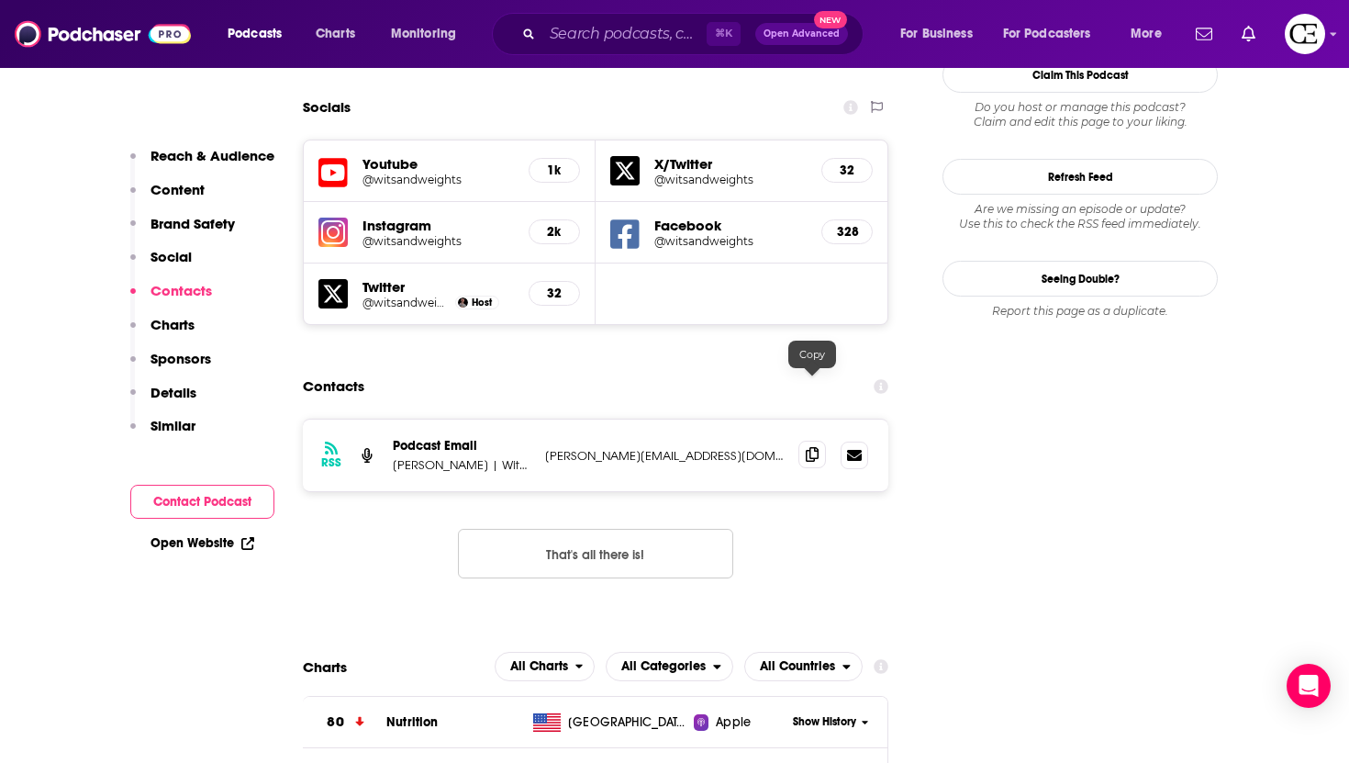
click at [819, 440] on span at bounding box center [812, 454] width 28 height 28
click at [820, 440] on span at bounding box center [812, 454] width 28 height 28
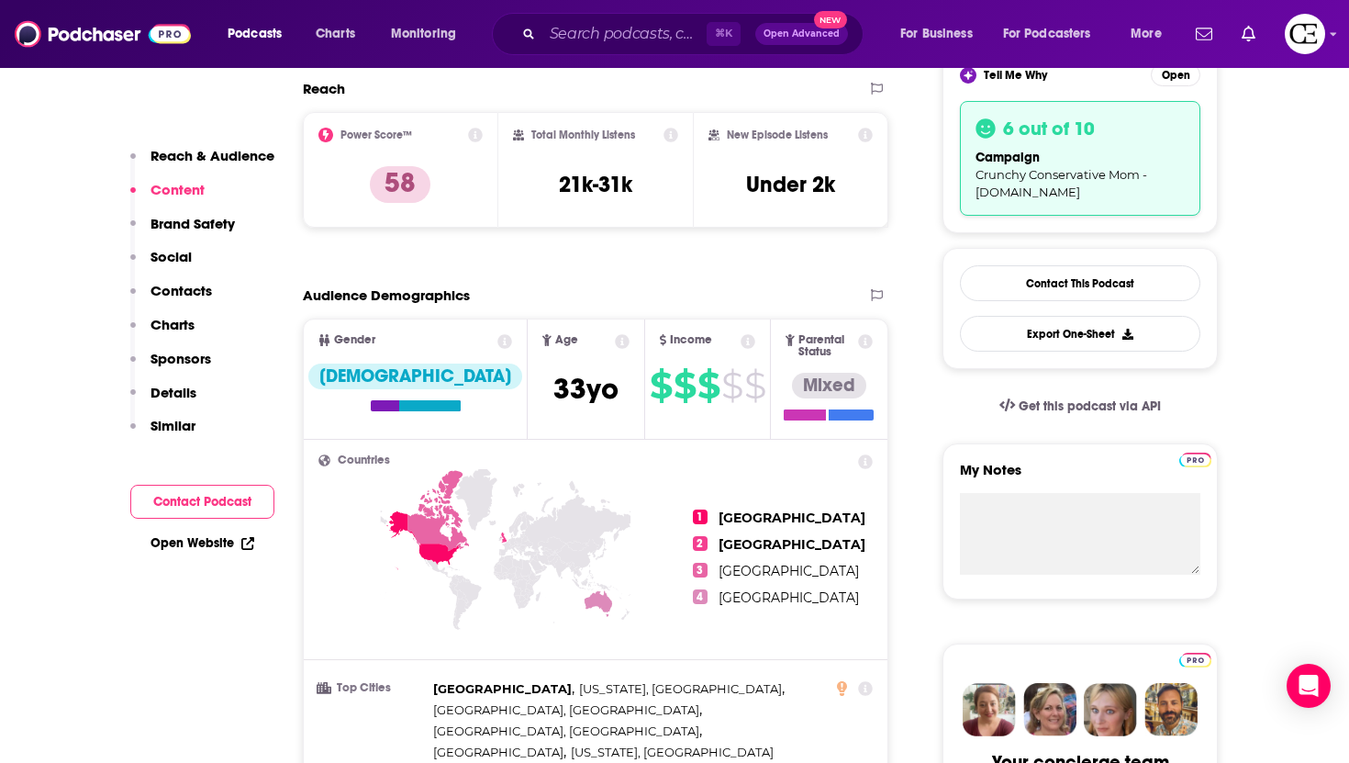
scroll to position [0, 0]
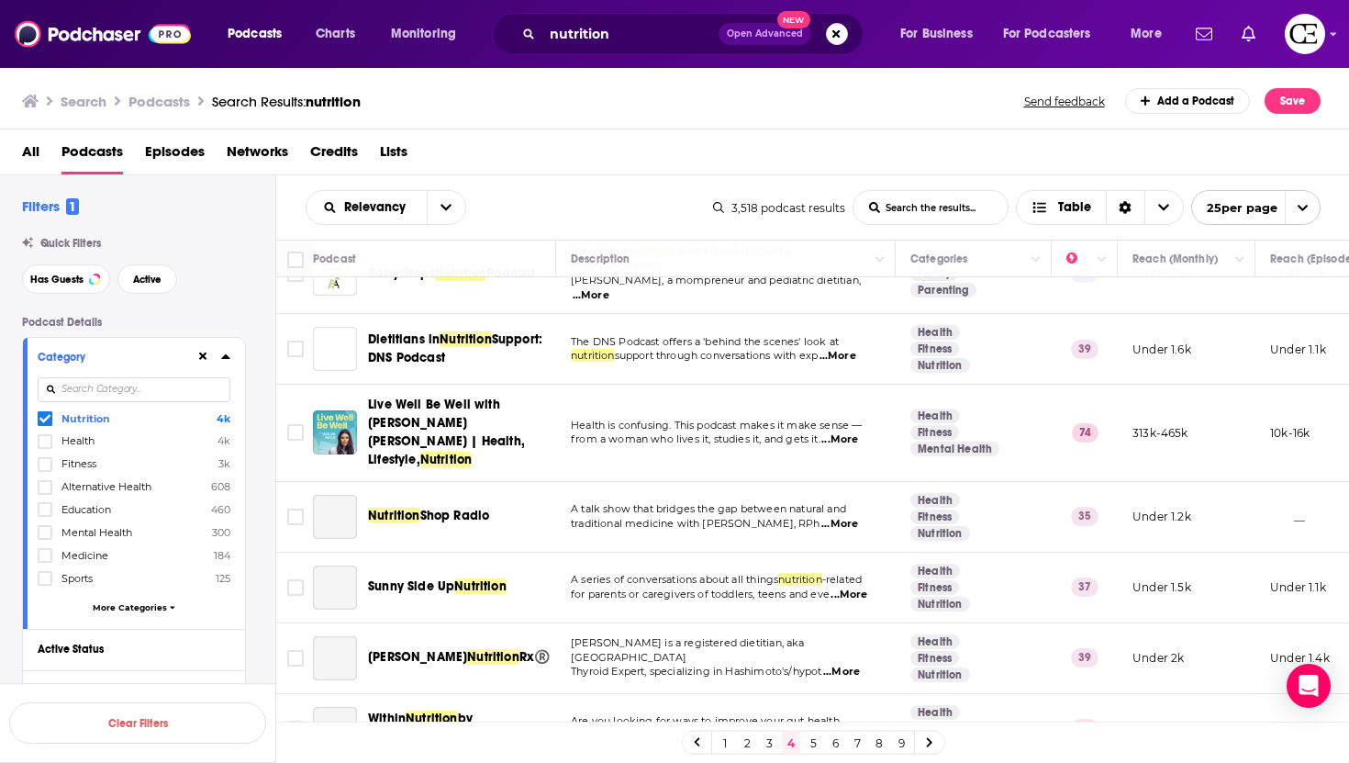
scroll to position [841, 0]
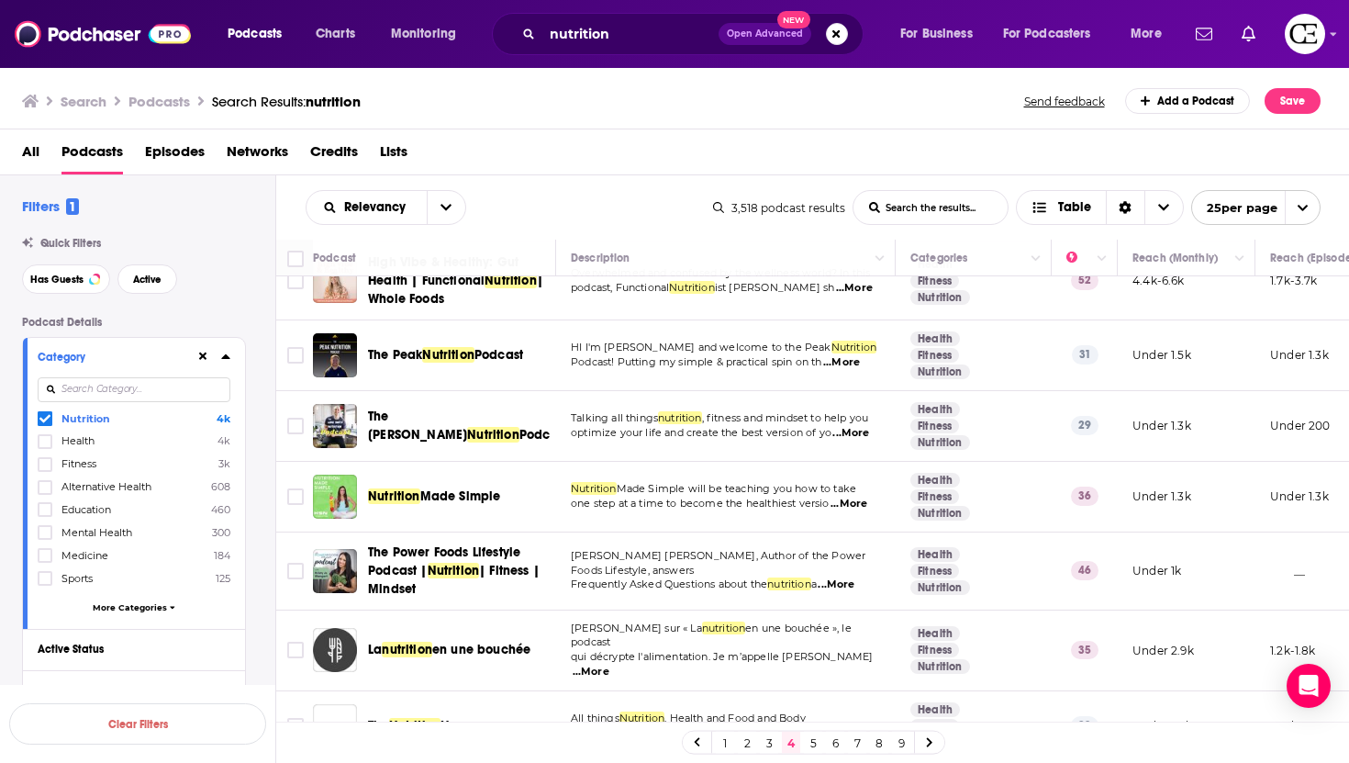
scroll to position [1350, 2]
click at [817, 742] on link "5" at bounding box center [813, 742] width 18 height 22
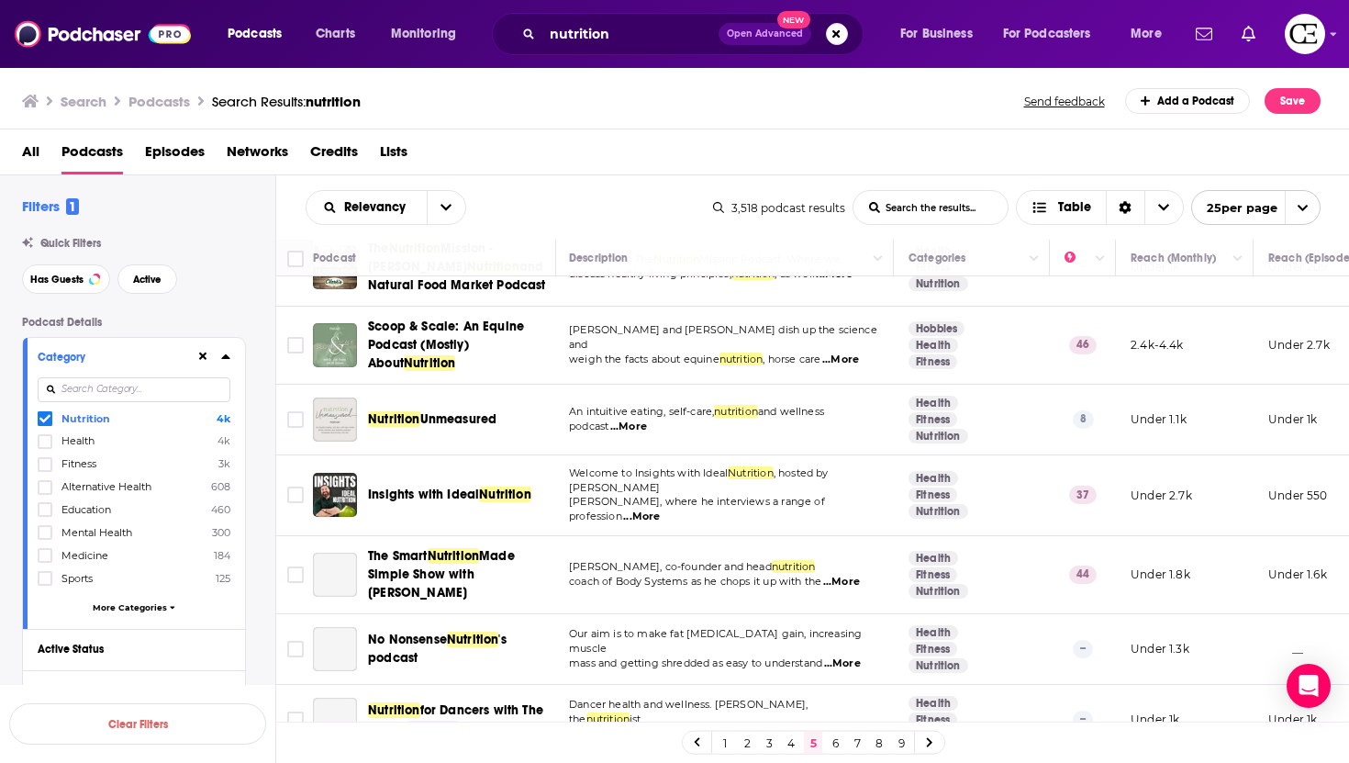
scroll to position [1343, 2]
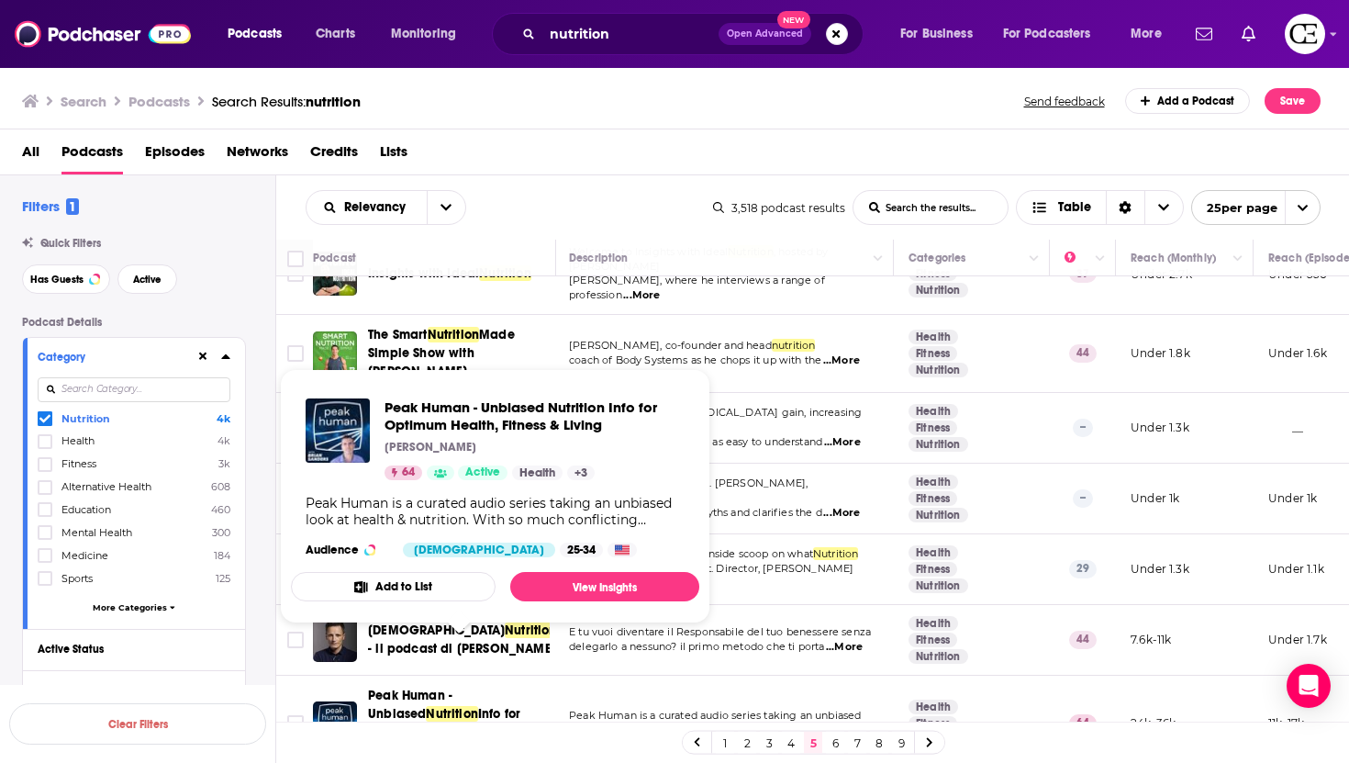
click at [462, 706] on span "Info for Optimum Health, Fitness & Living" at bounding box center [447, 732] width 159 height 52
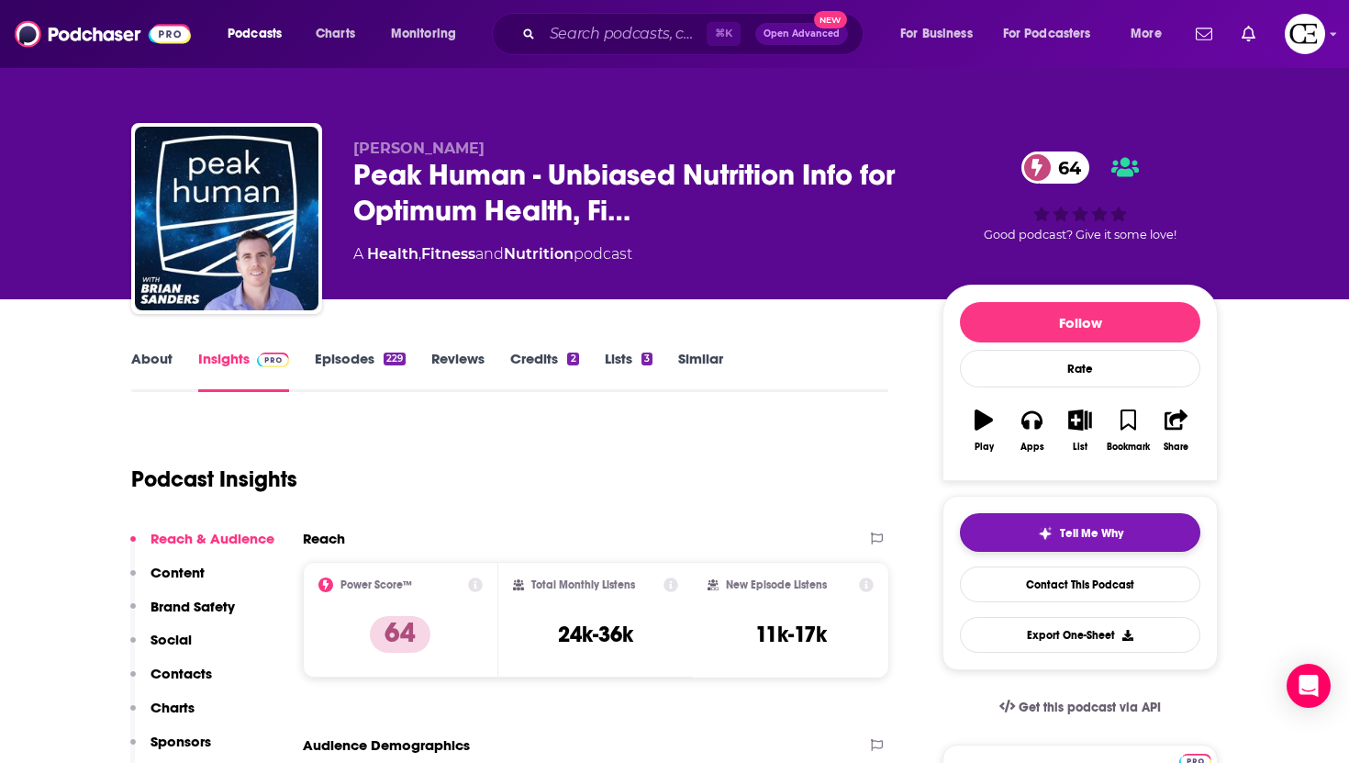
click at [1007, 540] on button "Tell Me Why" at bounding box center [1080, 532] width 240 height 39
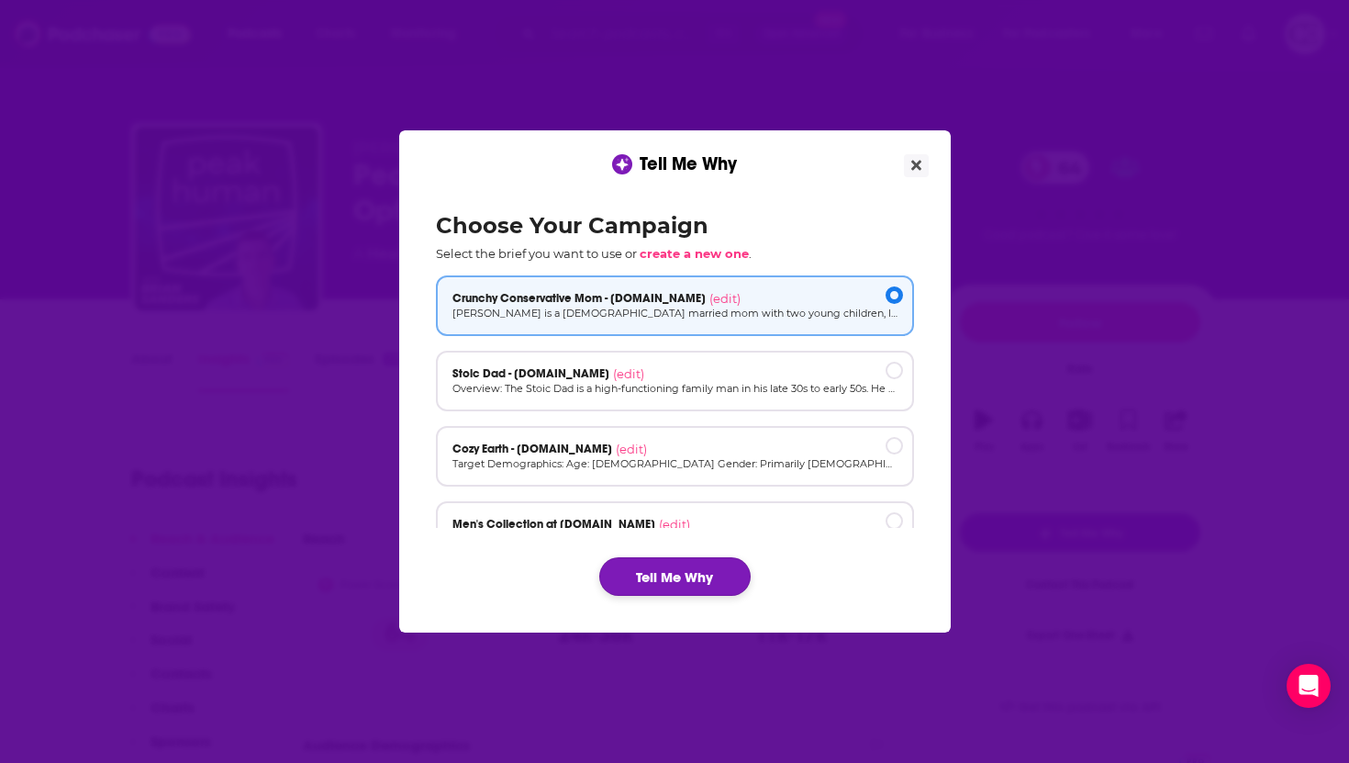
click at [698, 562] on button "Tell Me Why" at bounding box center [674, 576] width 151 height 39
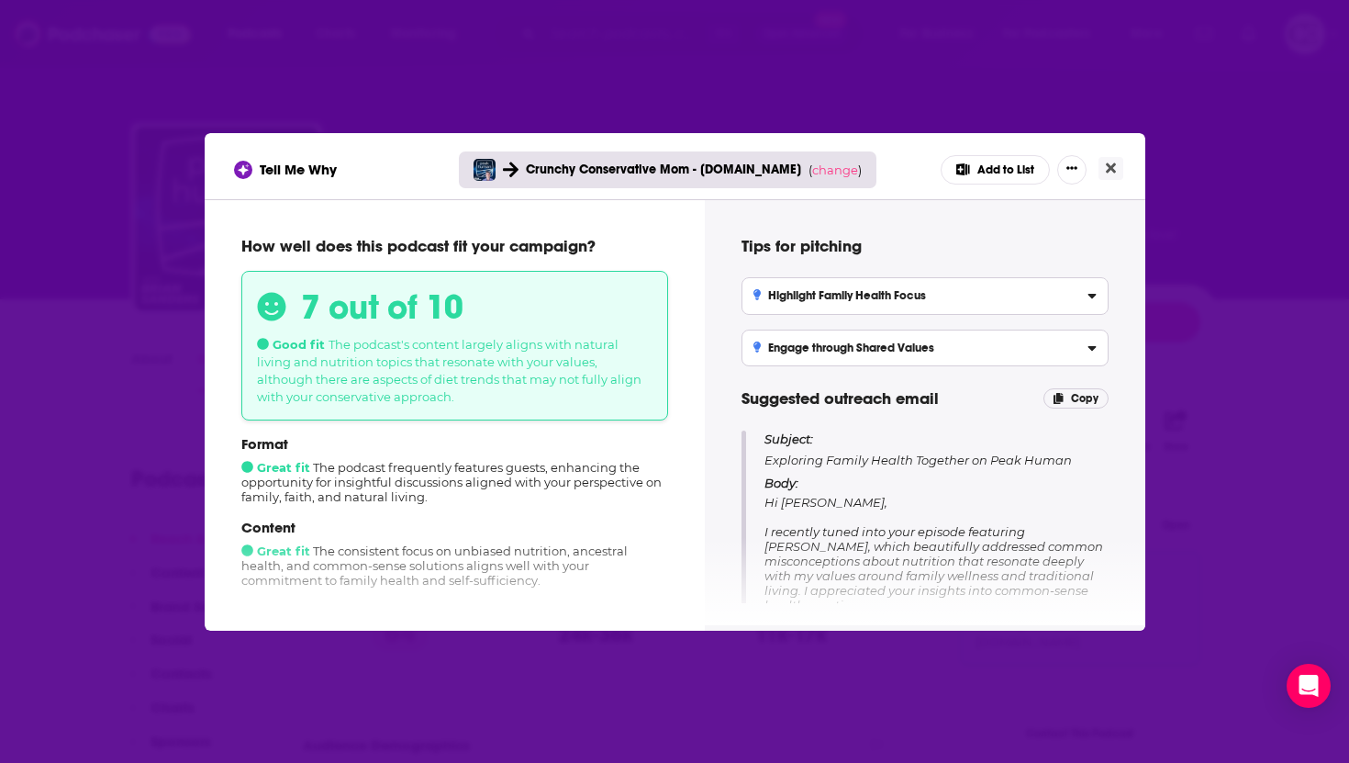
click at [1115, 155] on div "Tell Me Why Crunchy Conservative Mom - cozyearth.com ( change ) Add to List" at bounding box center [675, 166] width 941 height 66
click at [1112, 171] on icon "Close" at bounding box center [1111, 167] width 10 height 10
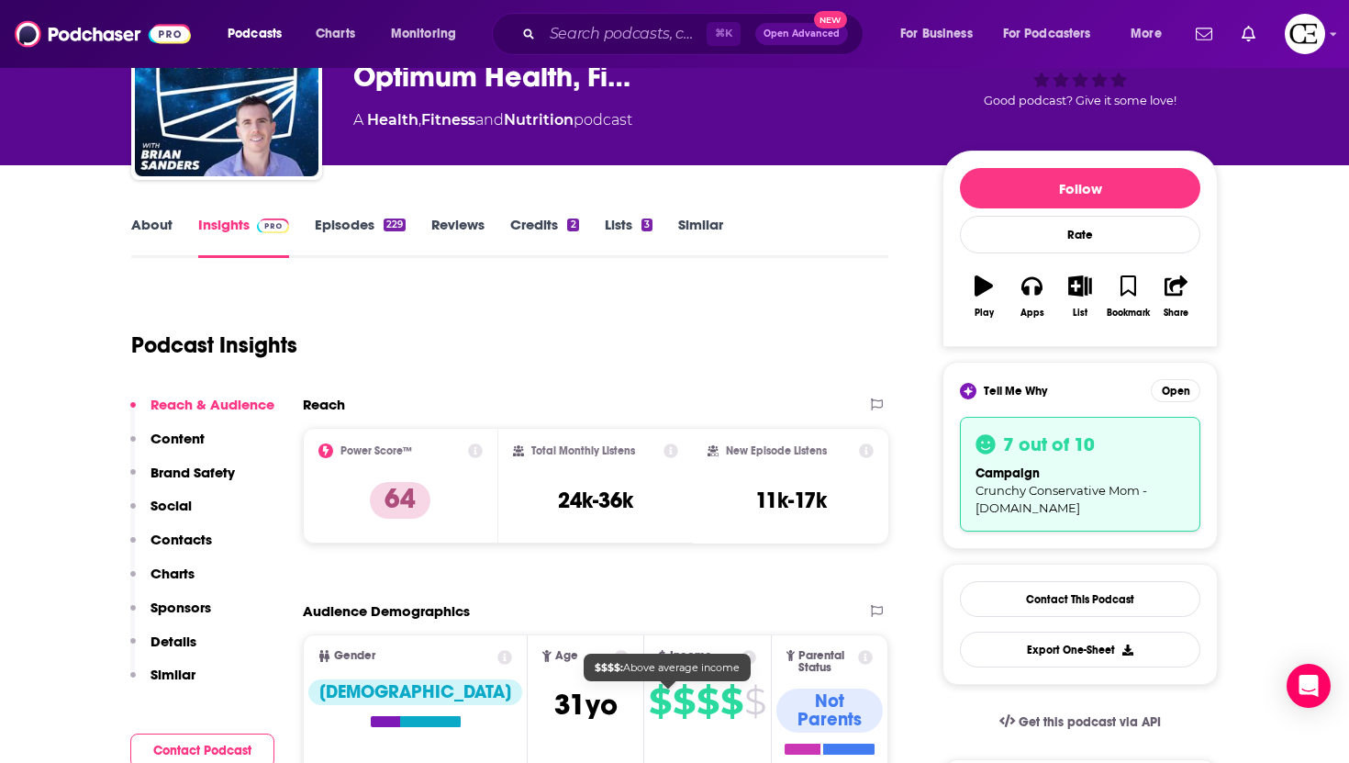
scroll to position [58, 0]
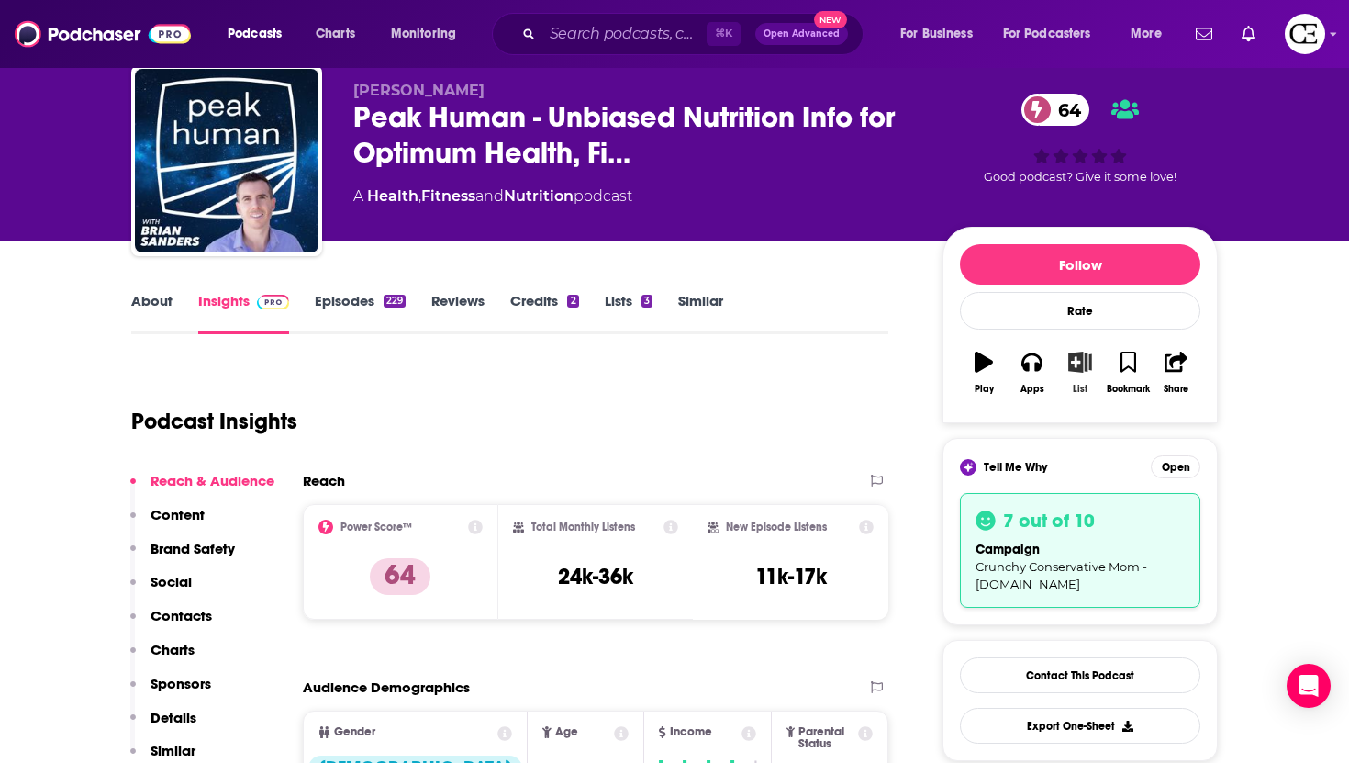
click at [1081, 374] on button "List" at bounding box center [1080, 373] width 48 height 66
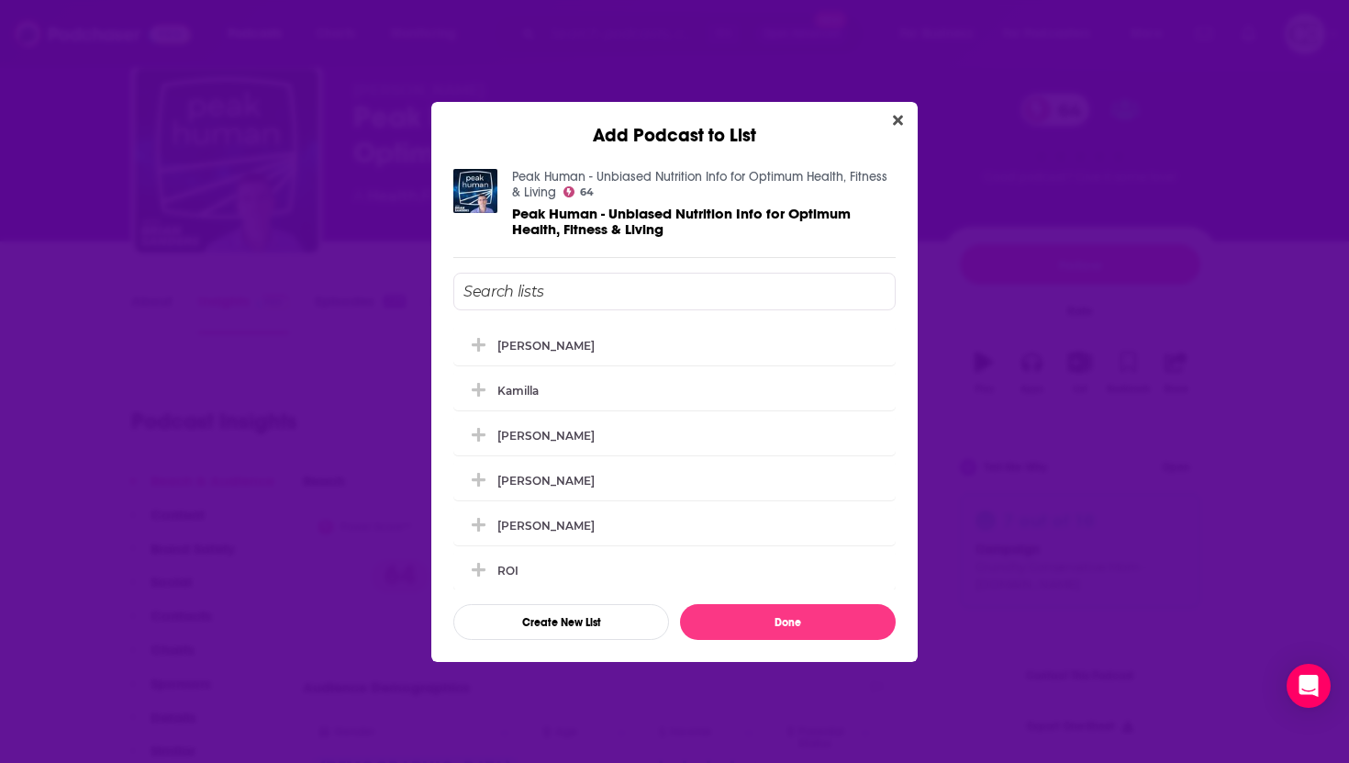
scroll to position [0, 0]
click at [686, 343] on div "[PERSON_NAME]" at bounding box center [674, 344] width 442 height 40
click at [764, 631] on button "Done" at bounding box center [788, 622] width 216 height 36
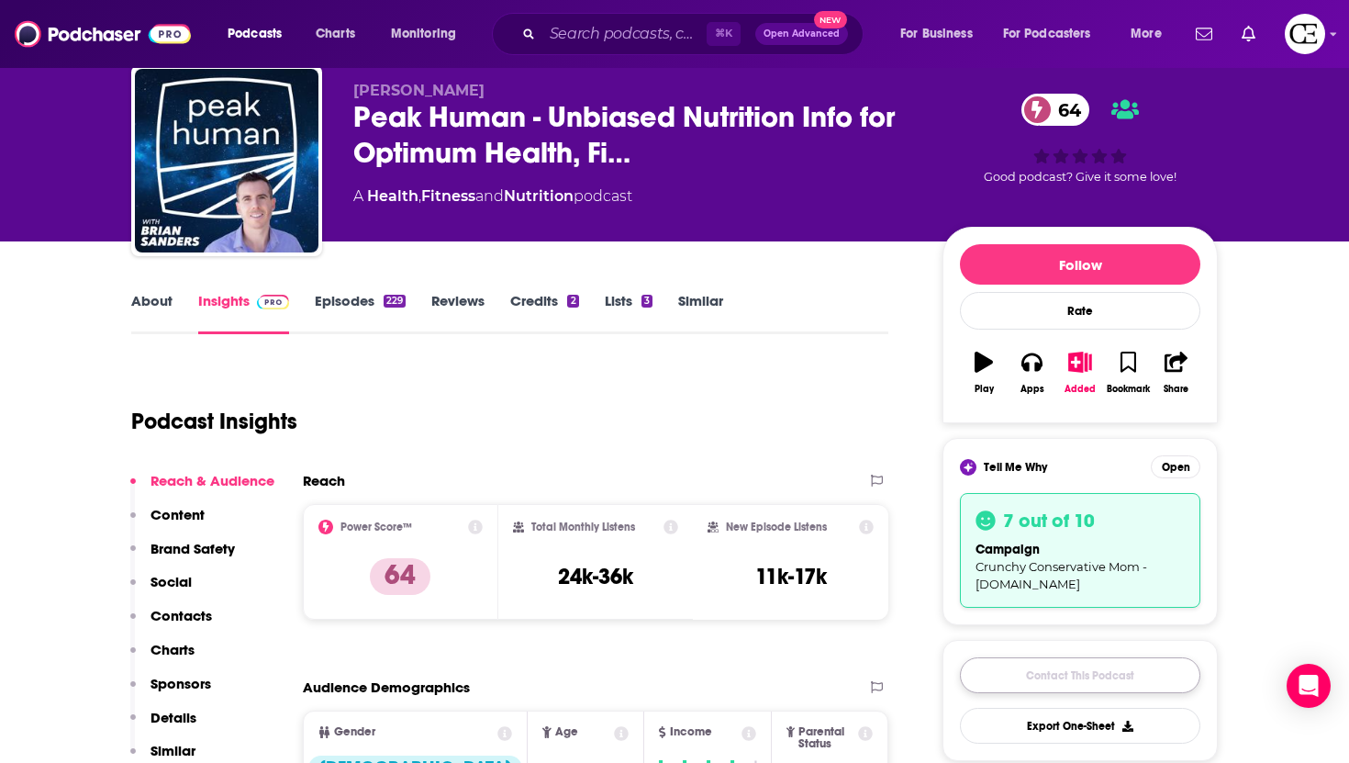
click at [1013, 678] on link "Contact This Podcast" at bounding box center [1080, 675] width 240 height 36
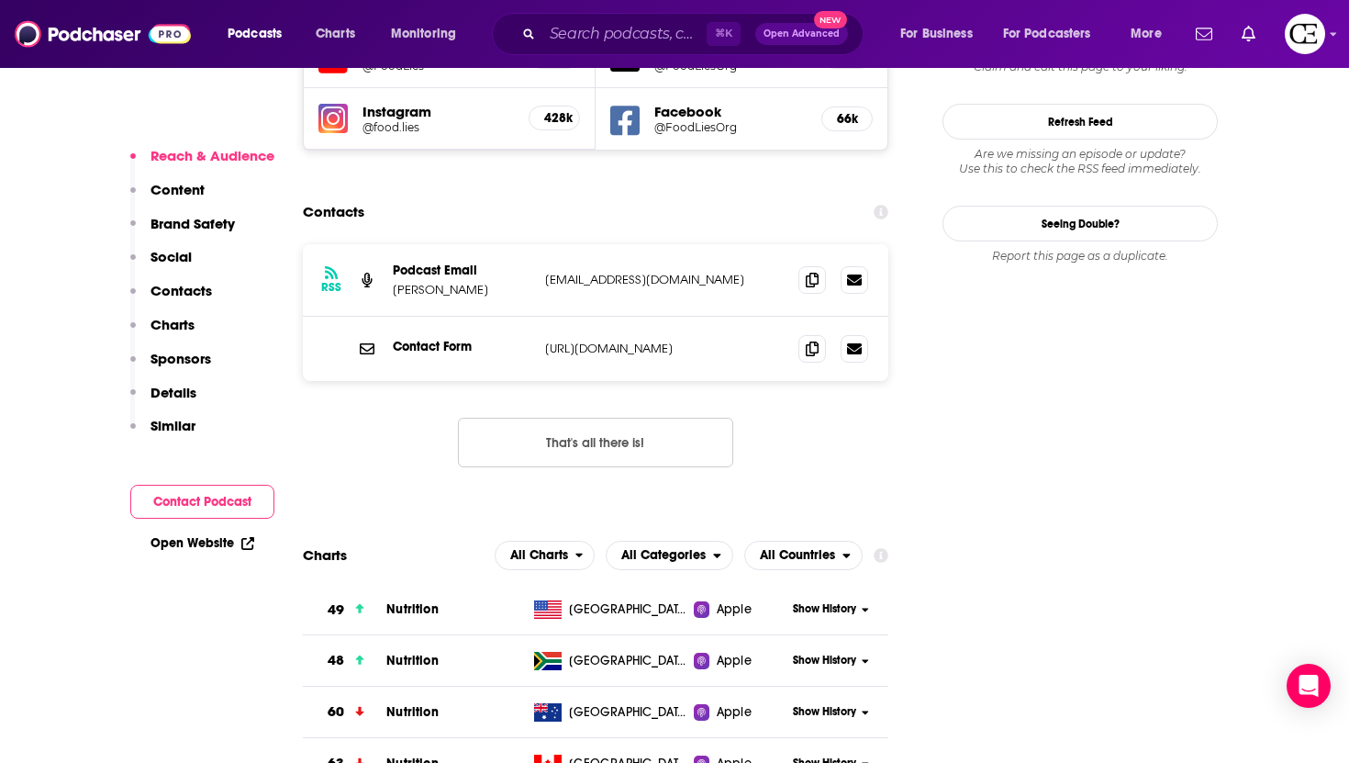
scroll to position [2239, 0]
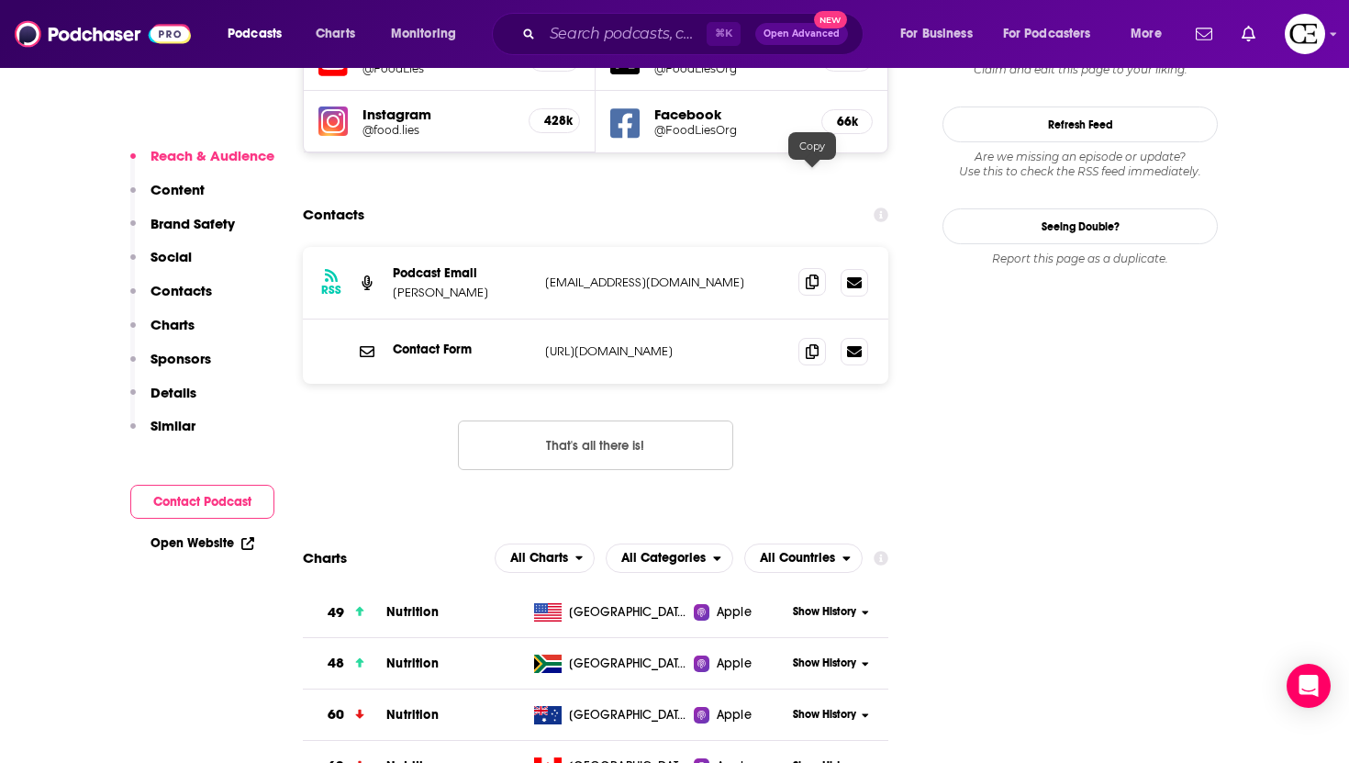
click at [808, 268] on span at bounding box center [812, 282] width 28 height 28
click at [808, 274] on icon at bounding box center [812, 281] width 13 height 15
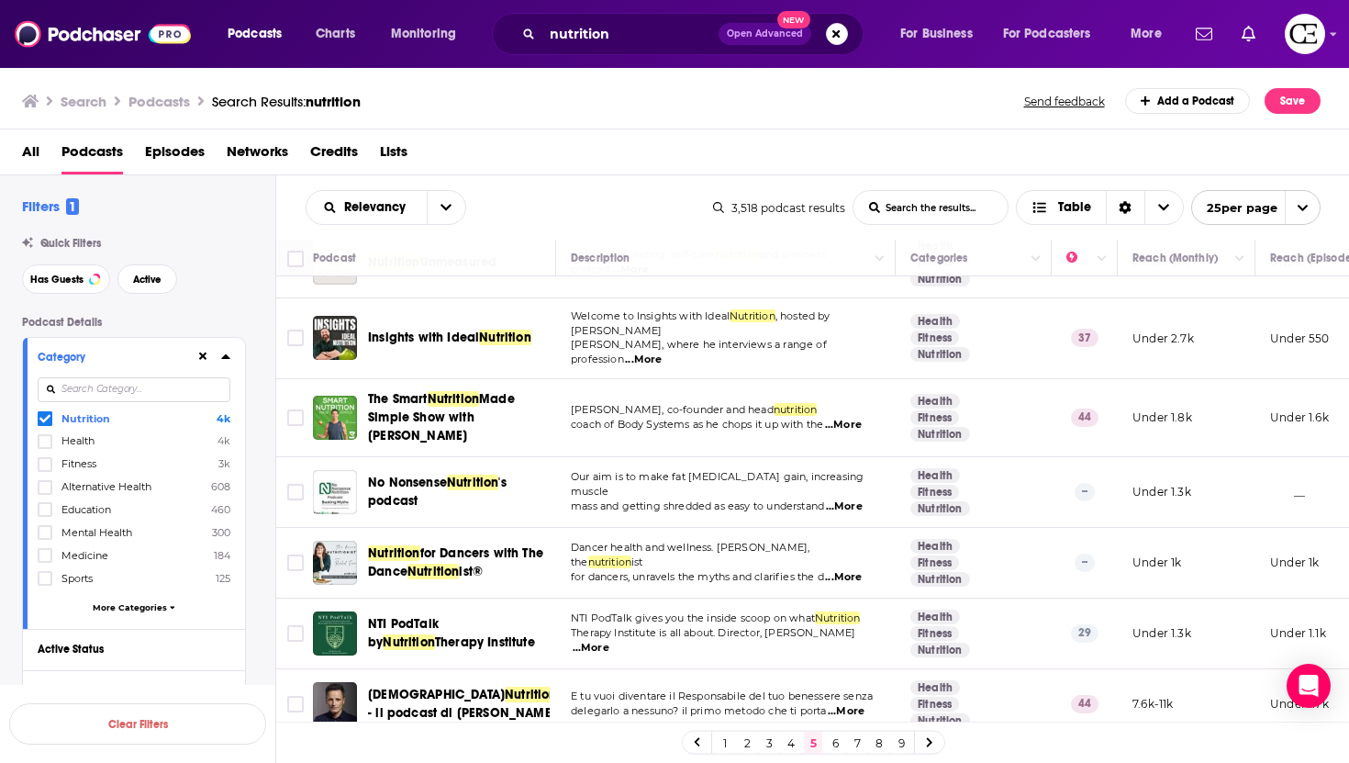
scroll to position [1398, 0]
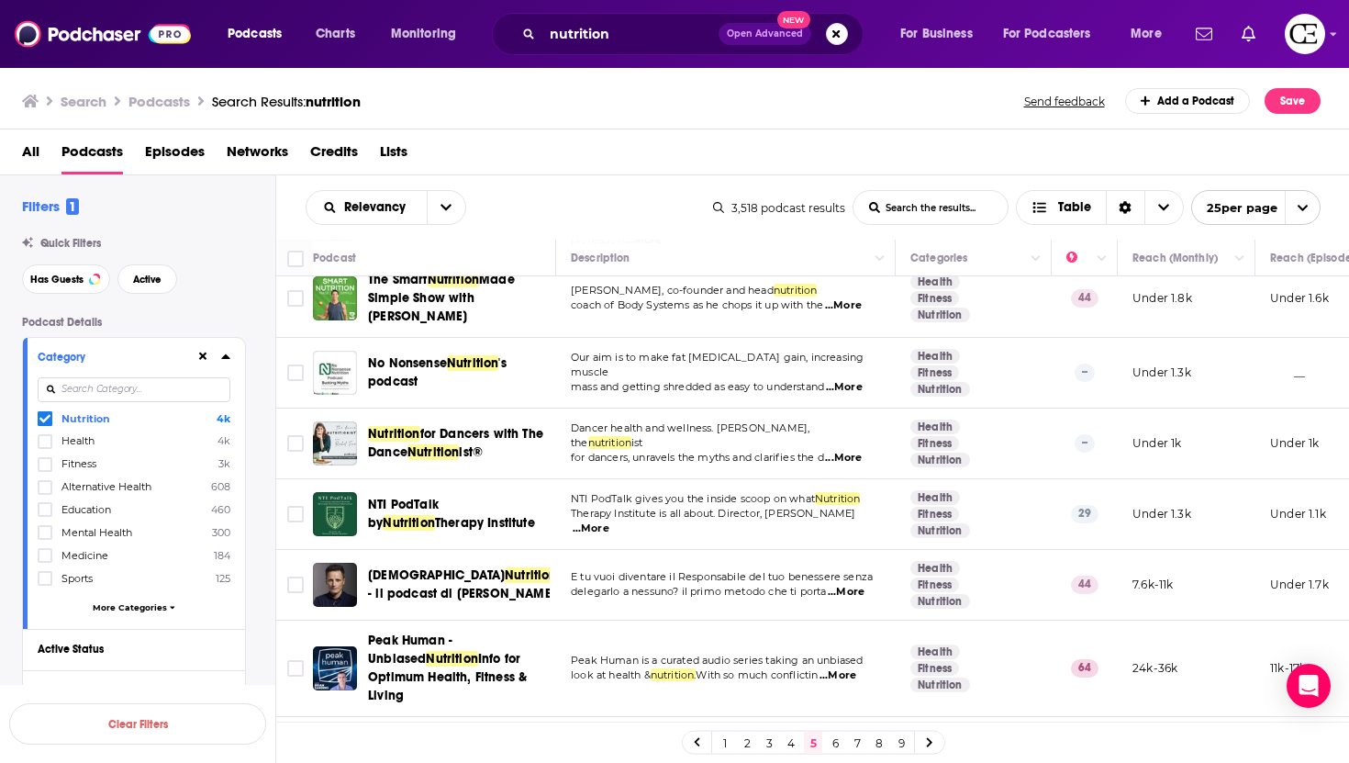
click at [837, 738] on link "6" at bounding box center [835, 742] width 18 height 22
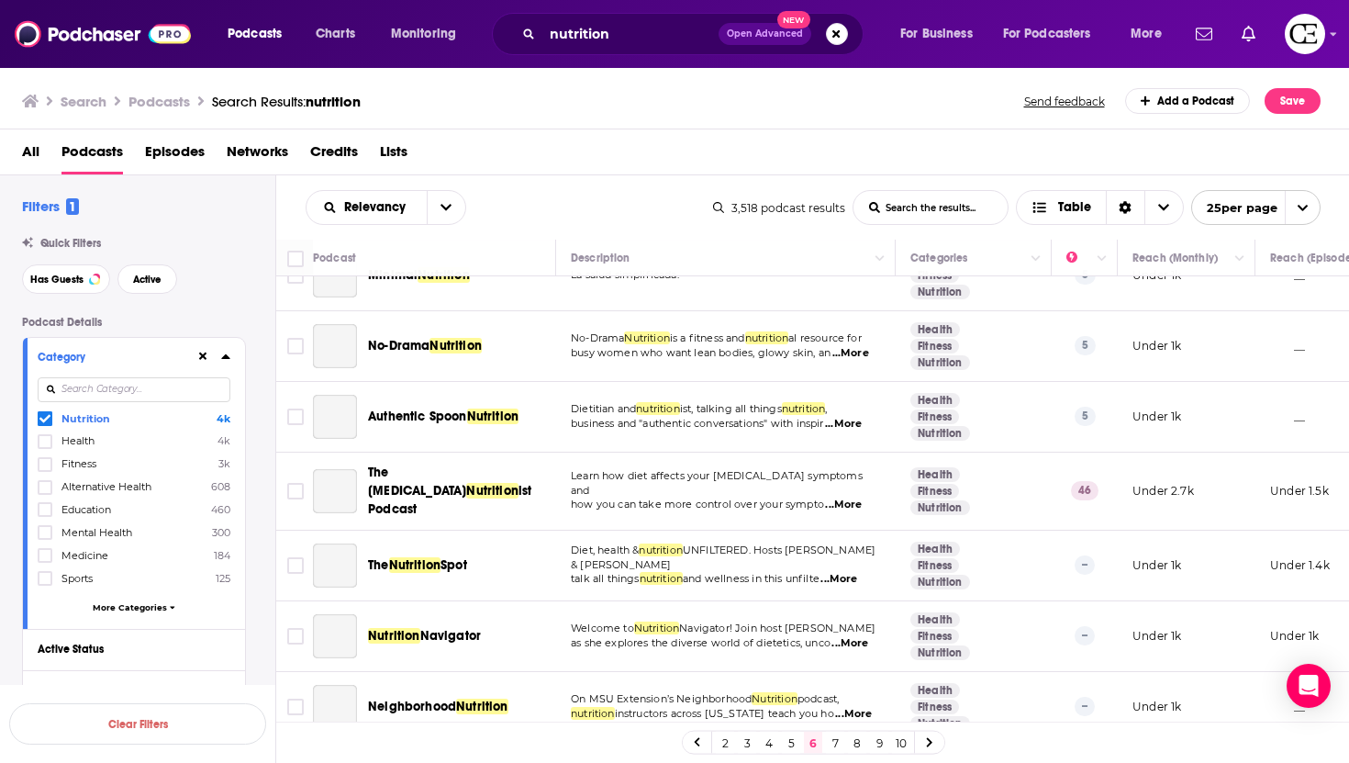
scroll to position [1361, 0]
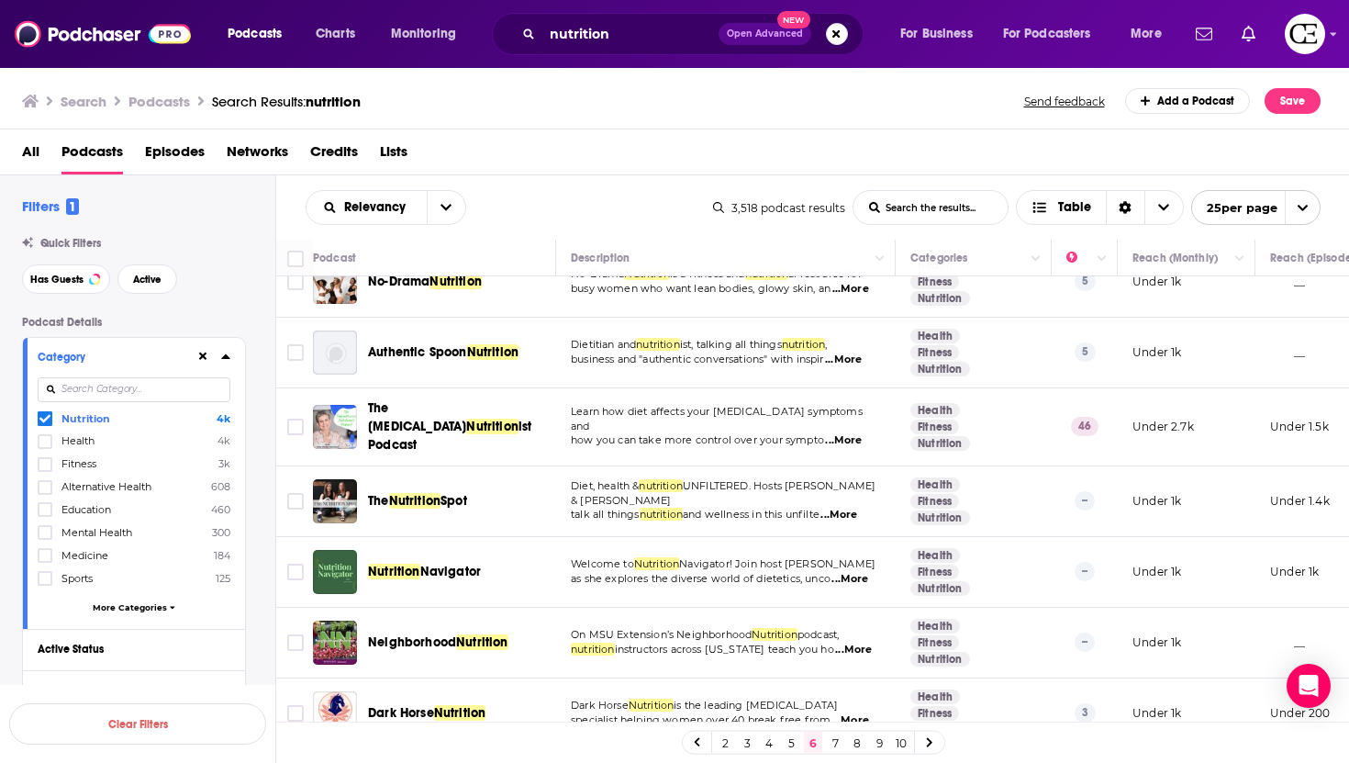
click at [835, 740] on link "7" at bounding box center [835, 742] width 18 height 22
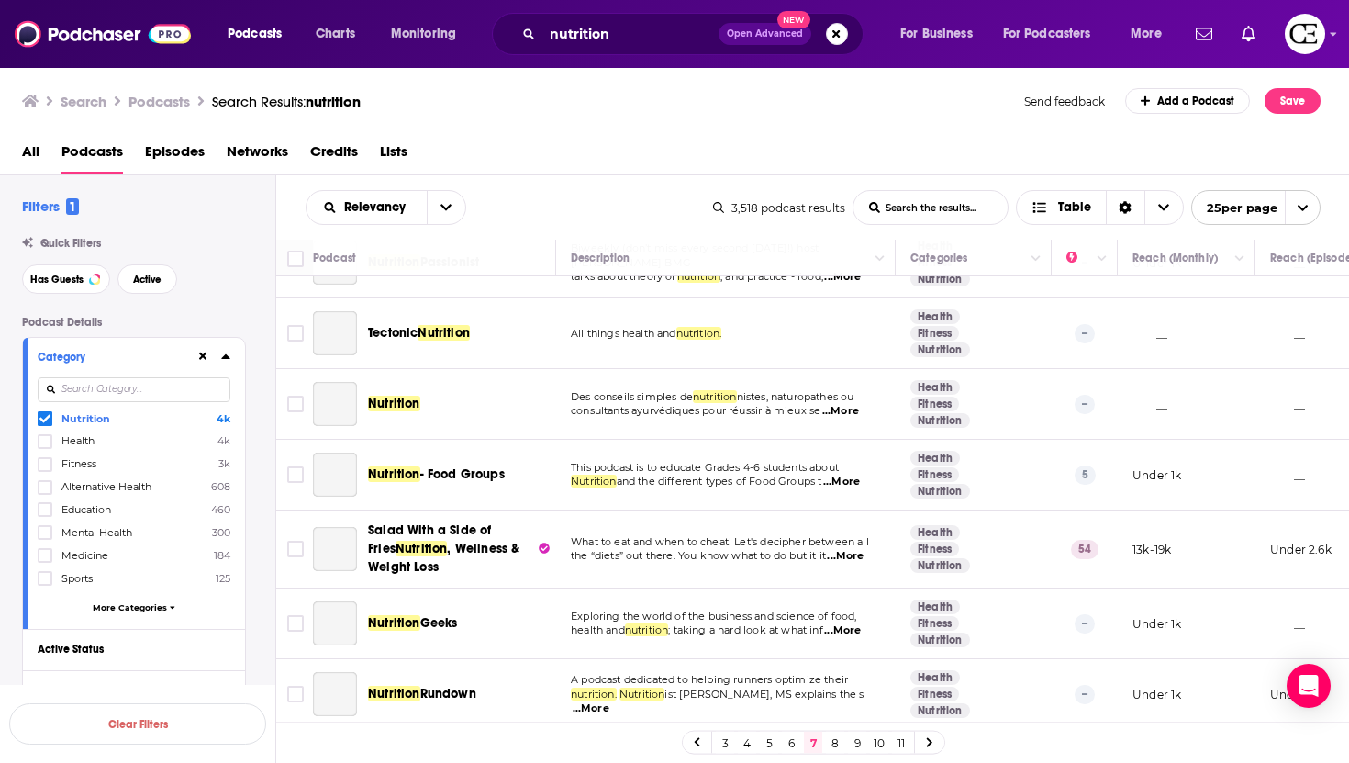
scroll to position [1335, 0]
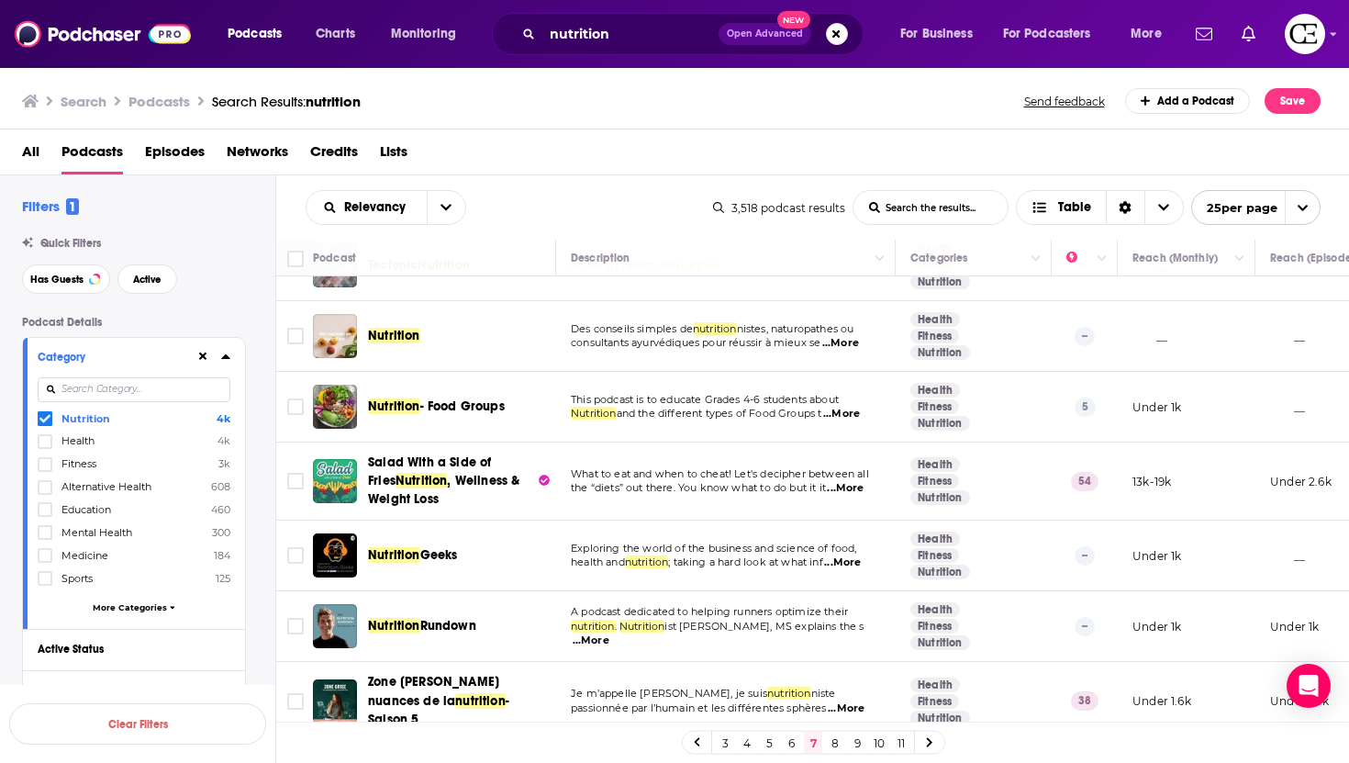
click at [168, 98] on h3 "Podcasts" at bounding box center [158, 101] width 61 height 17
click at [255, 25] on span "Podcasts" at bounding box center [255, 34] width 54 height 26
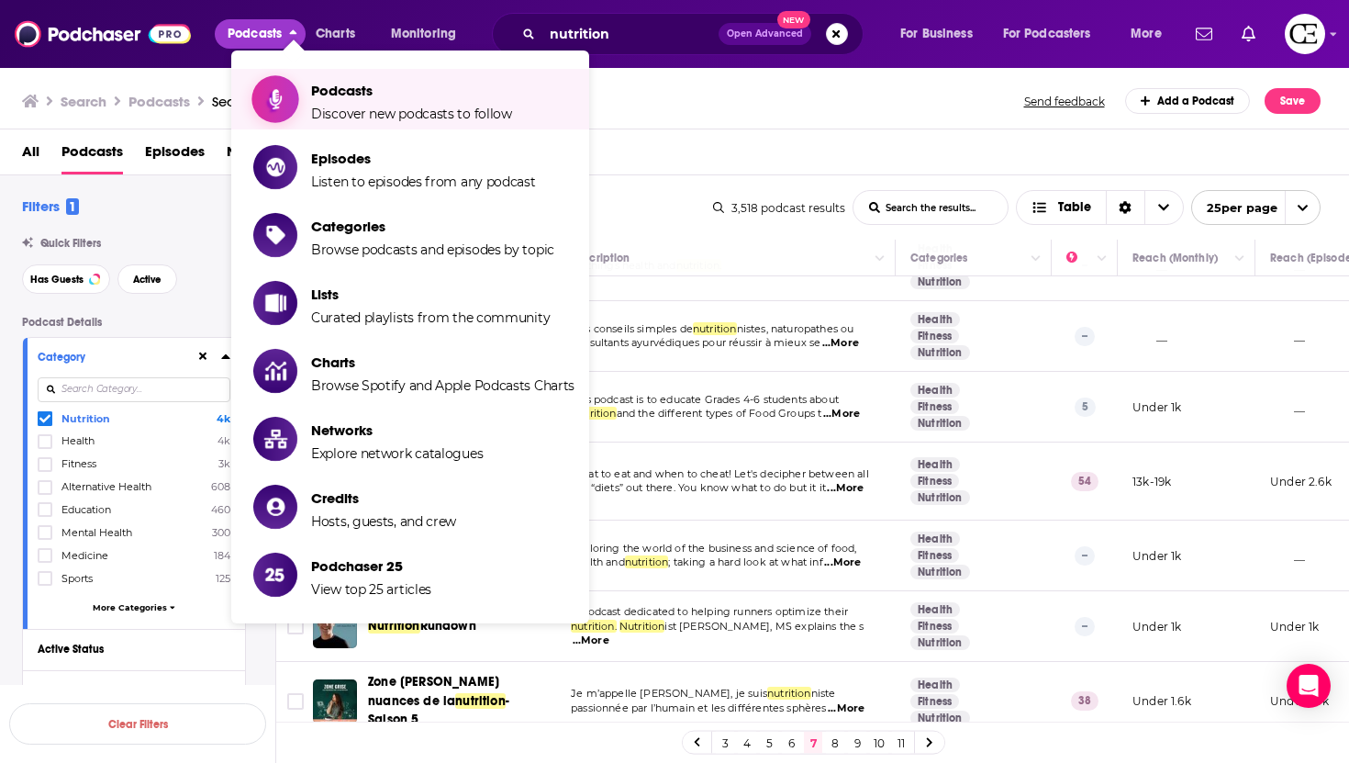
click at [304, 98] on link "Podcasts Discover new podcasts to follow" at bounding box center [413, 99] width 321 height 46
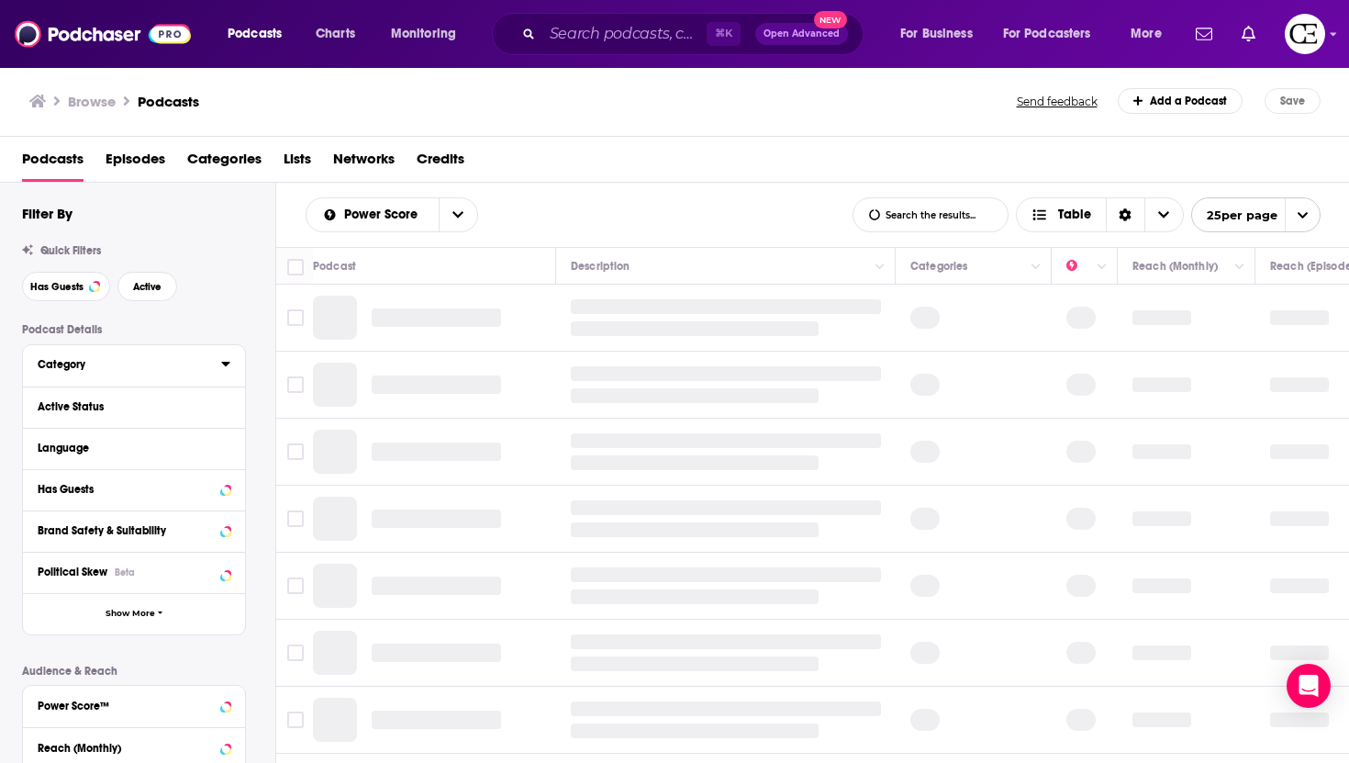
click at [144, 371] on div "Category" at bounding box center [124, 364] width 172 height 13
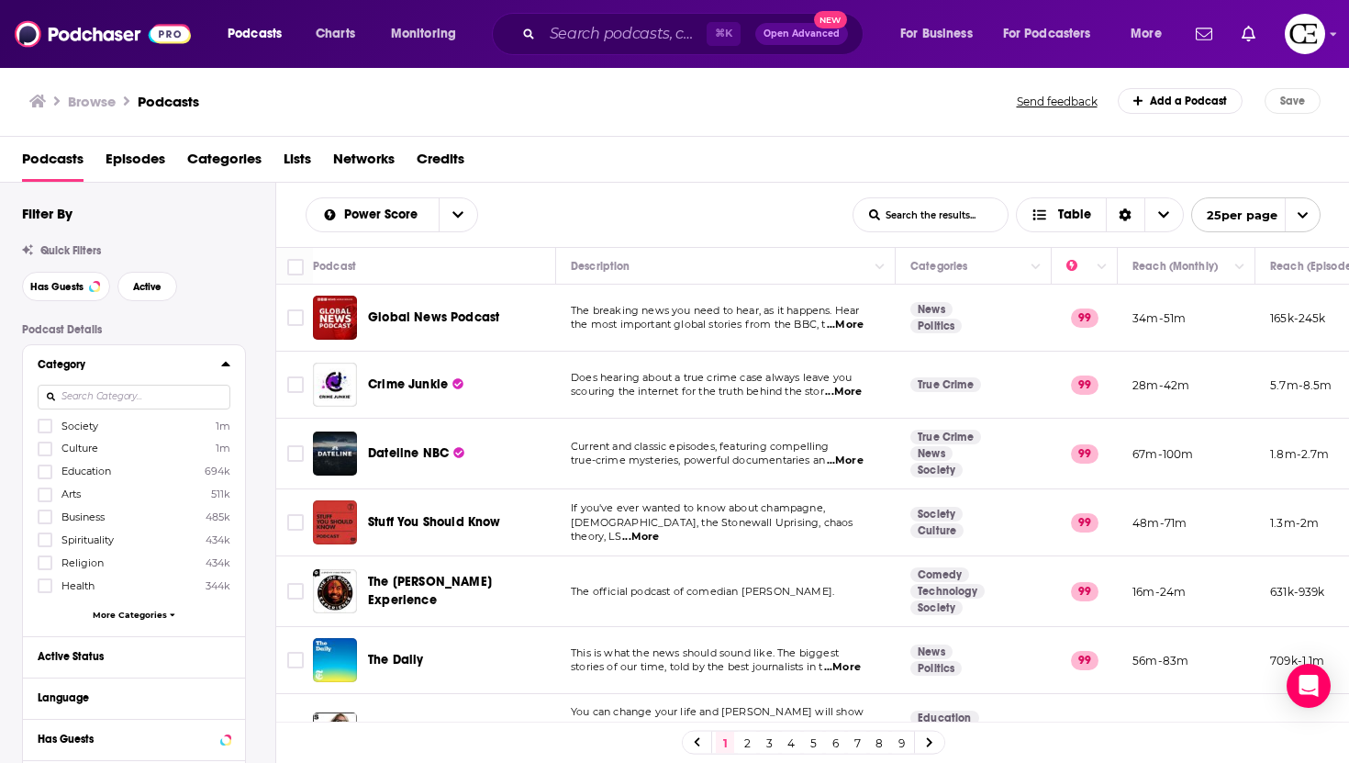
click at [52, 583] on div at bounding box center [47, 585] width 18 height 16
click at [45, 591] on input "multiSelectOption-health-7" at bounding box center [45, 591] width 0 height 0
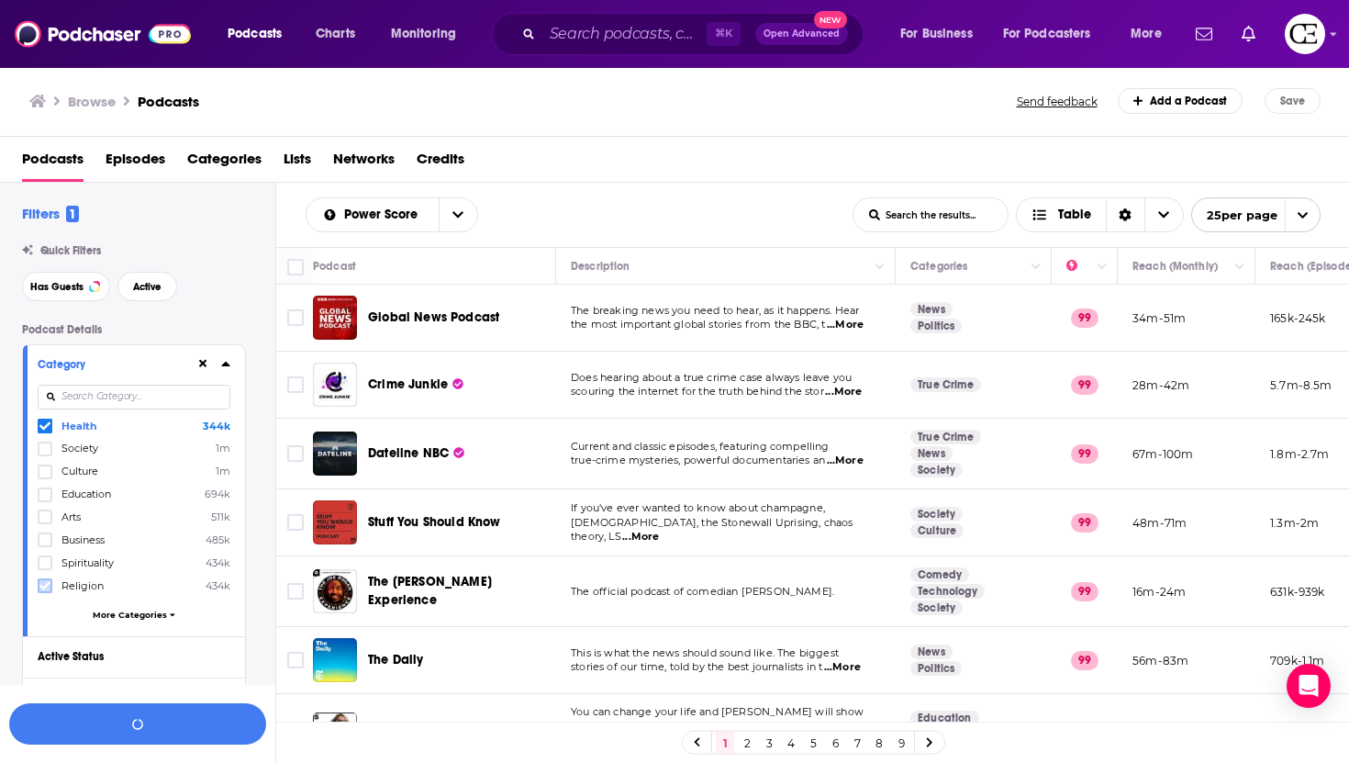
click at [40, 583] on icon at bounding box center [44, 585] width 11 height 8
click at [44, 427] on icon at bounding box center [44, 425] width 11 height 11
click at [145, 719] on button "View 10k+ Results" at bounding box center [137, 723] width 257 height 41
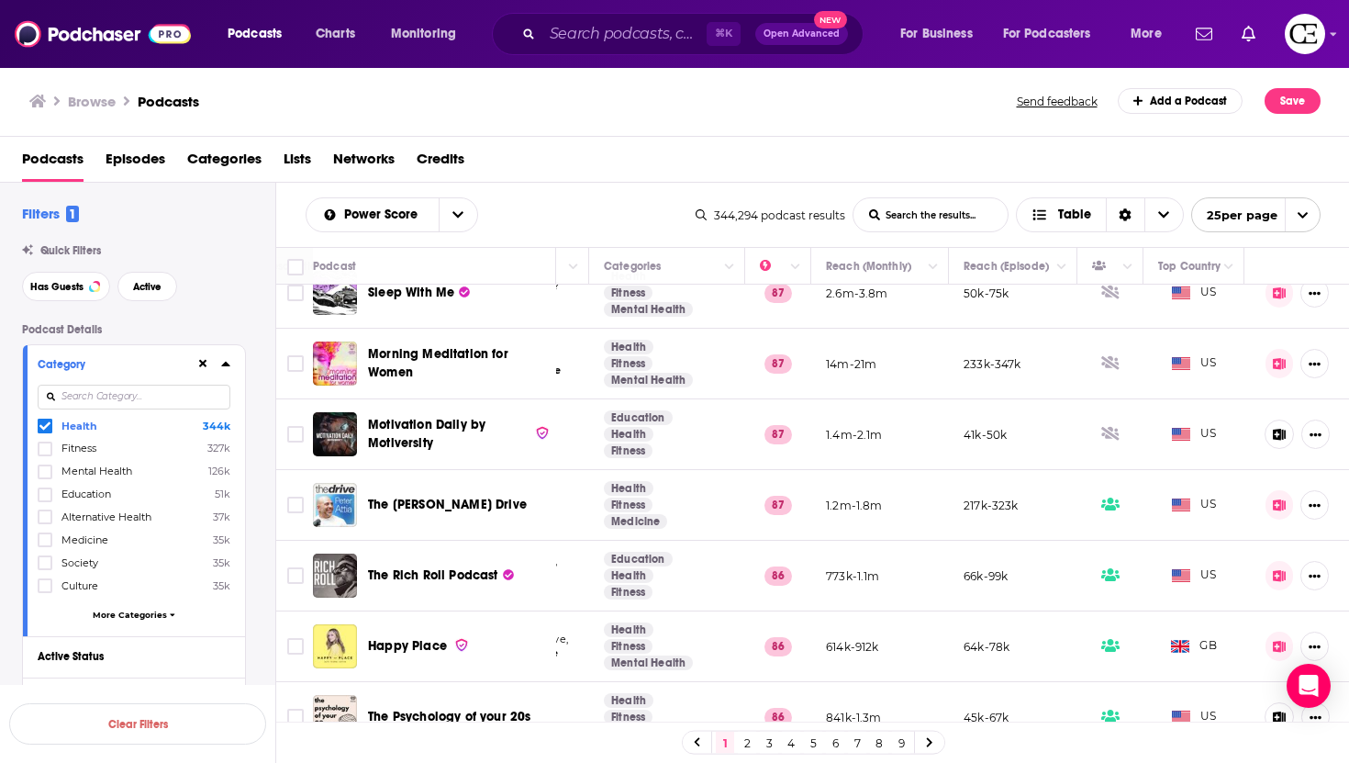
scroll to position [1330, 306]
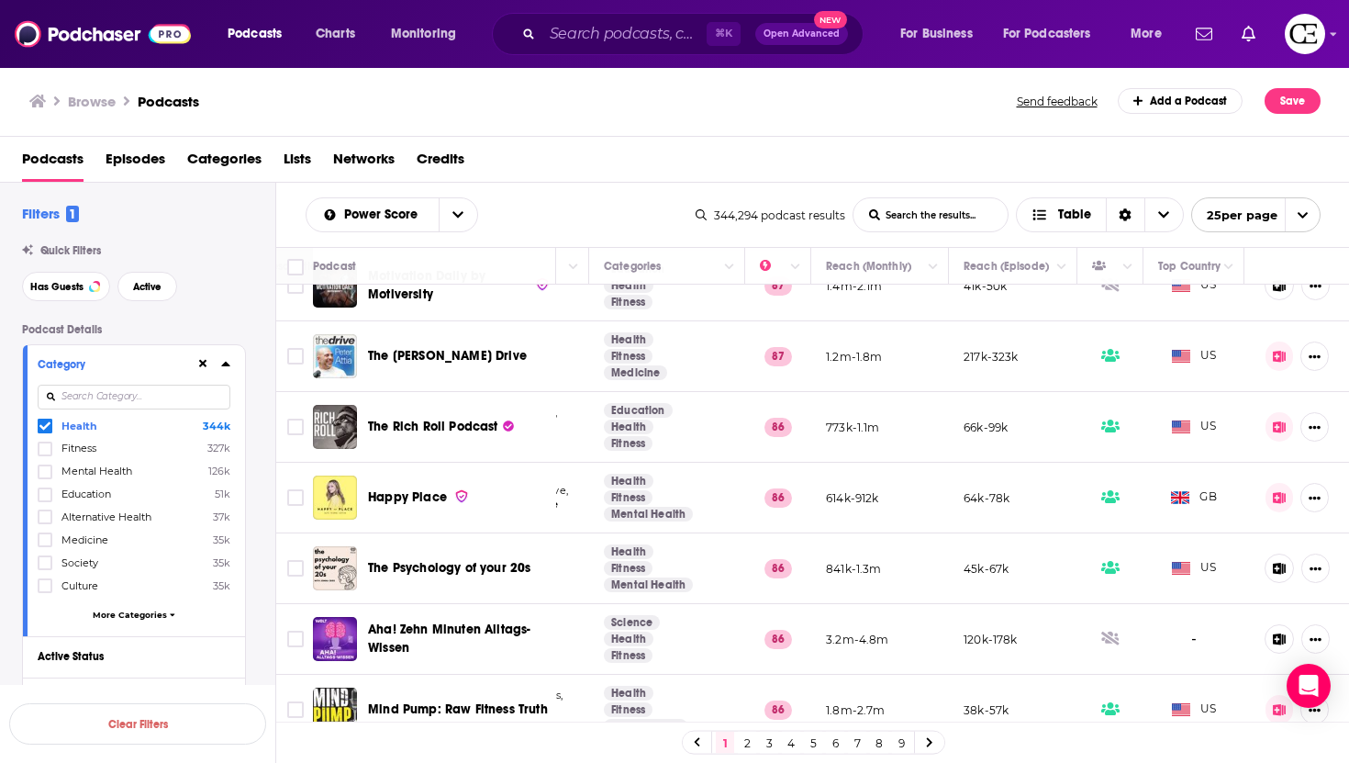
click at [793, 735] on link "4" at bounding box center [791, 742] width 18 height 22
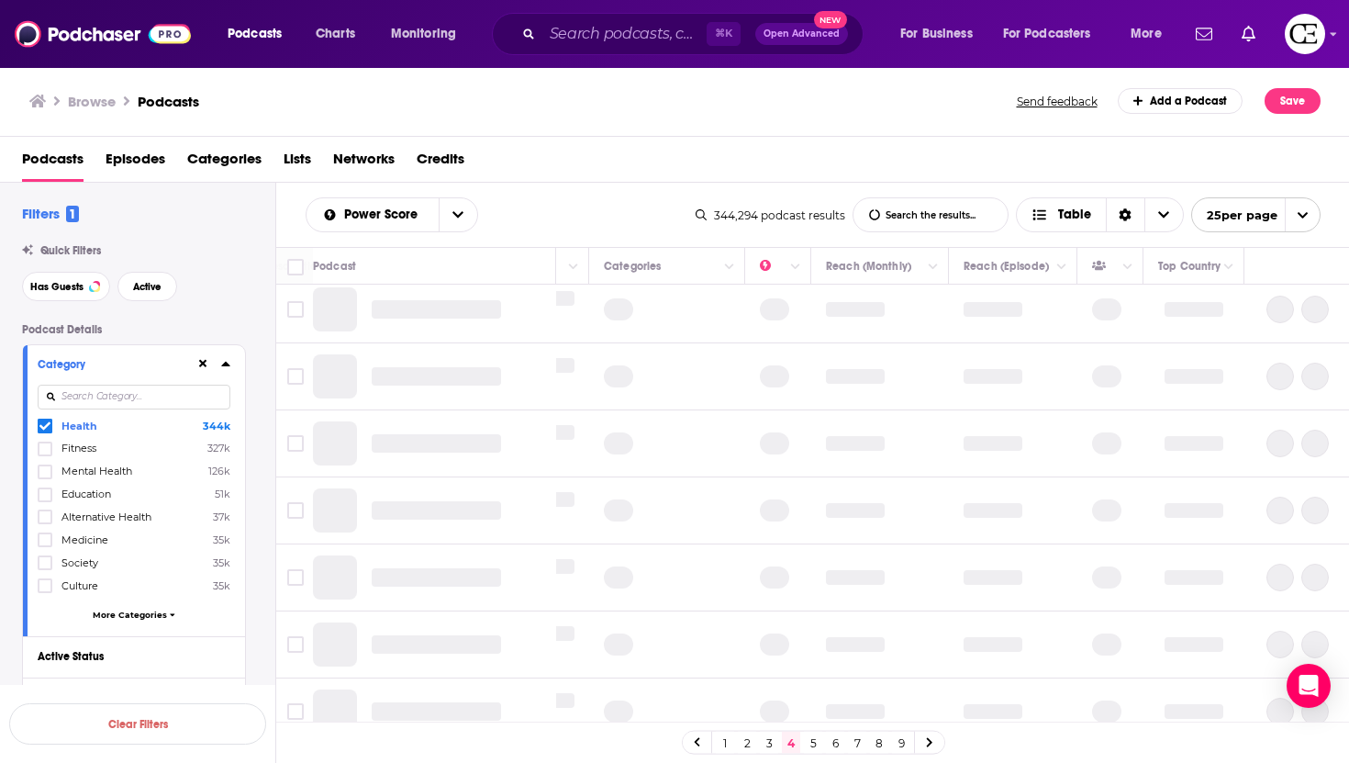
scroll to position [0, 306]
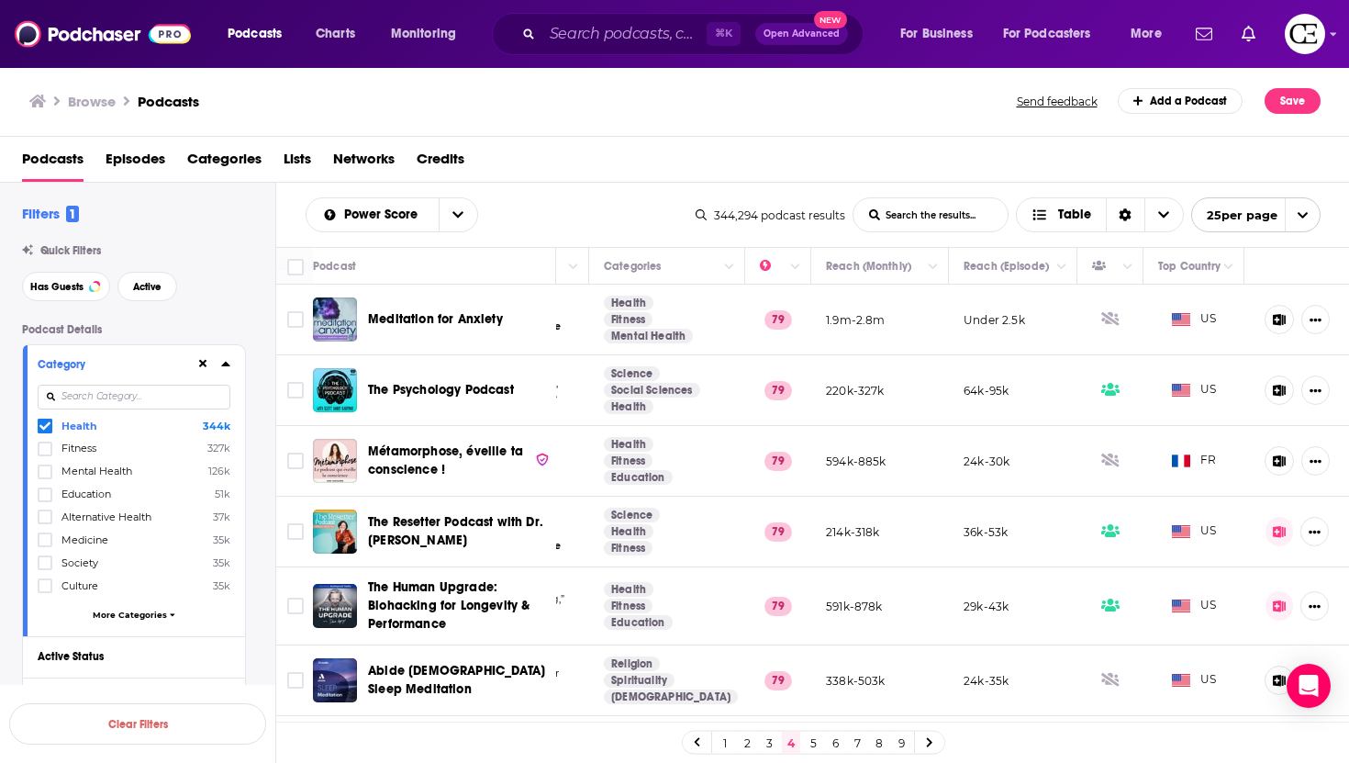
click at [903, 737] on link "9" at bounding box center [901, 742] width 18 height 22
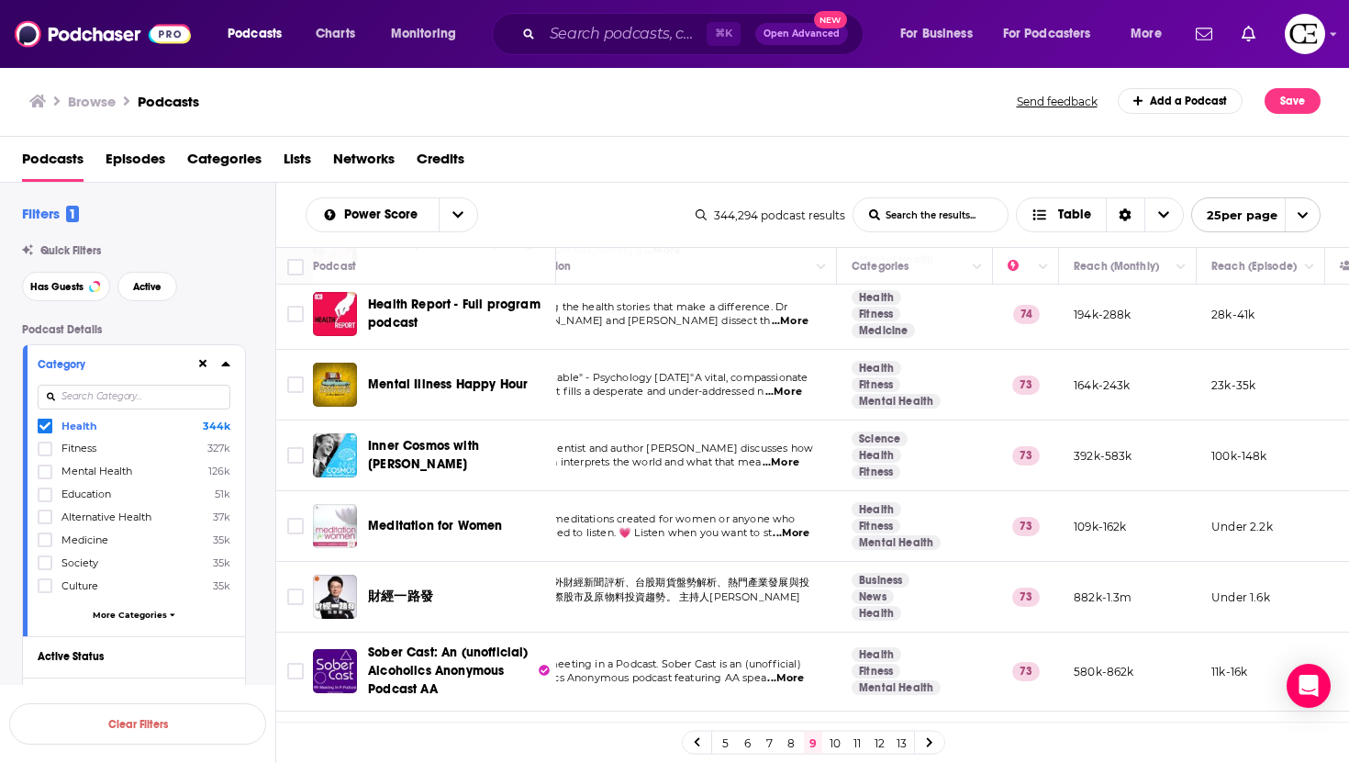
scroll to position [1027, 306]
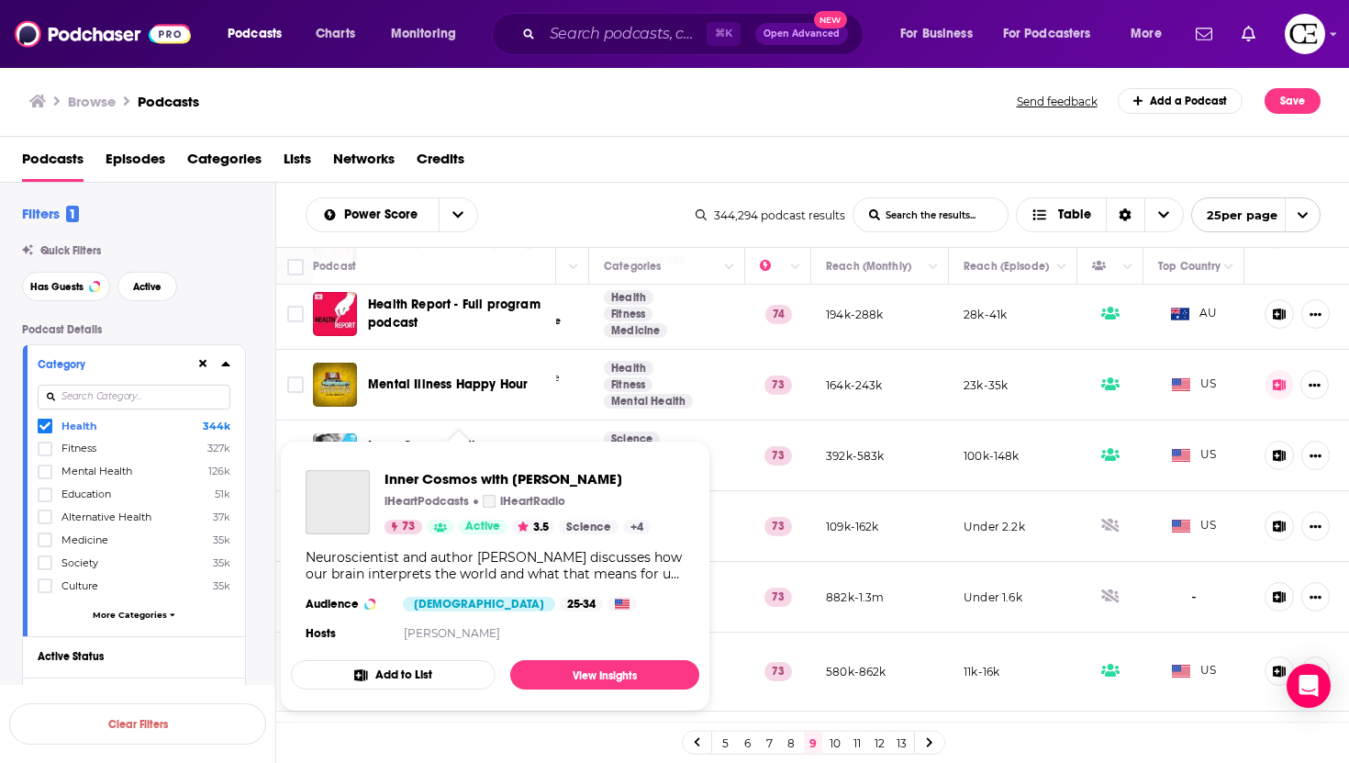
click at [478, 437] on span "Inner Cosmos with David Eagleman" at bounding box center [459, 455] width 182 height 37
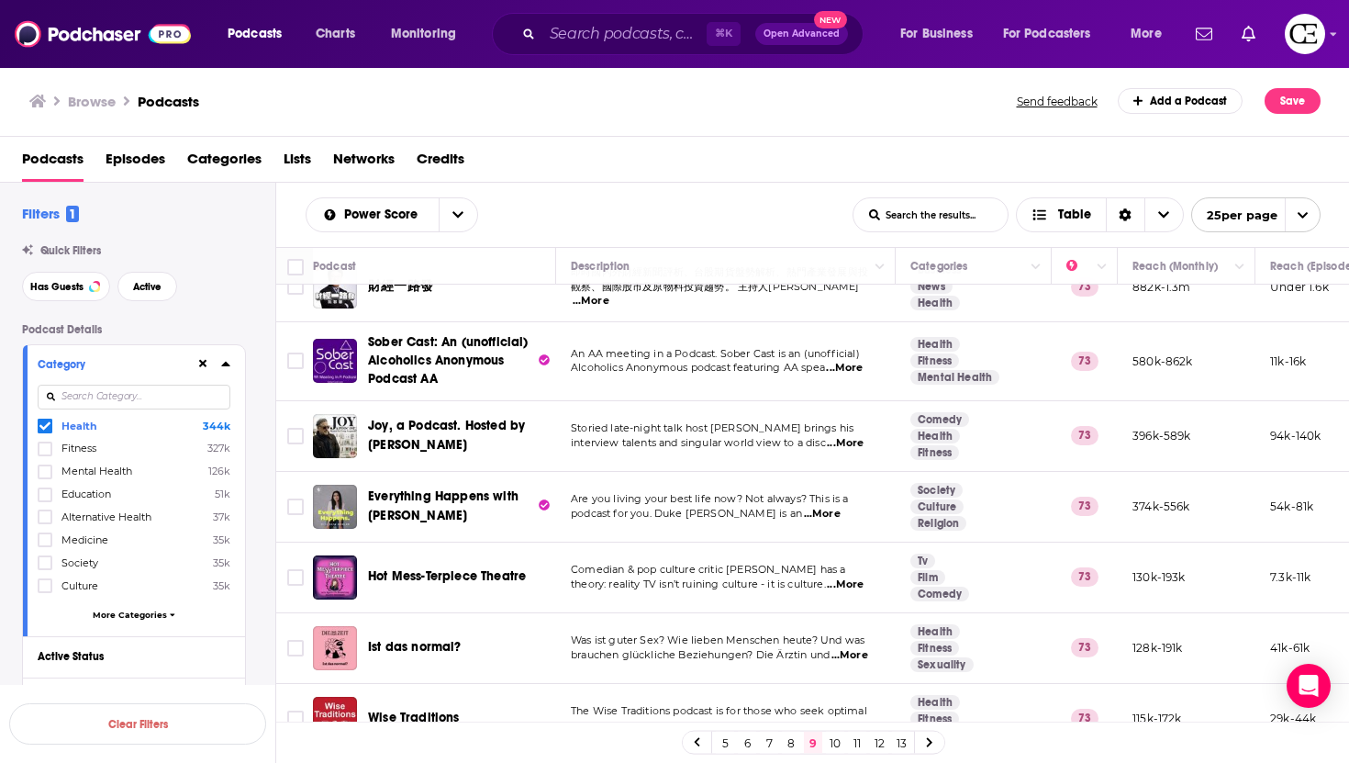
scroll to position [1337, 306]
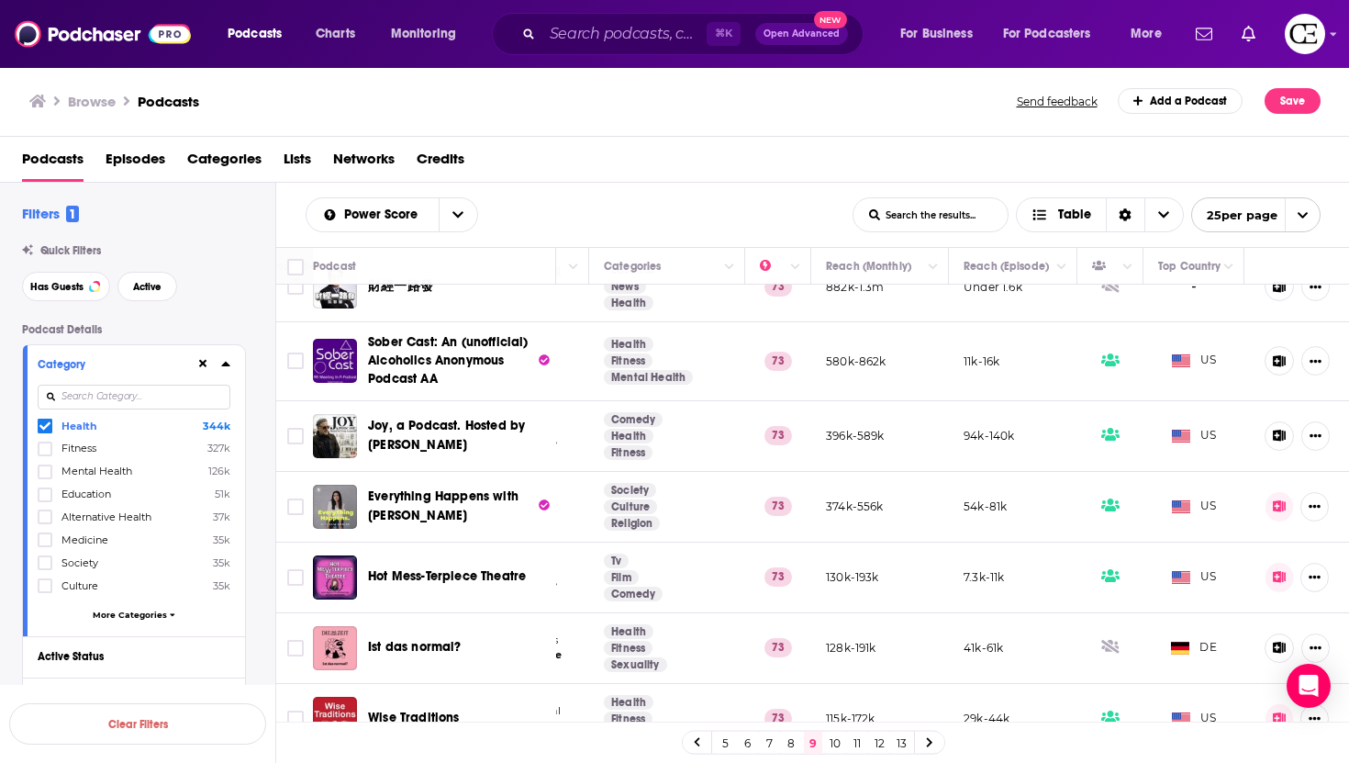
click at [932, 746] on link at bounding box center [929, 741] width 29 height 21
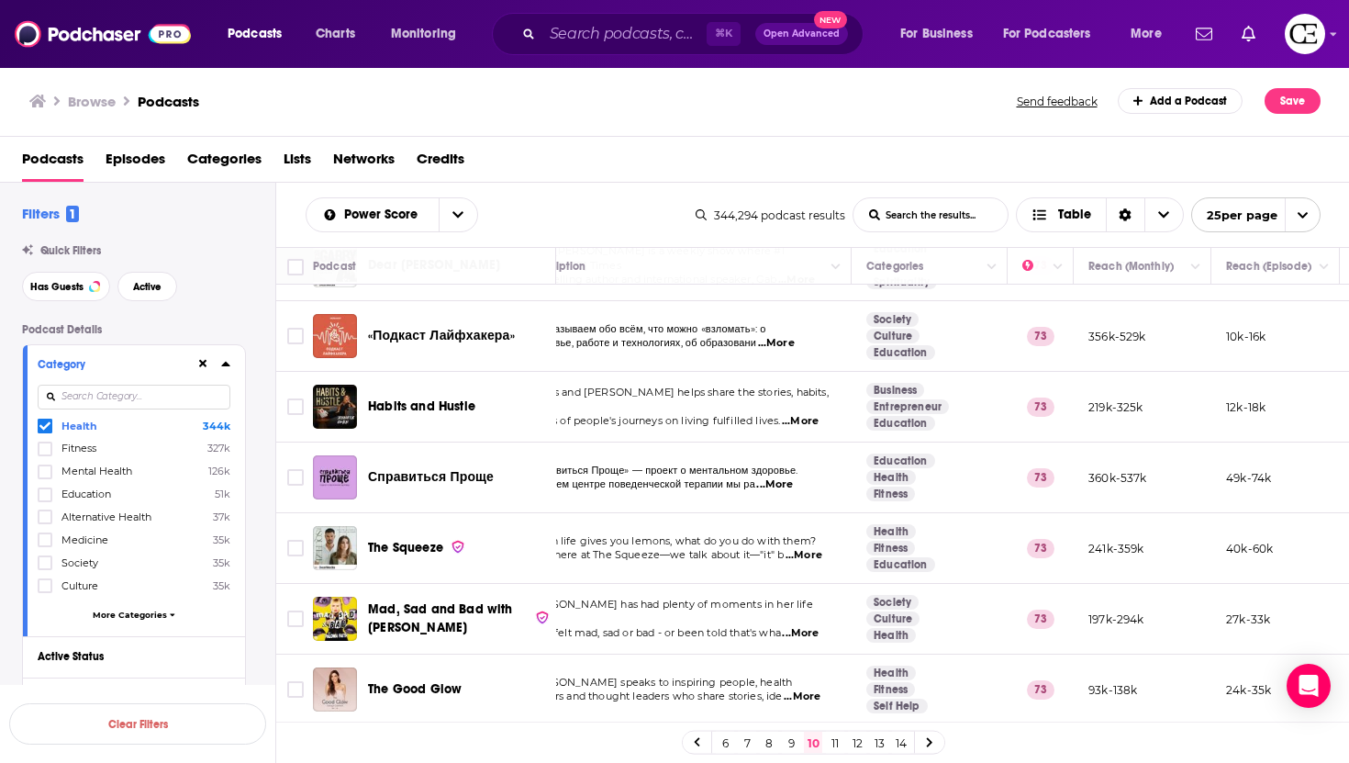
scroll to position [1352, 0]
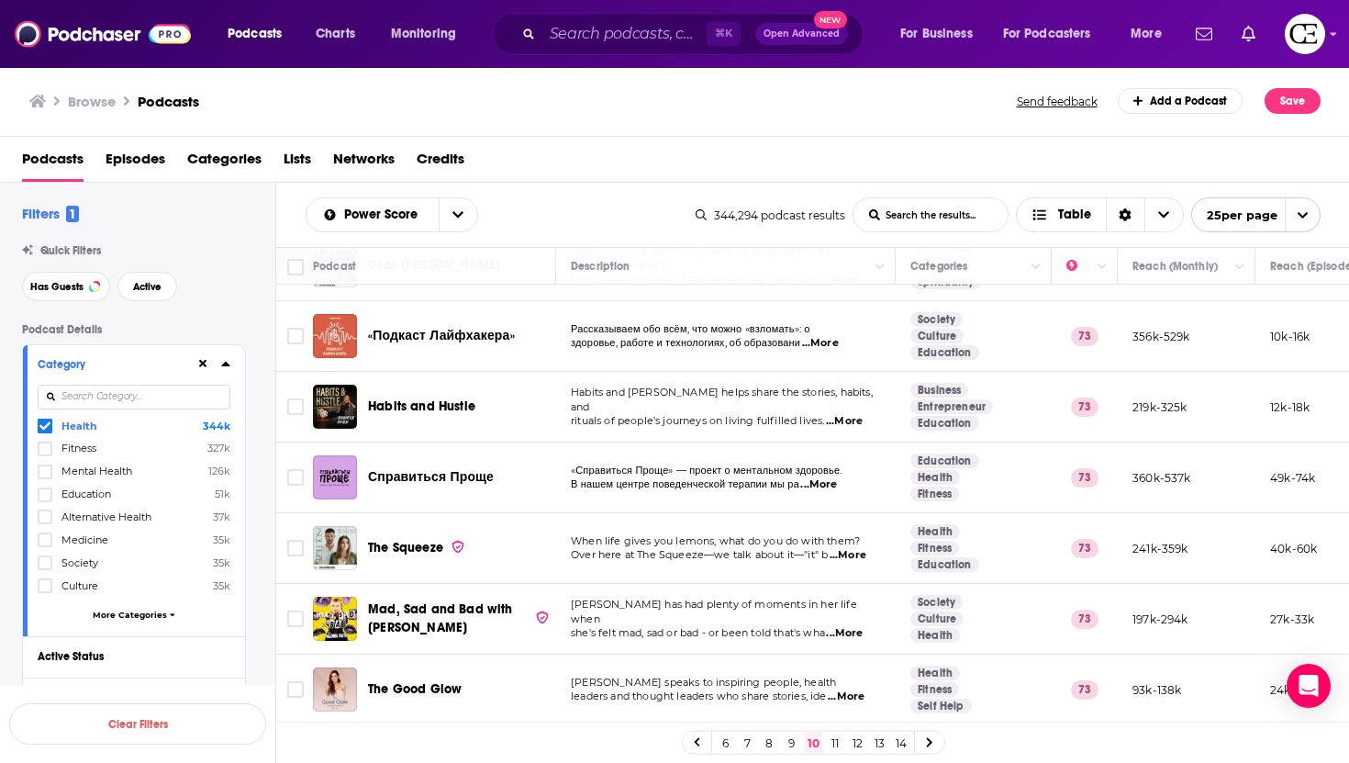
click at [835, 745] on link "11" at bounding box center [835, 742] width 18 height 22
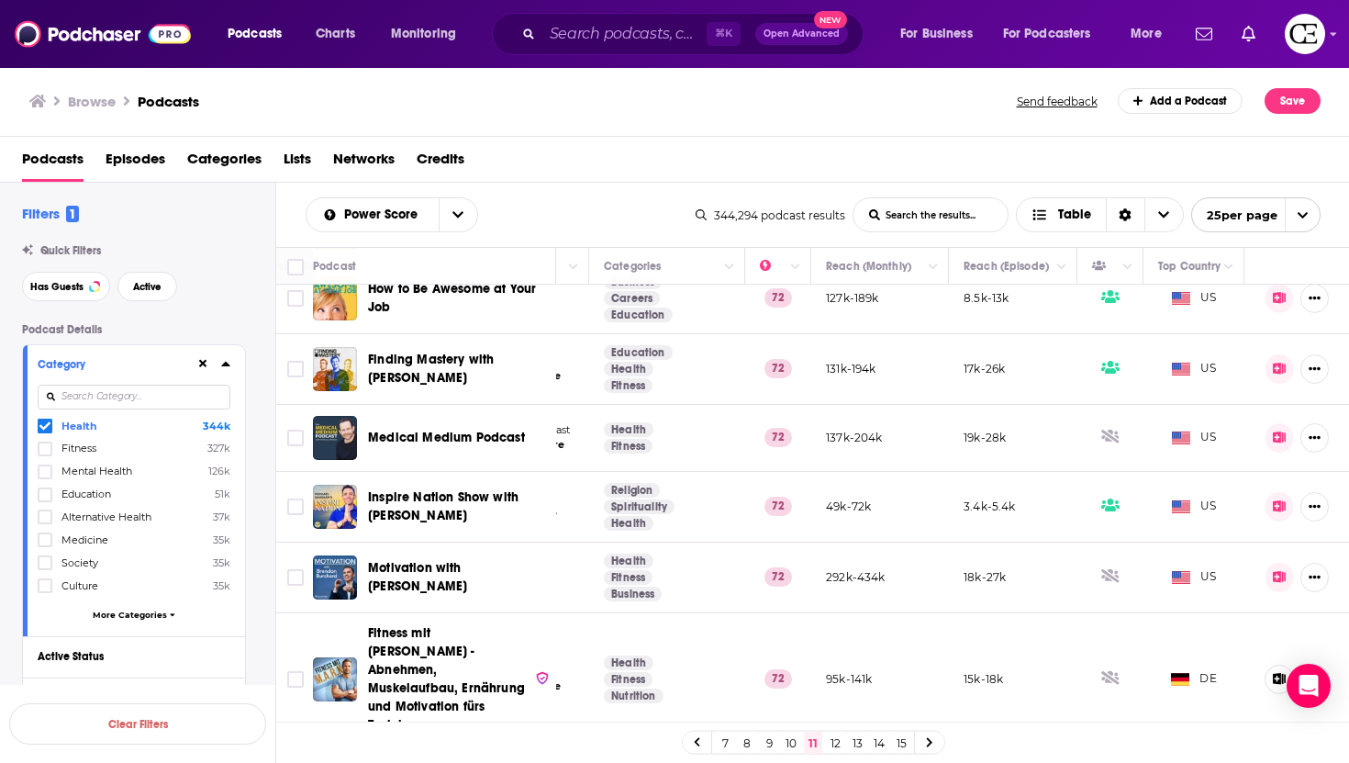
scroll to position [1359, 306]
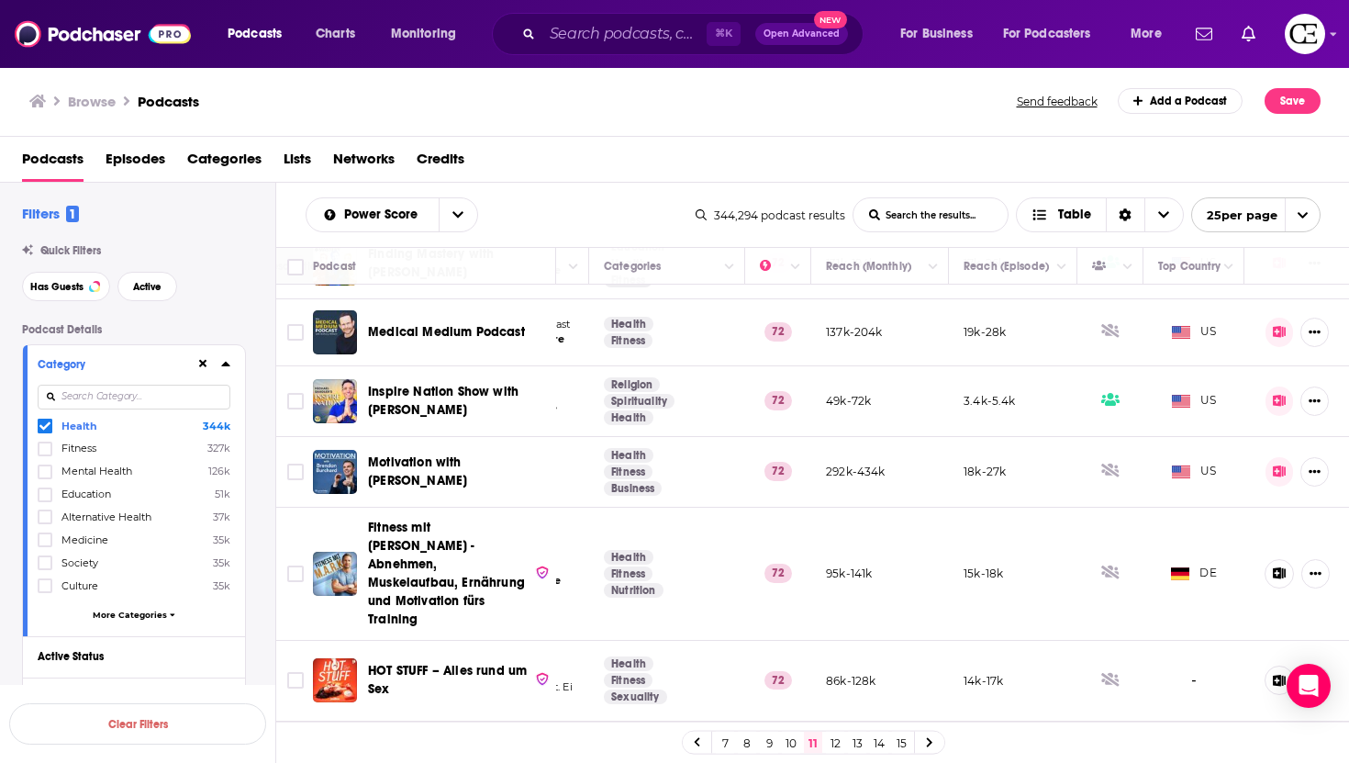
click at [841, 744] on link "12" at bounding box center [835, 742] width 18 height 22
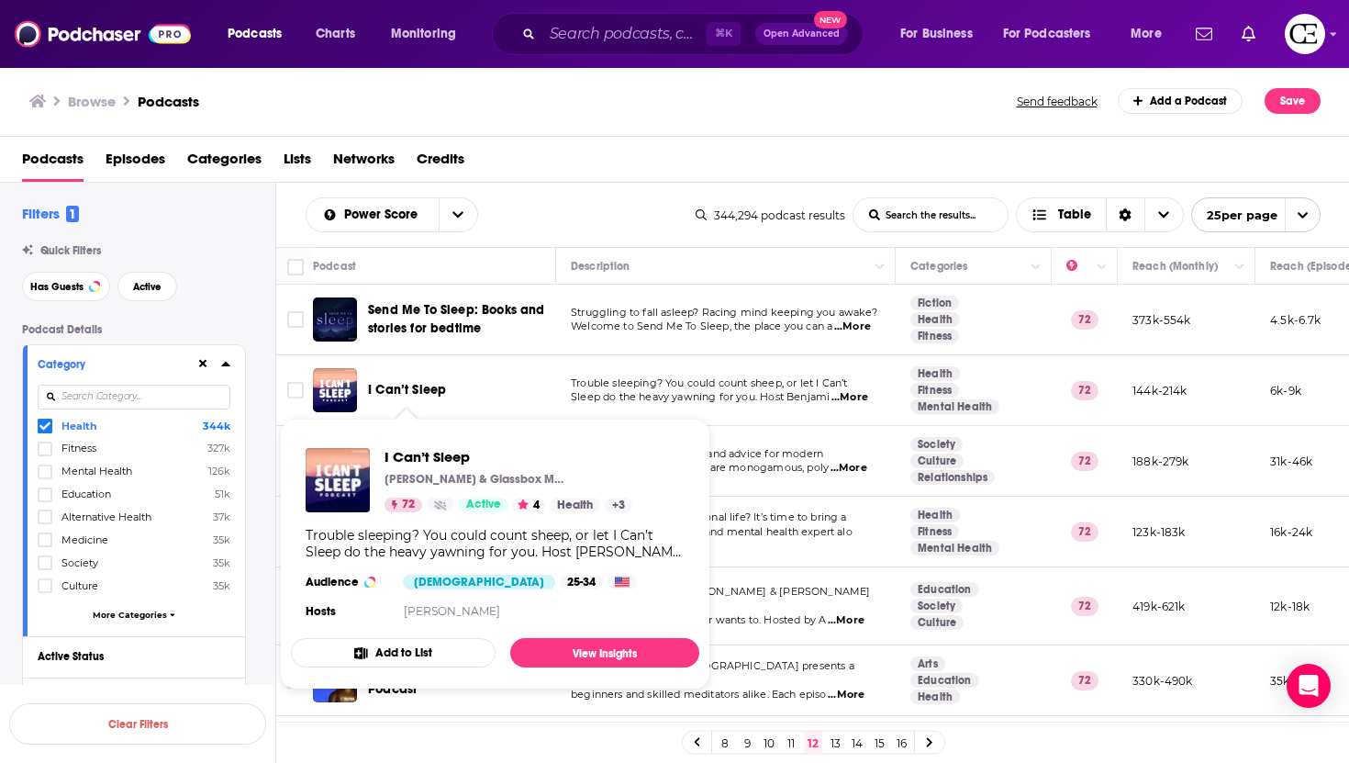
click at [379, 391] on span "I Can’t Sleep" at bounding box center [407, 390] width 78 height 16
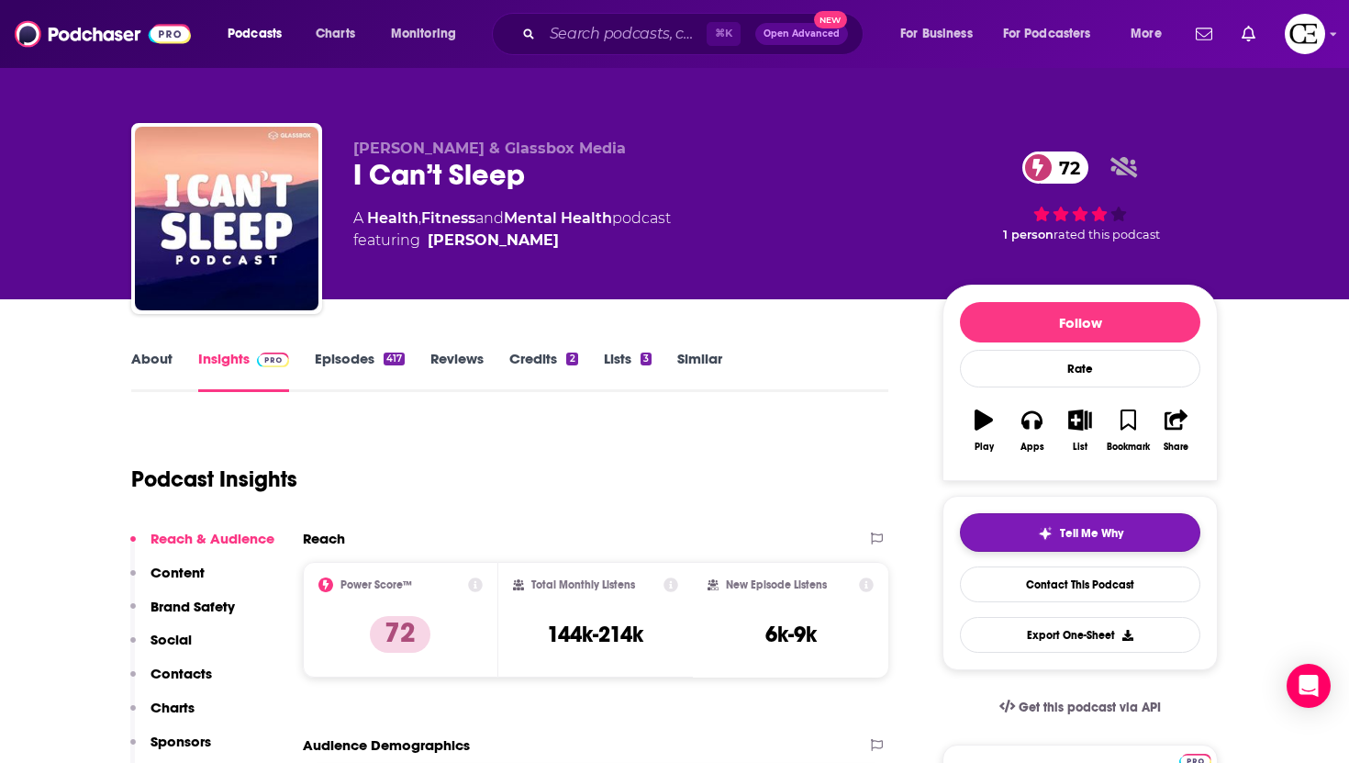
click at [1050, 531] on img "button" at bounding box center [1045, 533] width 15 height 15
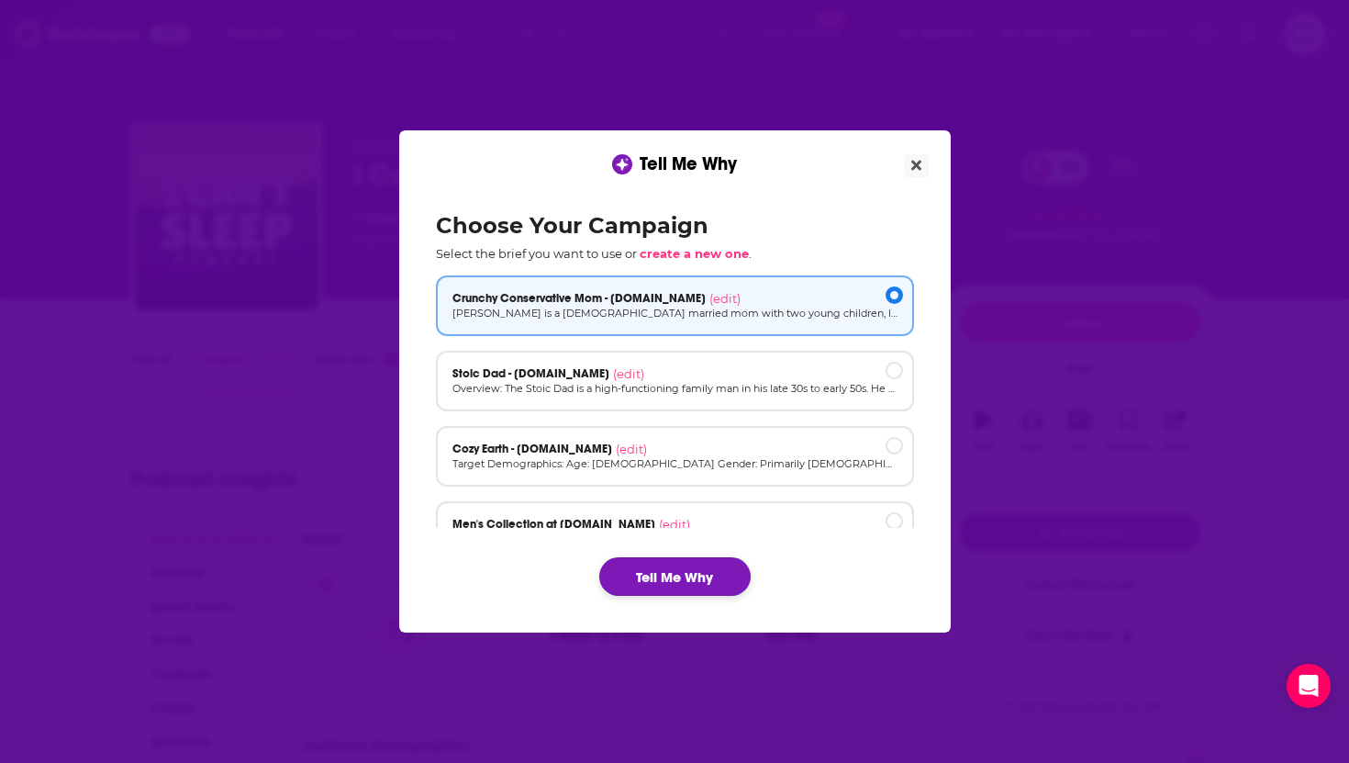
click at [696, 578] on button "Tell Me Why" at bounding box center [674, 576] width 151 height 39
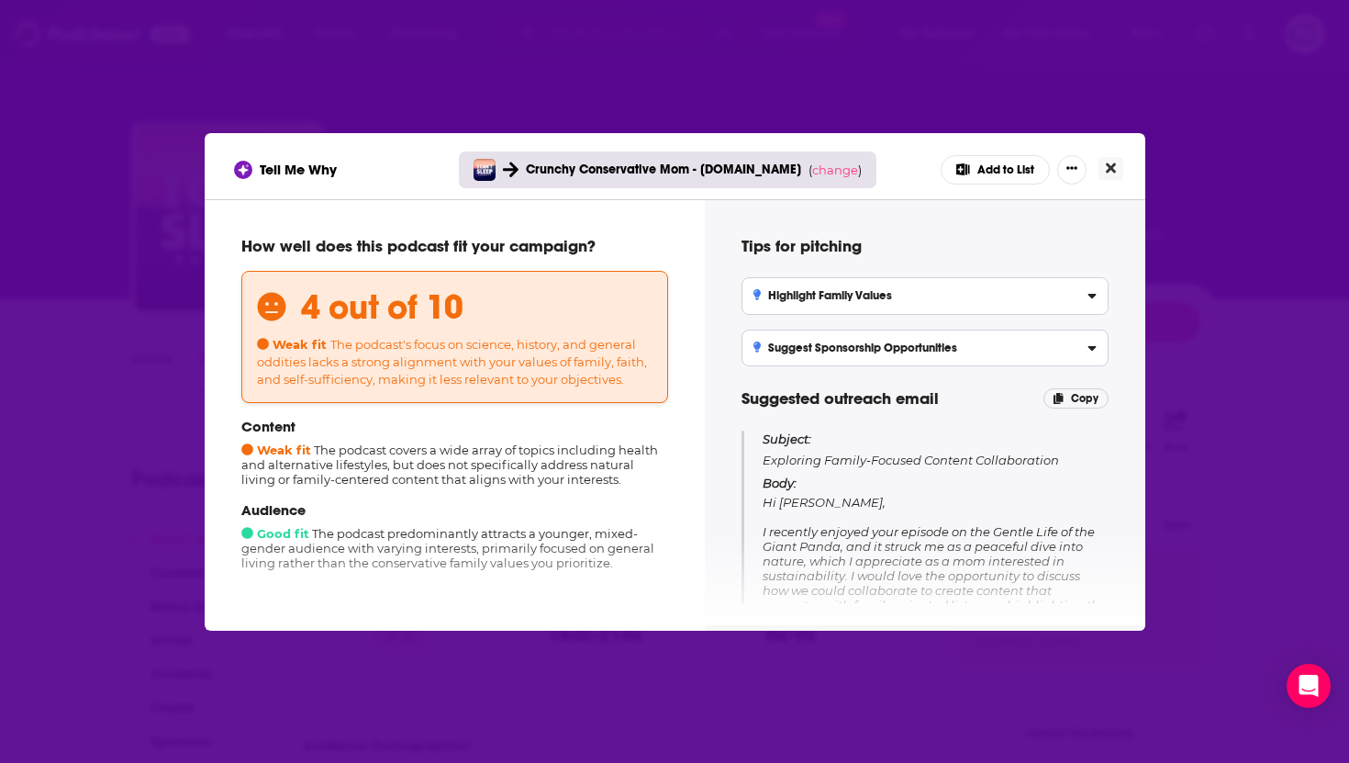
click at [1110, 162] on icon "Close" at bounding box center [1111, 168] width 10 height 15
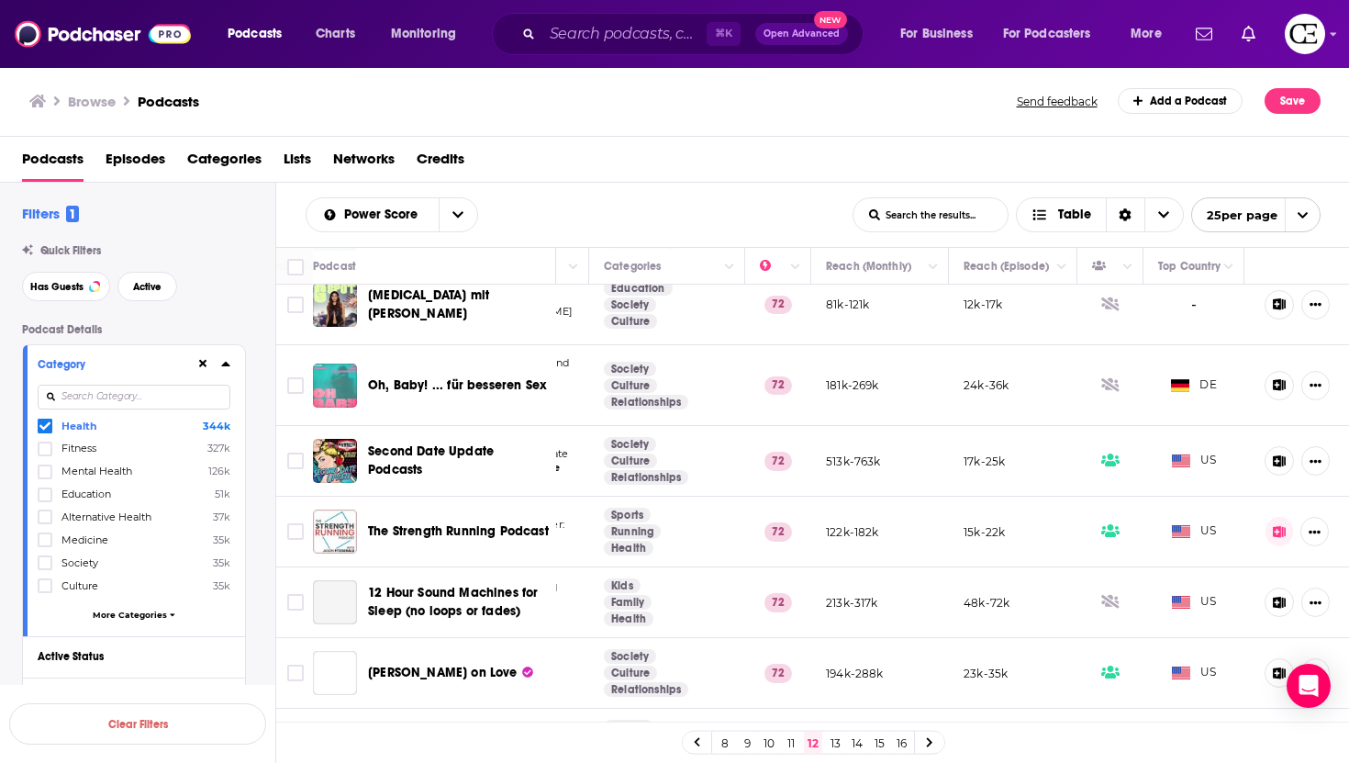
scroll to position [1330, 306]
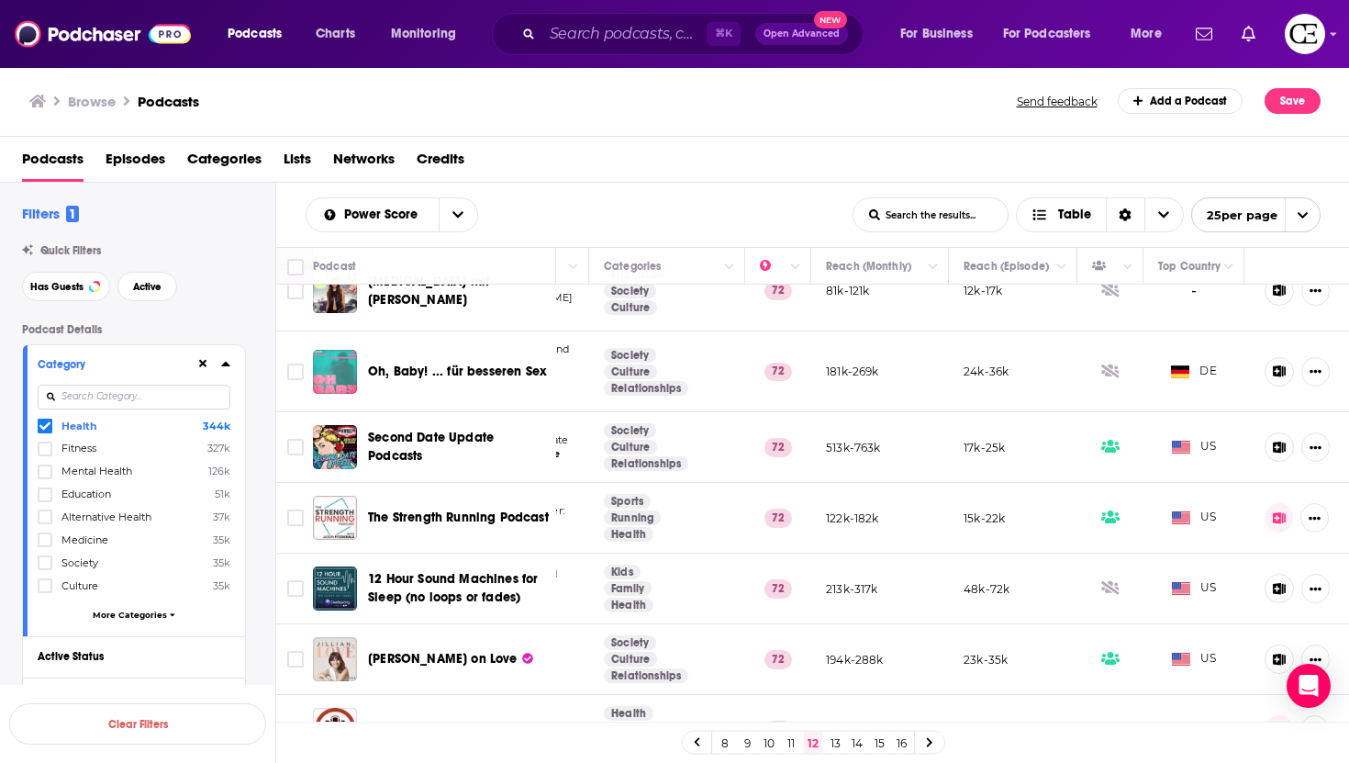
click at [934, 745] on link at bounding box center [929, 741] width 29 height 21
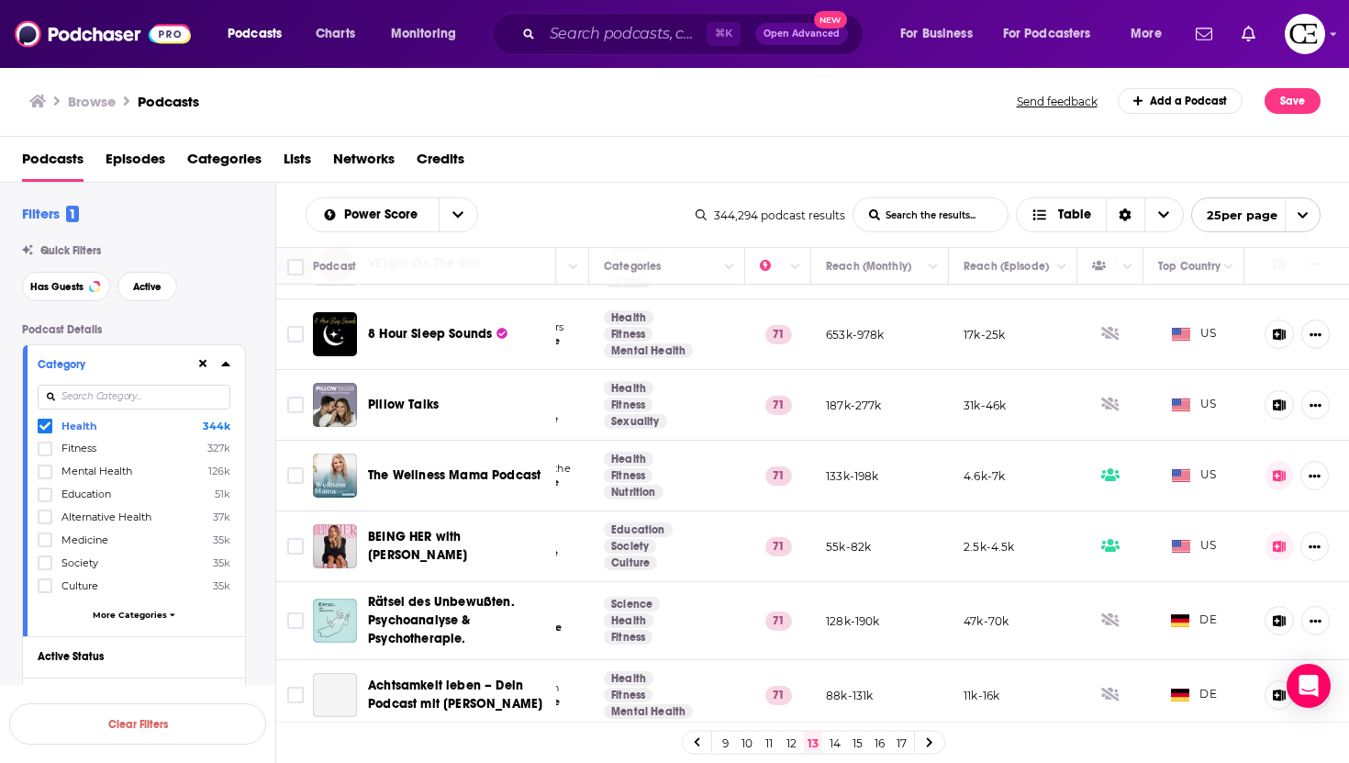
scroll to position [1341, 306]
